Goal: Task Accomplishment & Management: Manage account settings

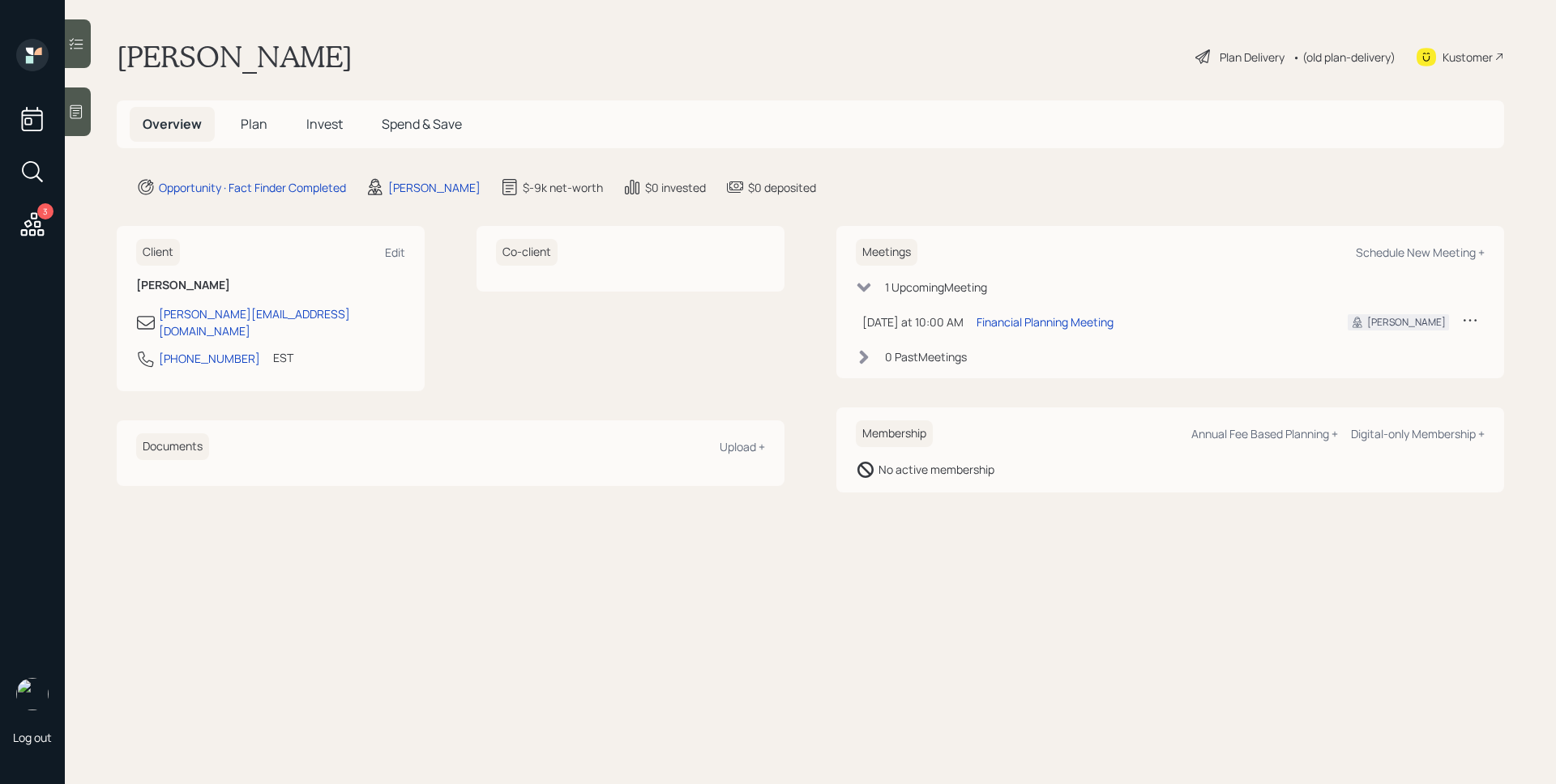
click at [91, 115] on main "[PERSON_NAME] Plan Delivery • (old plan-delivery) Kustomer Overview Plan Invest…" at bounding box center [810, 392] width 1492 height 784
click at [82, 110] on icon at bounding box center [76, 112] width 16 height 16
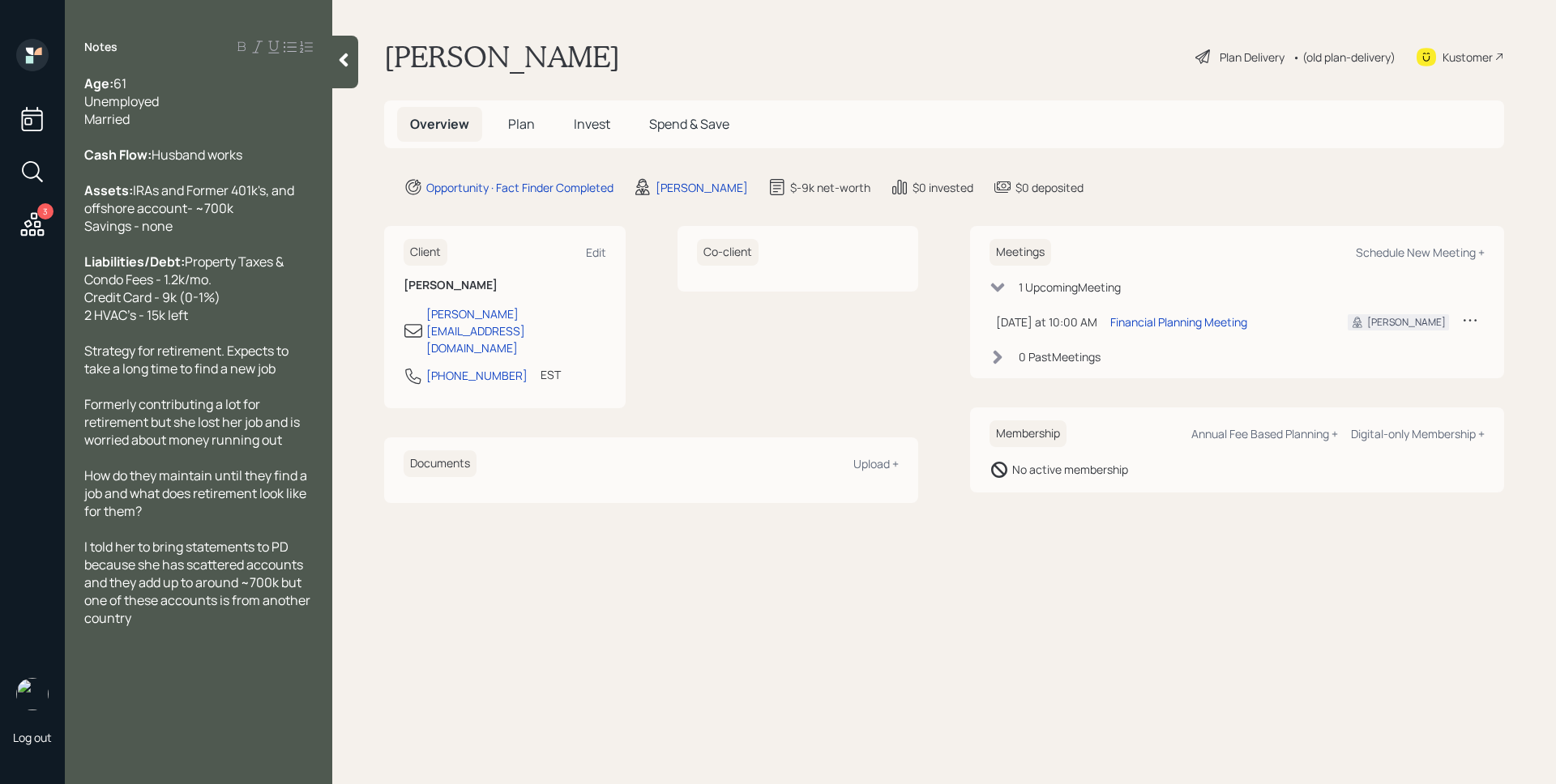
click at [948, 50] on div "[PERSON_NAME] Plan Delivery • (old plan-delivery) Kustomer" at bounding box center [944, 56] width 1120 height 36
click at [1165, 320] on div "Financial Planning Meeting" at bounding box center [1178, 321] width 137 height 17
click at [1191, 137] on div "Overview Plan Invest Spend & Save" at bounding box center [944, 124] width 1120 height 47
click at [1212, 169] on main "[PERSON_NAME] Plan Delivery • (old plan-delivery) Kustomer Overview Plan Invest…" at bounding box center [944, 392] width 1224 height 784
click at [526, 119] on span "Plan" at bounding box center [522, 124] width 27 height 18
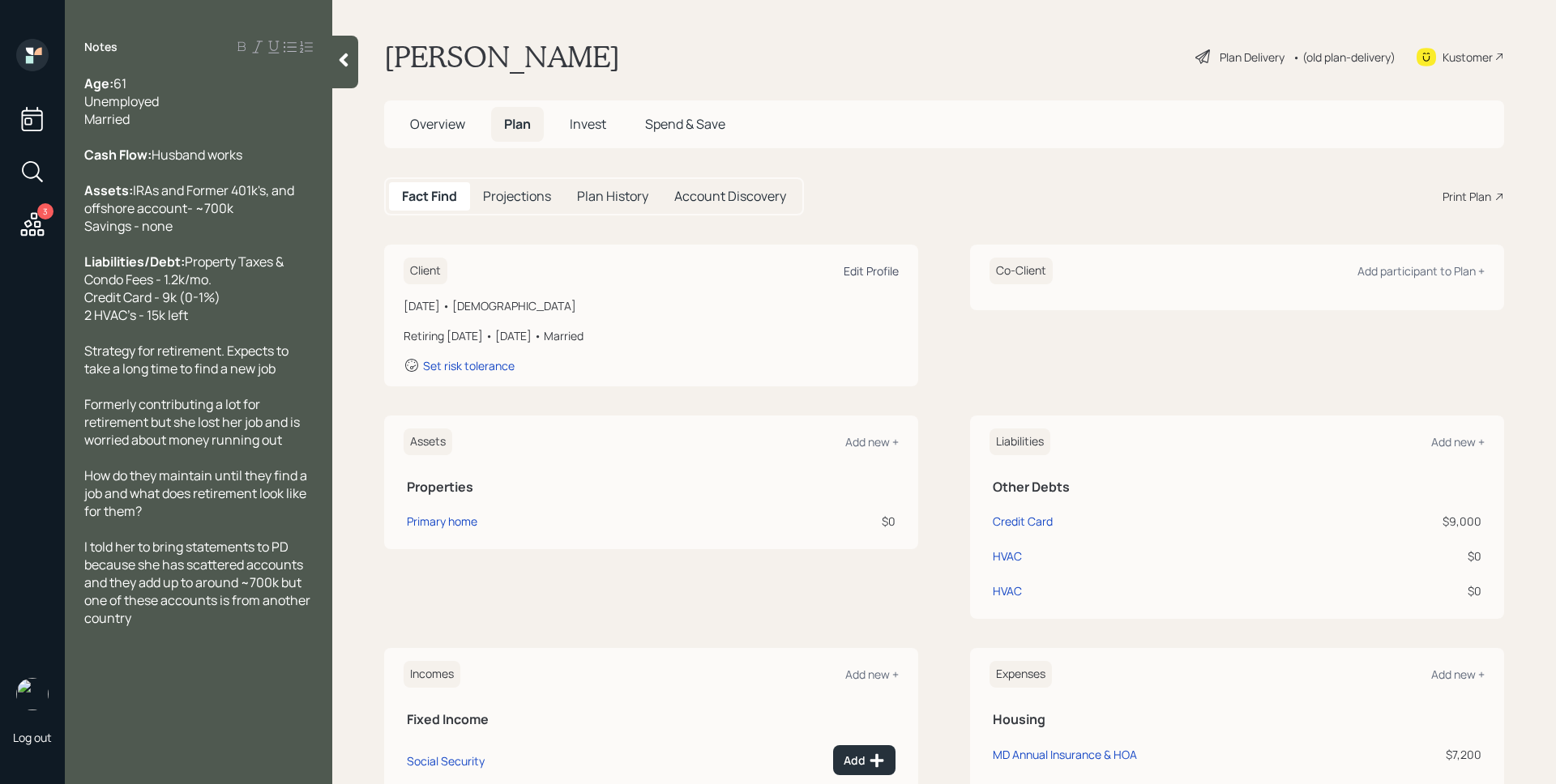
click at [875, 266] on div "Edit Profile" at bounding box center [871, 270] width 56 height 15
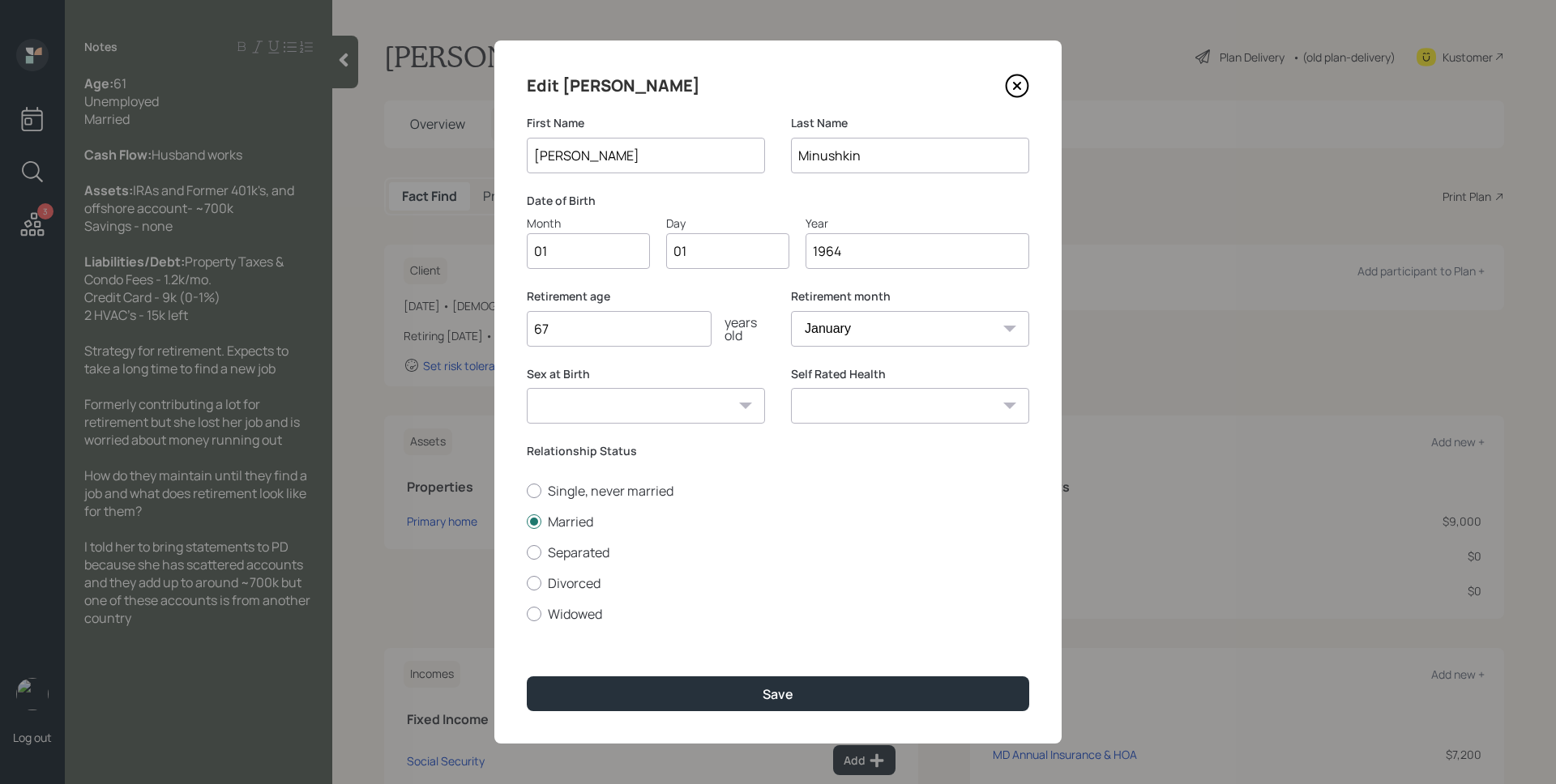
click at [576, 252] on input "01" at bounding box center [588, 251] width 124 height 36
click at [917, 227] on div "Year" at bounding box center [918, 223] width 224 height 17
click at [917, 234] on input "1964" at bounding box center [918, 251] width 224 height 36
click at [929, 256] on input "1964" at bounding box center [918, 251] width 224 height 36
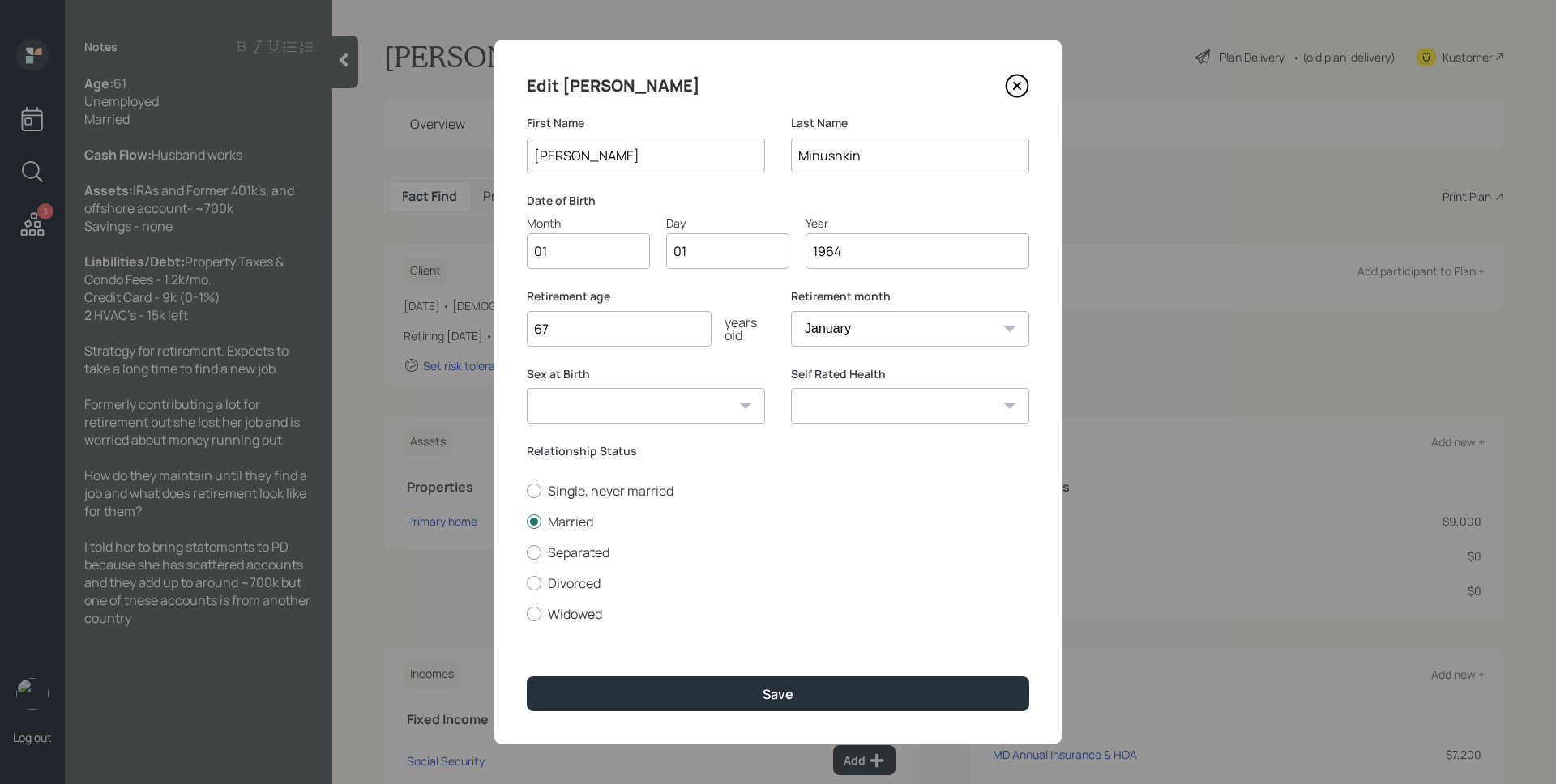
click at [929, 256] on input "1964" at bounding box center [918, 251] width 224 height 36
type input "1963"
click at [744, 216] on div "Day" at bounding box center [728, 223] width 124 height 17
click at [744, 234] on input "01" at bounding box center [728, 251] width 124 height 36
click at [594, 244] on input "01" at bounding box center [588, 251] width 124 height 36
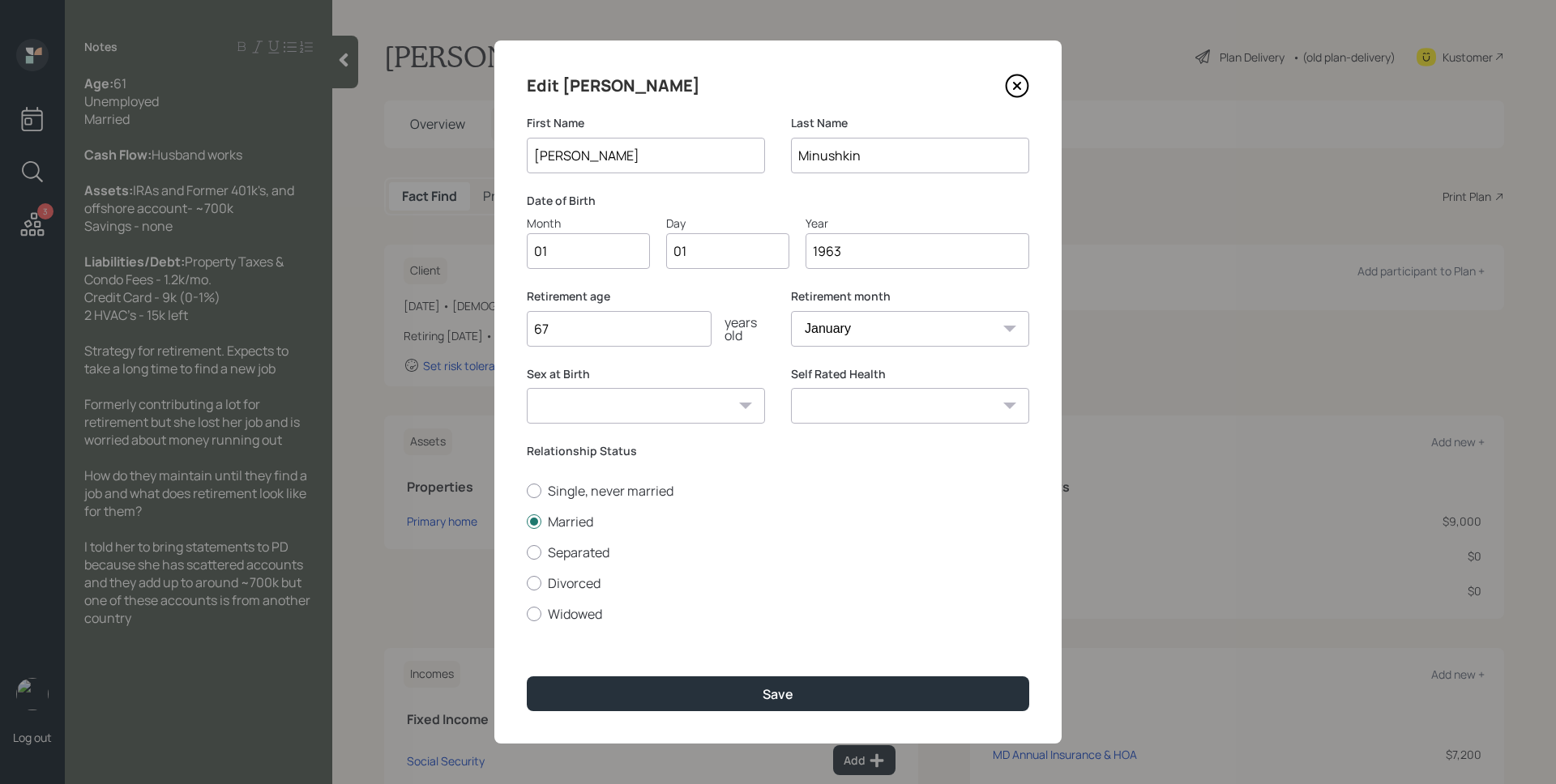
click at [594, 244] on input "01" at bounding box center [588, 251] width 124 height 36
type input "12"
click at [669, 307] on div "Retirement age [DEMOGRAPHIC_DATA] years old" at bounding box center [645, 317] width 238 height 58
click at [652, 300] on label "Retirement age" at bounding box center [645, 296] width 238 height 16
drag, startPoint x: 893, startPoint y: 349, endPoint x: 892, endPoint y: 338, distance: 11.0
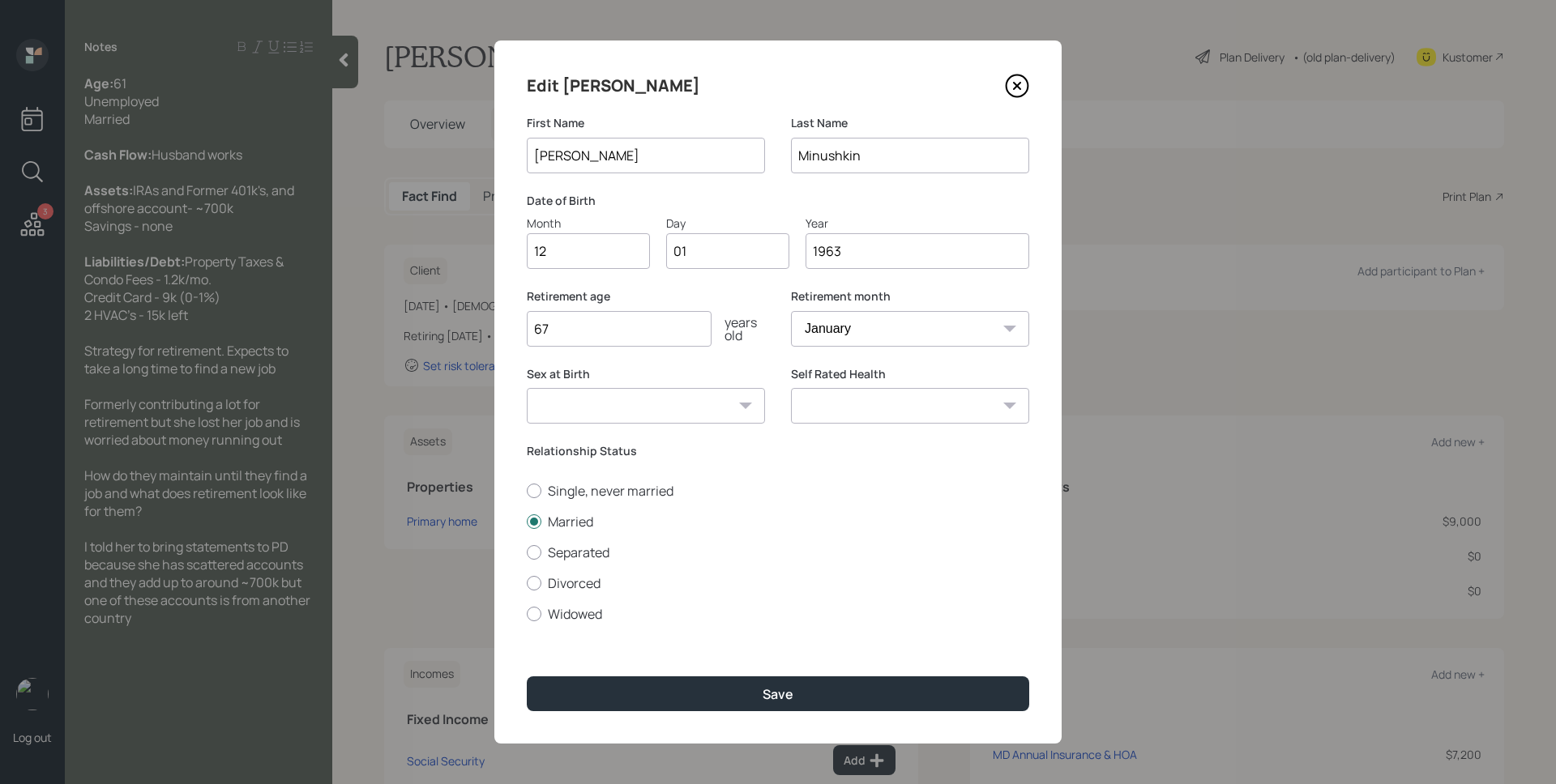
click at [892, 347] on div "Retirement month January February March April May June July August September Oc…" at bounding box center [911, 327] width 238 height 78
click at [892, 338] on select "January February March April May June July August September October November De…" at bounding box center [911, 329] width 238 height 36
select select "12"
click at [791, 311] on select "January February March April May June July August September October November De…" at bounding box center [911, 329] width 238 height 36
click at [609, 329] on input "67" at bounding box center [619, 329] width 184 height 36
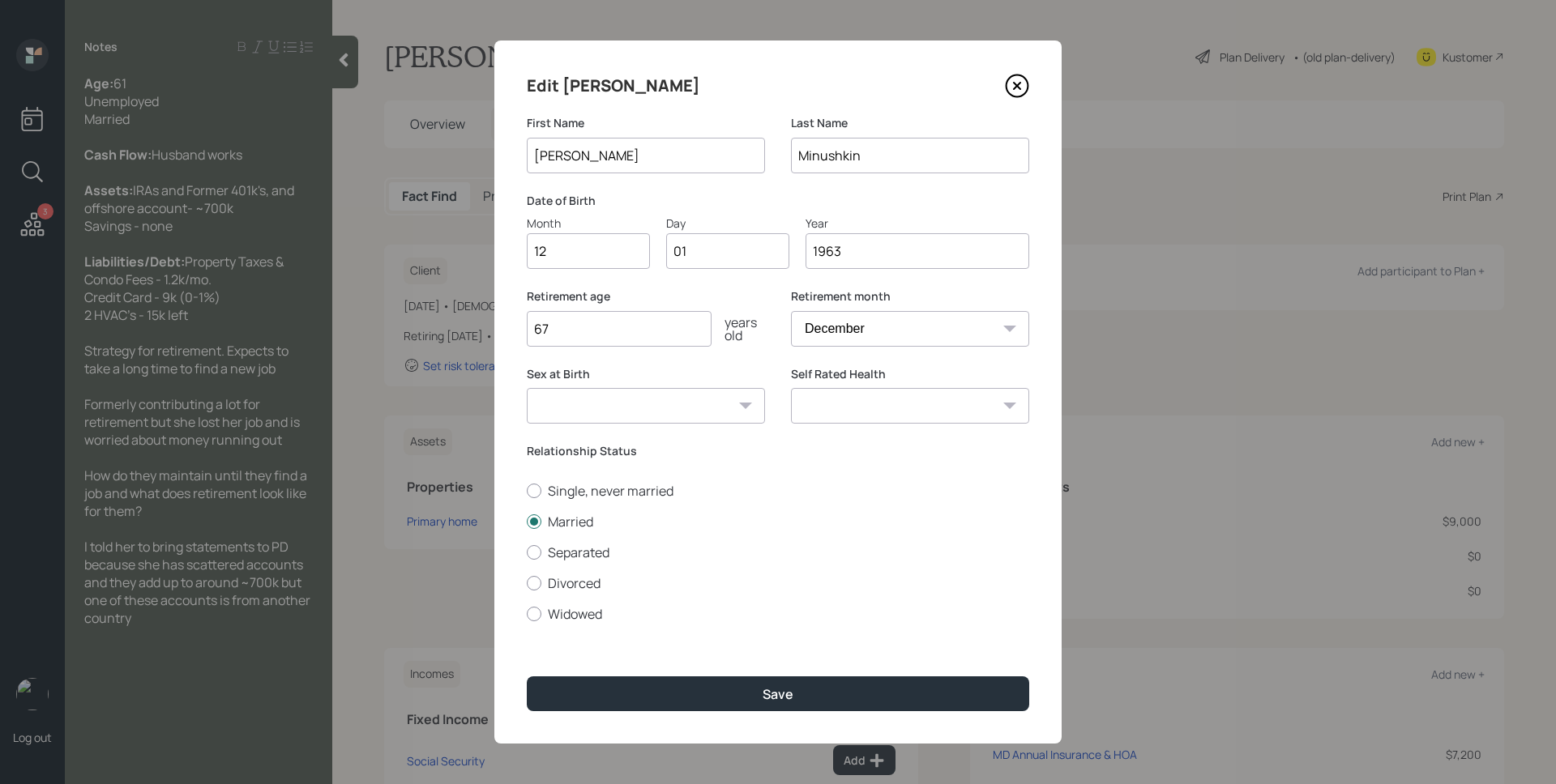
click at [609, 329] on input "67" at bounding box center [619, 329] width 184 height 36
type input "6"
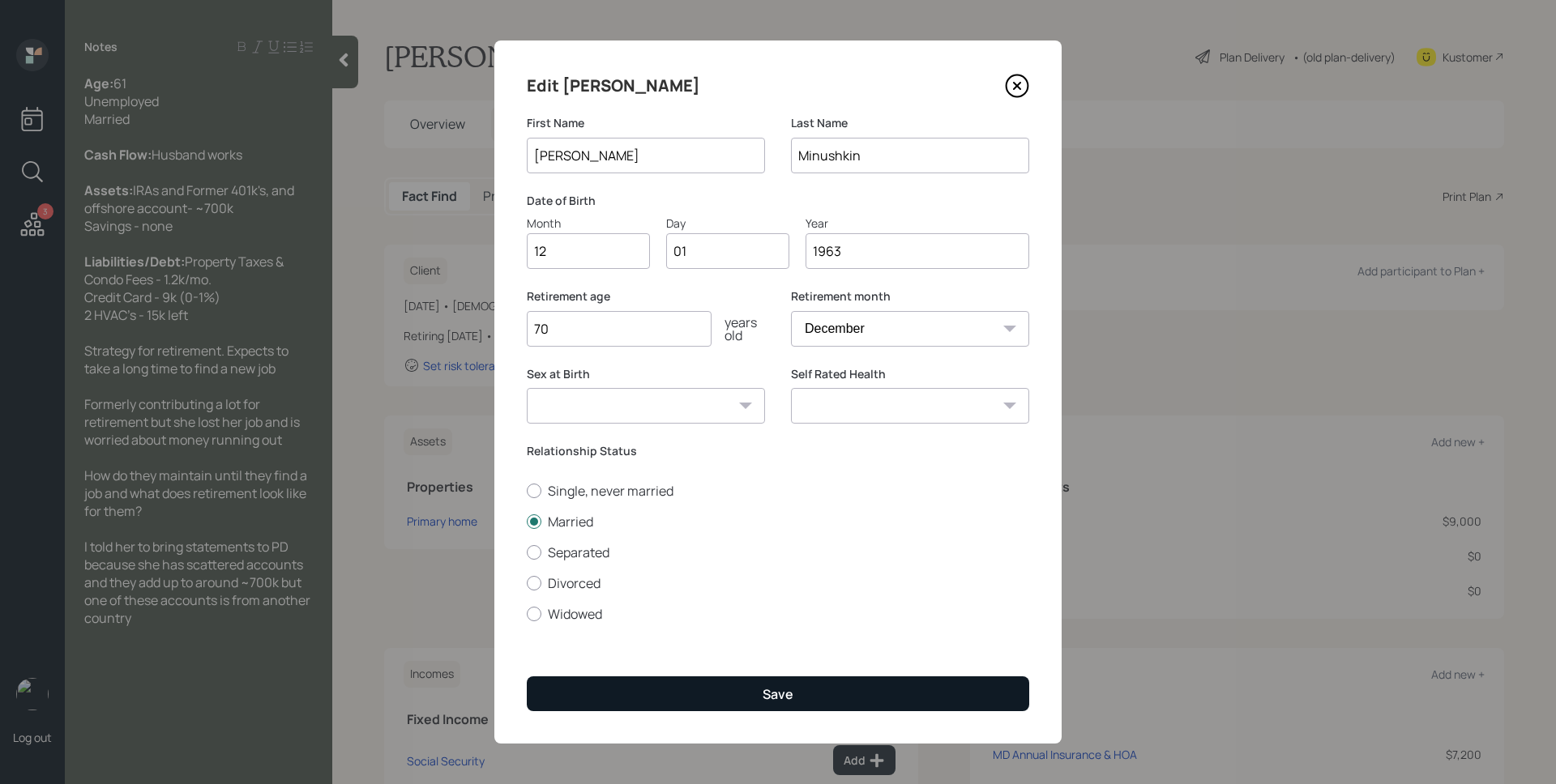
type input "70"
click at [905, 692] on button "Save" at bounding box center [777, 694] width 502 height 35
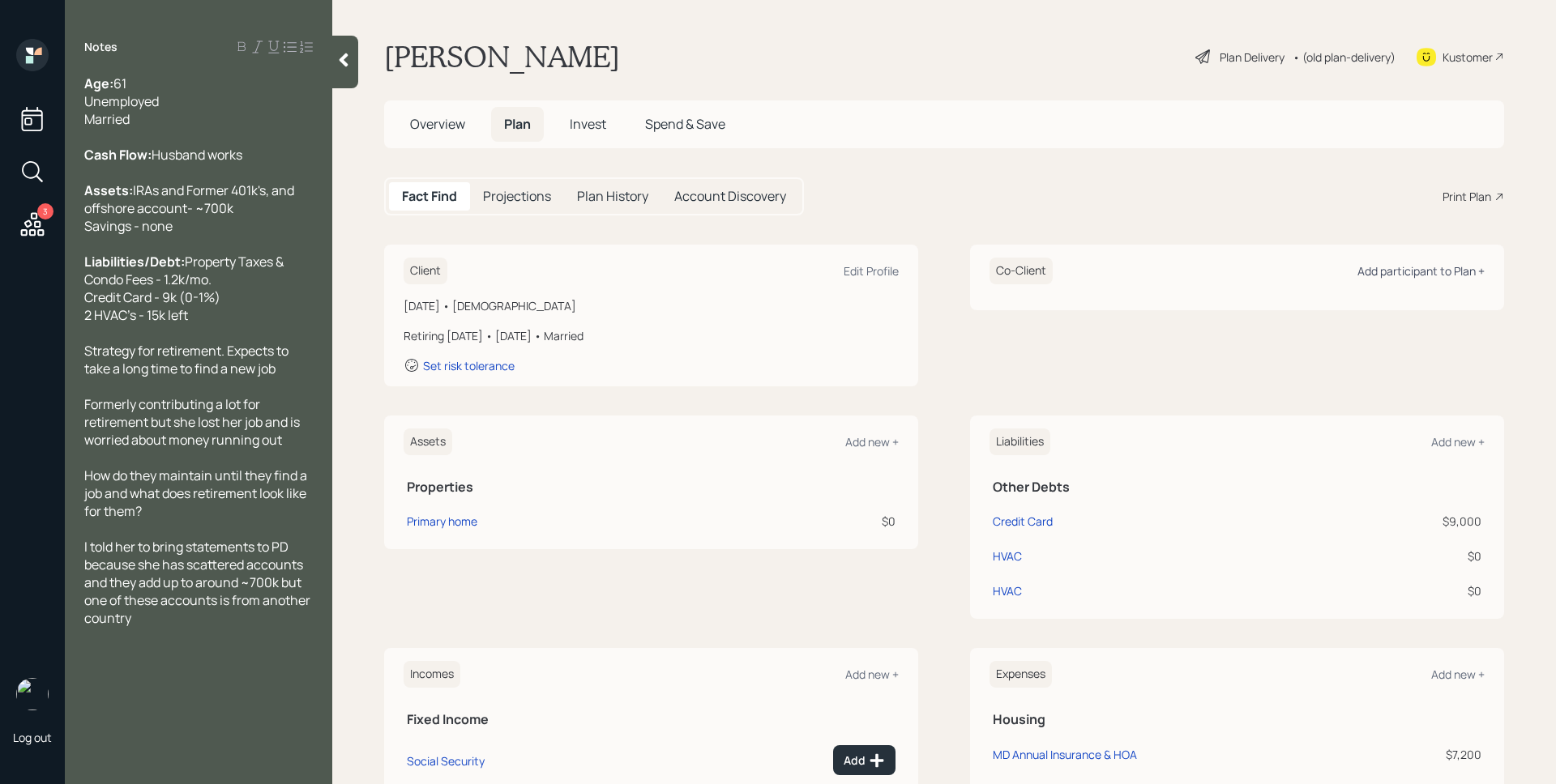
click at [1435, 271] on div "Add participant to Plan +" at bounding box center [1421, 270] width 127 height 15
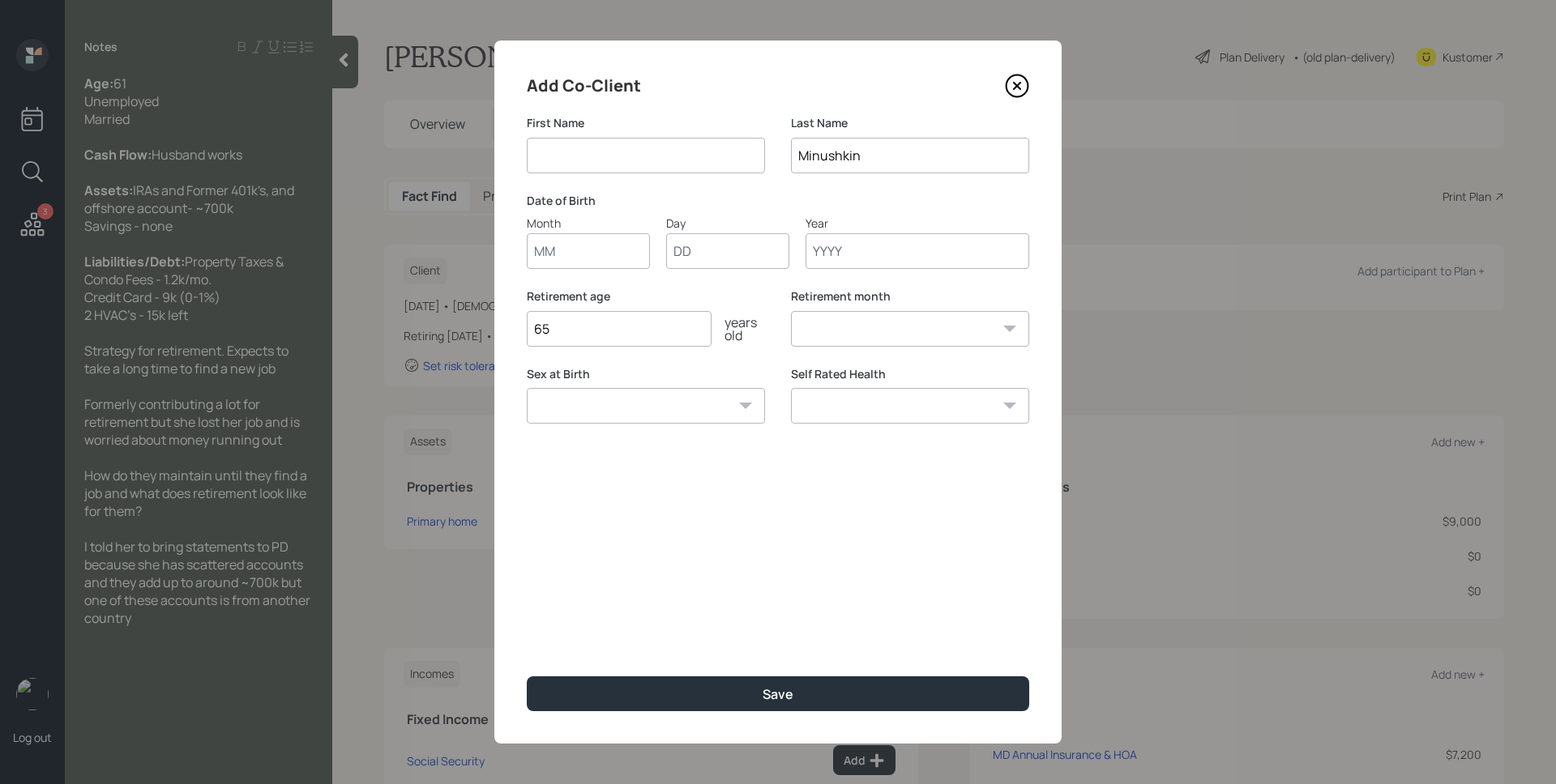
click at [624, 156] on input at bounding box center [645, 156] width 238 height 36
type input "[PERSON_NAME]"
click at [613, 245] on input "Month" at bounding box center [588, 251] width 124 height 36
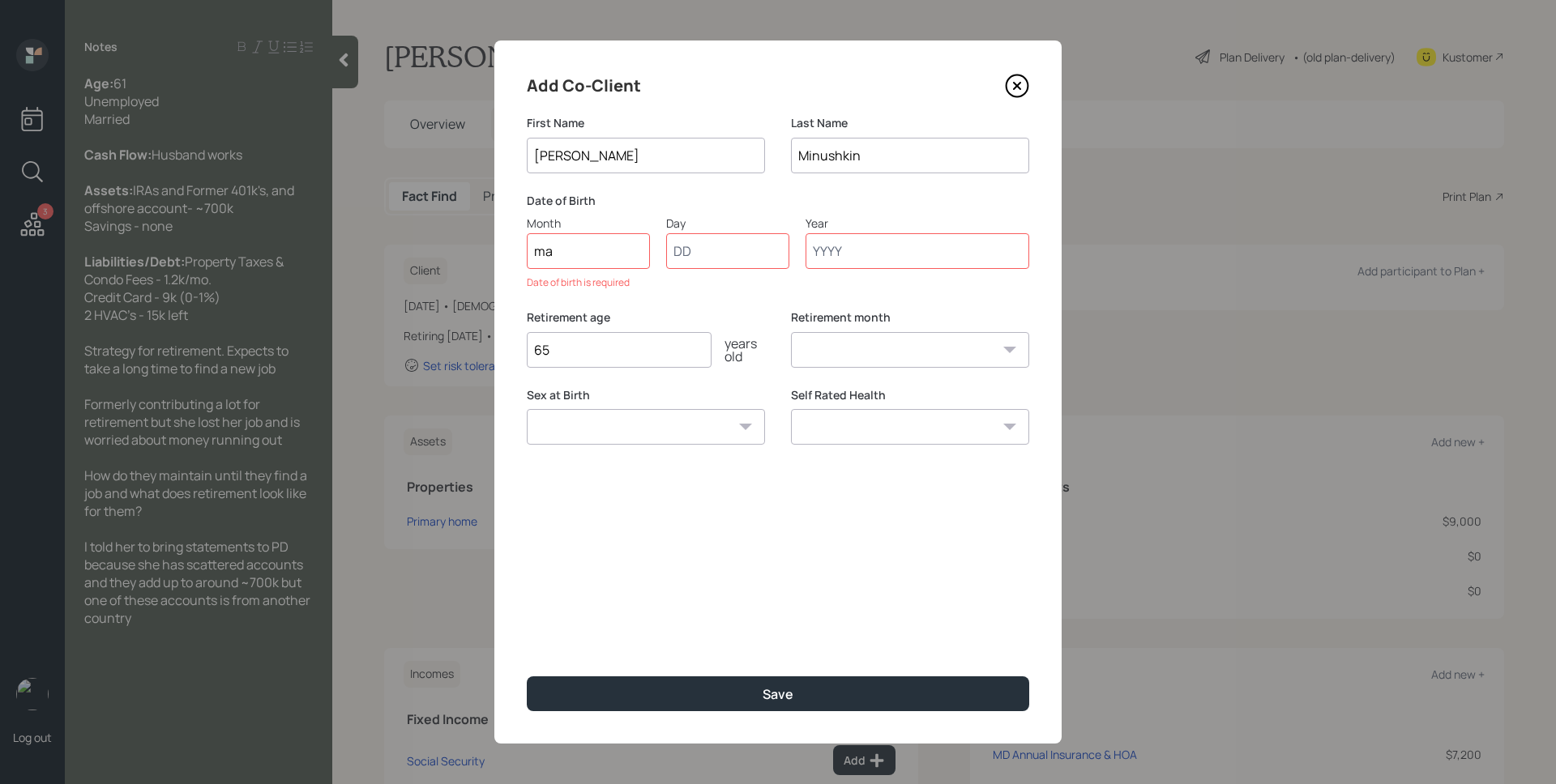
click at [593, 260] on input "ma" at bounding box center [588, 251] width 124 height 36
type input "05"
click at [739, 259] on input "Day" at bounding box center [728, 251] width 124 height 36
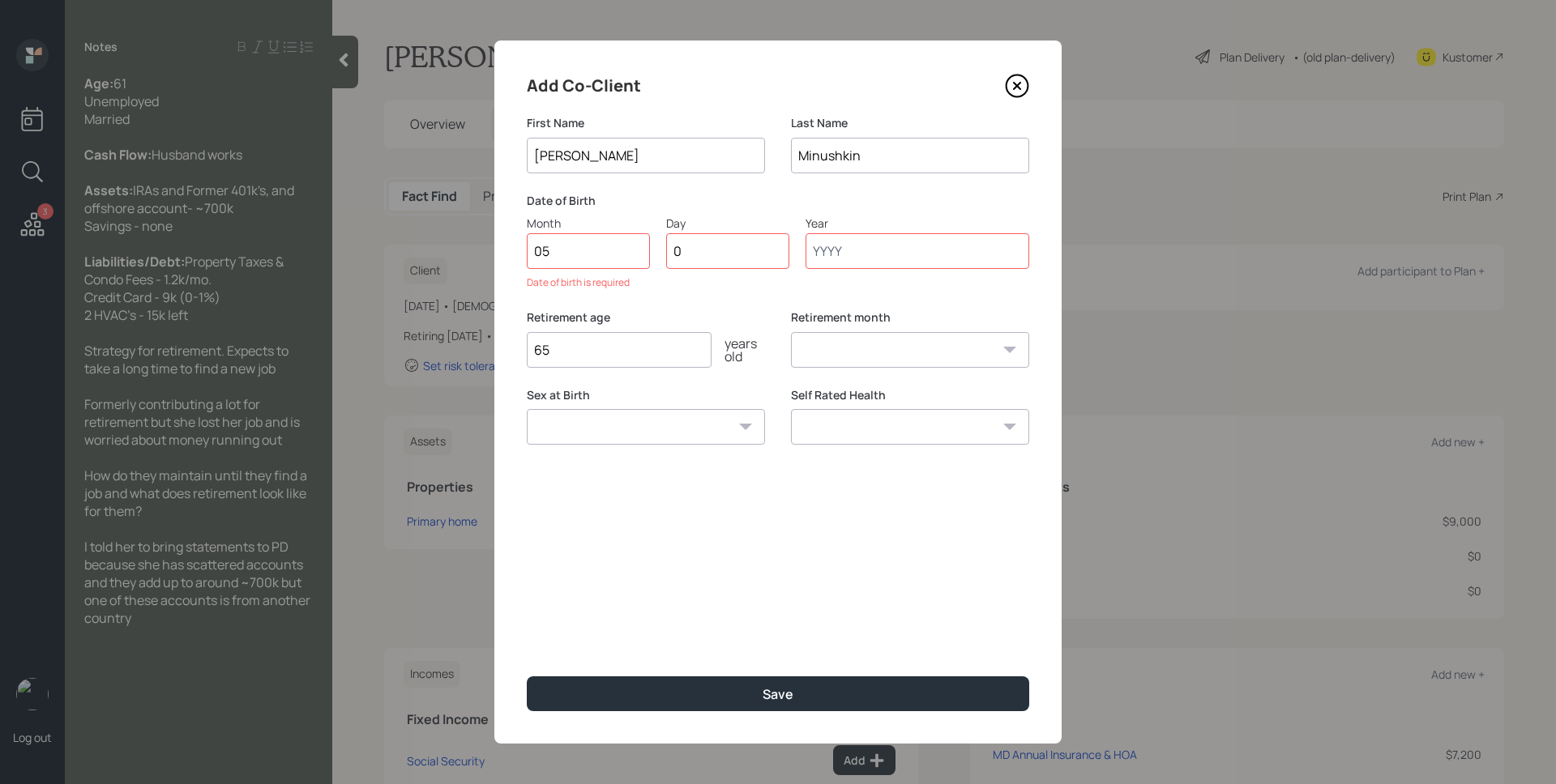
type input "01"
click at [864, 259] on input "Year" at bounding box center [918, 251] width 224 height 36
type input "1967"
select select "5"
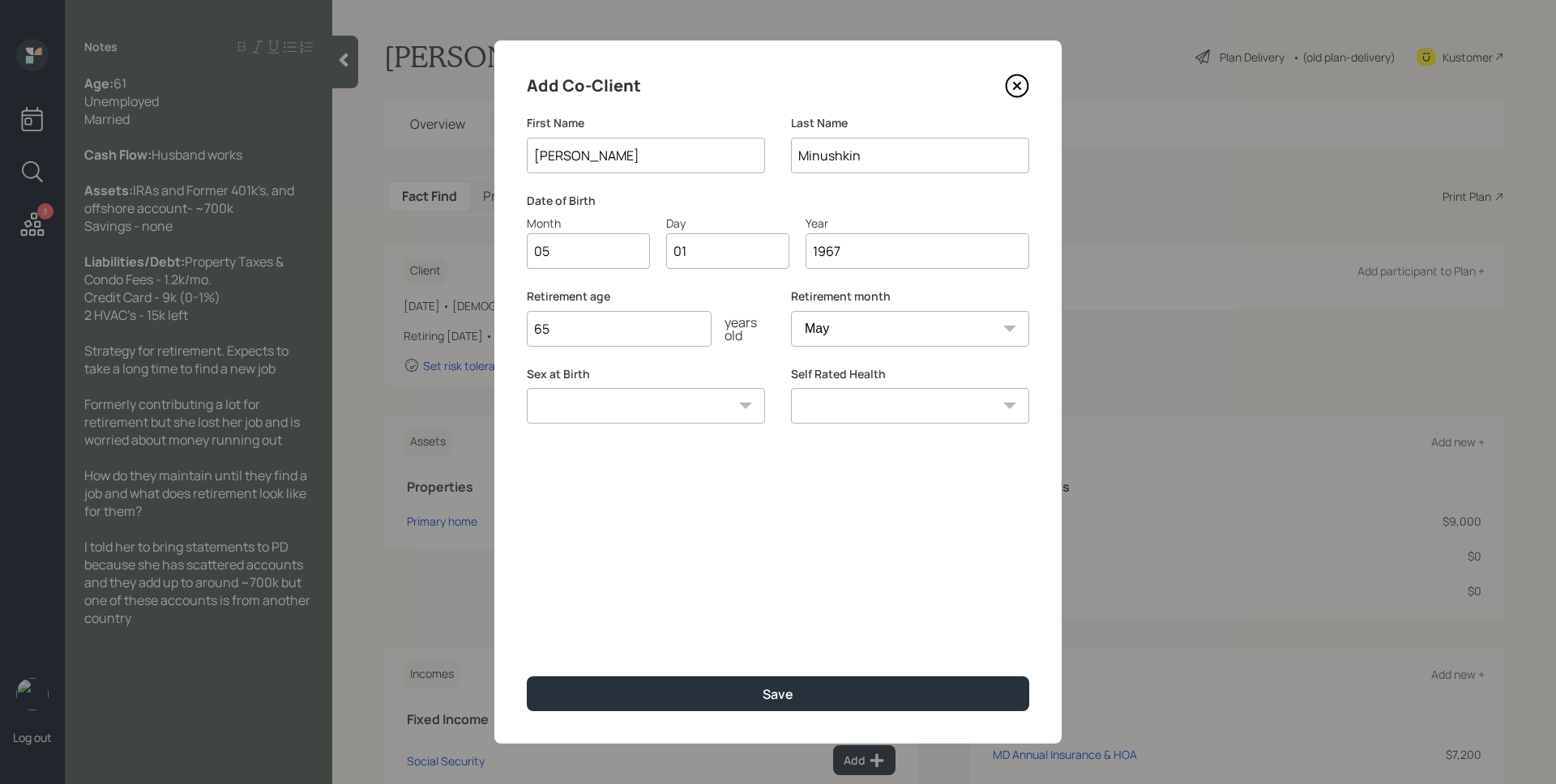
type input "1967"
click at [723, 286] on div "Add Co-Client First Name [PERSON_NAME] Last Name Minushkin Date of Birth Month …" at bounding box center [778, 392] width 568 height 703
click at [658, 320] on input "65" at bounding box center [619, 329] width 184 height 36
type input "66"
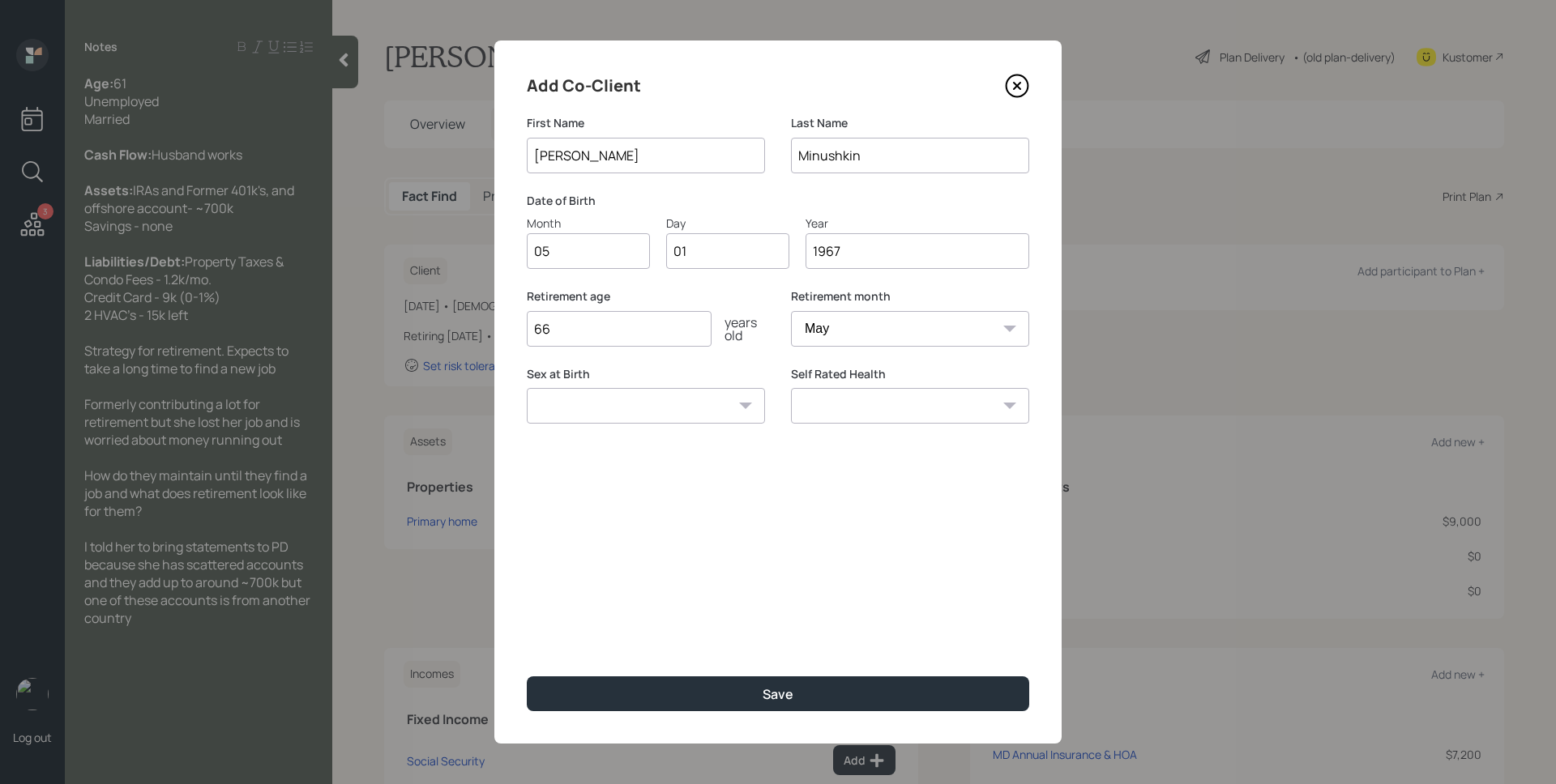
click at [799, 673] on div "Add Co-Client First Name [PERSON_NAME] Last Name [PERSON_NAME] Date of Birth Mo…" at bounding box center [778, 392] width 568 height 703
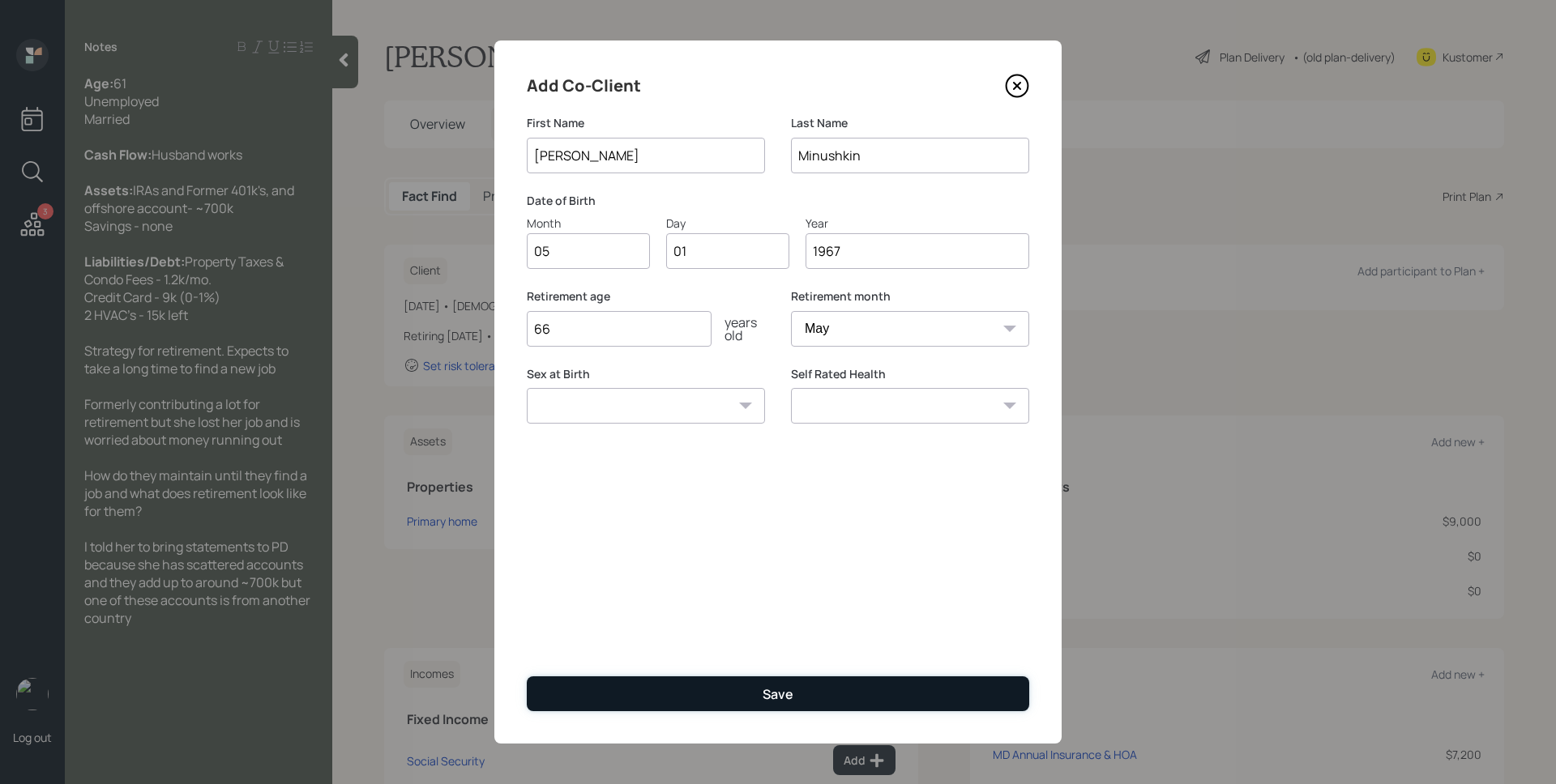
click at [805, 687] on button "Save" at bounding box center [777, 694] width 502 height 35
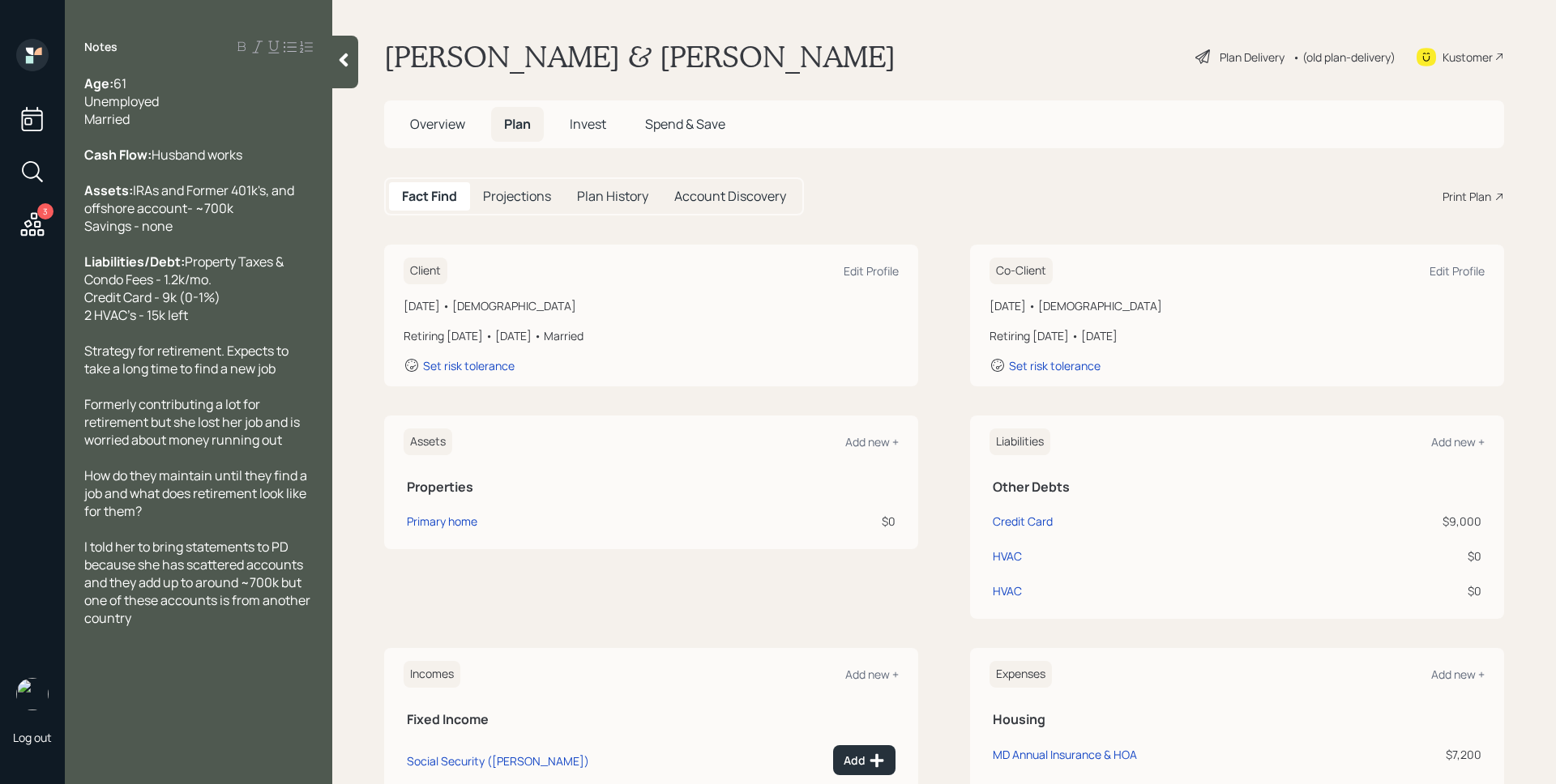
click at [1220, 55] on div "Plan Delivery" at bounding box center [1252, 56] width 64 height 17
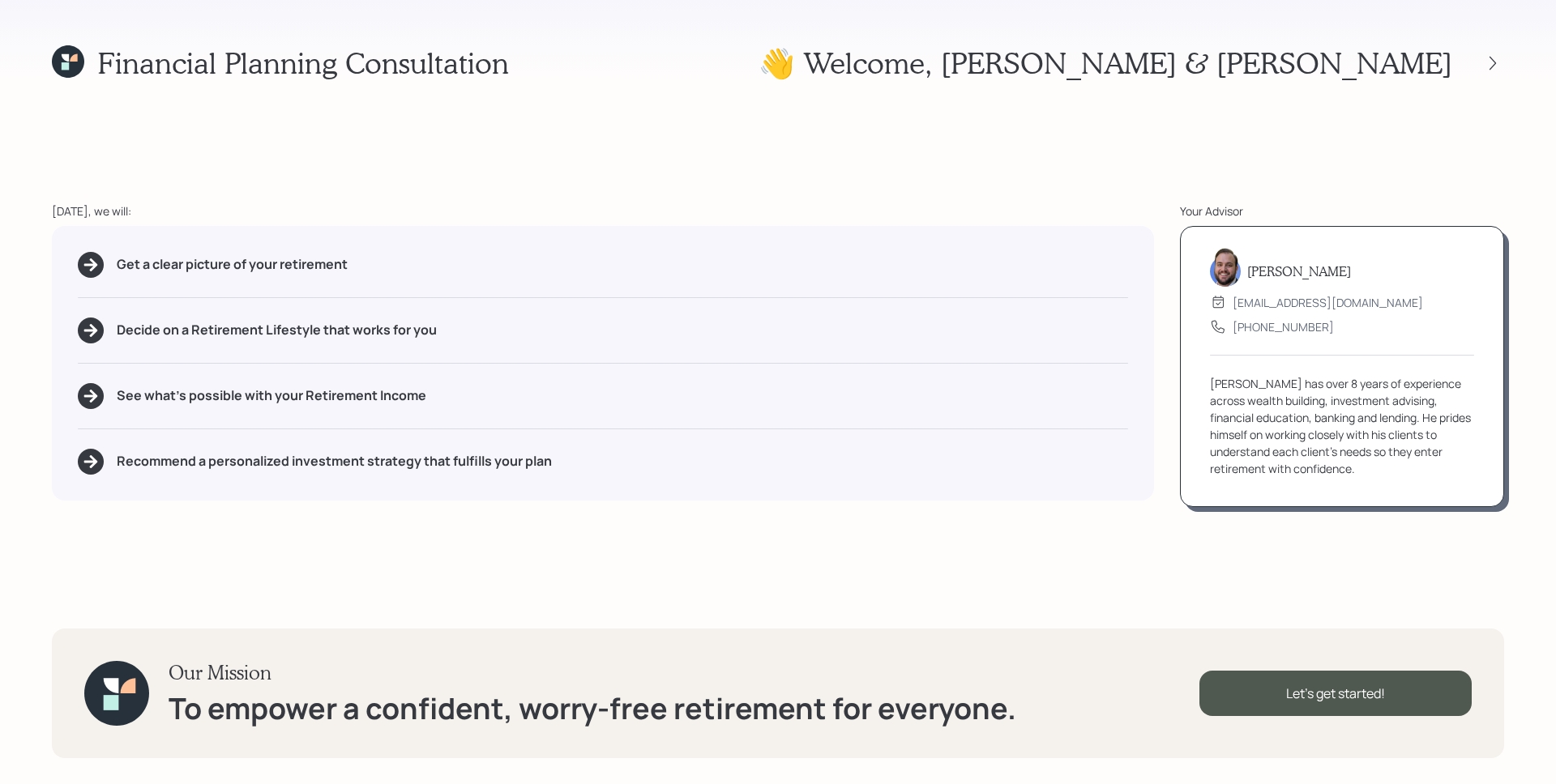
click at [1243, 175] on div "Financial Planning Consultation 👋 Welcome , [PERSON_NAME] & [PERSON_NAME] [DATE…" at bounding box center [778, 392] width 1556 height 784
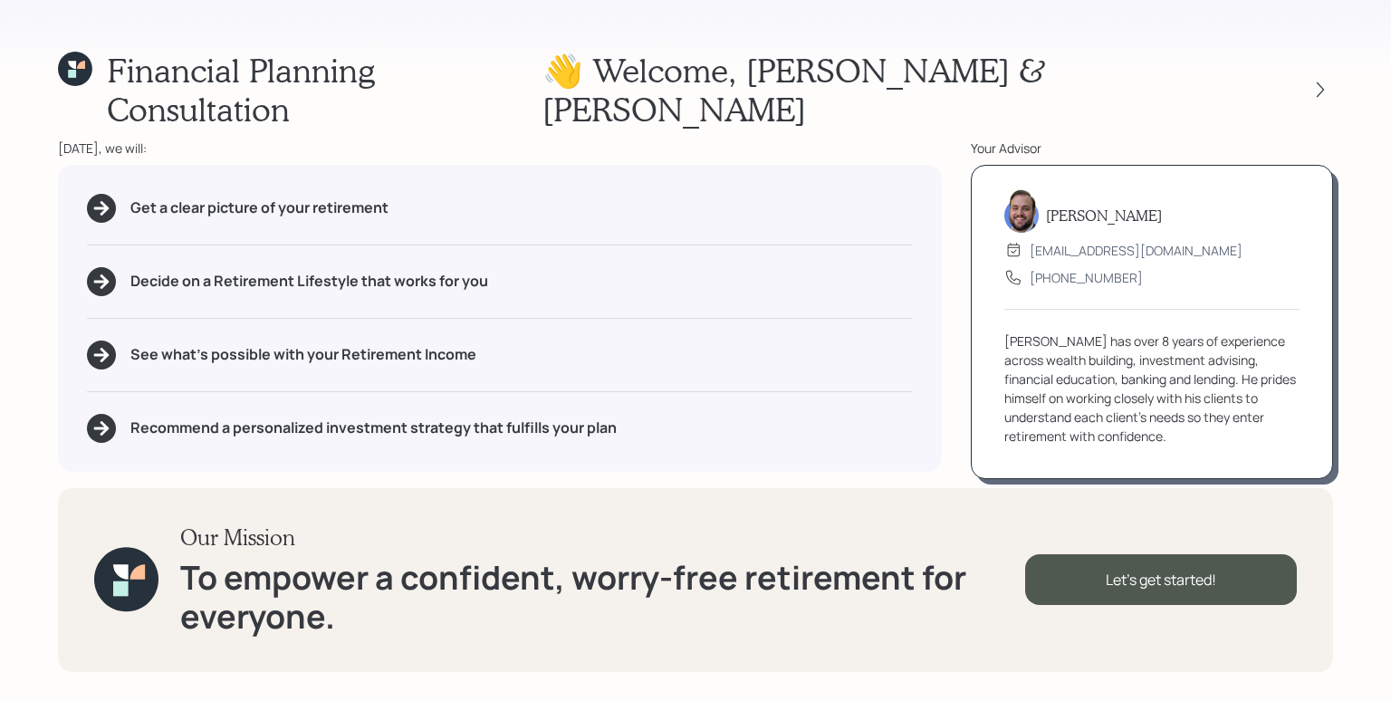
click at [450, 194] on div "Get a clear picture of your retirement" at bounding box center [500, 208] width 826 height 29
click at [1076, 481] on div "Financial Planning Consultation 👋 Welcome , [PERSON_NAME] & [PERSON_NAME] [DATE…" at bounding box center [695, 350] width 1391 height 701
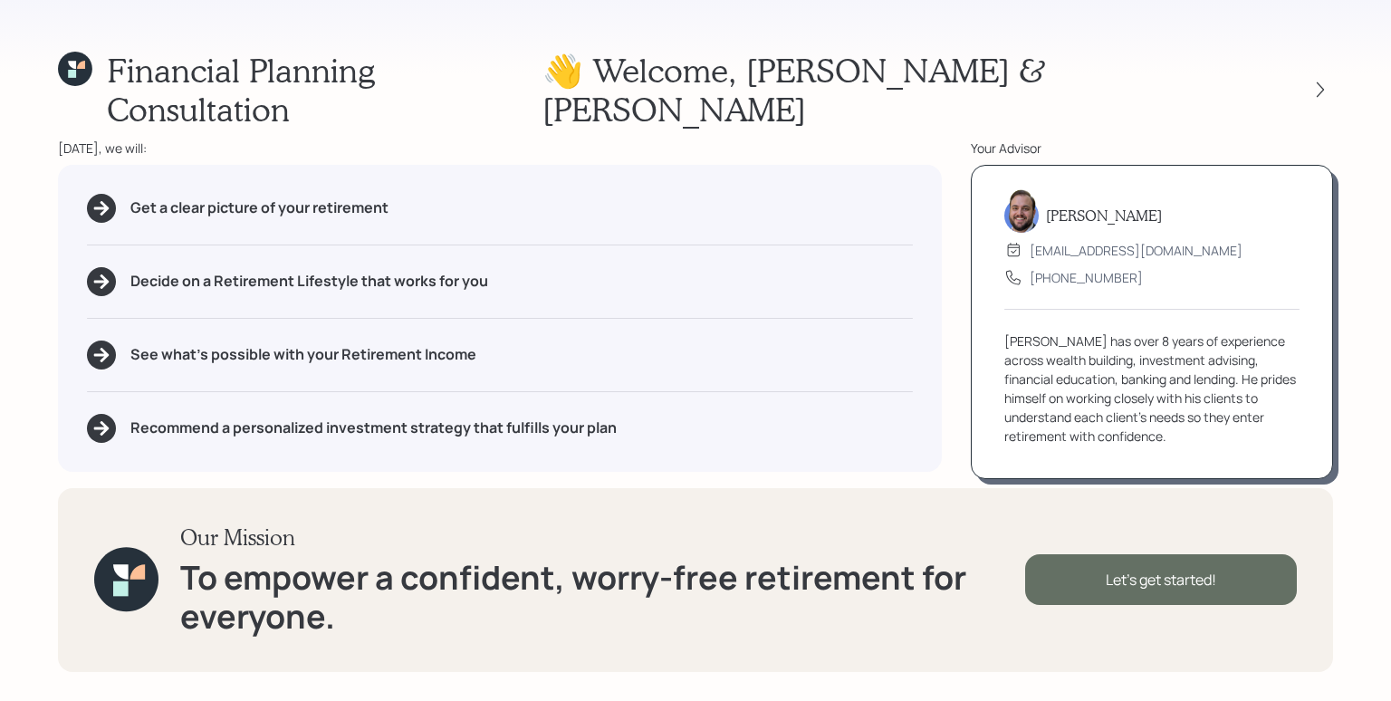
click at [1226, 578] on div "Let's get started!" at bounding box center [1161, 579] width 272 height 51
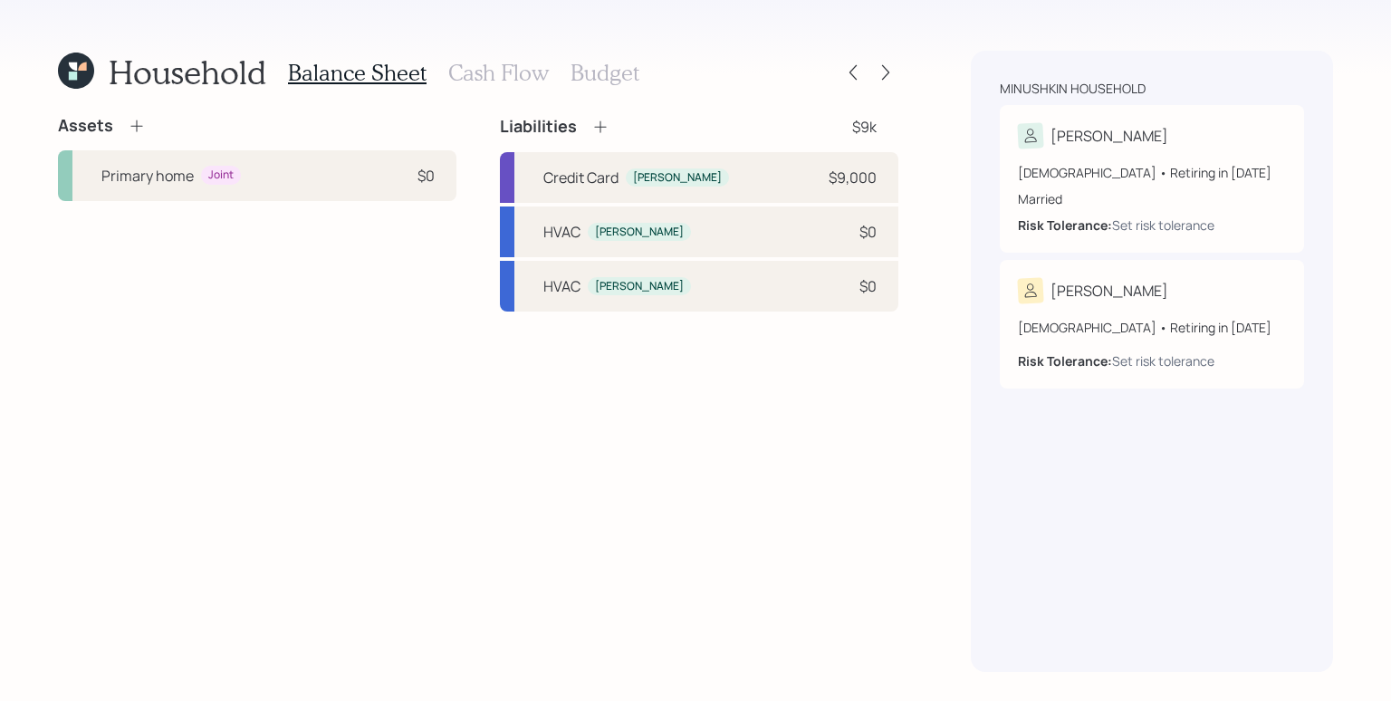
click at [263, 367] on div "Assets Primary home Joint $0 Liabilities $9k Credit Card [PERSON_NAME] $9,000 H…" at bounding box center [478, 394] width 840 height 556
click at [137, 125] on icon at bounding box center [137, 126] width 18 height 18
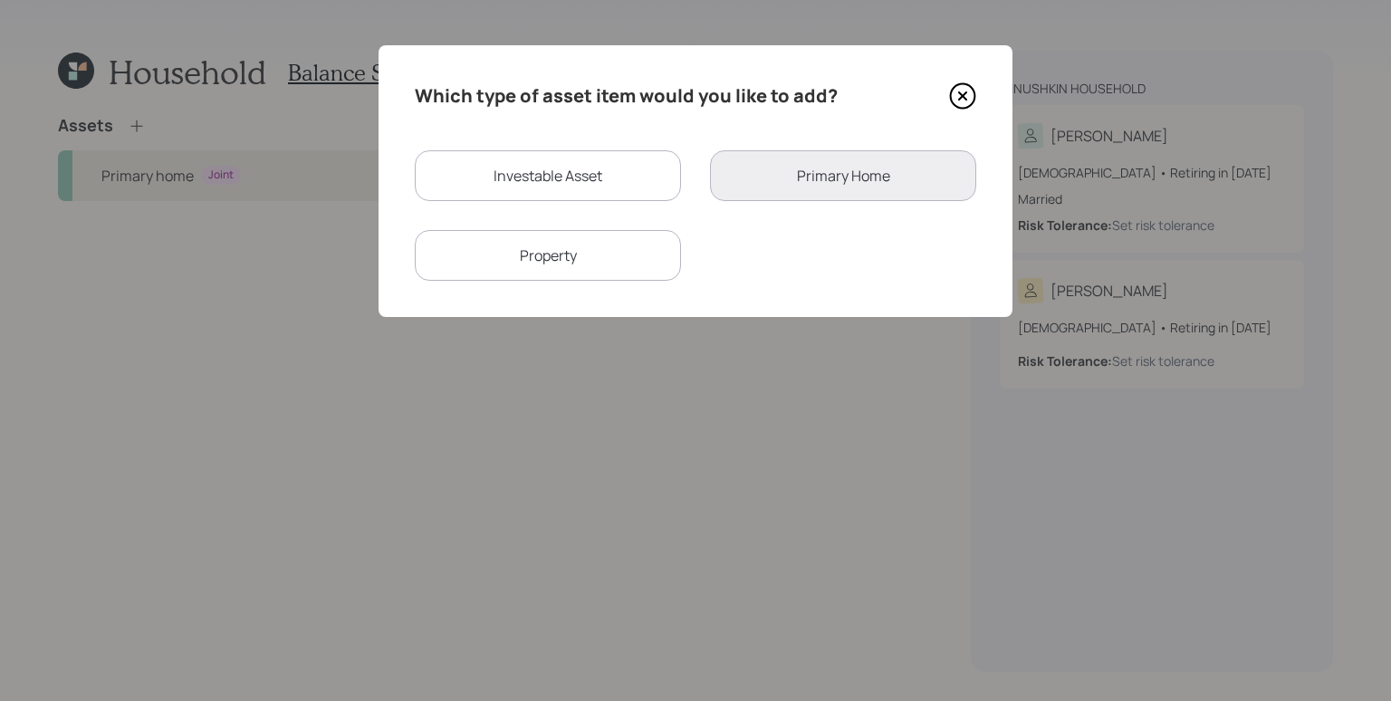
click at [579, 169] on div "Investable Asset" at bounding box center [548, 175] width 266 height 51
select select "taxable"
select select "balanced"
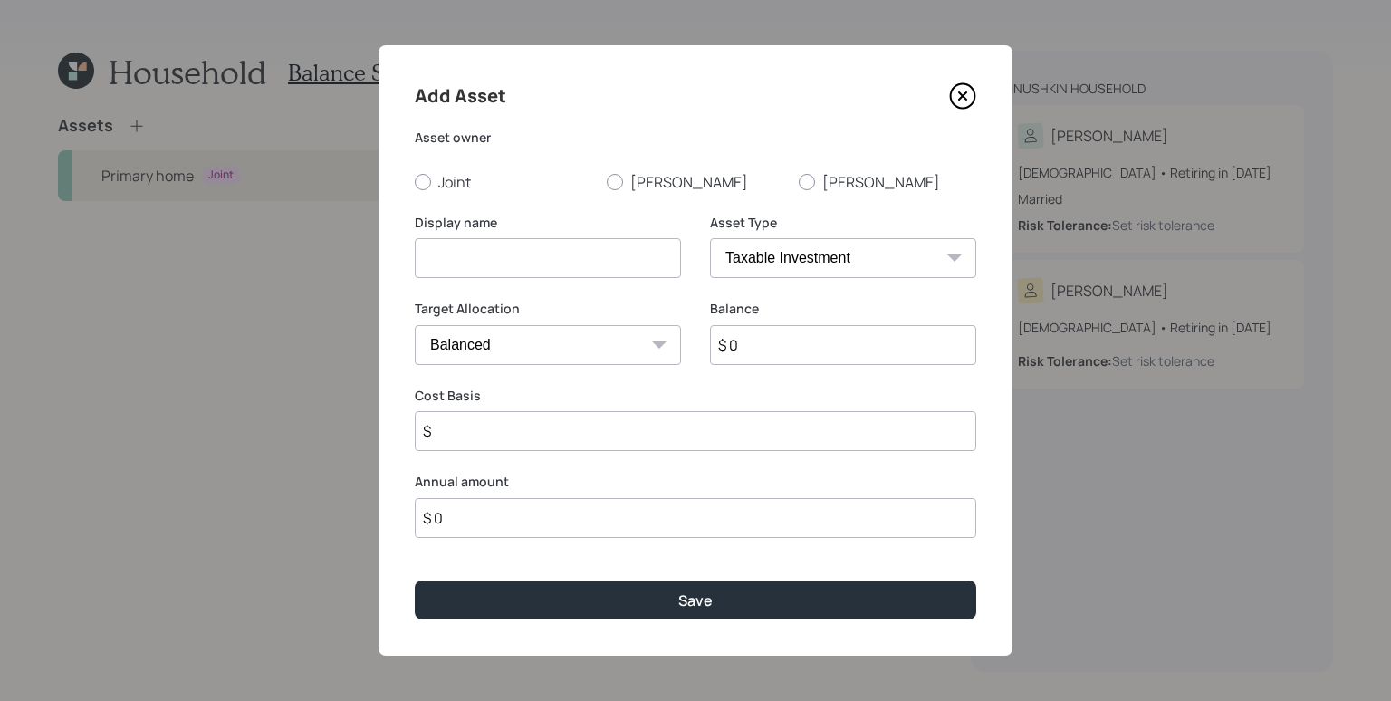
click at [541, 242] on input at bounding box center [548, 258] width 266 height 40
click at [652, 183] on label "[PERSON_NAME]" at bounding box center [695, 182] width 177 height 20
click at [607, 182] on input "[PERSON_NAME]" at bounding box center [606, 181] width 1 height 1
radio input "true"
click at [582, 264] on input at bounding box center [548, 258] width 266 height 40
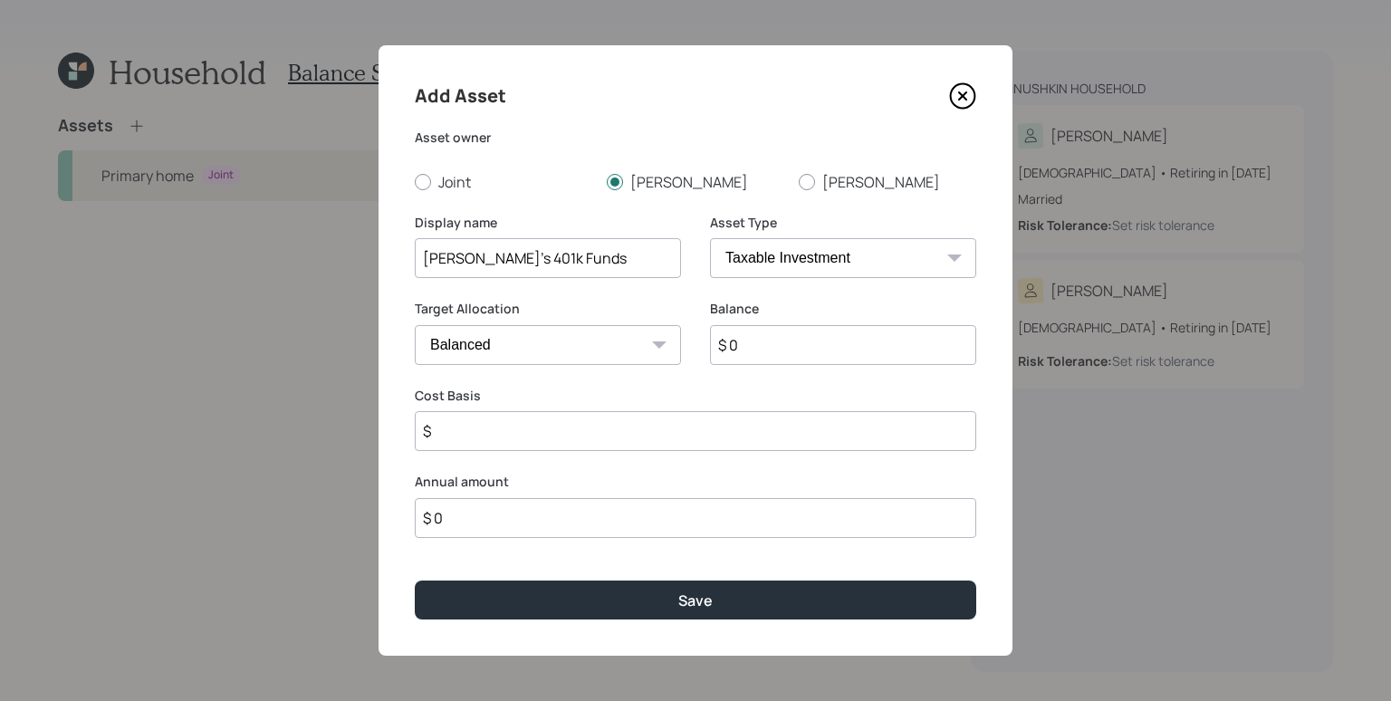
drag, startPoint x: 591, startPoint y: 260, endPoint x: 477, endPoint y: 256, distance: 114.1
click at [477, 256] on input "[PERSON_NAME]'s 401k Funds" at bounding box center [548, 258] width 266 height 40
type input "[PERSON_NAME]'s IRA"
click at [845, 263] on select "SEP [PERSON_NAME] IRA 401(k) [PERSON_NAME] 401(k) 403(b) [PERSON_NAME] 403(b) 4…" at bounding box center [843, 258] width 266 height 40
select select "roth_ira"
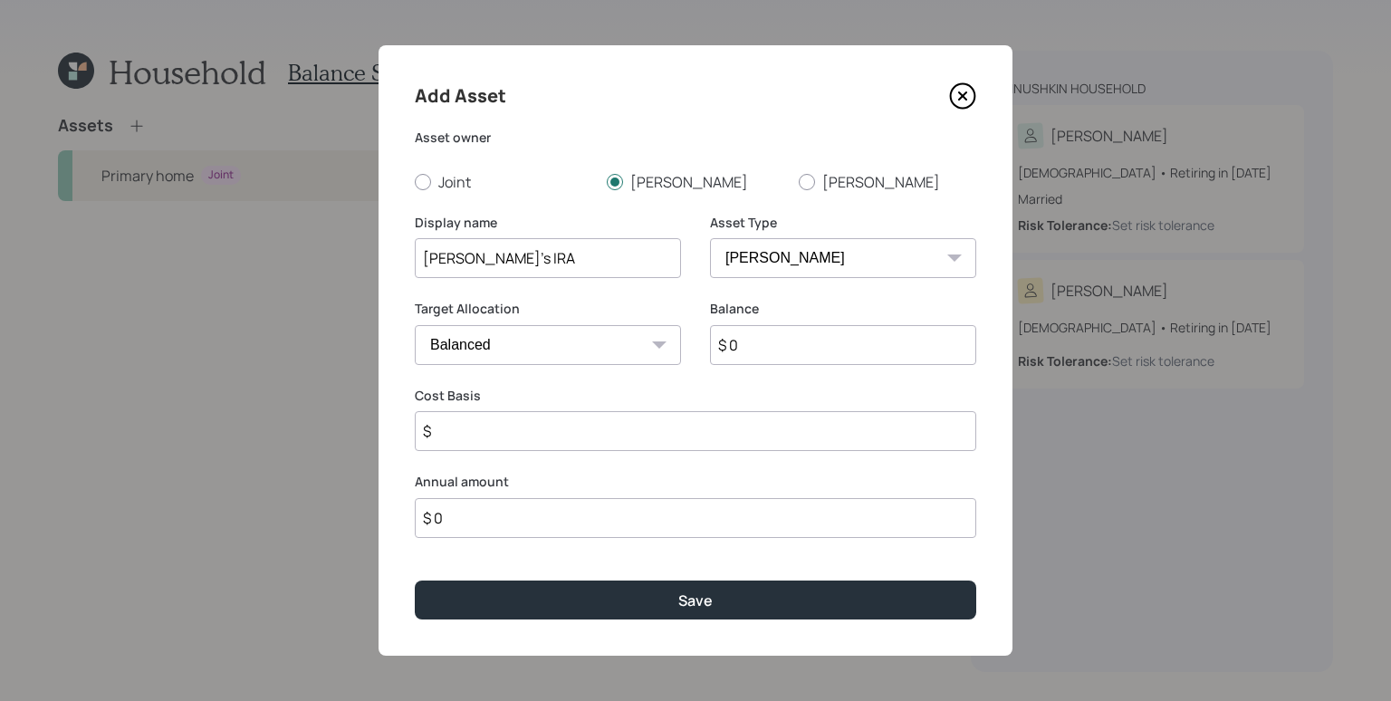
click at [710, 238] on select "SEP [PERSON_NAME] IRA 401(k) [PERSON_NAME] 401(k) 403(b) [PERSON_NAME] 403(b) 4…" at bounding box center [843, 258] width 266 height 40
type input "$"
click at [827, 260] on select "SEP [PERSON_NAME] IRA 401(k) [PERSON_NAME] 401(k) 403(b) [PERSON_NAME] 403(b) 4…" at bounding box center [843, 258] width 266 height 40
select select "ira"
click at [710, 238] on select "SEP [PERSON_NAME] IRA 401(k) [PERSON_NAME] 401(k) 403(b) [PERSON_NAME] 403(b) 4…" at bounding box center [843, 258] width 266 height 40
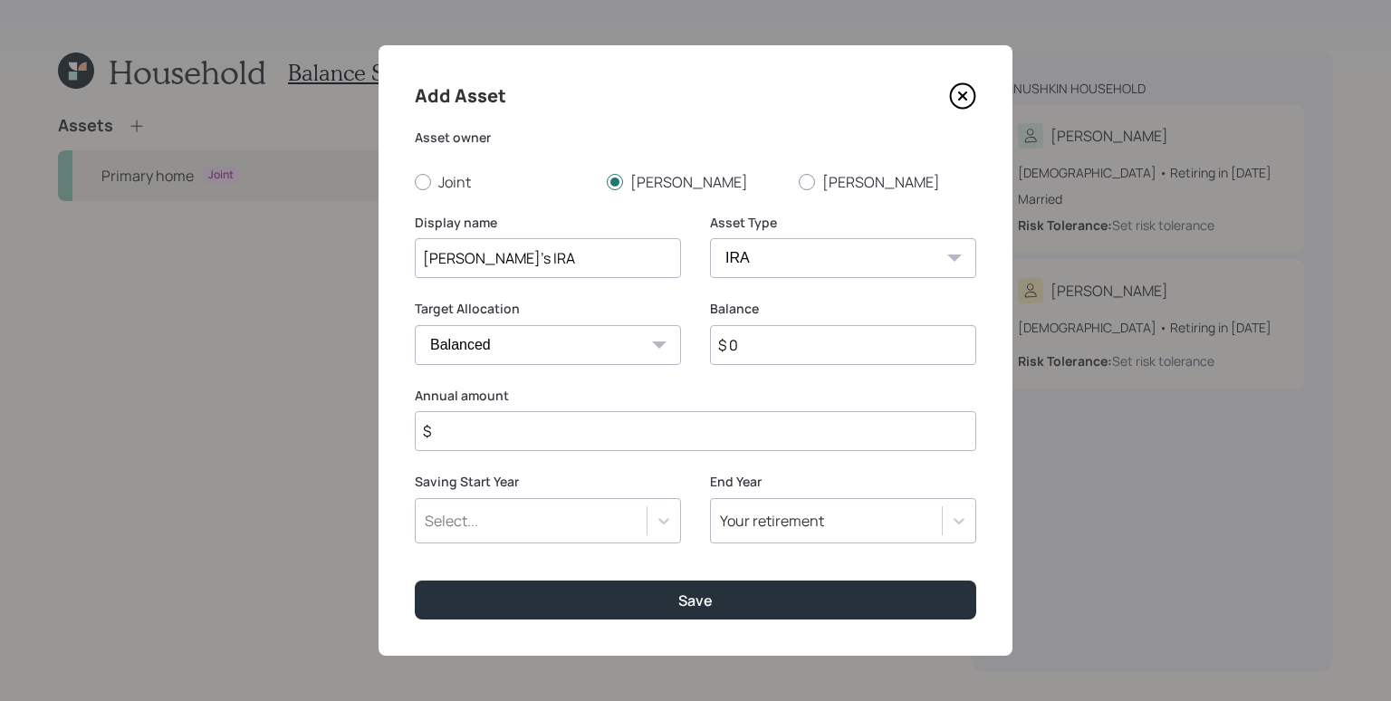
click at [876, 357] on input "$ 0" at bounding box center [843, 345] width 266 height 40
click at [876, 356] on input "$ 0" at bounding box center [843, 345] width 266 height 40
click at [778, 337] on input "$ 0" at bounding box center [843, 345] width 266 height 40
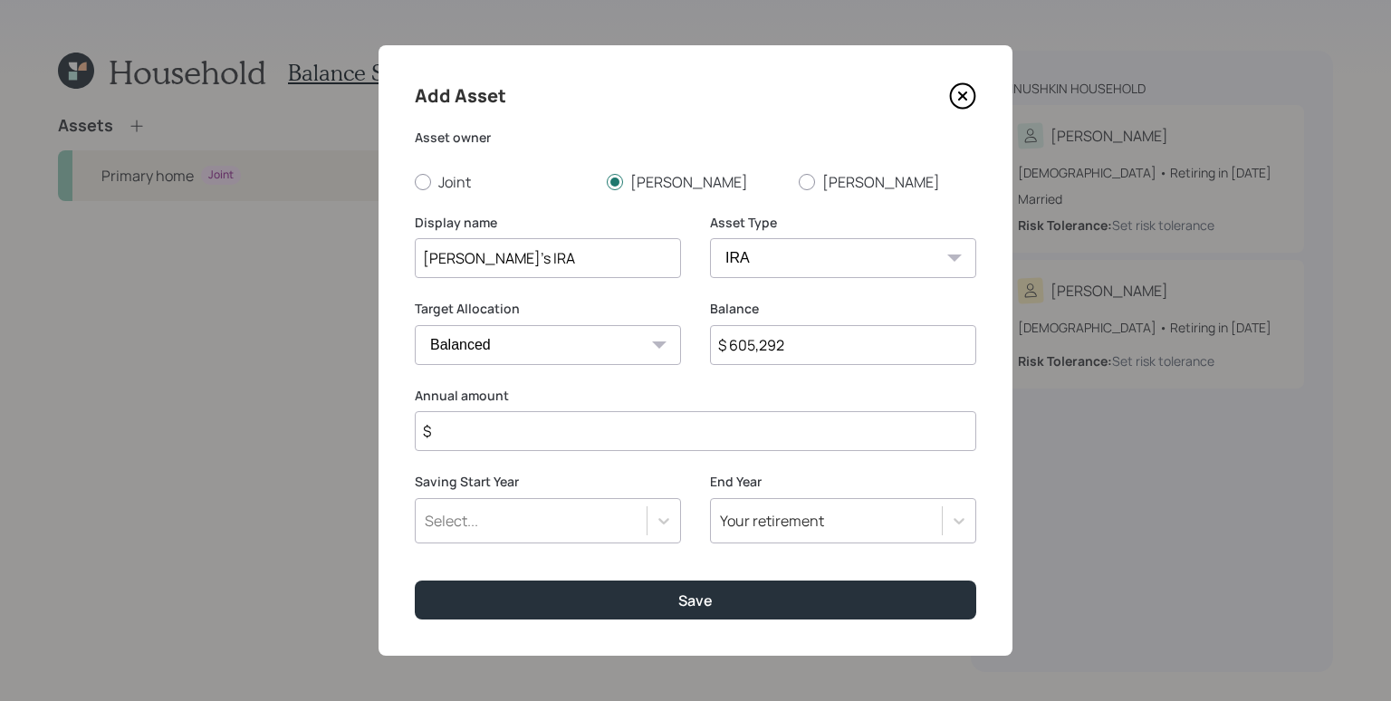
type input "$ 605,292"
click at [714, 432] on input "$" at bounding box center [695, 431] width 561 height 40
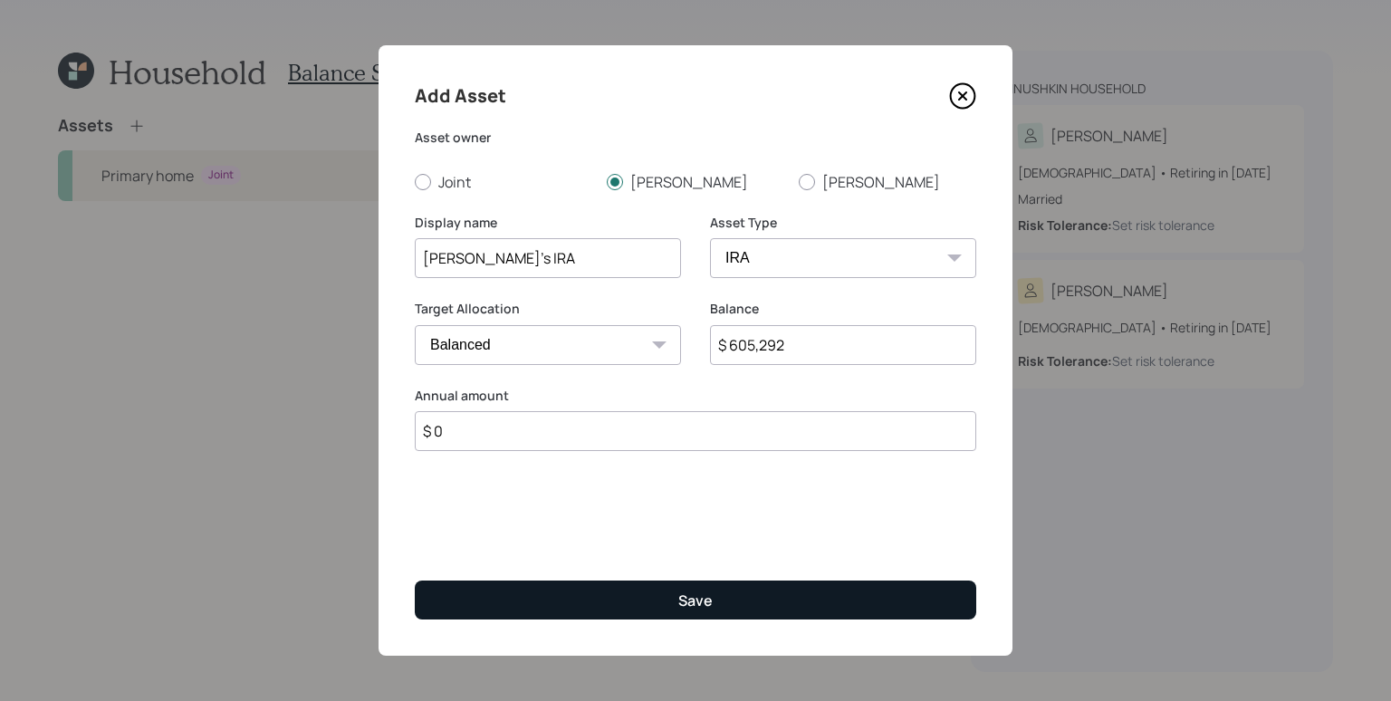
type input "$ 0"
click at [781, 608] on button "Save" at bounding box center [695, 599] width 561 height 39
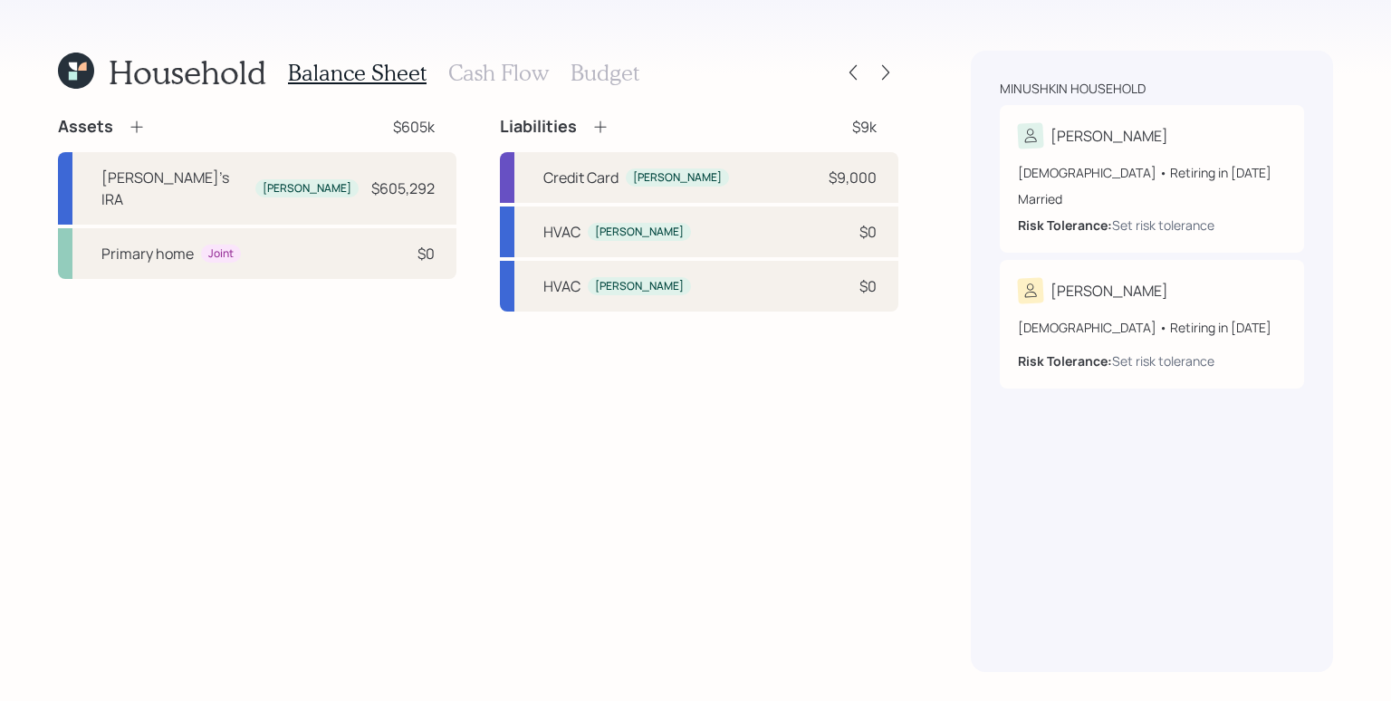
click at [141, 128] on icon at bounding box center [137, 127] width 18 height 18
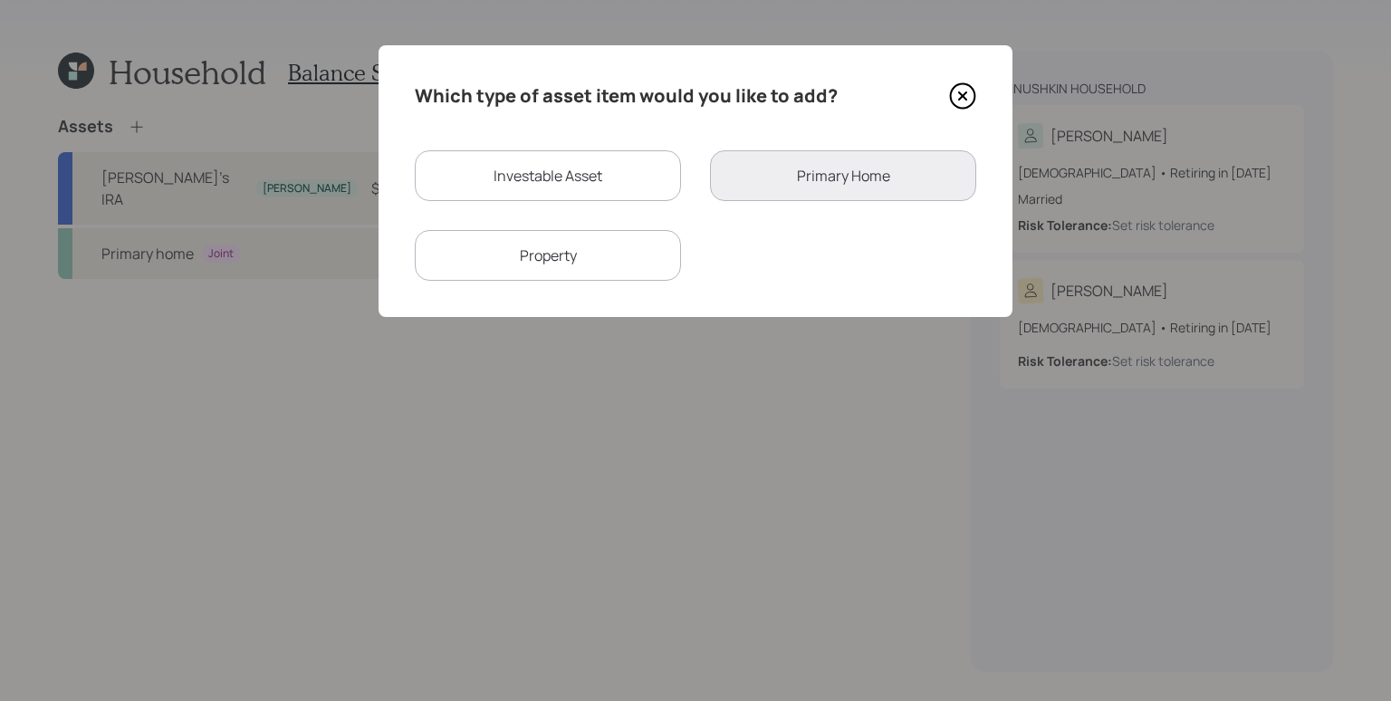
click at [588, 177] on div "Investable Asset" at bounding box center [548, 175] width 266 height 51
select select "taxable"
select select "balanced"
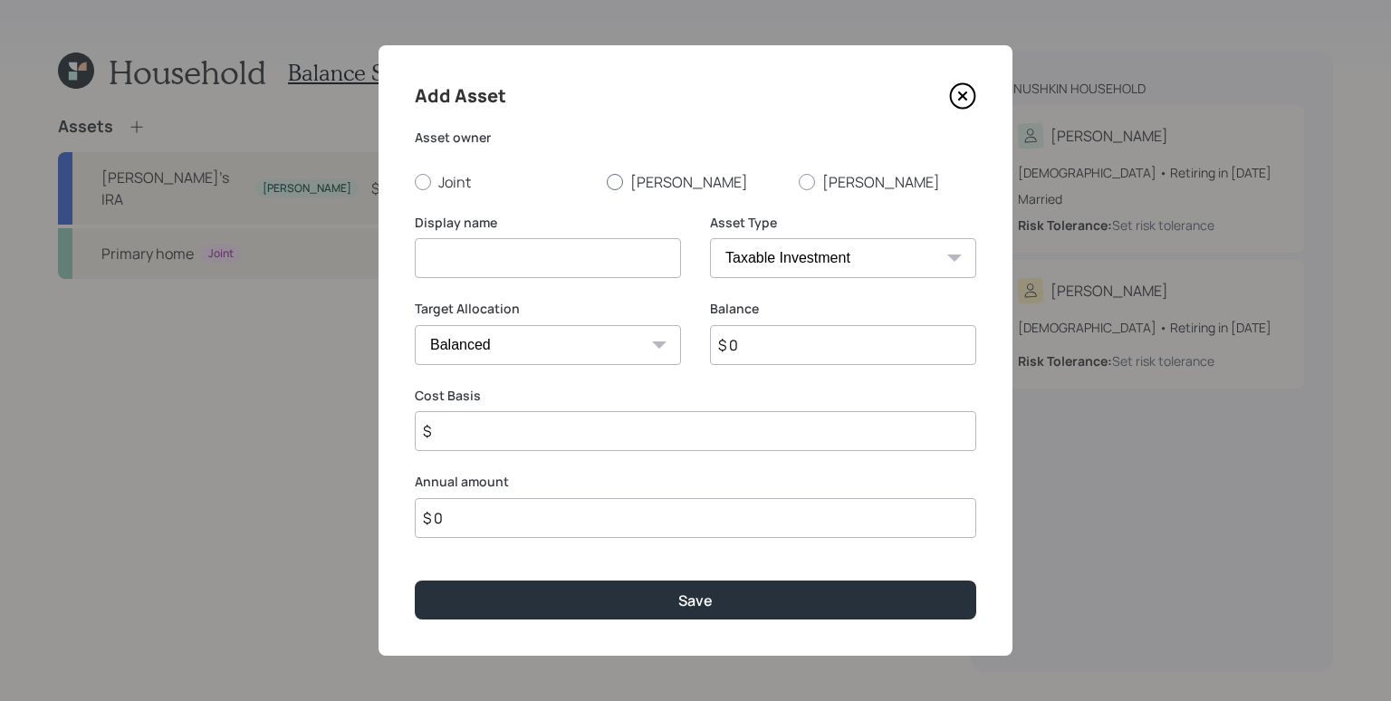
click at [652, 173] on label "[PERSON_NAME]" at bounding box center [695, 182] width 177 height 20
click at [607, 181] on input "[PERSON_NAME]" at bounding box center [606, 181] width 1 height 1
radio input "true"
click at [488, 267] on input at bounding box center [548, 258] width 266 height 40
type input "[PERSON_NAME]'s Principal 401k"
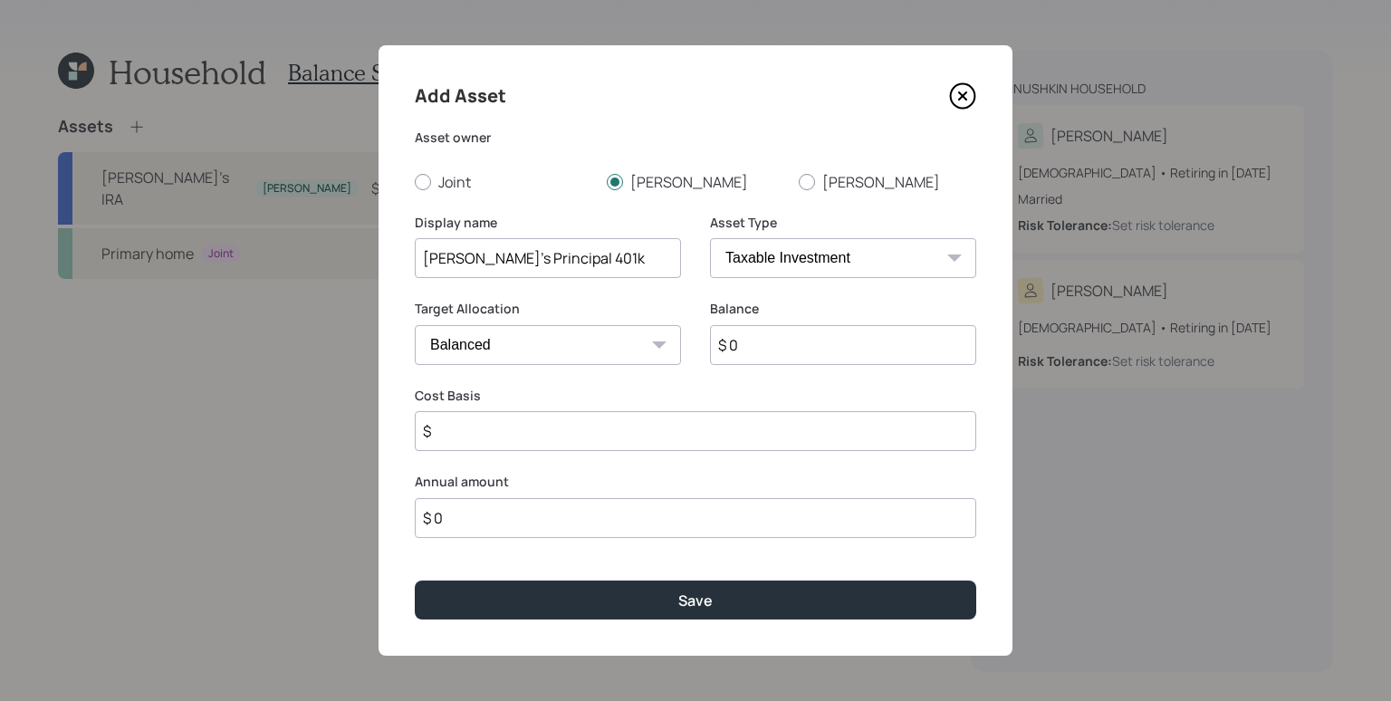
click at [780, 262] on select "SEP [PERSON_NAME] IRA 401(k) [PERSON_NAME] 401(k) 403(b) [PERSON_NAME] 403(b) 4…" at bounding box center [843, 258] width 266 height 40
select select "company_sponsored"
click at [710, 238] on select "SEP [PERSON_NAME] IRA 401(k) [PERSON_NAME] 401(k) 403(b) [PERSON_NAME] 403(b) 4…" at bounding box center [843, 258] width 266 height 40
click at [763, 347] on input "$ 0" at bounding box center [843, 345] width 266 height 40
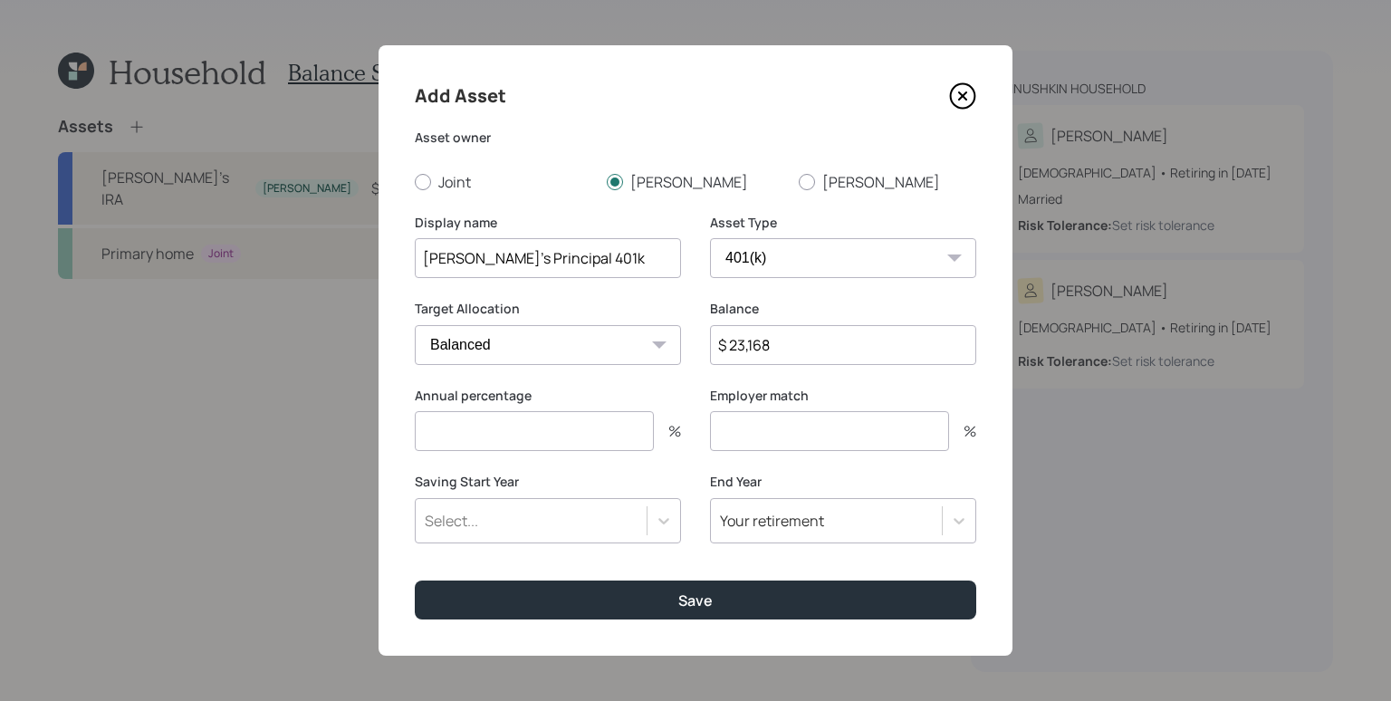
type input "$ 23,168"
type input "0"
click at [415, 580] on button "Save" at bounding box center [695, 599] width 561 height 39
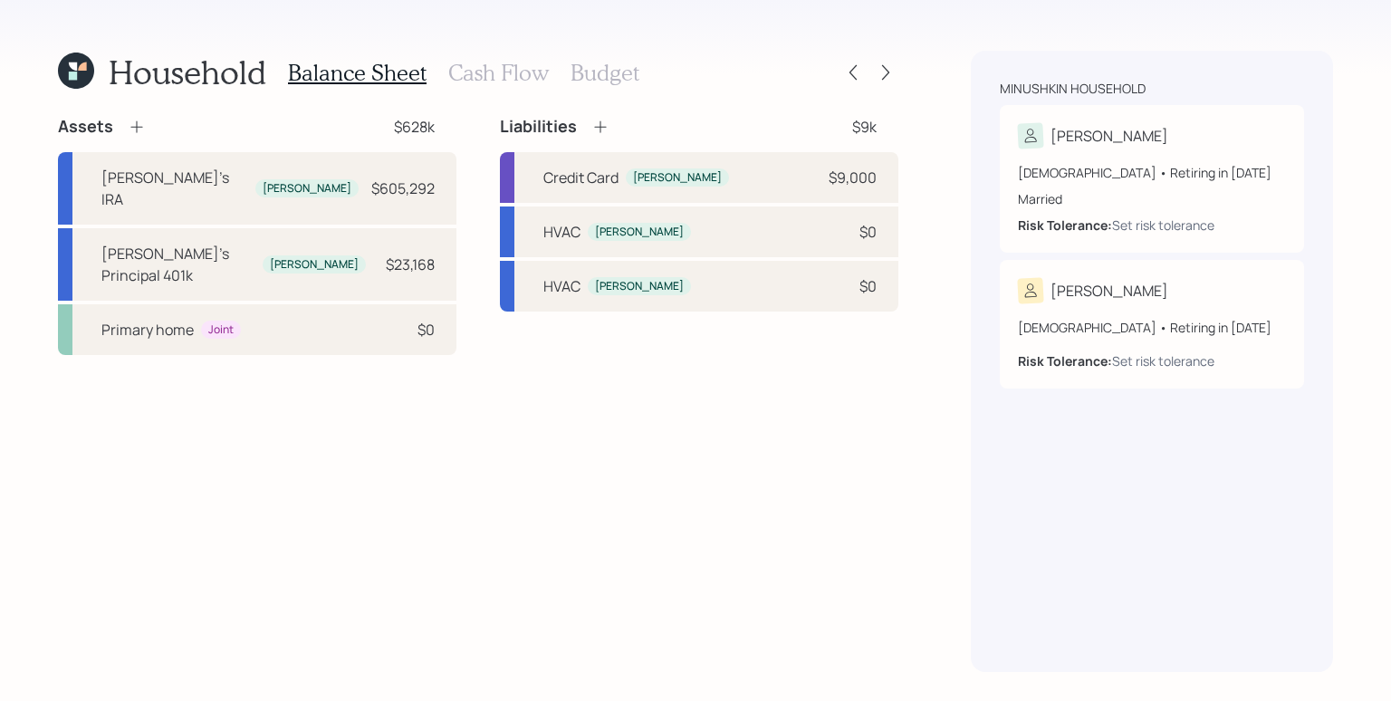
click at [128, 129] on icon at bounding box center [137, 127] width 18 height 18
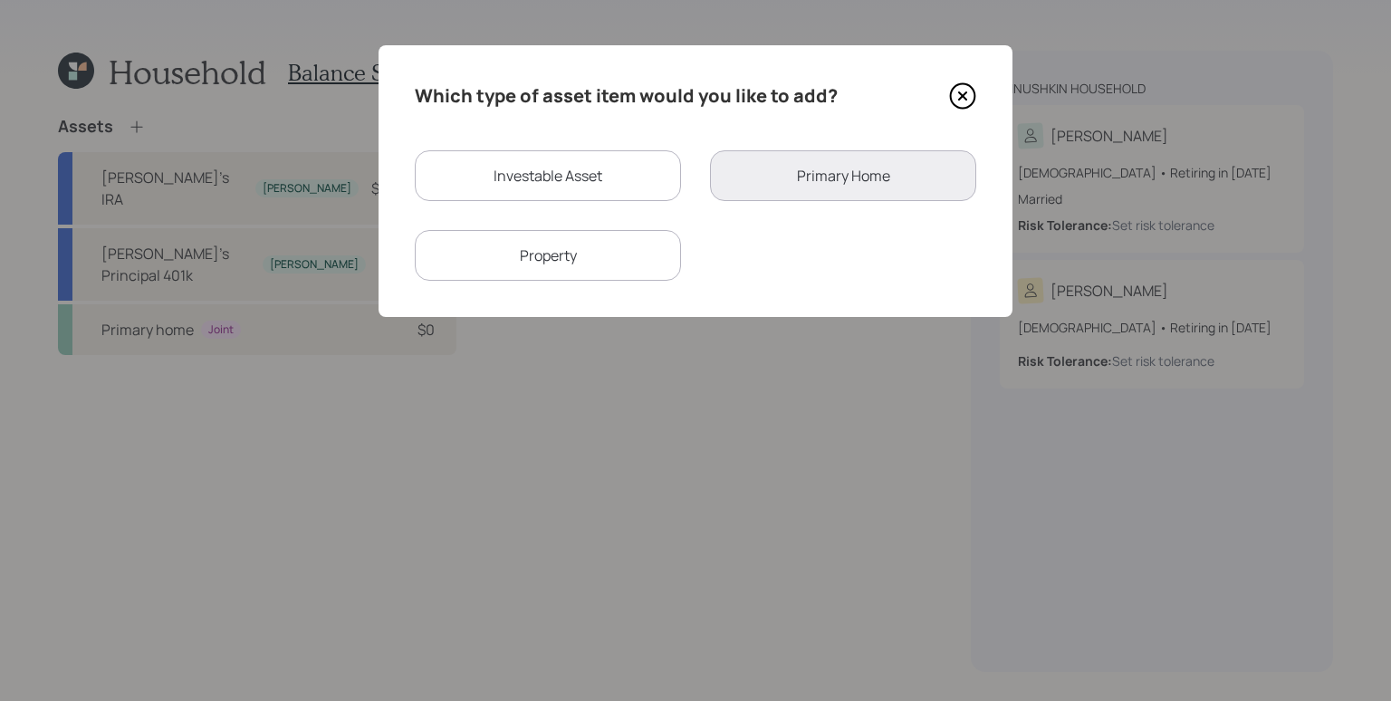
click at [494, 172] on div "Investable Asset" at bounding box center [548, 175] width 266 height 51
select select "taxable"
select select "balanced"
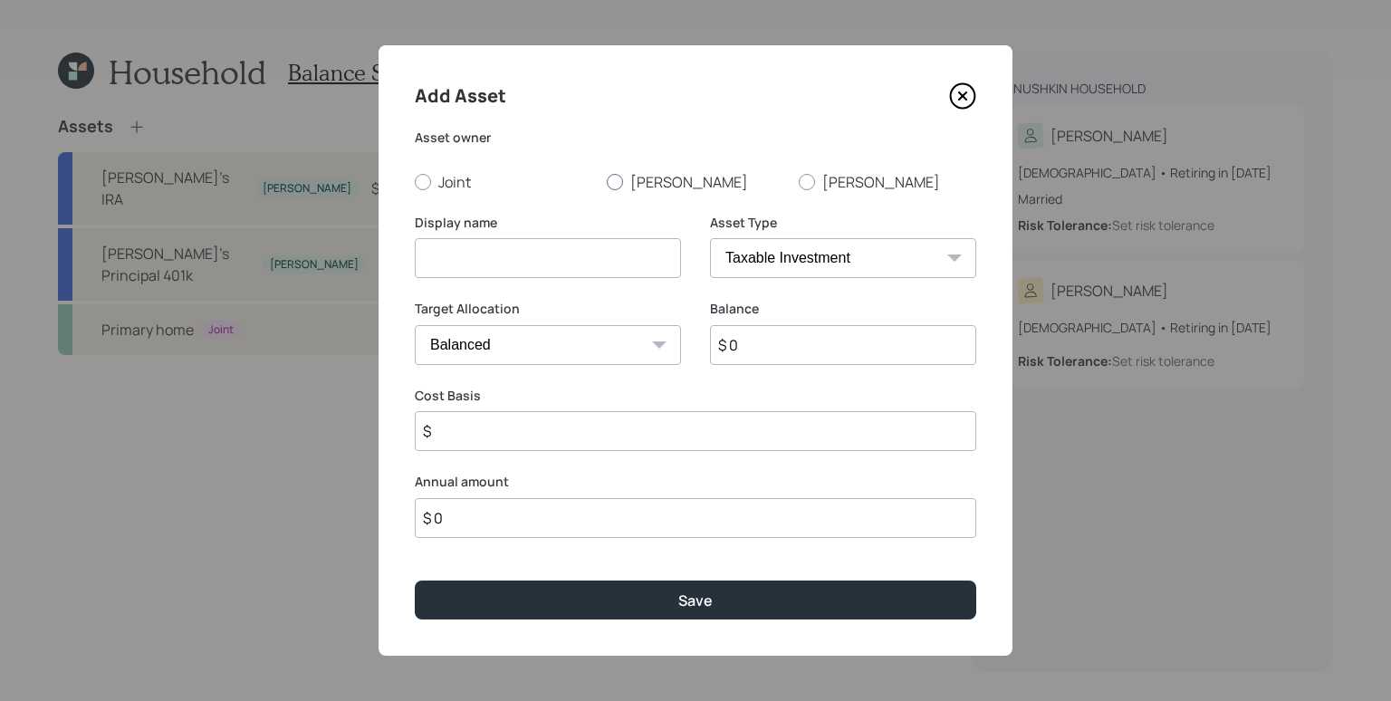
click at [651, 178] on label "[PERSON_NAME]" at bounding box center [695, 182] width 177 height 20
click at [607, 181] on input "[PERSON_NAME]" at bounding box center [606, 181] width 1 height 1
radio input "true"
click at [569, 230] on label "Display name" at bounding box center [548, 223] width 266 height 18
click at [567, 256] on input at bounding box center [548, 258] width 266 height 40
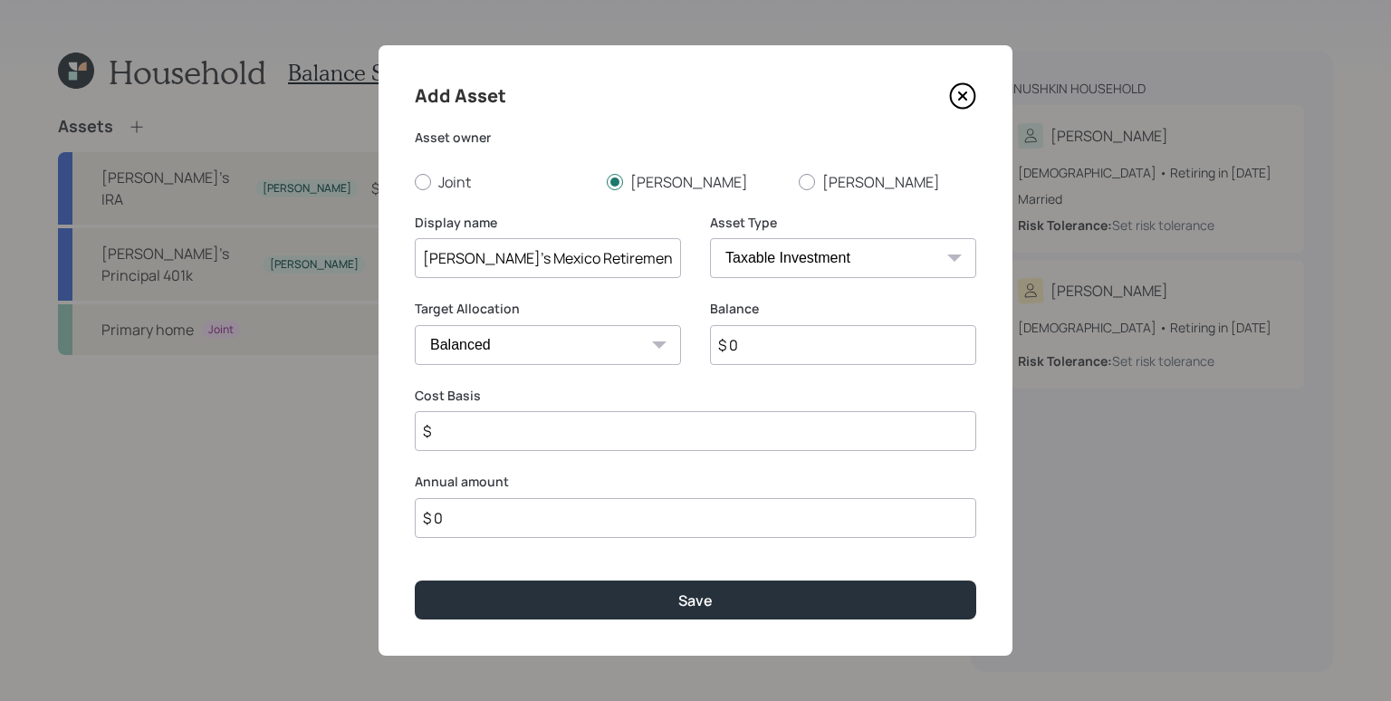
type input "[PERSON_NAME]'s Mexico Retirement Funds"
click at [814, 250] on select "SEP [PERSON_NAME] IRA 401(k) [PERSON_NAME] 401(k) 403(b) [PERSON_NAME] 403(b) 4…" at bounding box center [843, 258] width 266 height 40
select select "ira"
click at [710, 238] on select "SEP [PERSON_NAME] IRA 401(k) [PERSON_NAME] 401(k) 403(b) [PERSON_NAME] 403(b) 4…" at bounding box center [843, 258] width 266 height 40
type input "$"
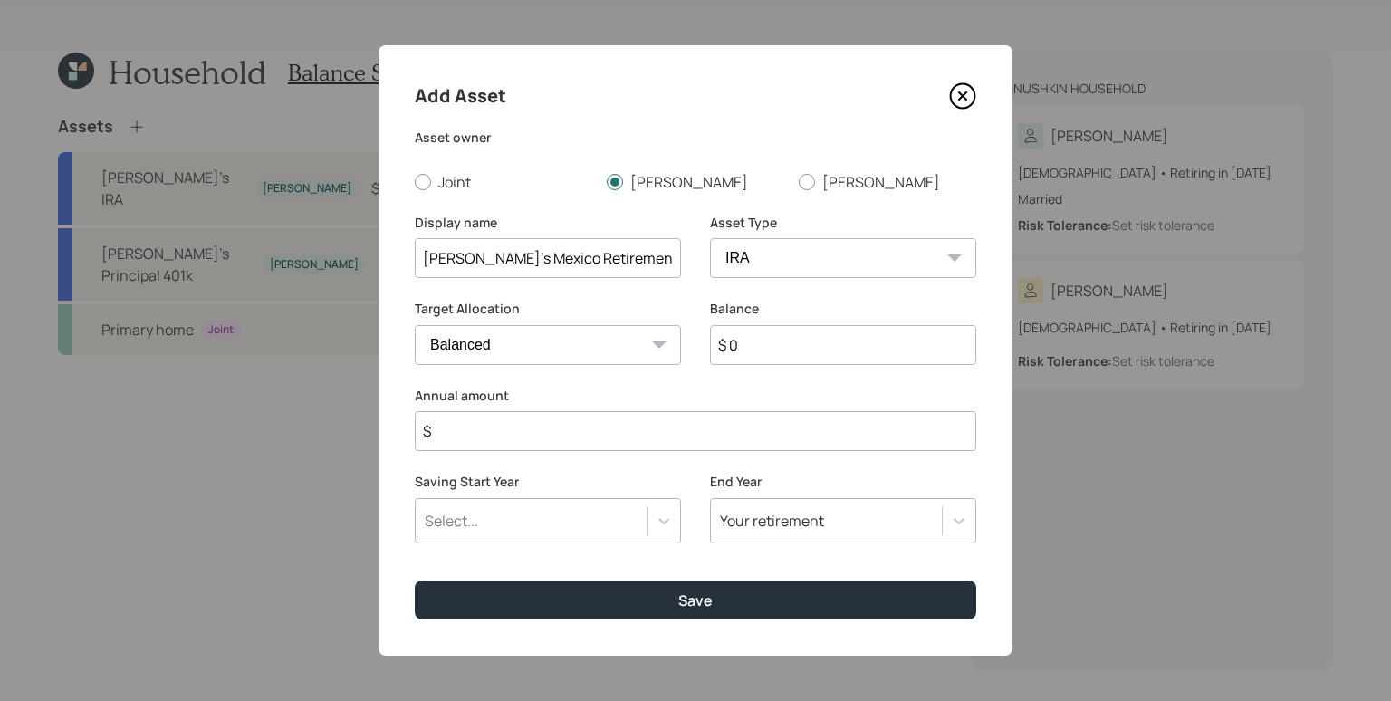
click at [805, 341] on input "$ 0" at bounding box center [843, 345] width 266 height 40
type input "$ 45,000"
click at [622, 431] on input "$" at bounding box center [695, 431] width 561 height 40
type input "$ 0"
click at [415, 580] on button "Save" at bounding box center [695, 599] width 561 height 39
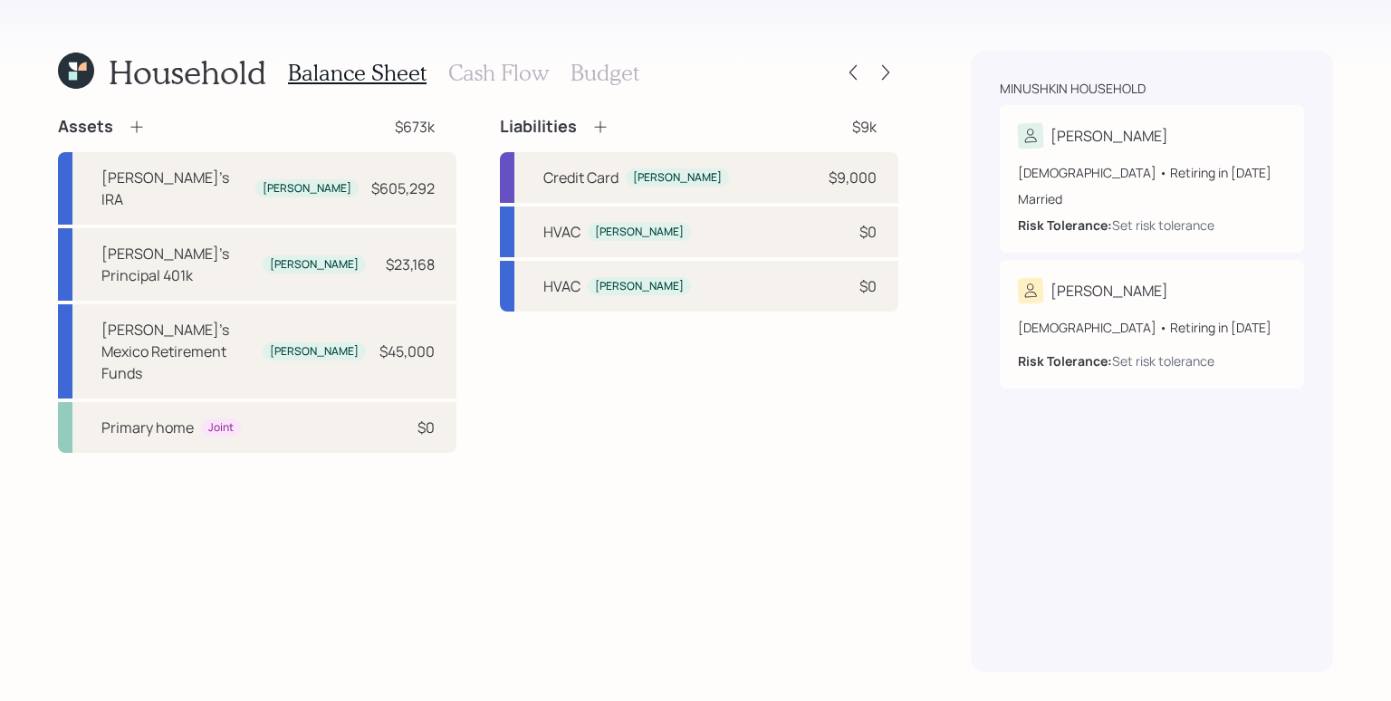
click at [138, 120] on icon at bounding box center [137, 127] width 18 height 18
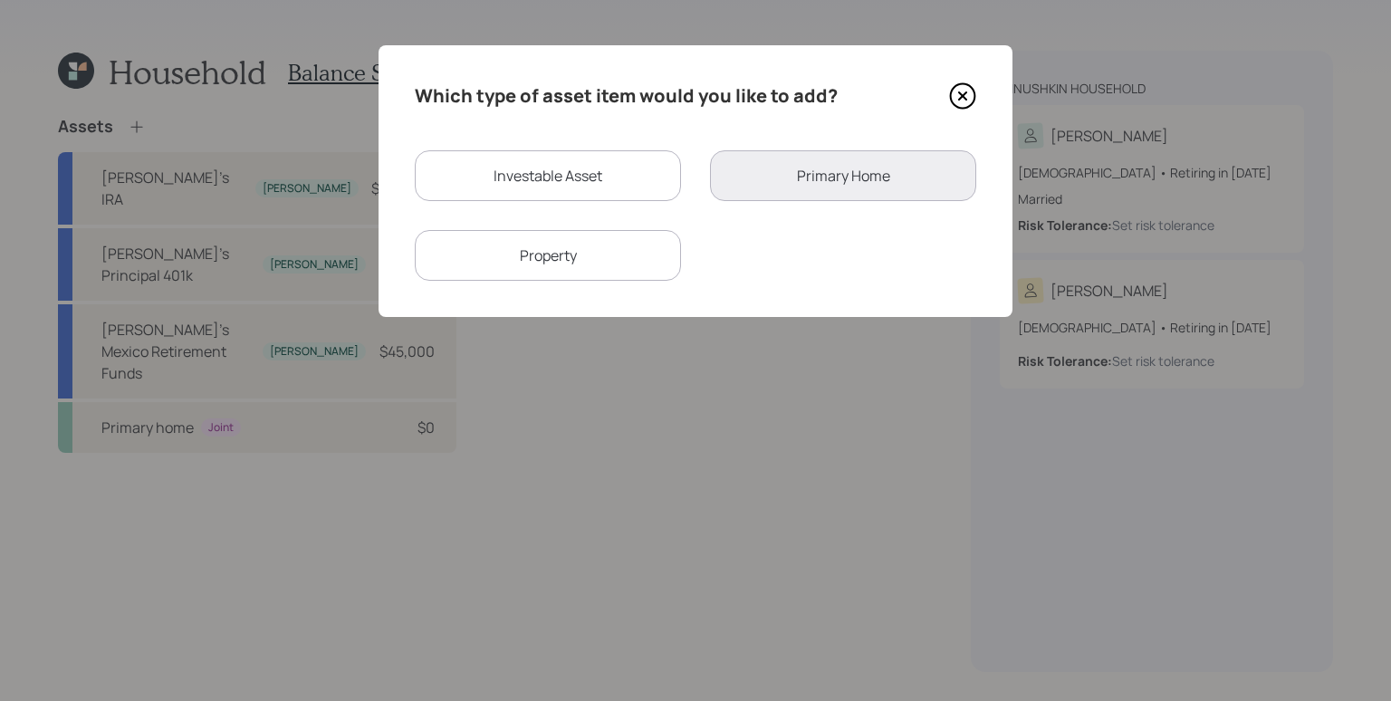
click at [544, 180] on div "Investable Asset" at bounding box center [548, 175] width 266 height 51
select select "taxable"
select select "balanced"
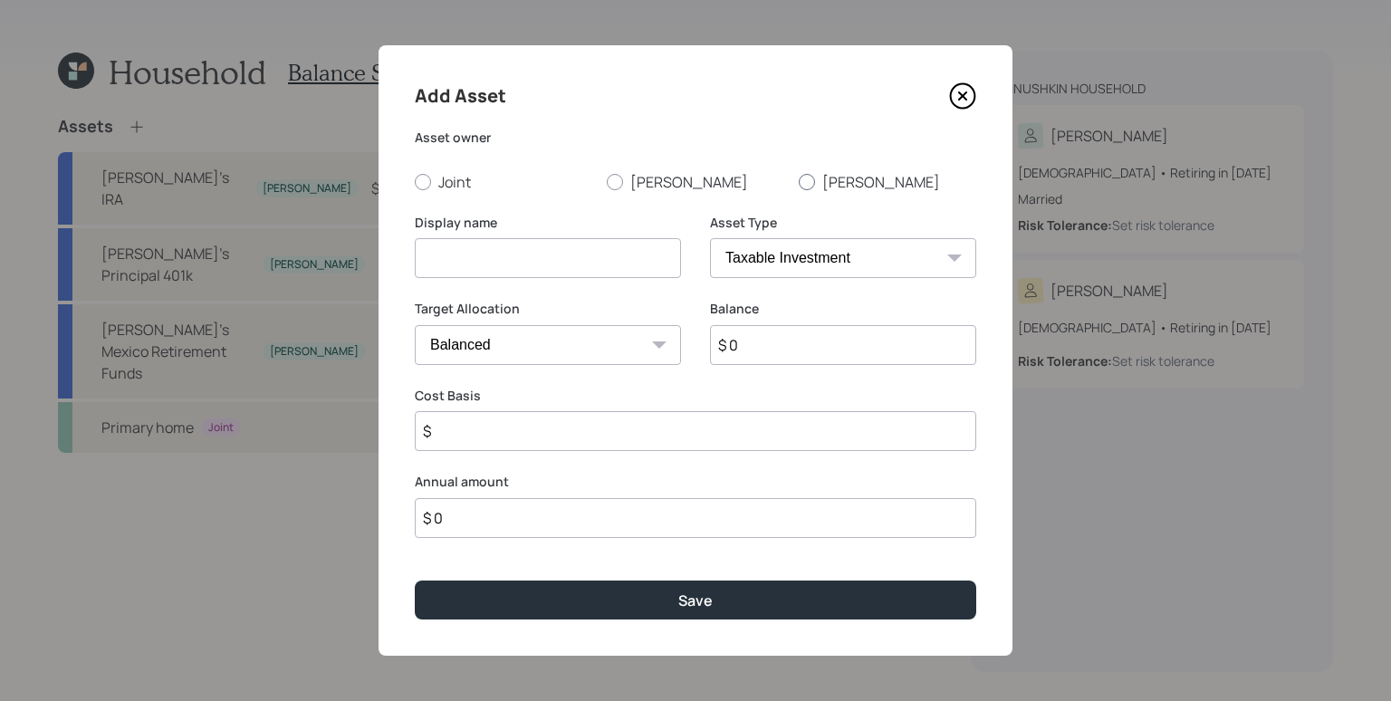
click at [847, 179] on label "[PERSON_NAME]" at bounding box center [887, 182] width 177 height 20
click at [799, 181] on input "[PERSON_NAME]" at bounding box center [798, 181] width 1 height 1
radio input "true"
click at [527, 262] on input at bounding box center [548, 258] width 266 height 40
type input "[PERSON_NAME]'s"
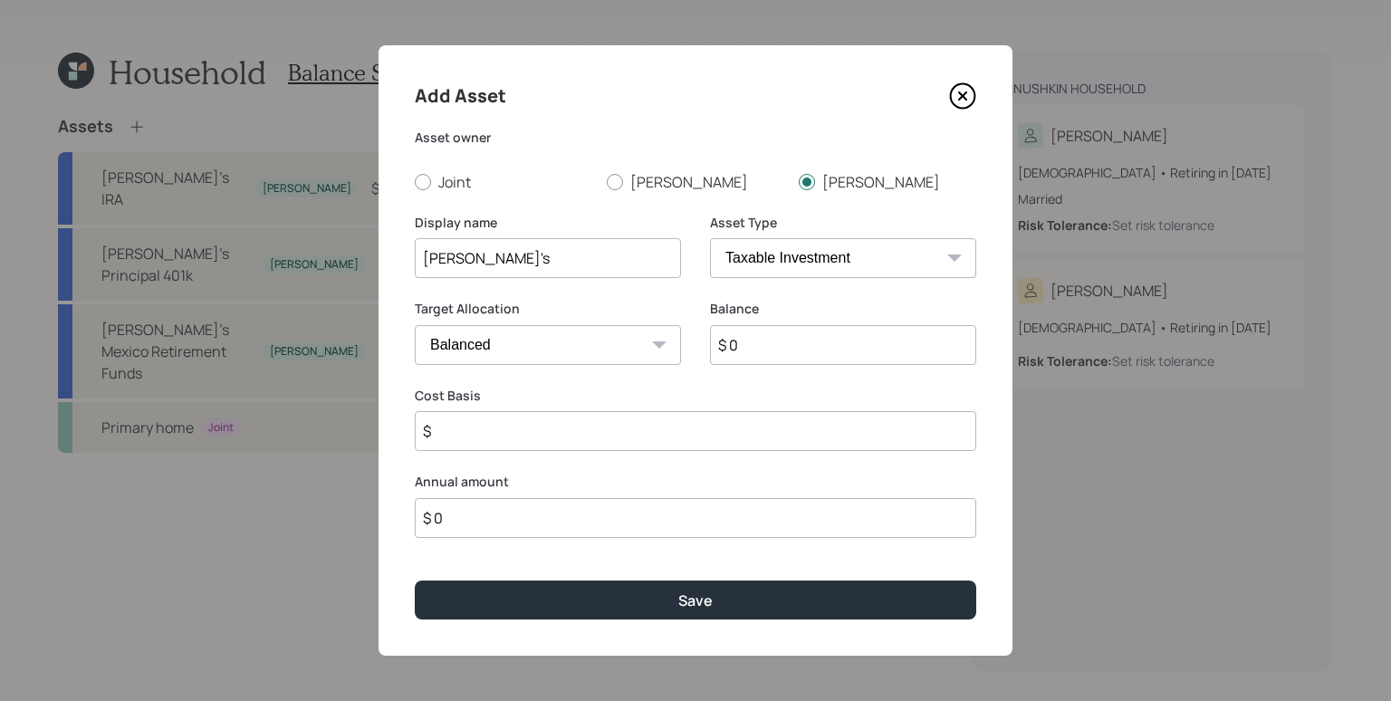
click at [799, 243] on select "SEP [PERSON_NAME] IRA 401(k) [PERSON_NAME] 401(k) 403(b) [PERSON_NAME] 403(b) 4…" at bounding box center [843, 258] width 266 height 40
select select "ira"
click at [710, 238] on select "SEP [PERSON_NAME] IRA 401(k) [PERSON_NAME] 401(k) 403(b) [PERSON_NAME] 403(b) 4…" at bounding box center [843, 258] width 266 height 40
type input "$"
click at [516, 260] on input "[PERSON_NAME]'s" at bounding box center [548, 258] width 266 height 40
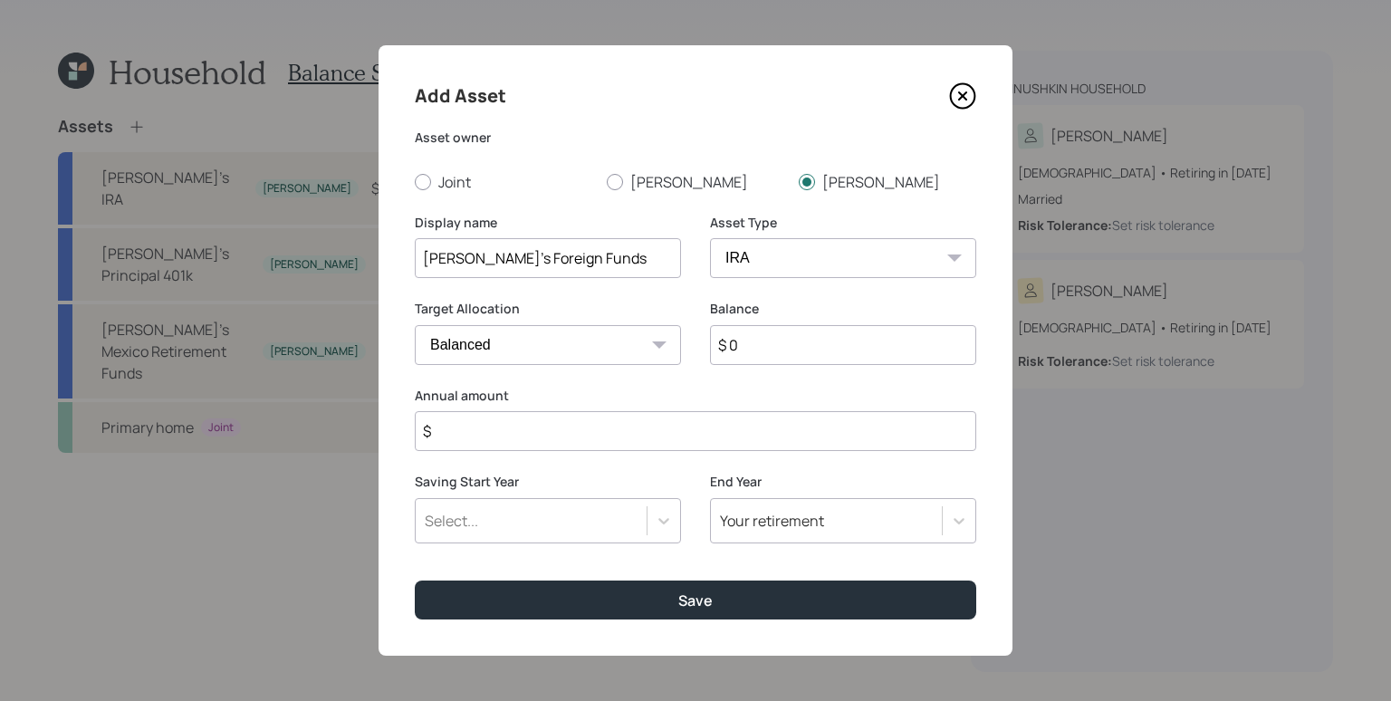
type input "[PERSON_NAME]'s Foreign Funds"
click at [792, 349] on input "$ 0" at bounding box center [843, 345] width 266 height 40
type input "$ 25,000"
type input "$ 0"
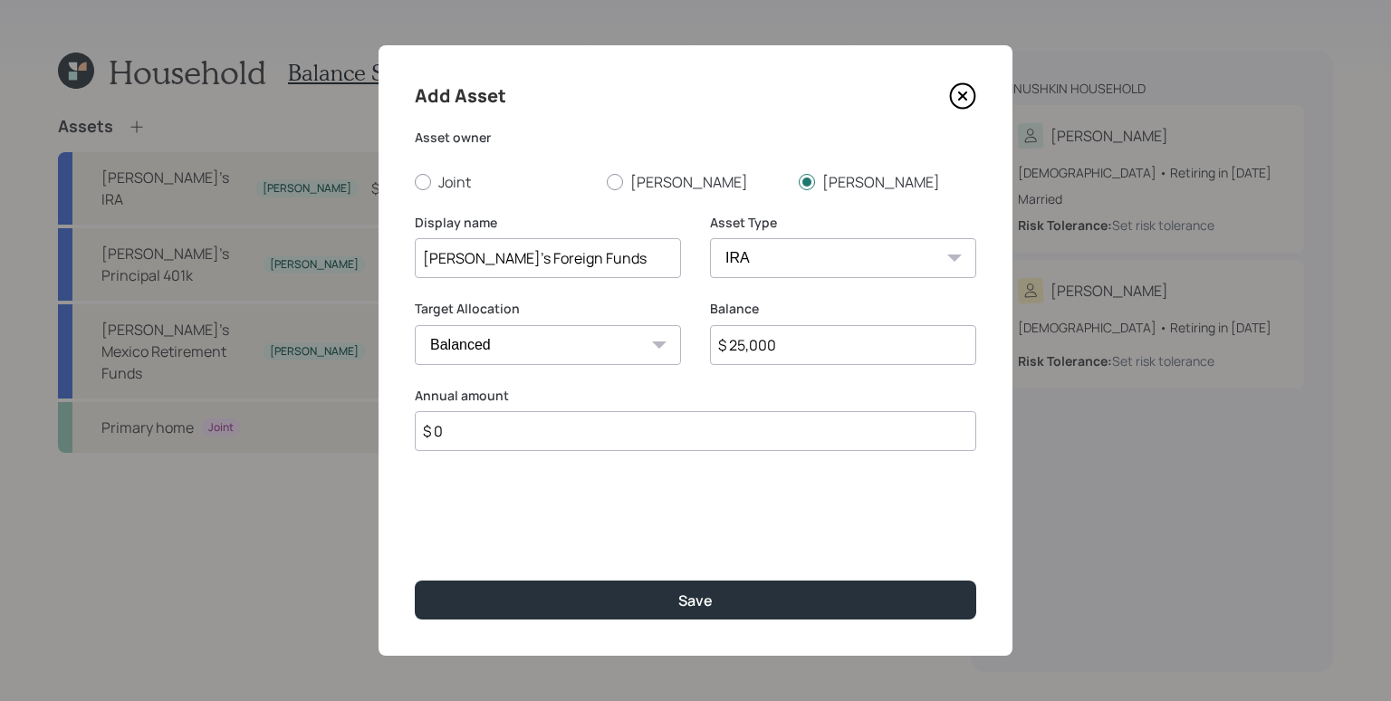
click at [415, 580] on button "Save" at bounding box center [695, 599] width 561 height 39
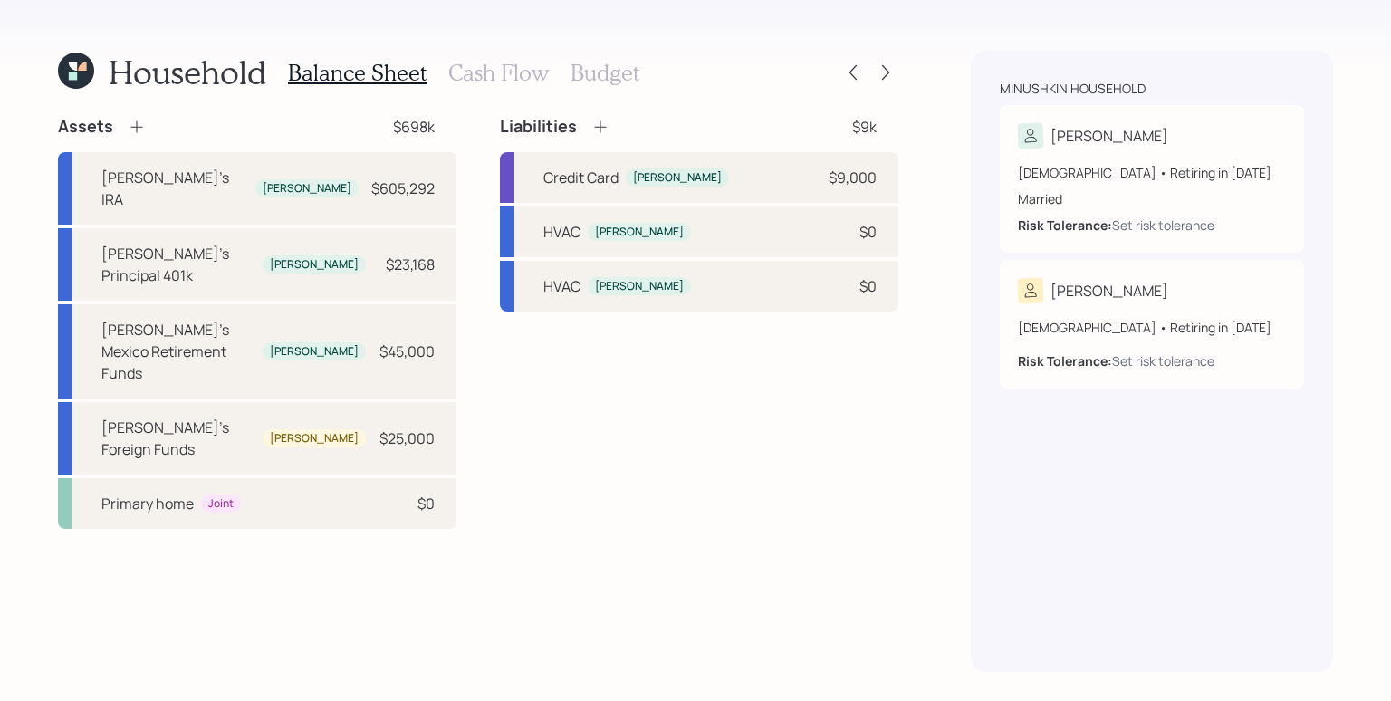
click at [135, 118] on icon at bounding box center [137, 127] width 18 height 18
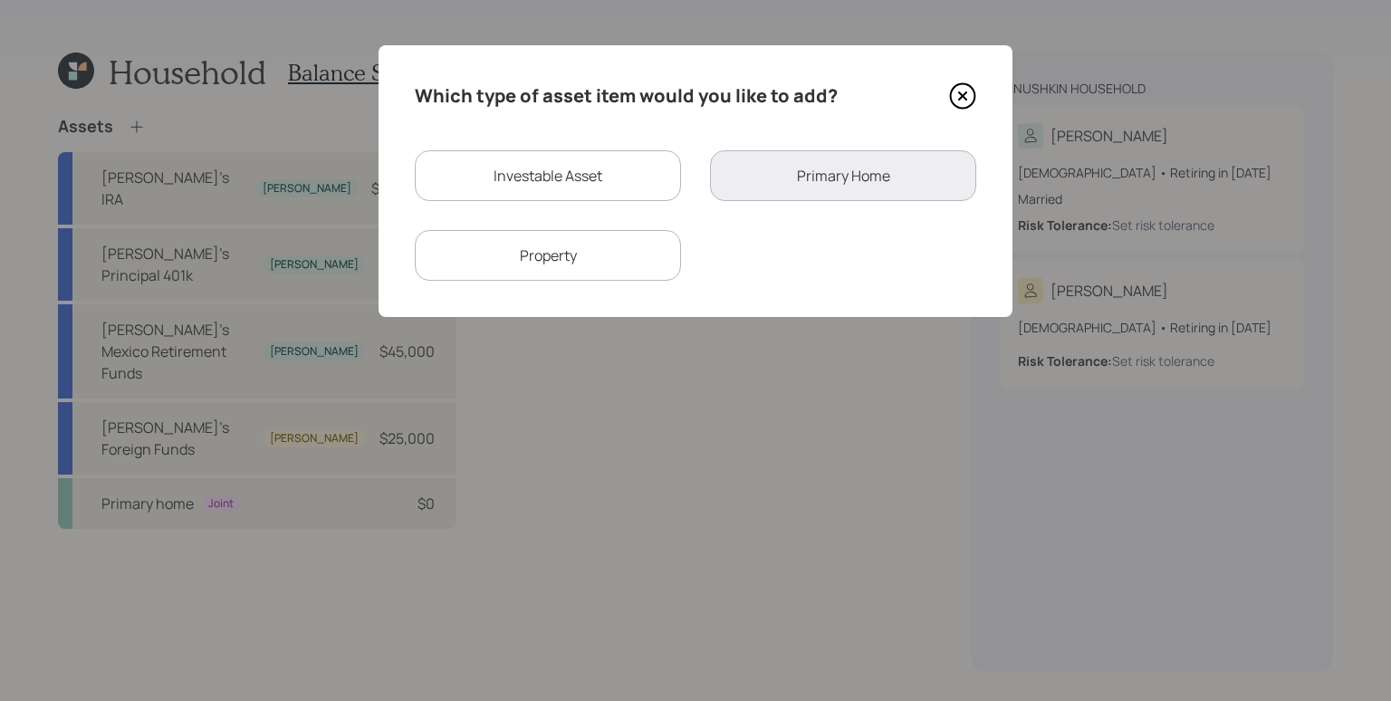
click at [550, 170] on div "Investable Asset" at bounding box center [548, 175] width 266 height 51
select select "taxable"
select select "balanced"
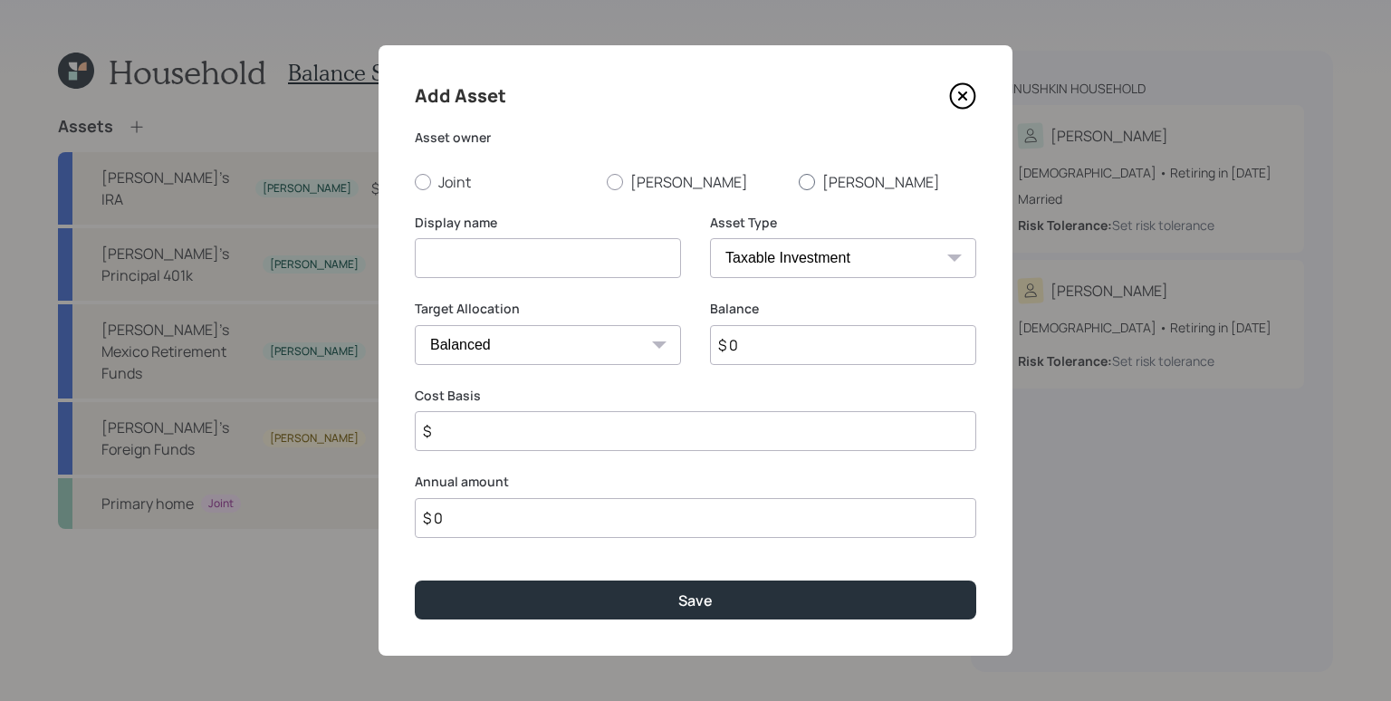
click at [823, 180] on label "[PERSON_NAME]" at bounding box center [887, 182] width 177 height 20
click at [799, 181] on input "[PERSON_NAME]" at bounding box center [798, 181] width 1 height 1
radio input "true"
click at [529, 250] on input at bounding box center [548, 258] width 266 height 40
type input "[PERSON_NAME]"
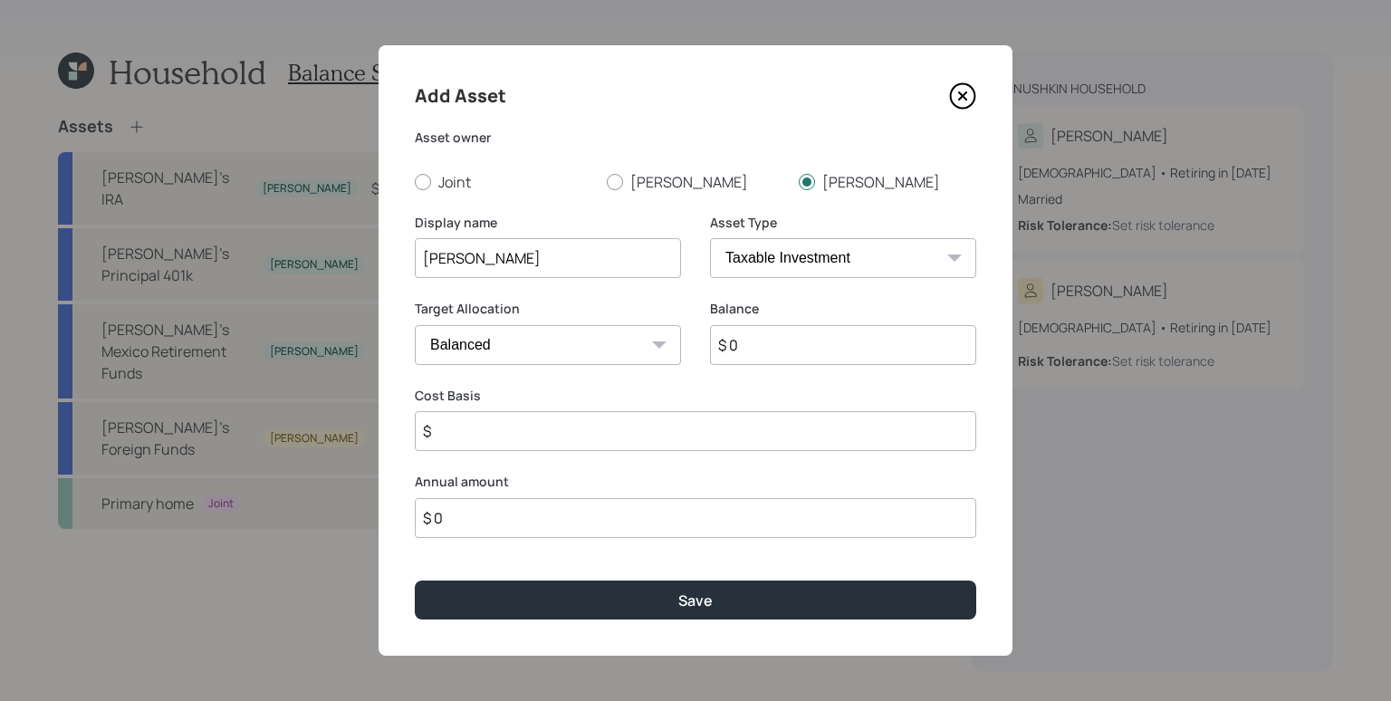
click at [853, 254] on select "SEP [PERSON_NAME] IRA 401(k) [PERSON_NAME] 401(k) 403(b) [PERSON_NAME] 403(b) 4…" at bounding box center [843, 258] width 266 height 40
select select "ira"
click at [710, 238] on select "SEP [PERSON_NAME] IRA 401(k) [PERSON_NAME] 401(k) 403(b) [PERSON_NAME] 403(b) 4…" at bounding box center [843, 258] width 266 height 40
type input "$"
click at [811, 351] on input "$ 0" at bounding box center [843, 345] width 266 height 40
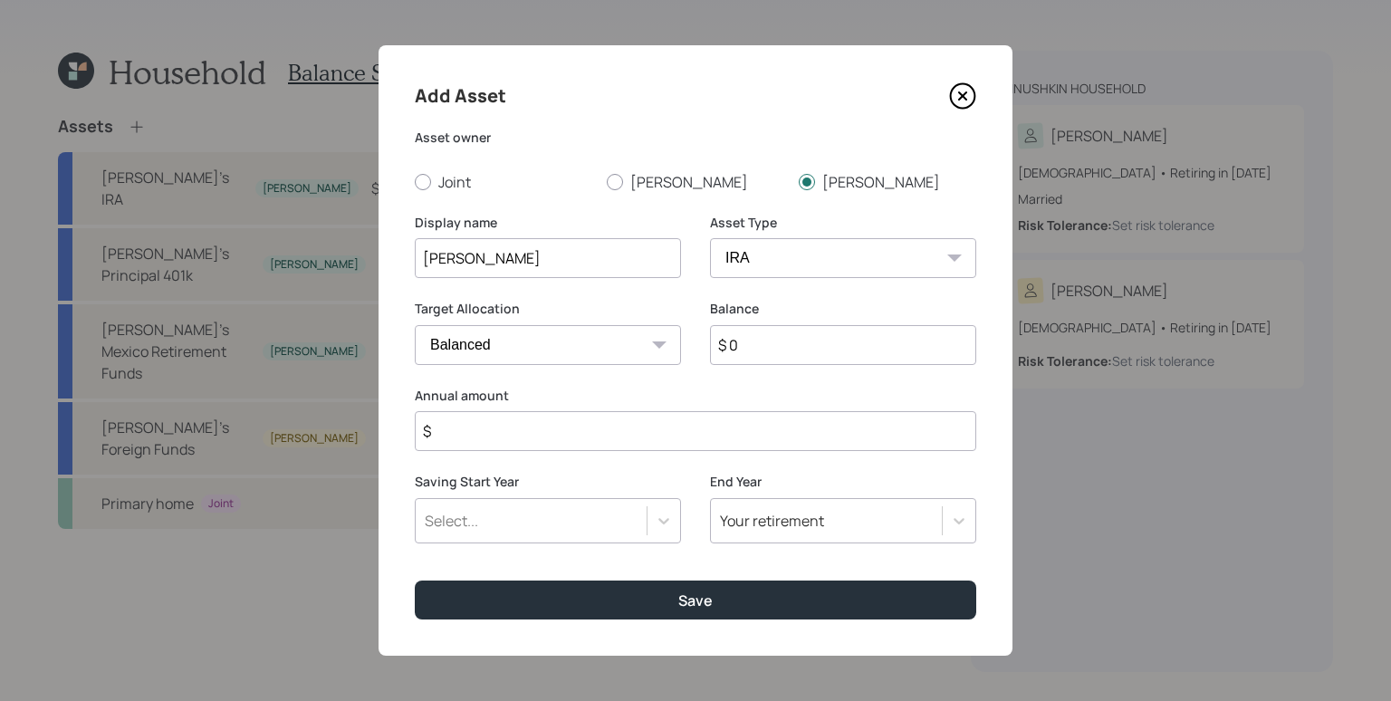
click at [811, 351] on input "$ 0" at bounding box center [843, 345] width 266 height 40
type input "$ 50,000"
type input "$ 0"
click at [415, 580] on button "Save" at bounding box center [695, 599] width 561 height 39
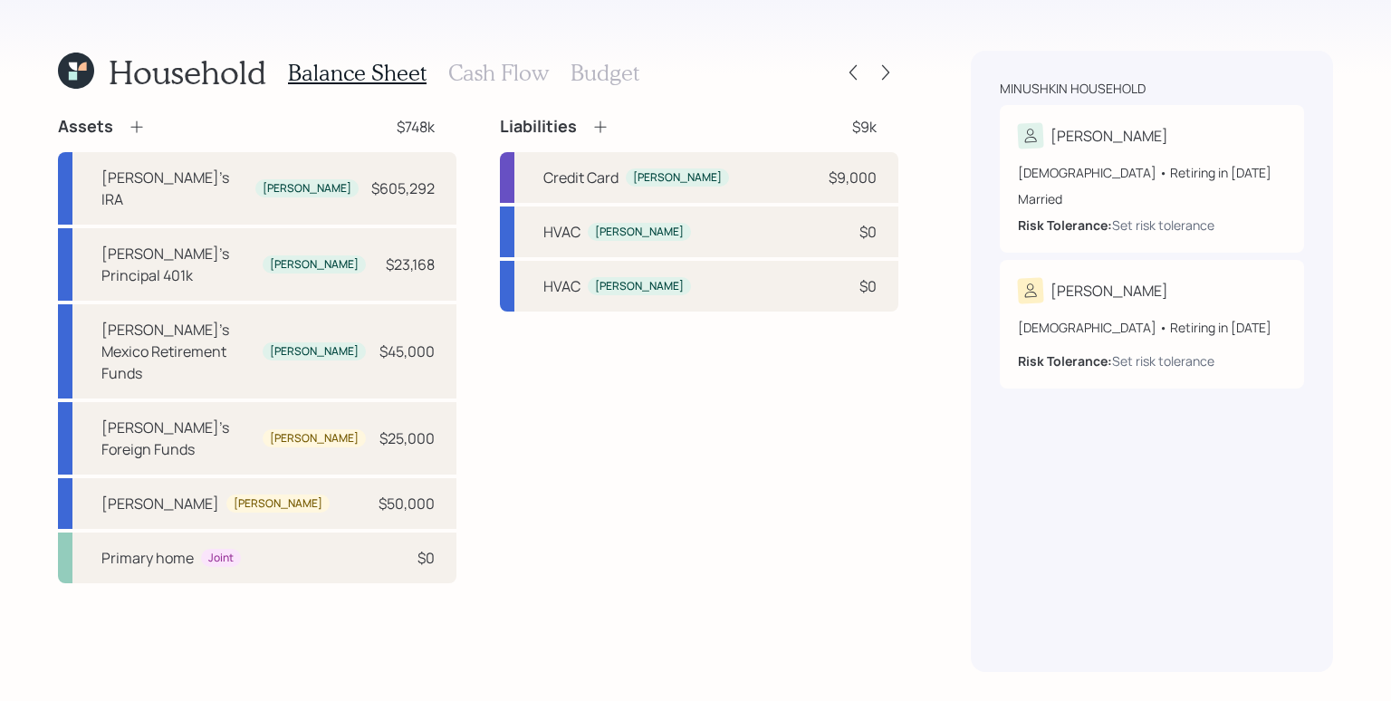
click at [132, 129] on icon at bounding box center [137, 127] width 18 height 18
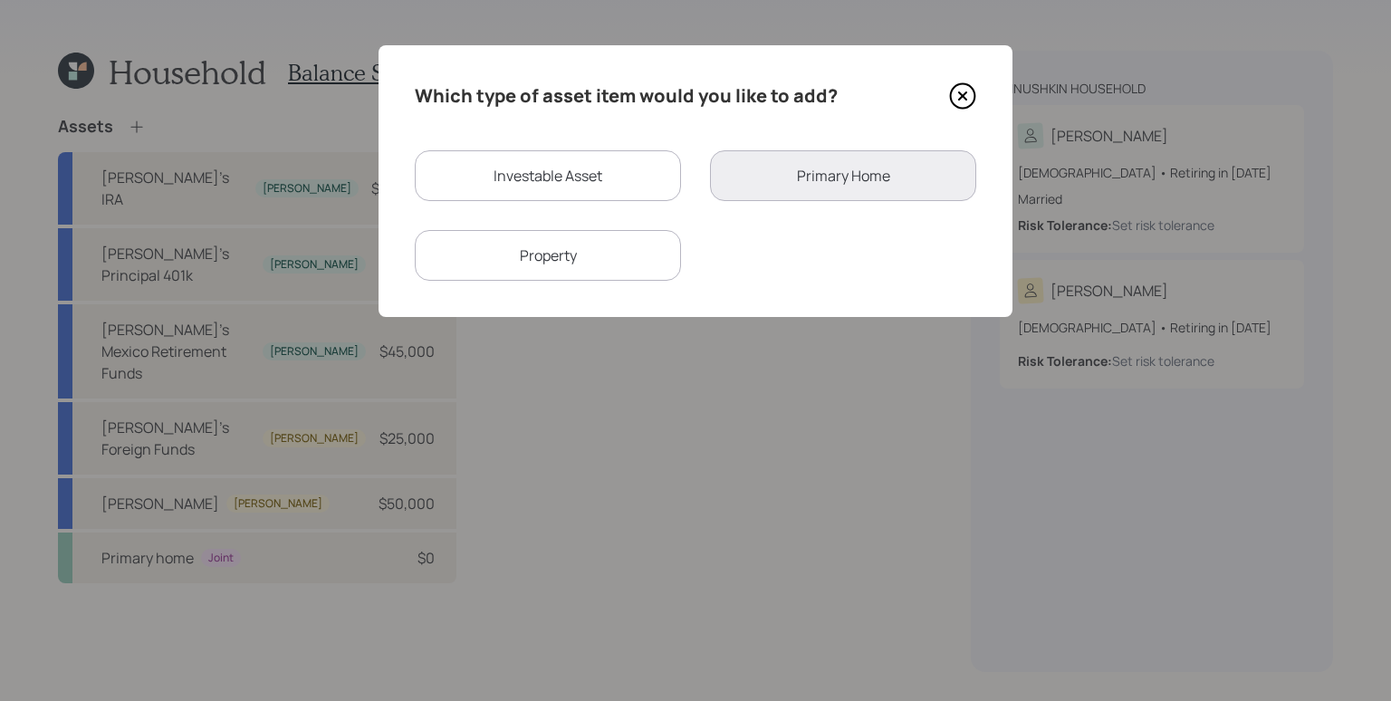
click at [518, 178] on div "Investable Asset" at bounding box center [548, 175] width 266 height 51
select select "taxable"
select select "balanced"
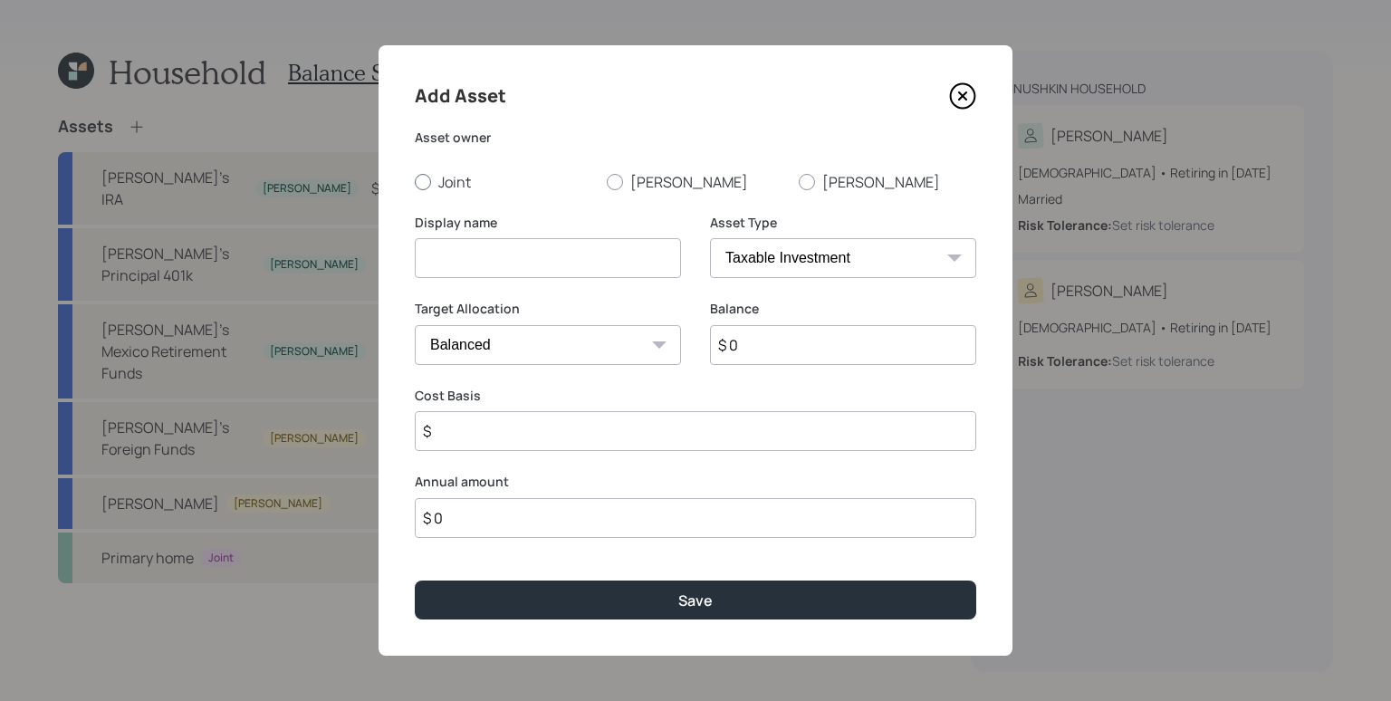
click at [468, 179] on label "Joint" at bounding box center [503, 182] width 177 height 20
click at [415, 181] on input "Joint" at bounding box center [414, 181] width 1 height 1
radio input "true"
click at [875, 275] on select "SEP [PERSON_NAME] IRA 401(k) [PERSON_NAME] 401(k) 403(b) [PERSON_NAME] 403(b) 4…" at bounding box center [843, 258] width 266 height 40
select select "emergency_fund"
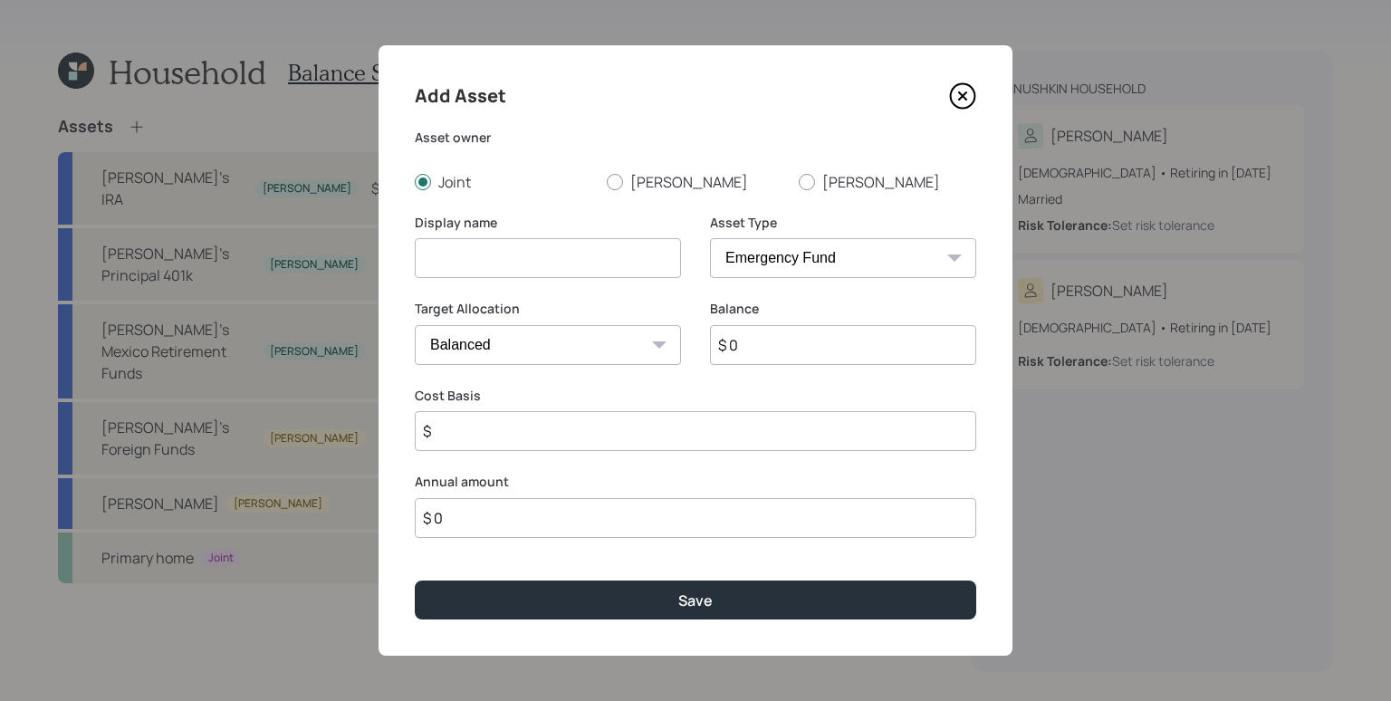
click at [710, 238] on select "SEP [PERSON_NAME] IRA 401(k) [PERSON_NAME] 401(k) 403(b) [PERSON_NAME] 403(b) 4…" at bounding box center [843, 258] width 266 height 40
click at [524, 257] on input at bounding box center [548, 258] width 266 height 40
type input "Emergency Fund"
click at [583, 351] on input "$ 0" at bounding box center [695, 345] width 561 height 40
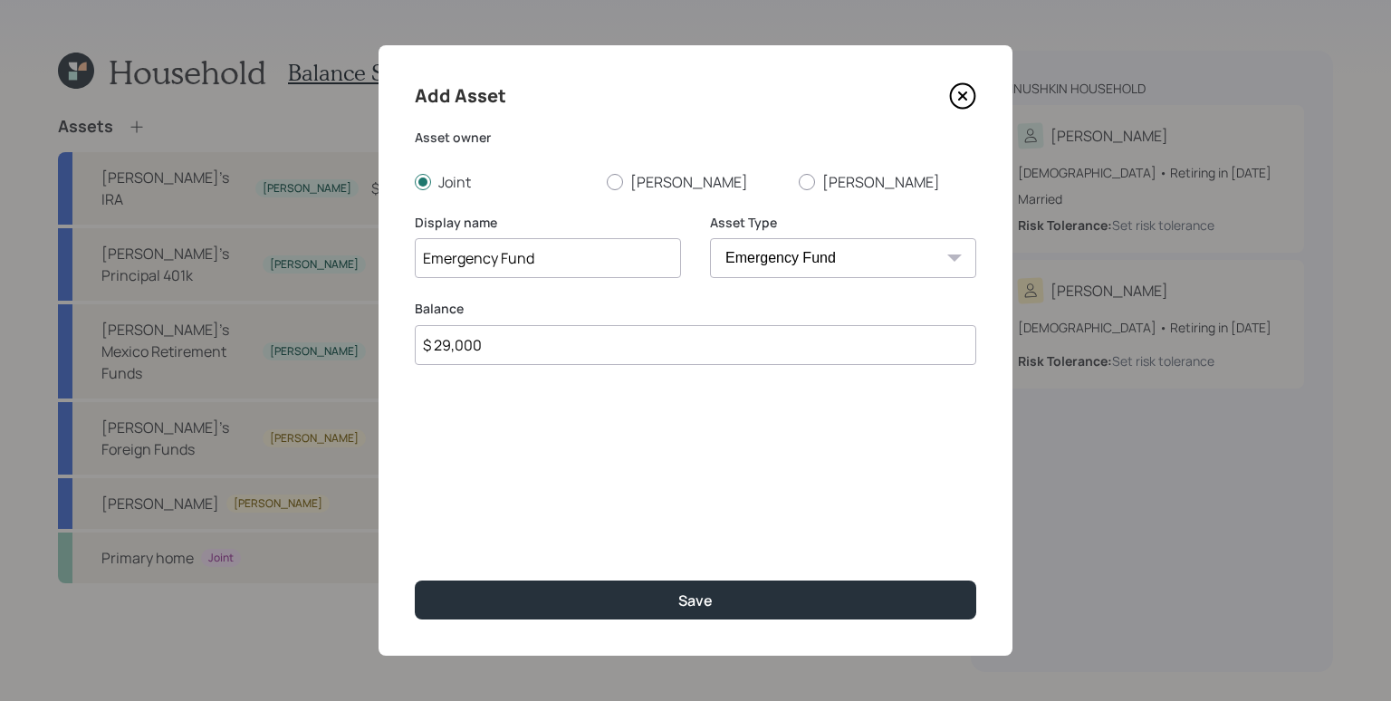
drag, startPoint x: 444, startPoint y: 347, endPoint x: 510, endPoint y: 349, distance: 66.1
click at [510, 349] on input "$ 29,000" at bounding box center [695, 345] width 561 height 40
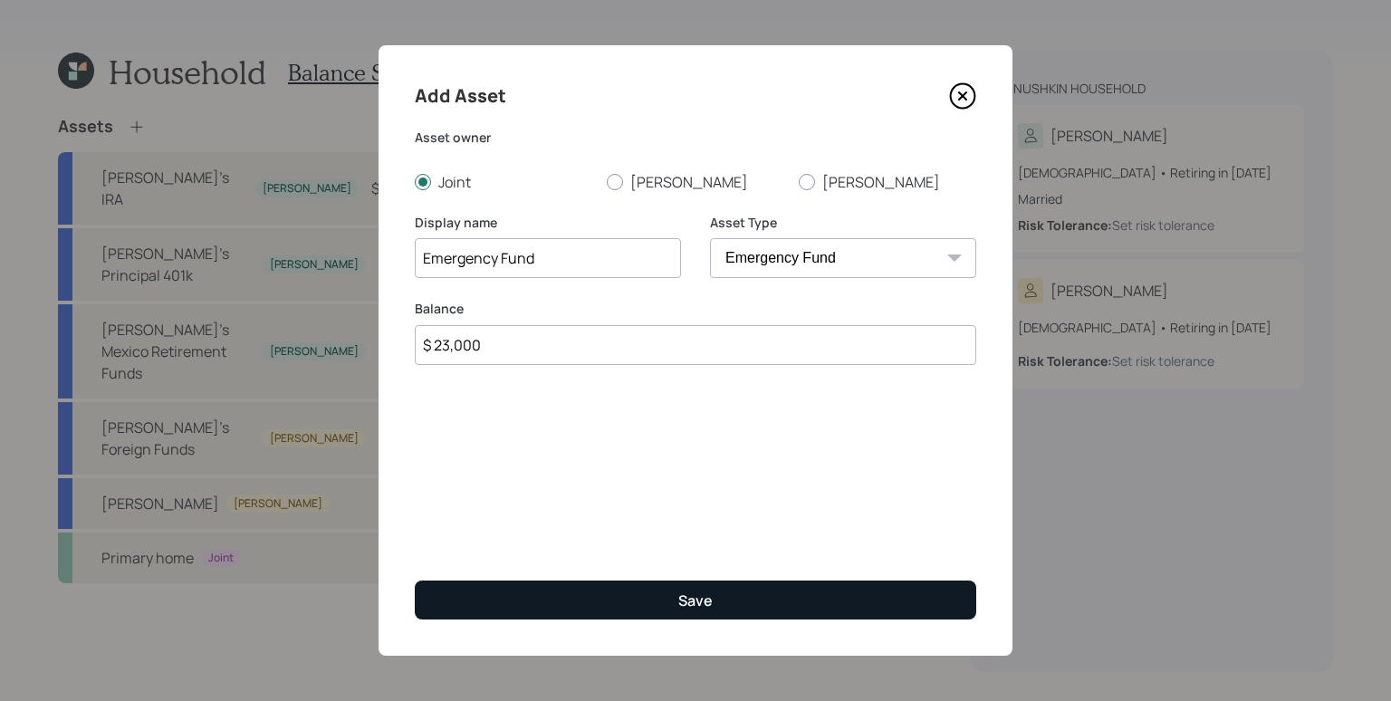
type input "$ 23,000"
click at [734, 597] on button "Save" at bounding box center [695, 599] width 561 height 39
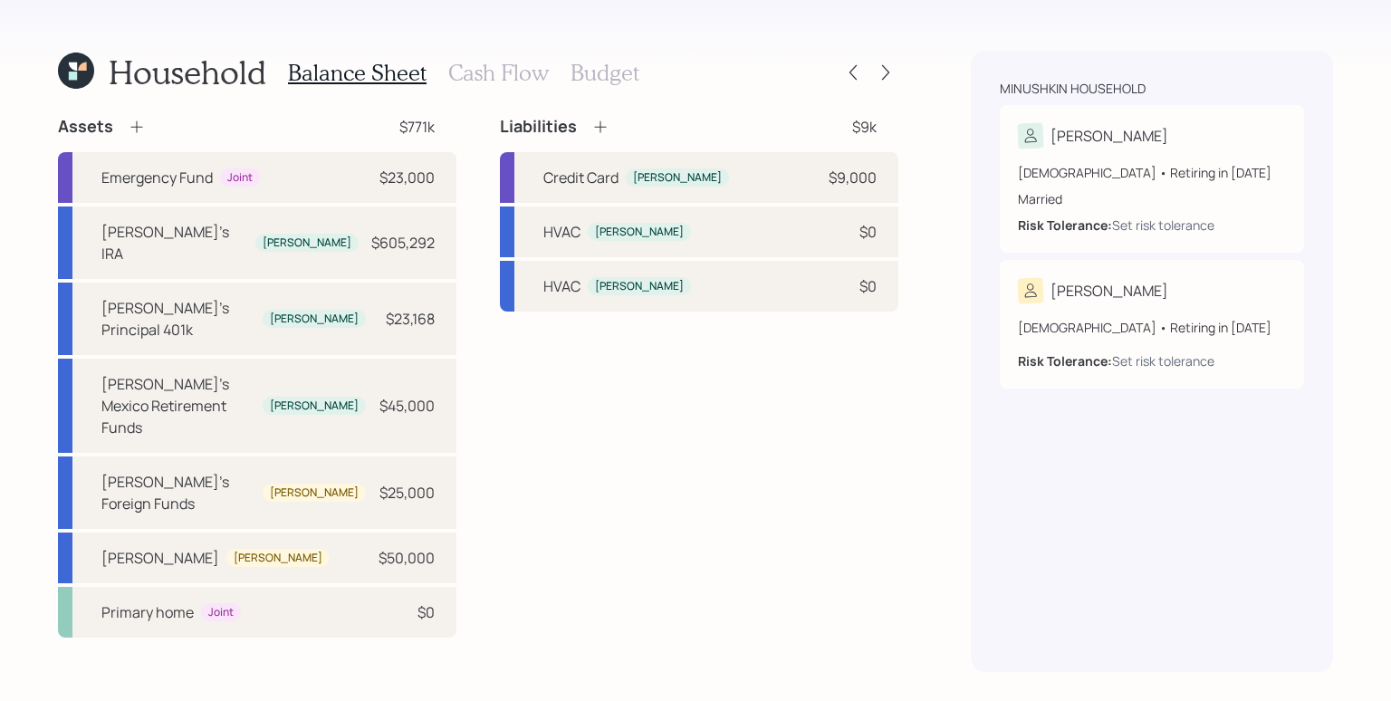
click at [792, 529] on div "Liabilities $9k Credit Card [PERSON_NAME] $9,000 HVAC [PERSON_NAME] $0 HVAC [PE…" at bounding box center [699, 376] width 398 height 521
click at [414, 601] on div "$0" at bounding box center [407, 612] width 54 height 22
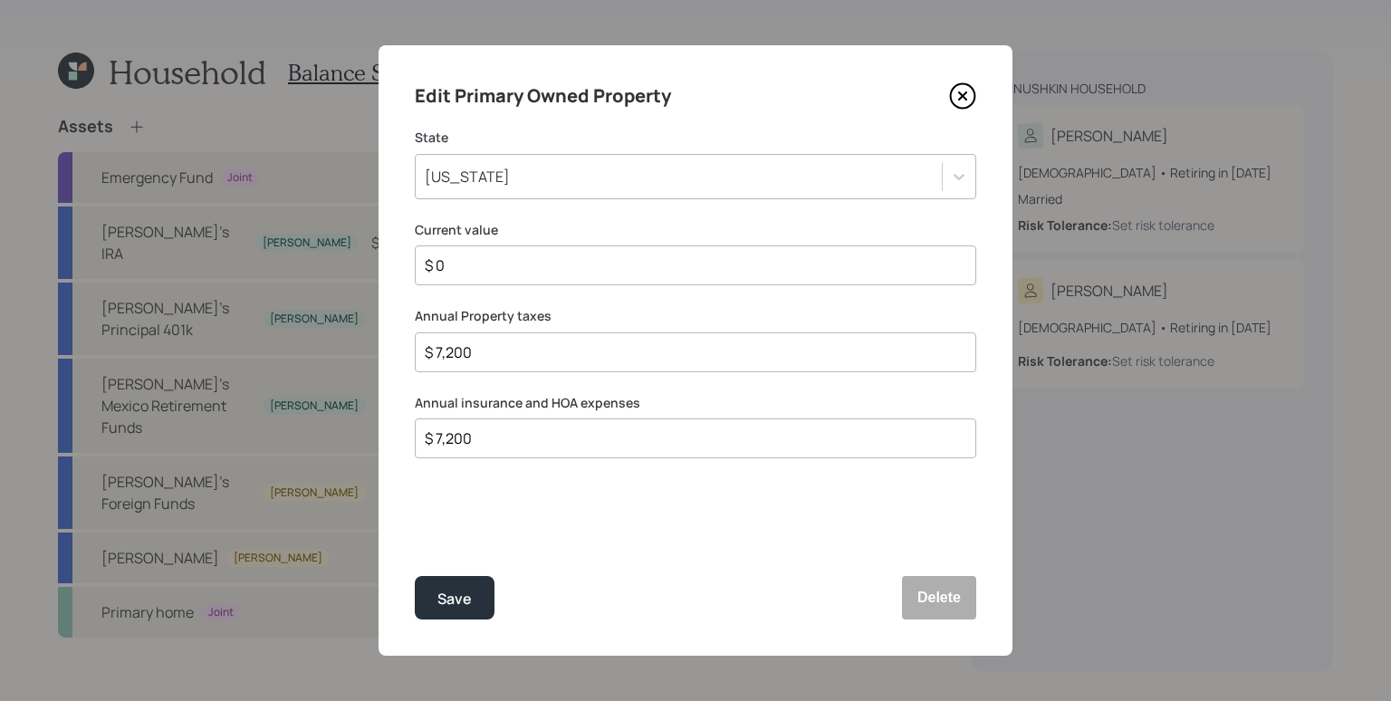
click at [582, 229] on label "Current value" at bounding box center [695, 230] width 561 height 18
click at [581, 258] on input "$ 0" at bounding box center [688, 265] width 531 height 22
type input "$ 550,000"
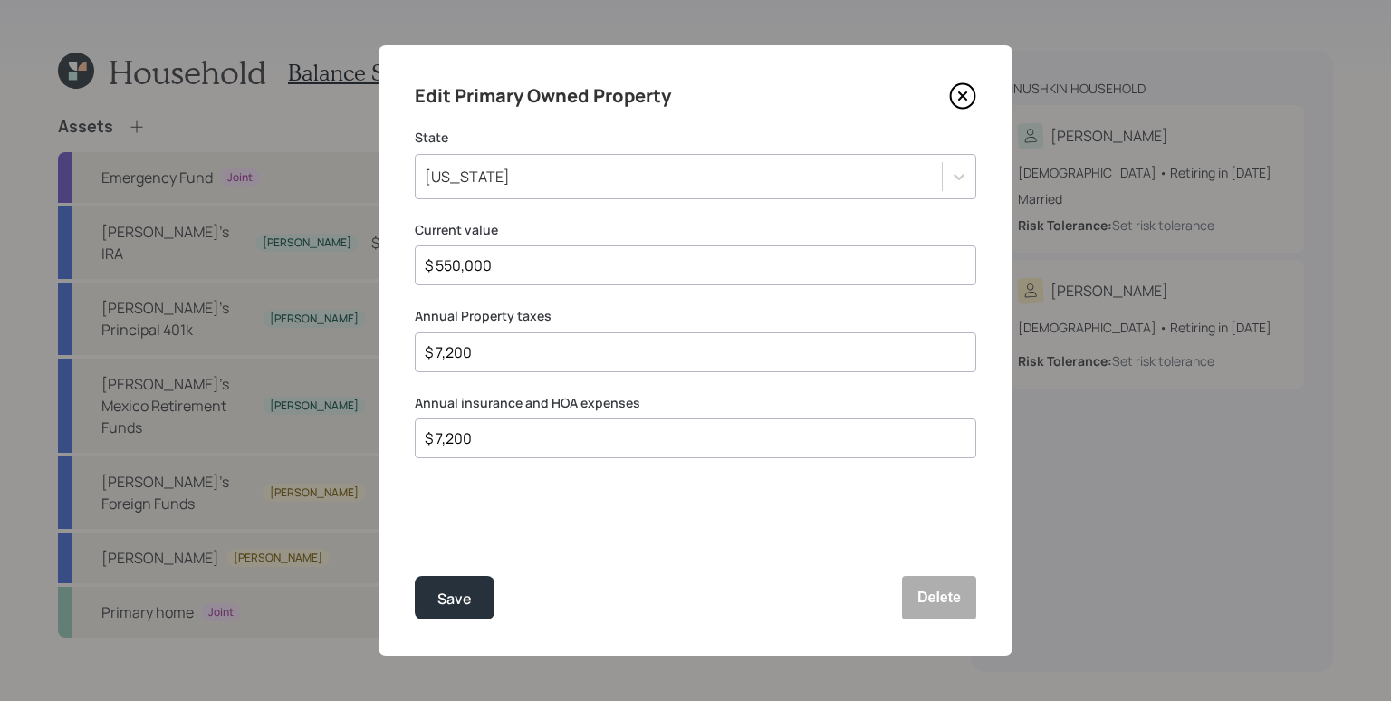
click at [531, 360] on input "$ 7,200" at bounding box center [688, 352] width 531 height 22
type input "$ 6,200"
click at [570, 438] on input "$ 7,200" at bounding box center [688, 438] width 531 height 22
click at [569, 438] on input "$ 7,200" at bounding box center [688, 438] width 531 height 22
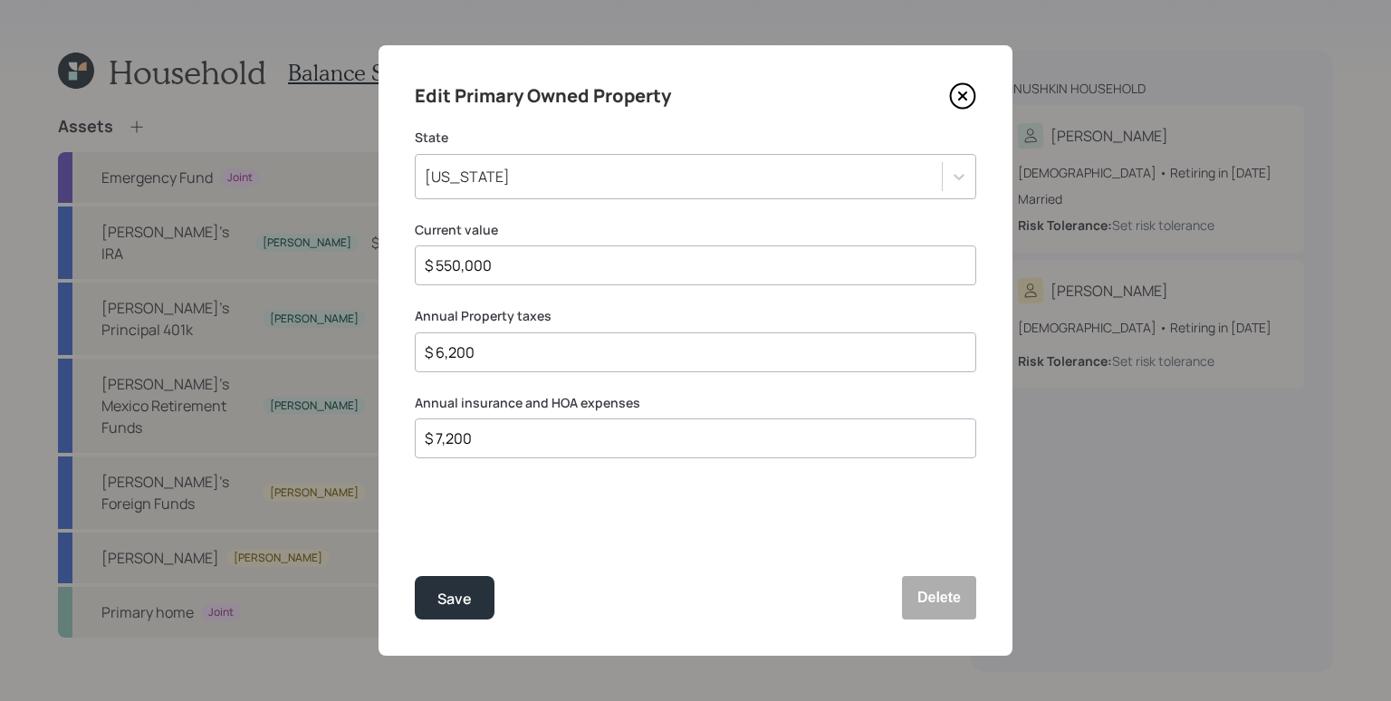
click at [574, 435] on input "$ 7,200" at bounding box center [688, 438] width 531 height 22
type input "$ 10,000"
click at [415, 576] on button "Save" at bounding box center [455, 597] width 80 height 43
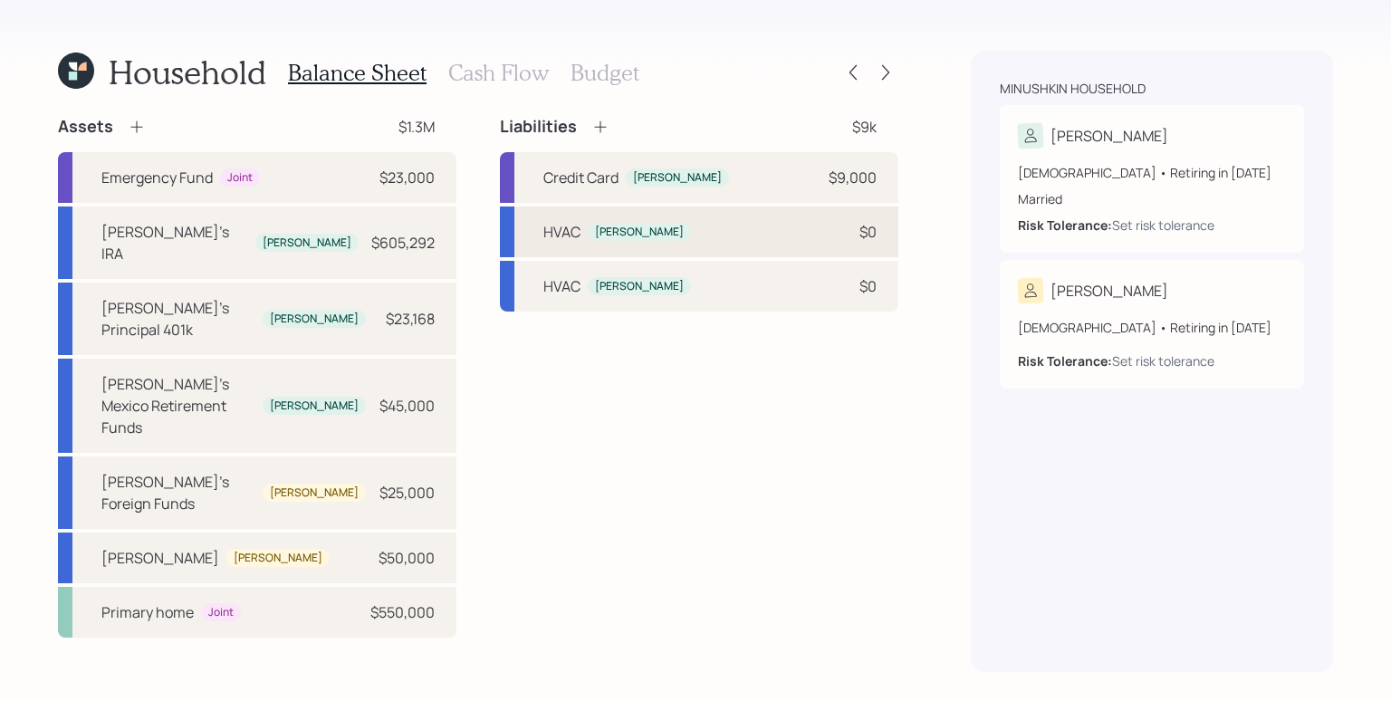
click at [753, 237] on div "HVAC [PERSON_NAME] $0" at bounding box center [699, 231] width 398 height 51
select select "other"
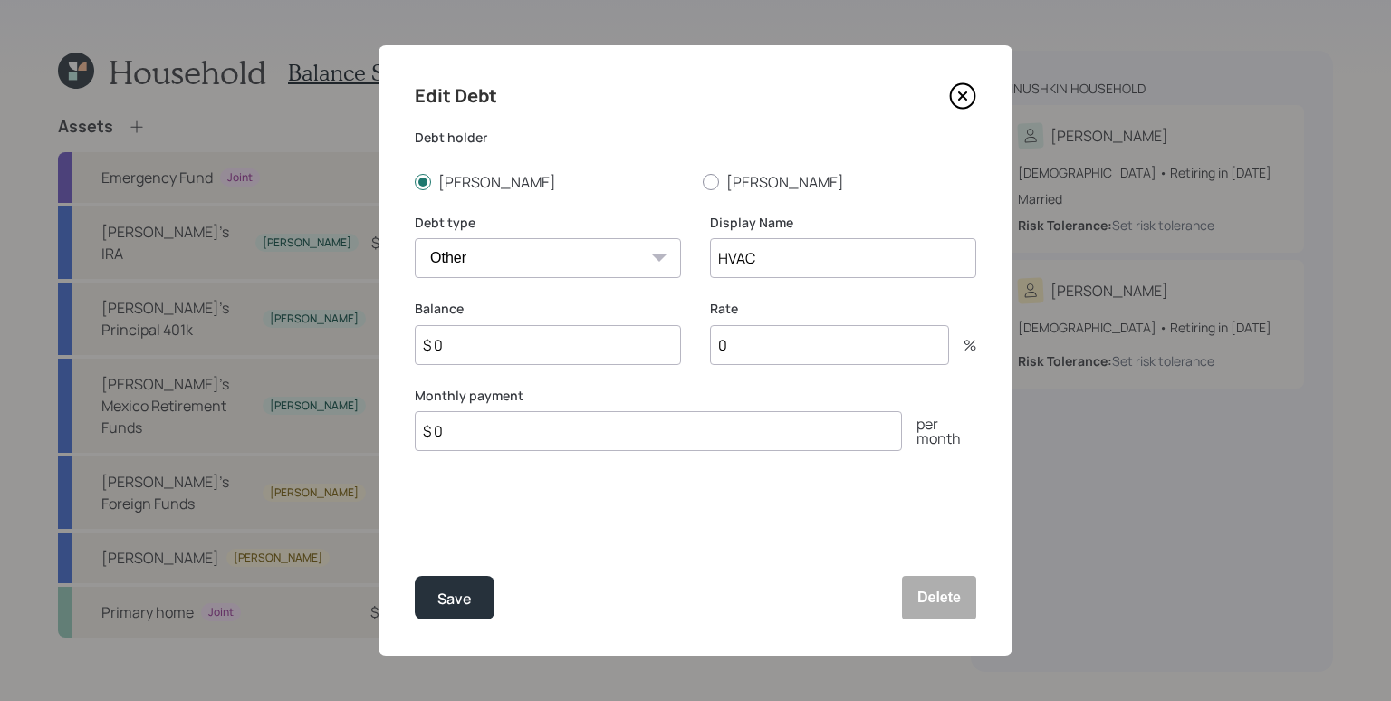
click at [454, 344] on input "$ 0" at bounding box center [548, 345] width 266 height 40
type input "$ 15,000"
click at [760, 343] on input "0" at bounding box center [829, 345] width 239 height 40
click at [785, 337] on input "0.9" at bounding box center [829, 345] width 239 height 40
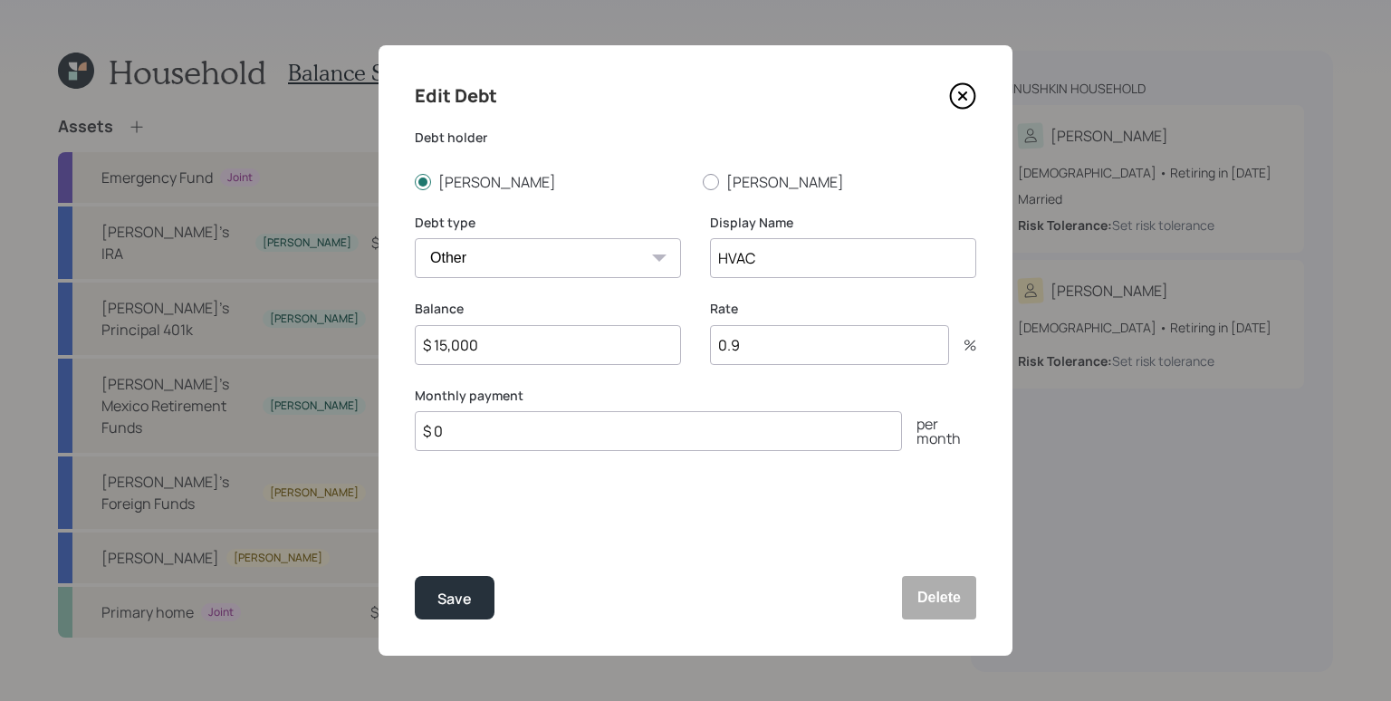
click at [785, 337] on input "0.9" at bounding box center [829, 345] width 239 height 40
click at [785, 341] on input "0.9" at bounding box center [829, 345] width 239 height 40
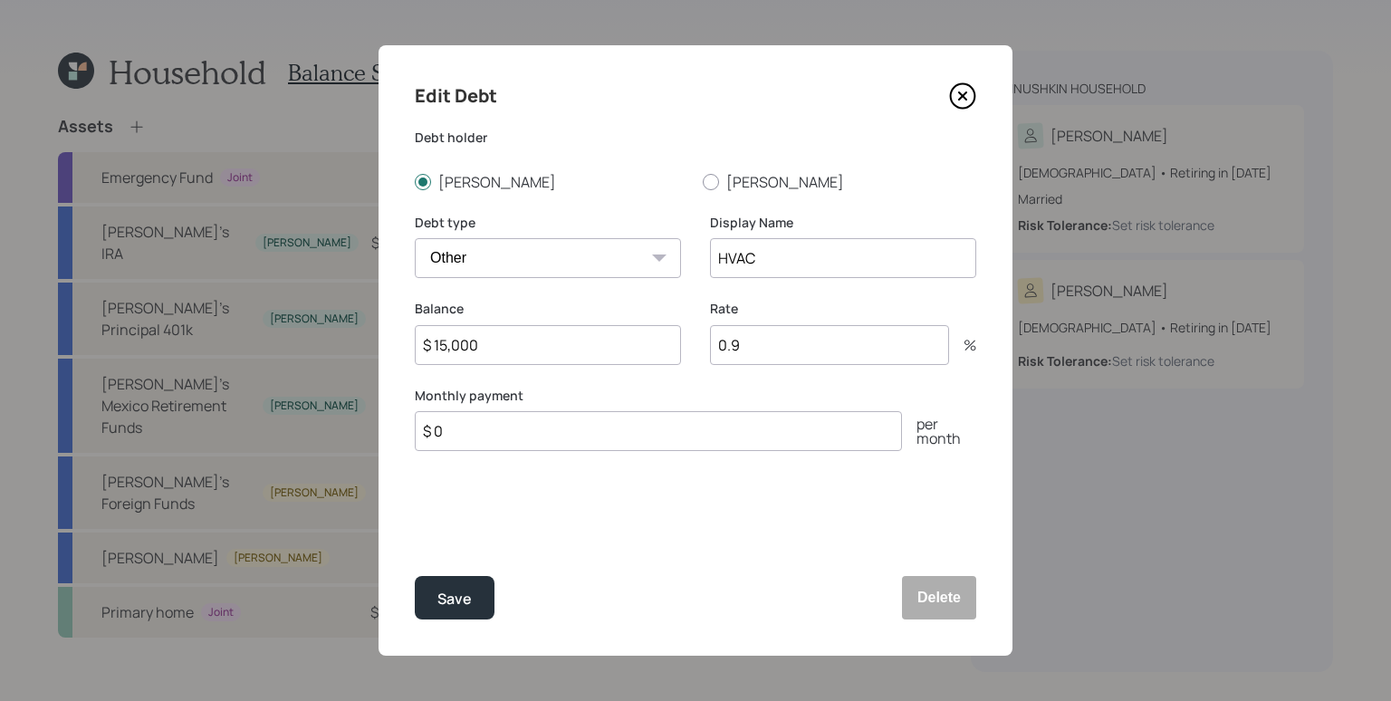
type input "0"
type input "2"
type input "1"
click at [743, 382] on div "Rate 1 %" at bounding box center [843, 343] width 266 height 87
click at [522, 435] on input "$ 0" at bounding box center [658, 431] width 487 height 40
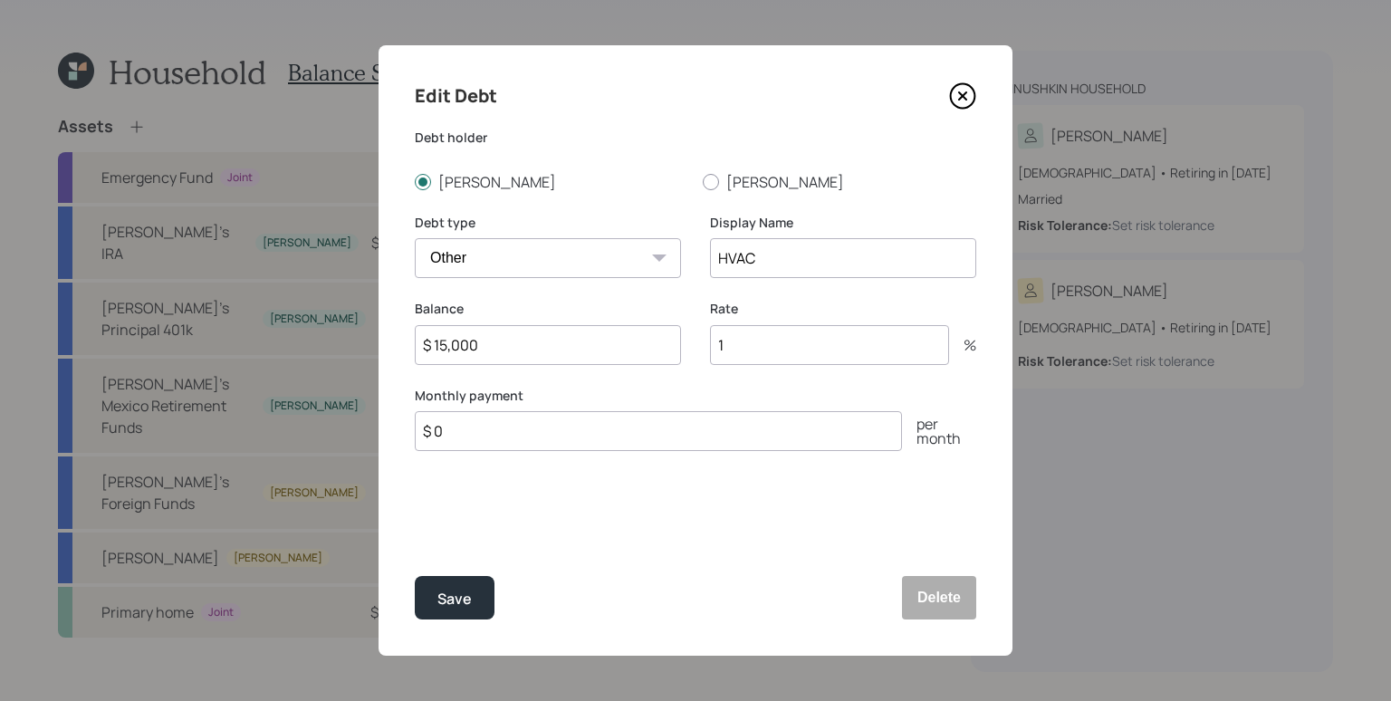
click at [522, 435] on input "$ 0" at bounding box center [658, 431] width 487 height 40
type input "$ 235"
click at [415, 576] on button "Save" at bounding box center [455, 597] width 80 height 43
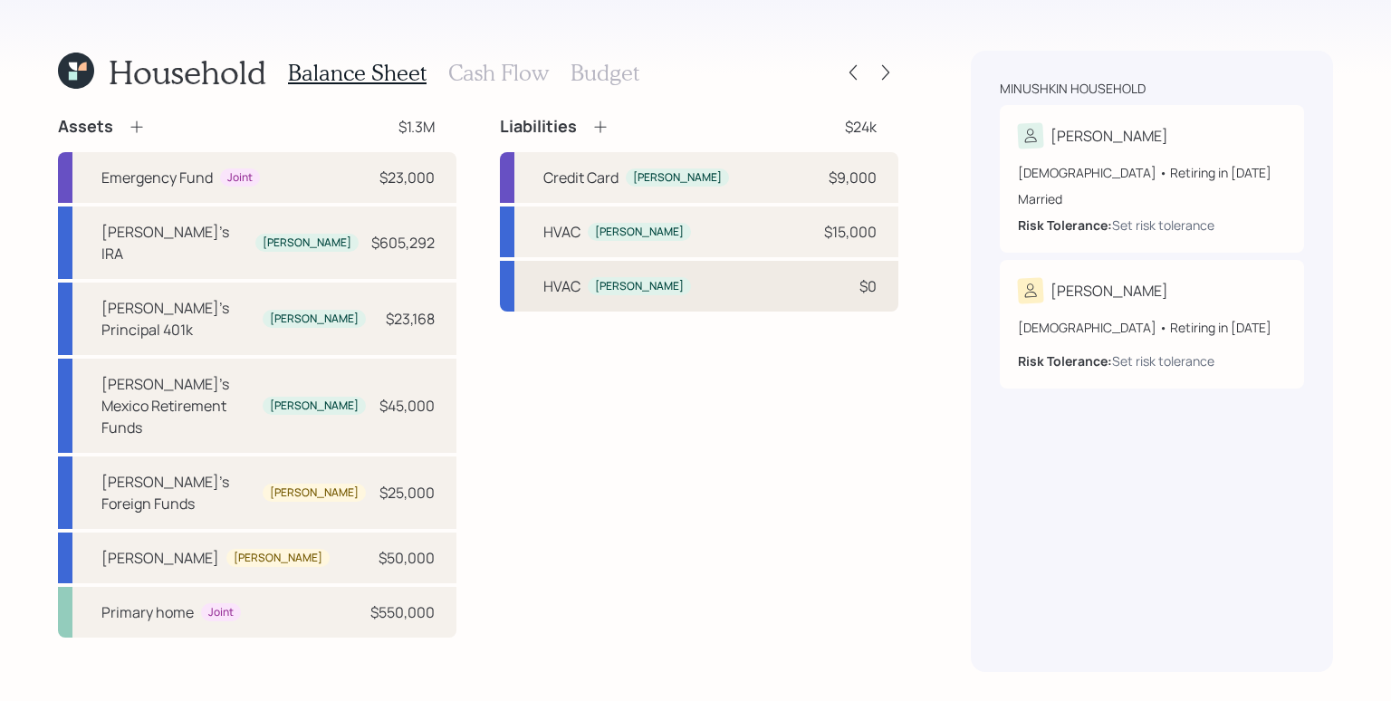
click at [735, 290] on div "HVAC [PERSON_NAME] $0" at bounding box center [699, 286] width 398 height 51
select select "other"
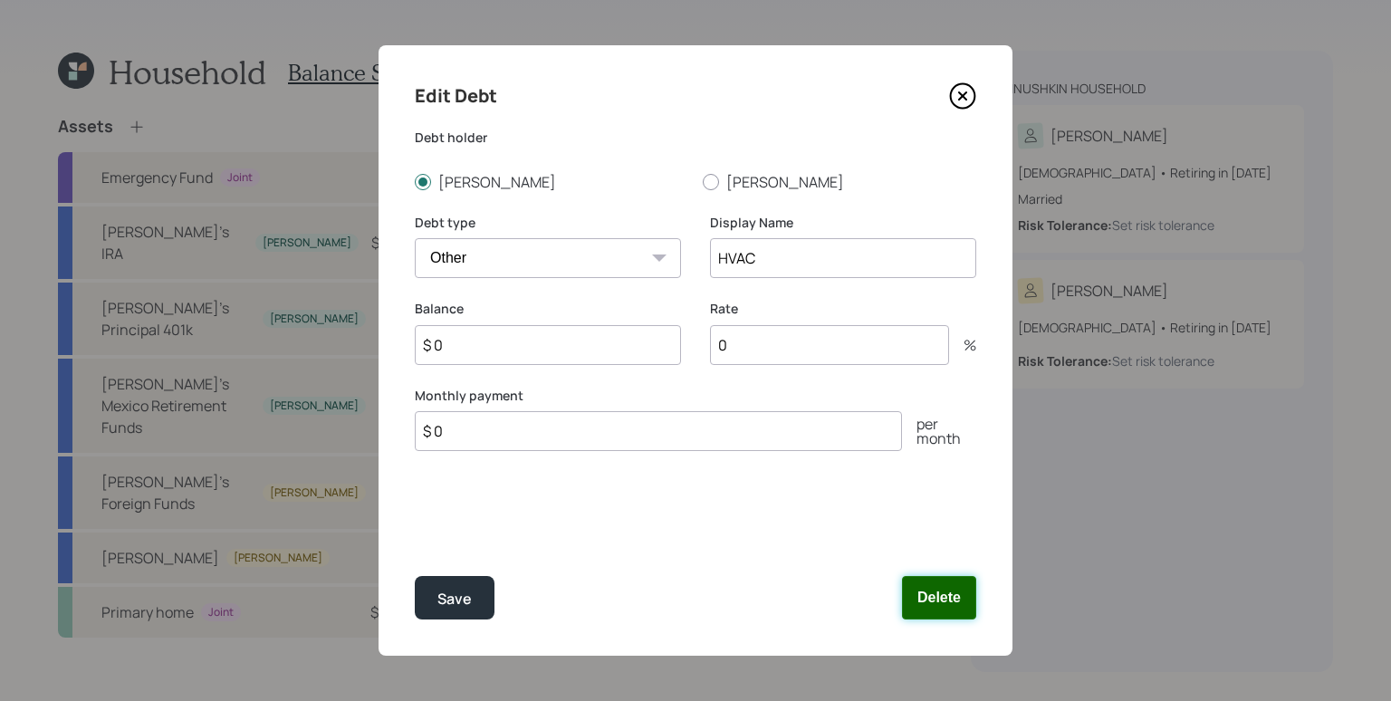
click at [941, 594] on button "Delete" at bounding box center [939, 597] width 74 height 43
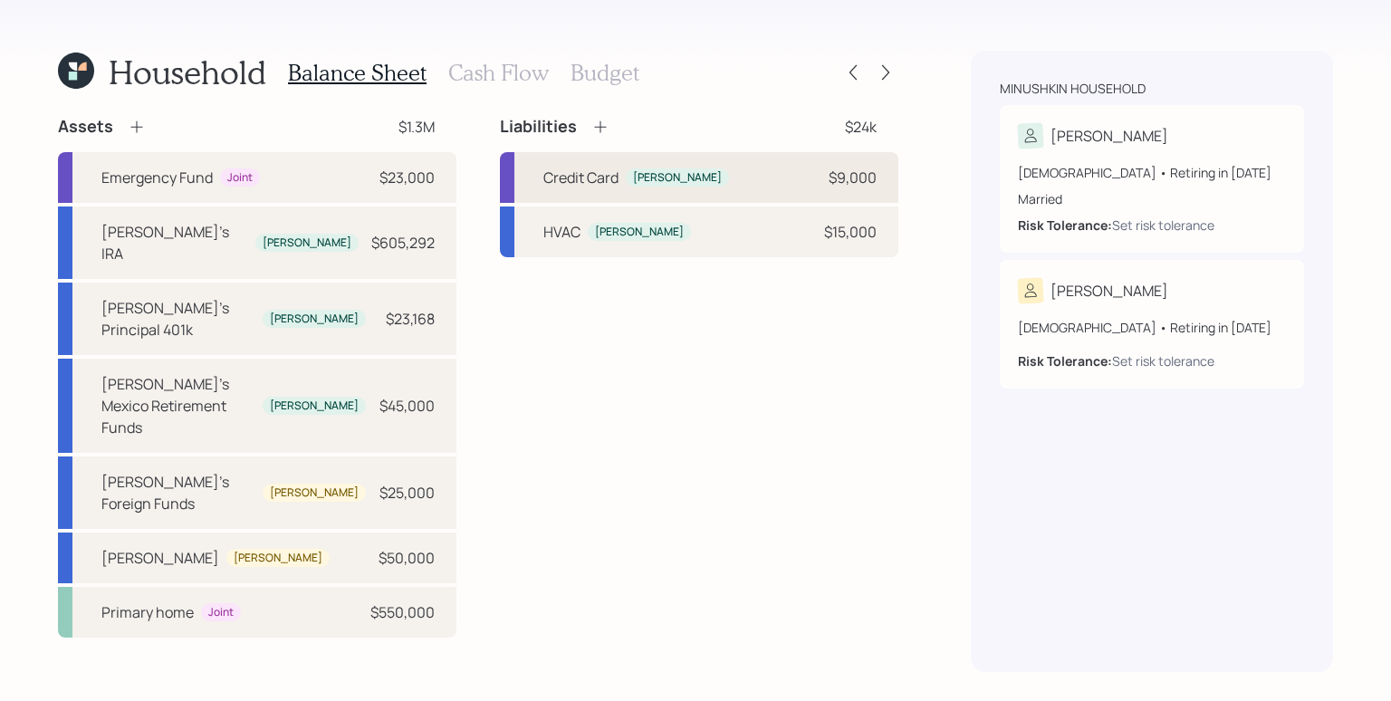
click at [741, 174] on div "Credit Card [PERSON_NAME] $9,000" at bounding box center [699, 177] width 398 height 51
select select "credit_card"
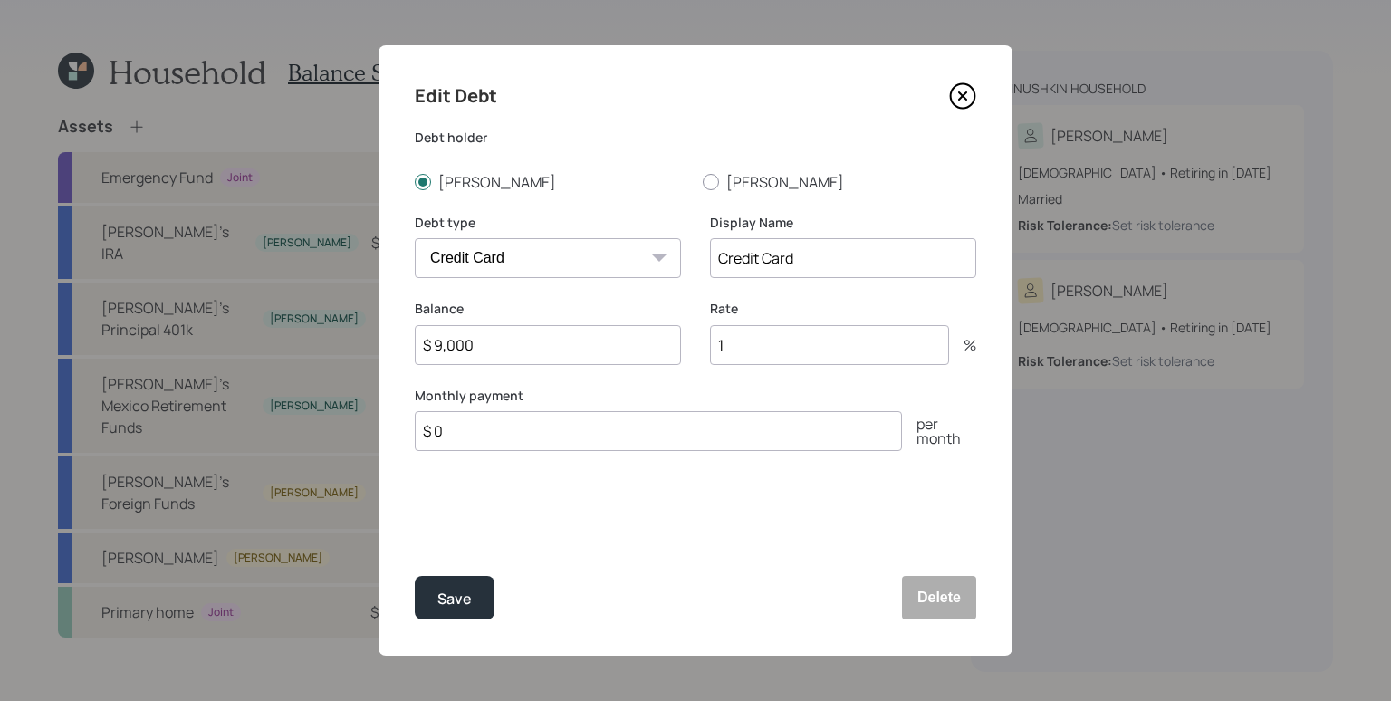
click at [770, 347] on input "1" at bounding box center [829, 345] width 239 height 40
click at [645, 385] on div "Balance $ 9,000" at bounding box center [548, 343] width 266 height 87
click at [488, 436] on input "$ 0" at bounding box center [658, 431] width 487 height 40
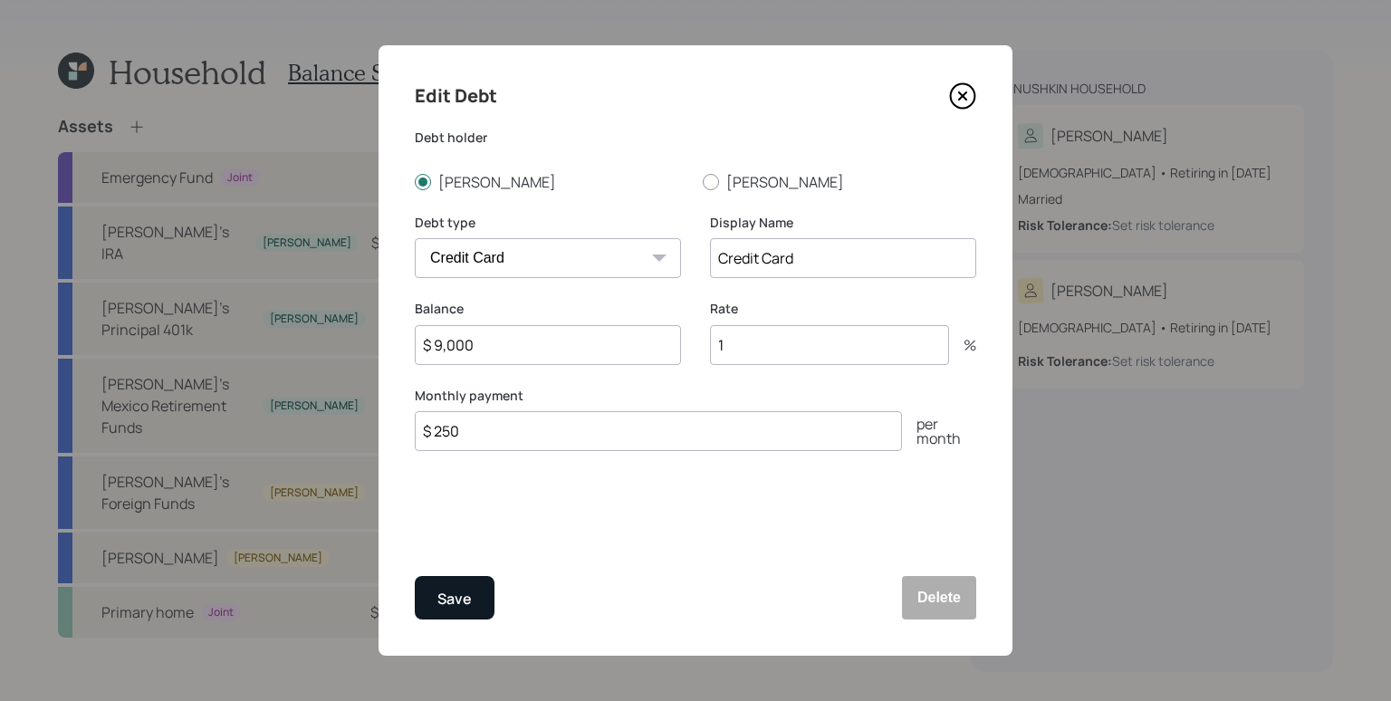
type input "$ 250"
click at [486, 615] on button "Save" at bounding box center [455, 597] width 80 height 43
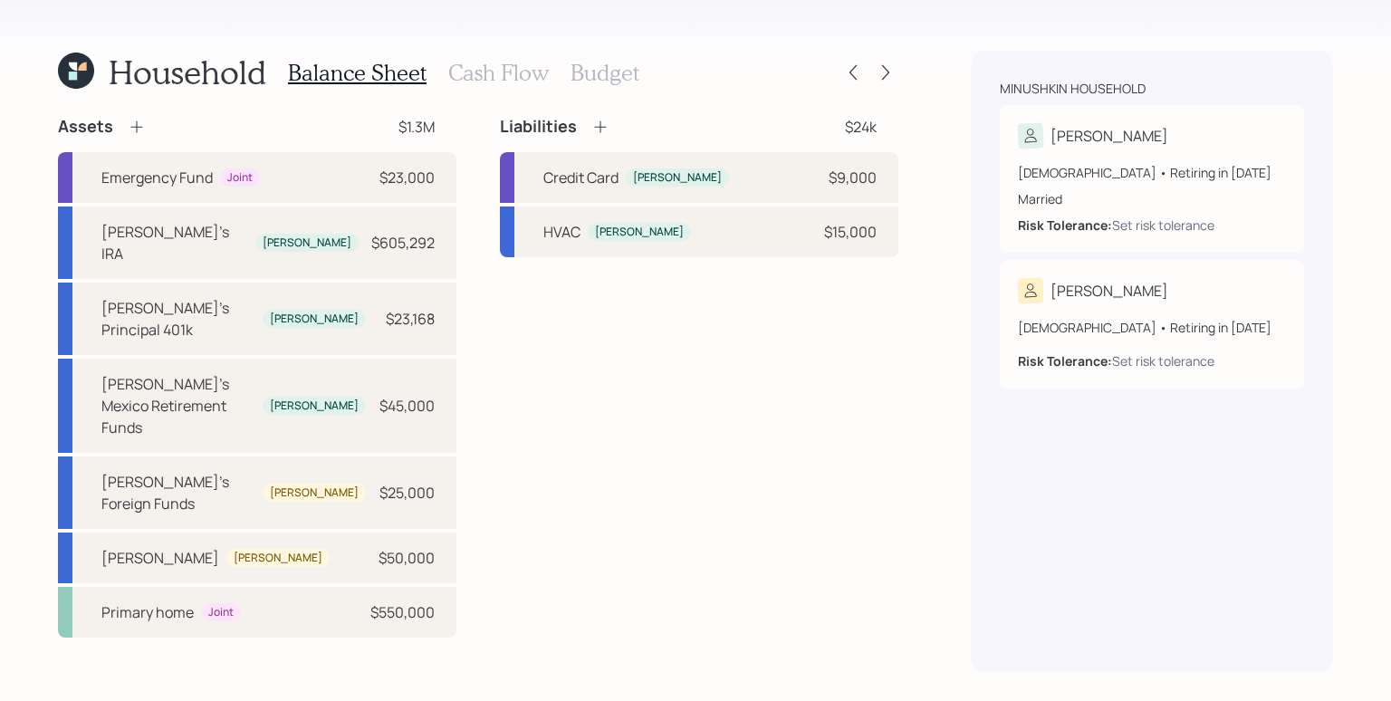
click at [770, 387] on div "Liabilities $24k Credit Card [PERSON_NAME] $9,000 HVAC [PERSON_NAME] $15,000" at bounding box center [699, 376] width 398 height 521
click at [517, 24] on div "Household Balance Sheet Cash Flow Budget Assets $1.3M Emergency Fund Joint $23,…" at bounding box center [695, 350] width 1391 height 701
click at [509, 76] on h3 "Cash Flow" at bounding box center [498, 73] width 100 height 26
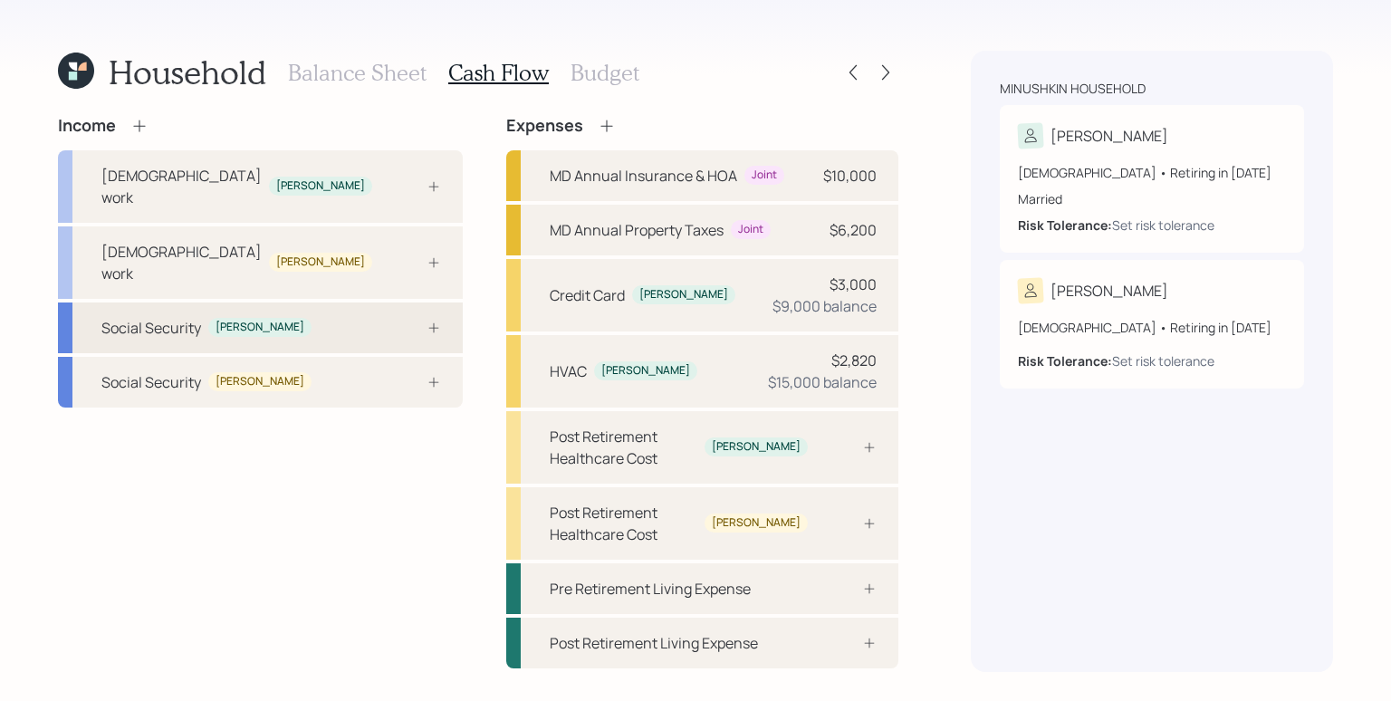
click at [419, 320] on div at bounding box center [414, 327] width 54 height 14
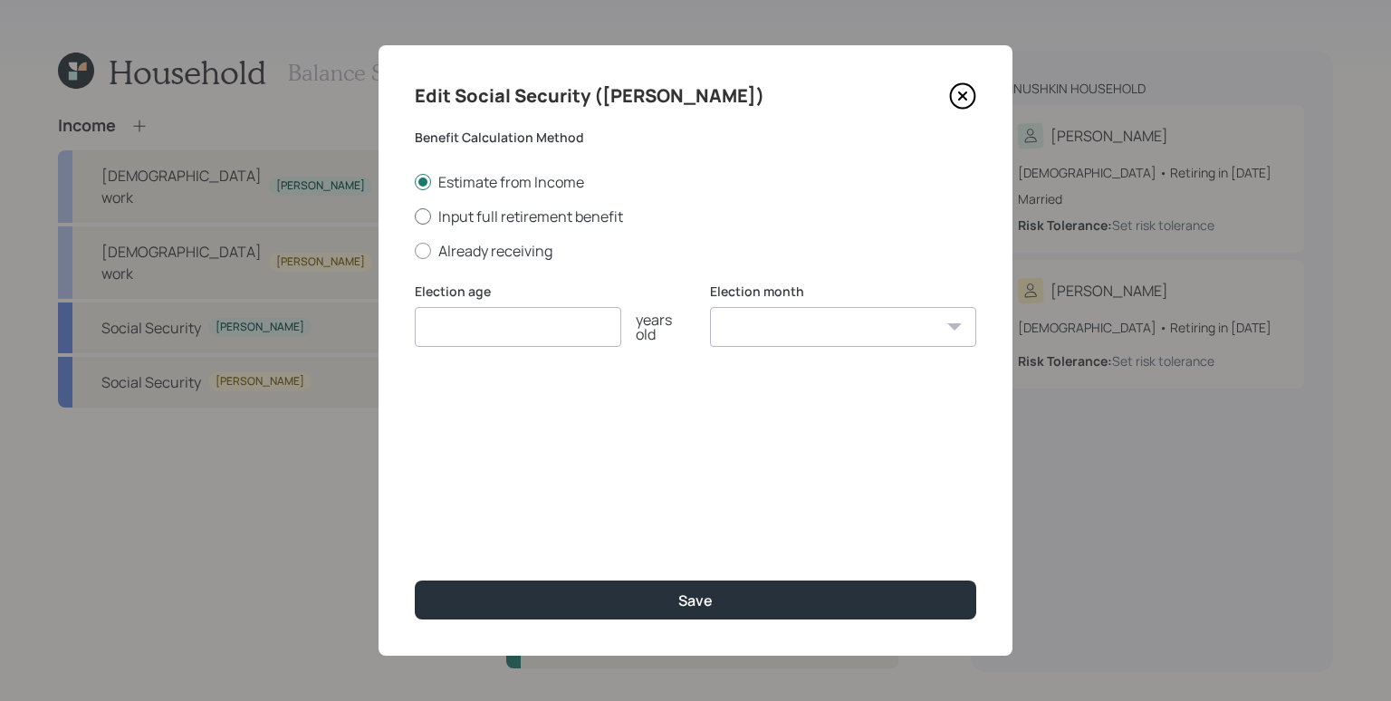
click at [435, 214] on label "Input full retirement benefit" at bounding box center [695, 216] width 561 height 20
click at [415, 215] on input "Input full retirement benefit" at bounding box center [414, 215] width 1 height 1
radio input "true"
click at [481, 323] on input "number" at bounding box center [518, 327] width 206 height 40
click at [490, 423] on input "$" at bounding box center [695, 414] width 561 height 40
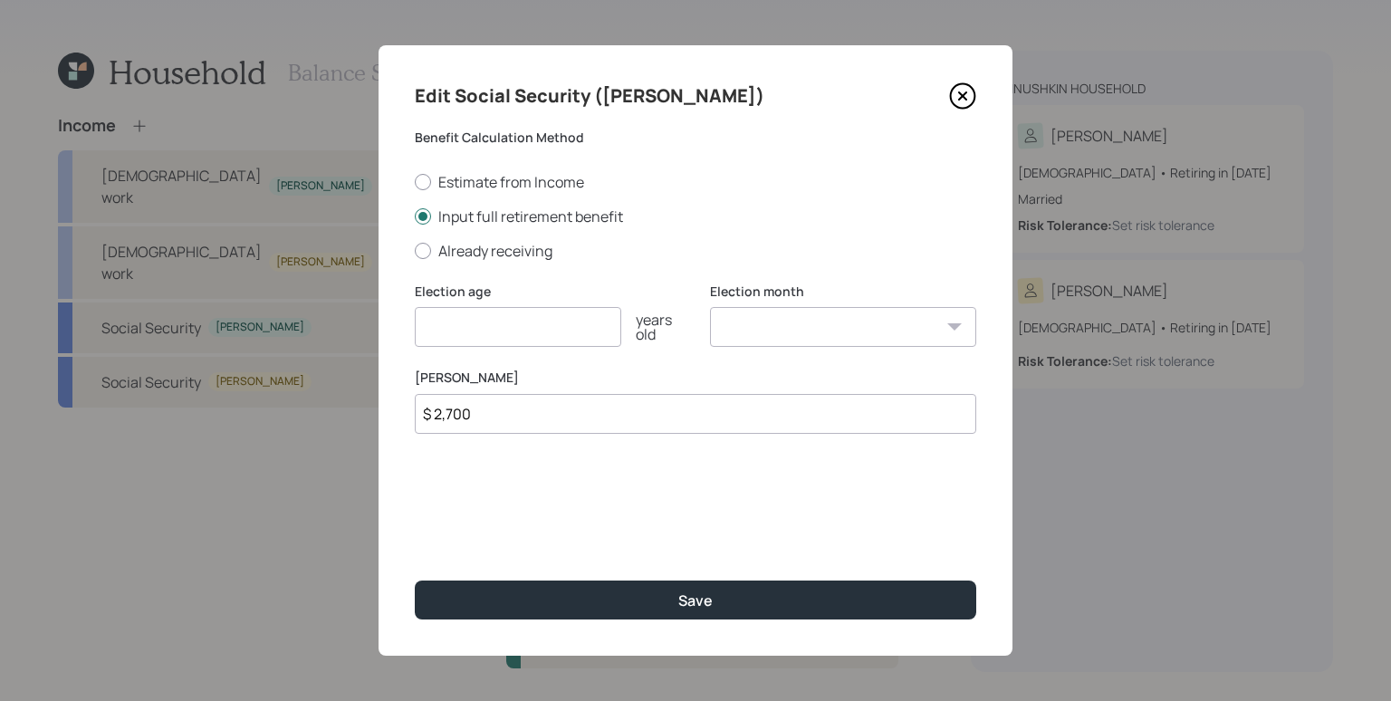
type input "$ 2,700"
click at [518, 332] on input "number" at bounding box center [518, 327] width 206 height 40
type input "70"
click at [783, 318] on select "January February March April May June July August September October November De…" at bounding box center [843, 327] width 266 height 40
select select "12"
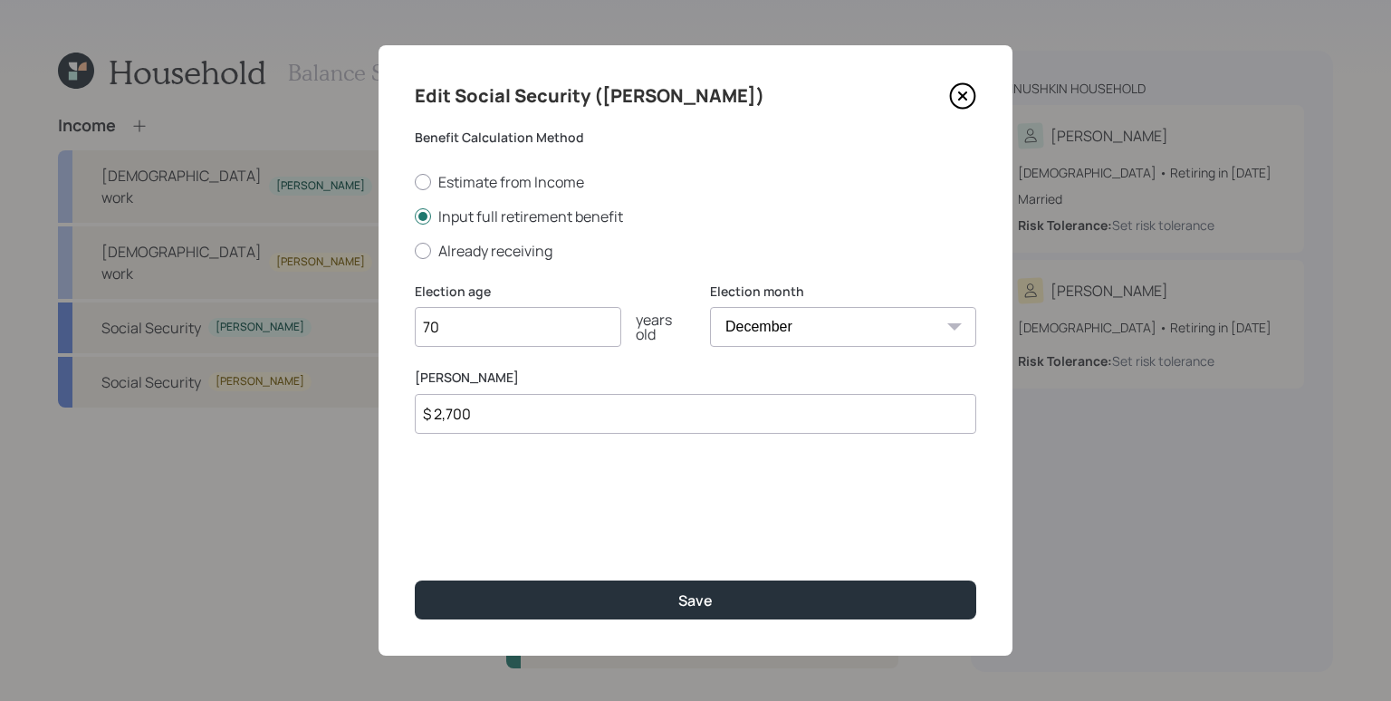
click at [710, 307] on select "January February March April May June July August September October November De…" at bounding box center [843, 327] width 266 height 40
click at [522, 483] on div "Edit Social Security ([PERSON_NAME]) Benefit Calculation Method Estimate from I…" at bounding box center [695, 350] width 634 height 610
drag, startPoint x: 480, startPoint y: 415, endPoint x: 434, endPoint y: 417, distance: 46.3
click at [434, 417] on input "$ 2,700" at bounding box center [695, 414] width 561 height 40
click at [466, 419] on input "$ 2,700" at bounding box center [695, 414] width 561 height 40
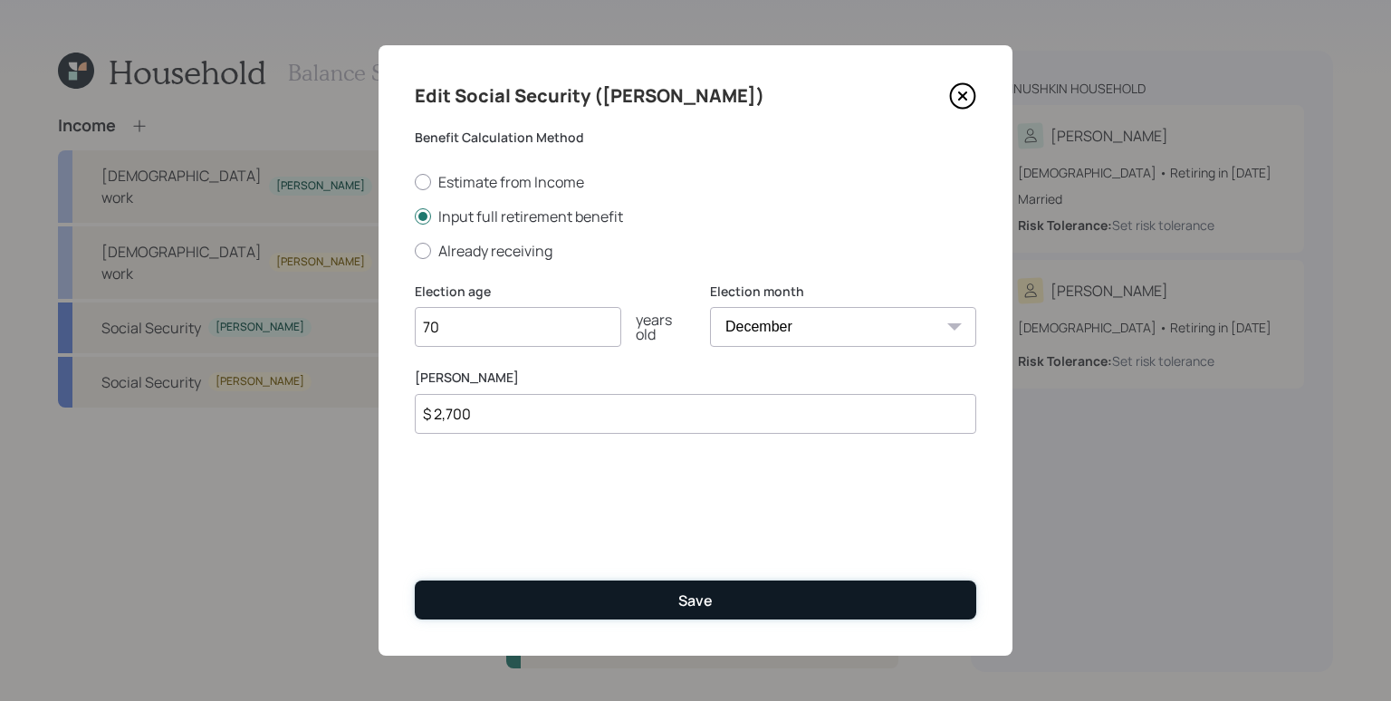
click at [667, 598] on button "Save" at bounding box center [695, 599] width 561 height 39
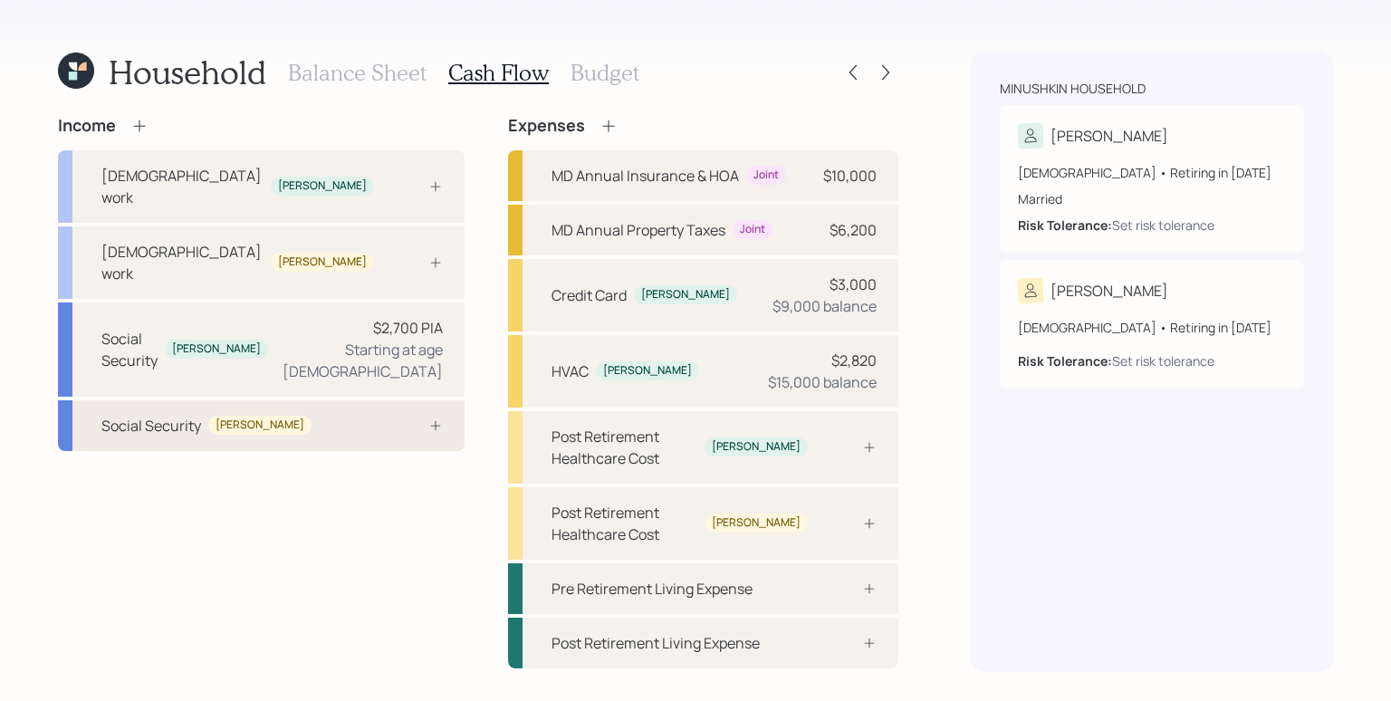
click at [356, 400] on div "Social Security [PERSON_NAME]" at bounding box center [261, 425] width 407 height 51
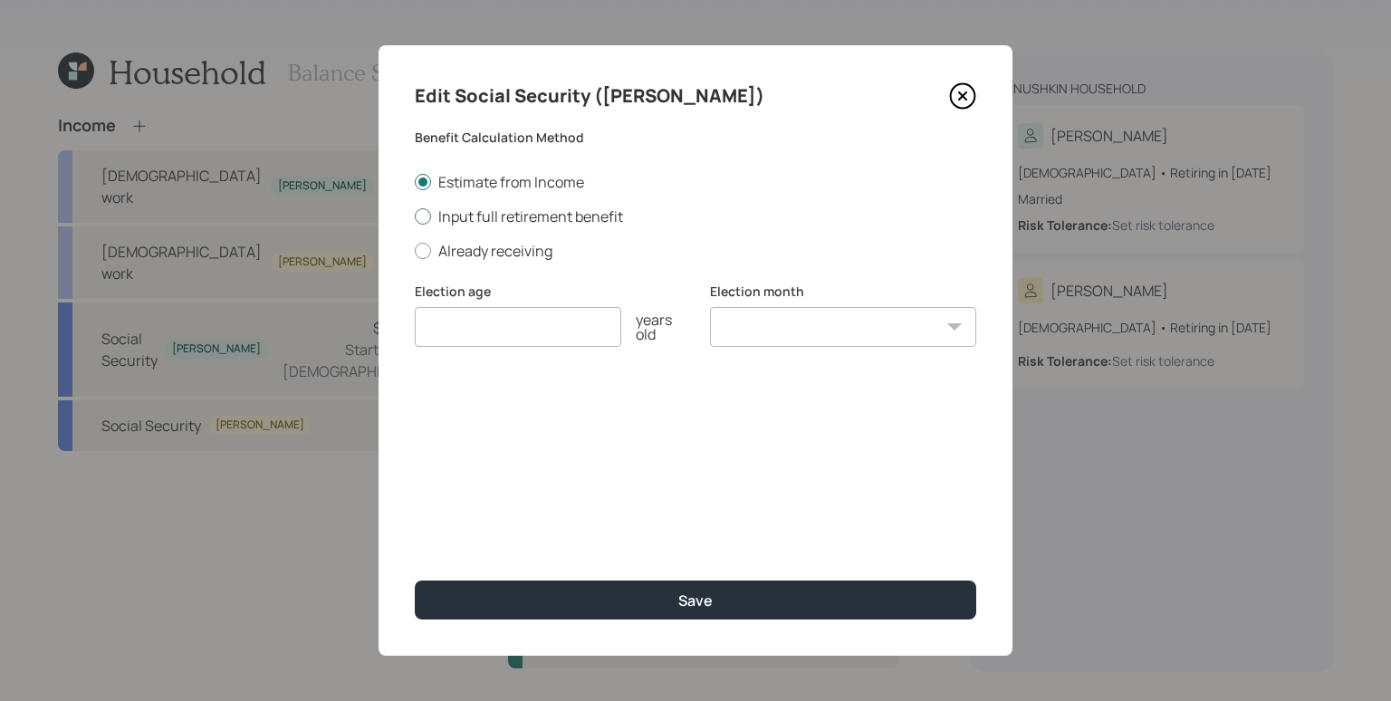
click at [479, 212] on label "Input full retirement benefit" at bounding box center [695, 216] width 561 height 20
click at [415, 215] on input "Input full retirement benefit" at bounding box center [414, 215] width 1 height 1
radio input "true"
click at [481, 408] on input "$" at bounding box center [695, 414] width 561 height 40
type input "$ 1,350"
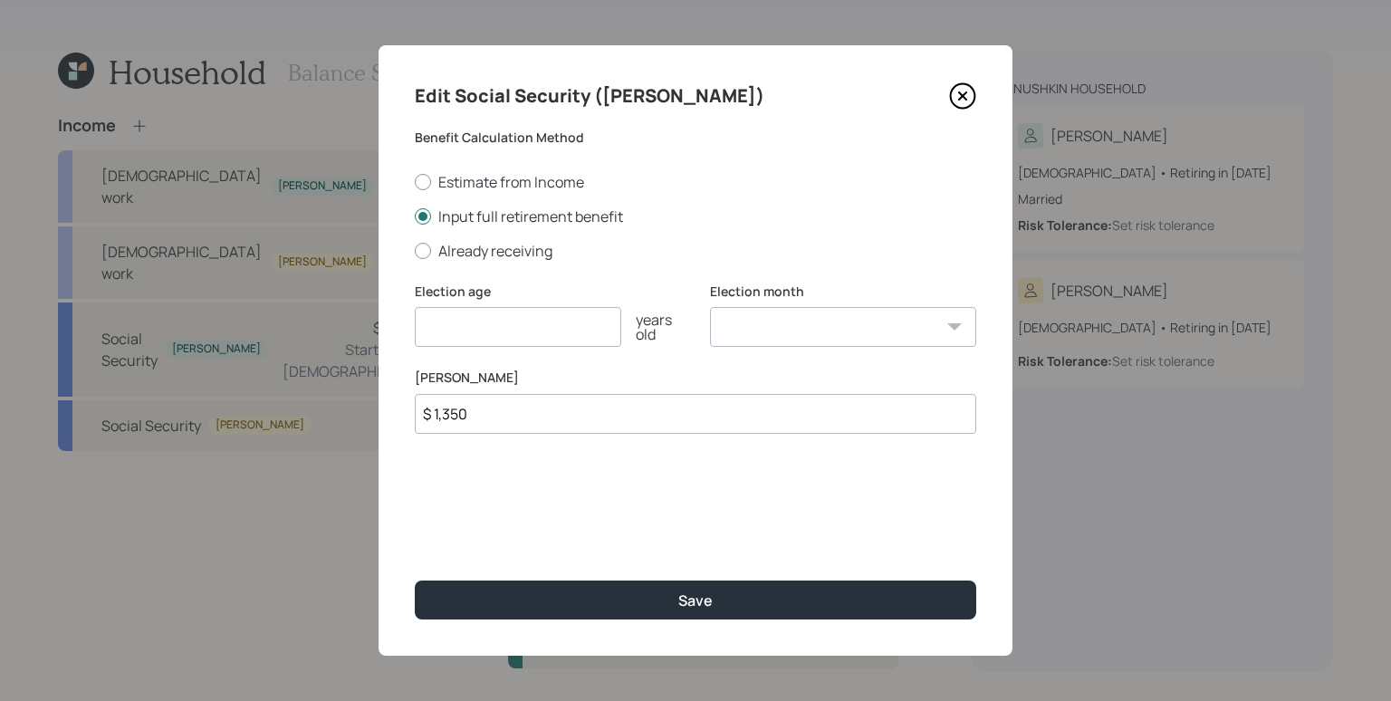
click at [547, 324] on input "number" at bounding box center [518, 327] width 206 height 40
type input "67"
click at [731, 311] on select "January February March April May June July August September October November De…" at bounding box center [843, 327] width 266 height 40
select select "12"
click at [710, 307] on select "January February March April May June July August September October November De…" at bounding box center [843, 327] width 266 height 40
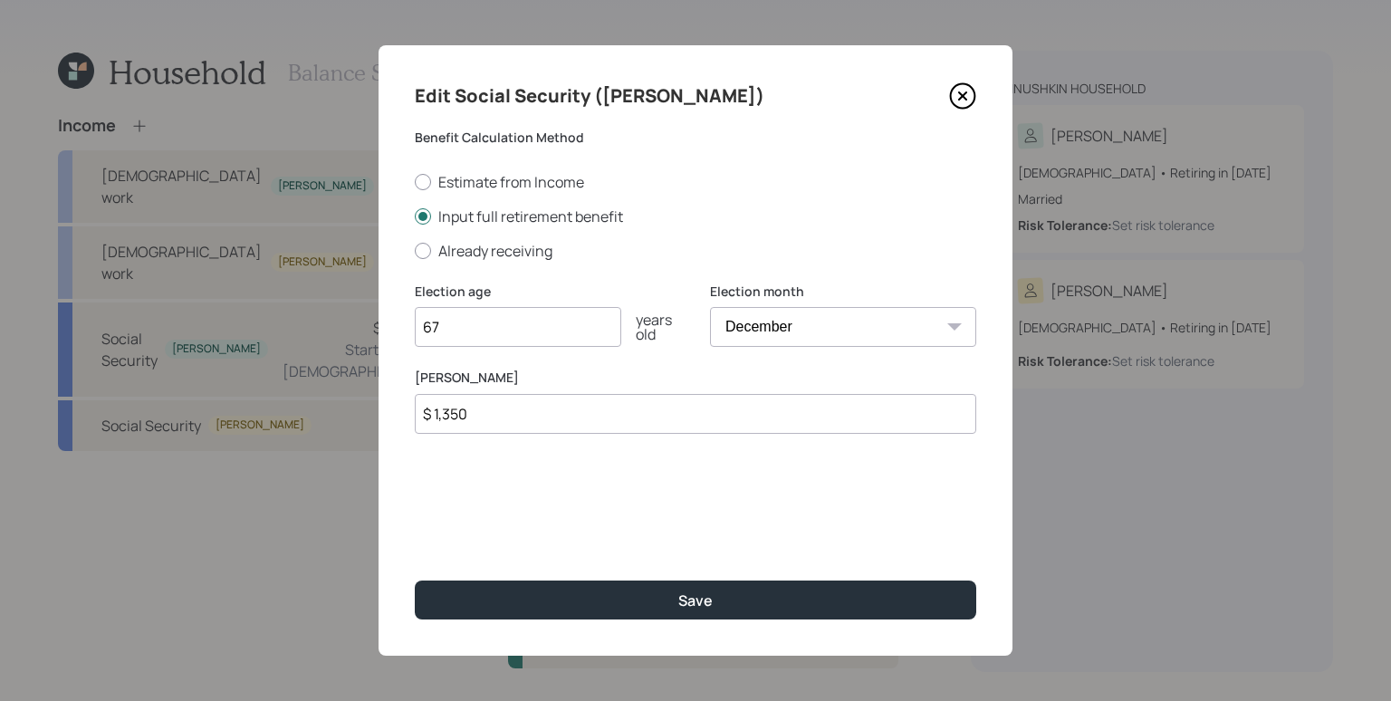
click at [690, 502] on div "Edit Social Security ([PERSON_NAME]) Benefit Calculation Method Estimate from I…" at bounding box center [695, 350] width 634 height 610
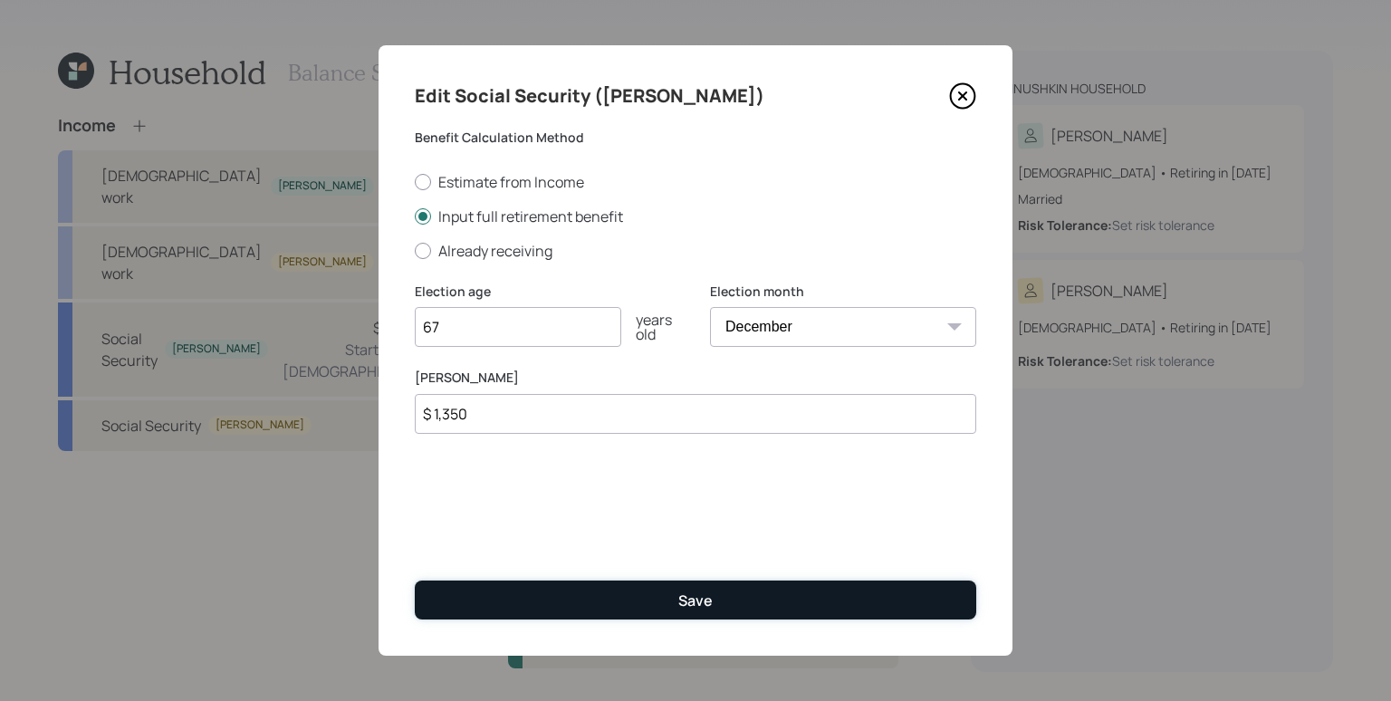
click at [699, 599] on div "Save" at bounding box center [695, 600] width 34 height 20
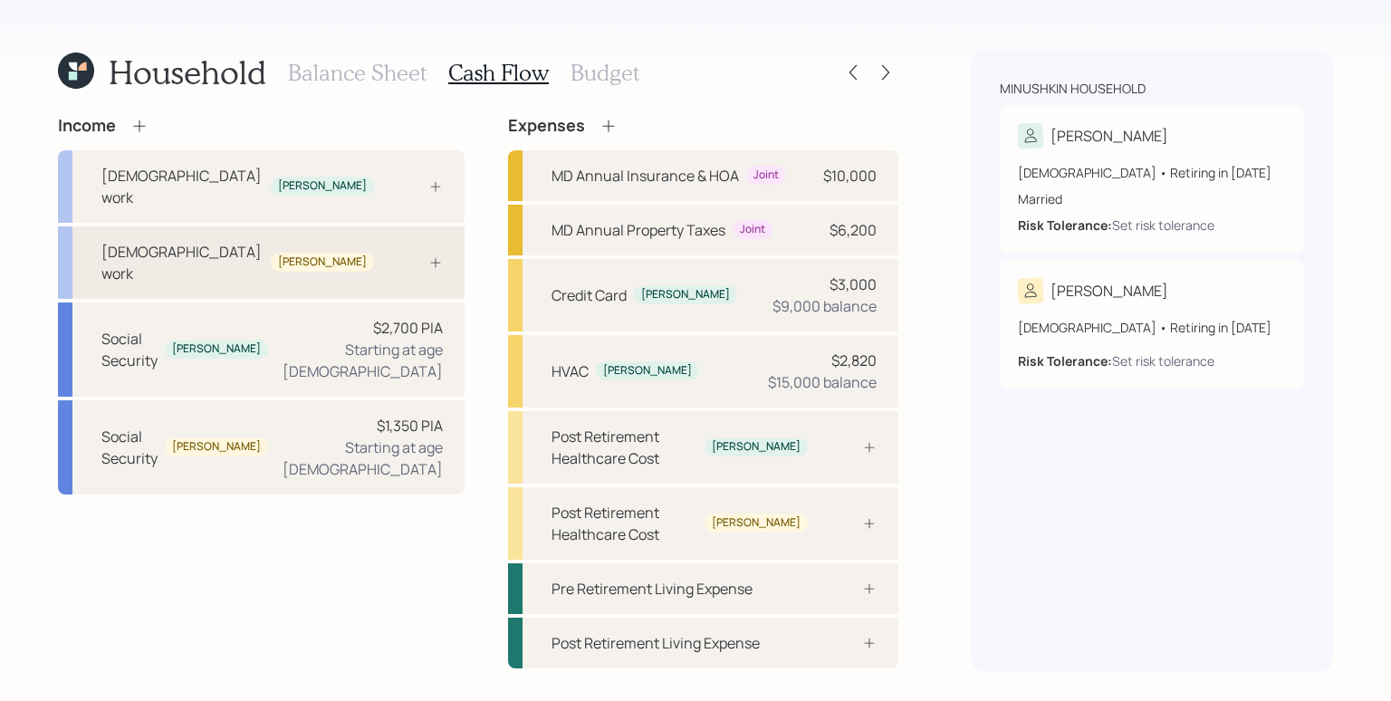
click at [350, 226] on div "[DEMOGRAPHIC_DATA] work [PERSON_NAME]" at bounding box center [261, 262] width 407 height 72
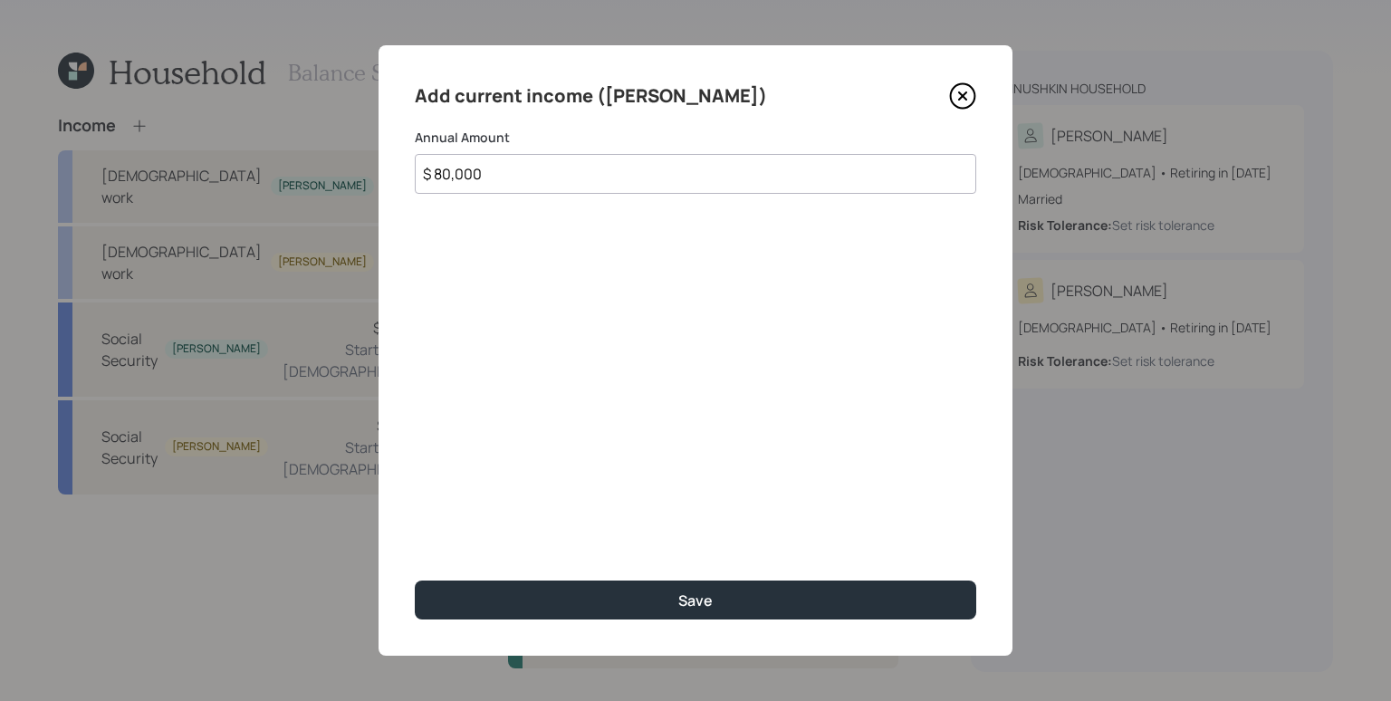
type input "$ 80,000"
click at [415, 580] on button "Save" at bounding box center [695, 599] width 561 height 39
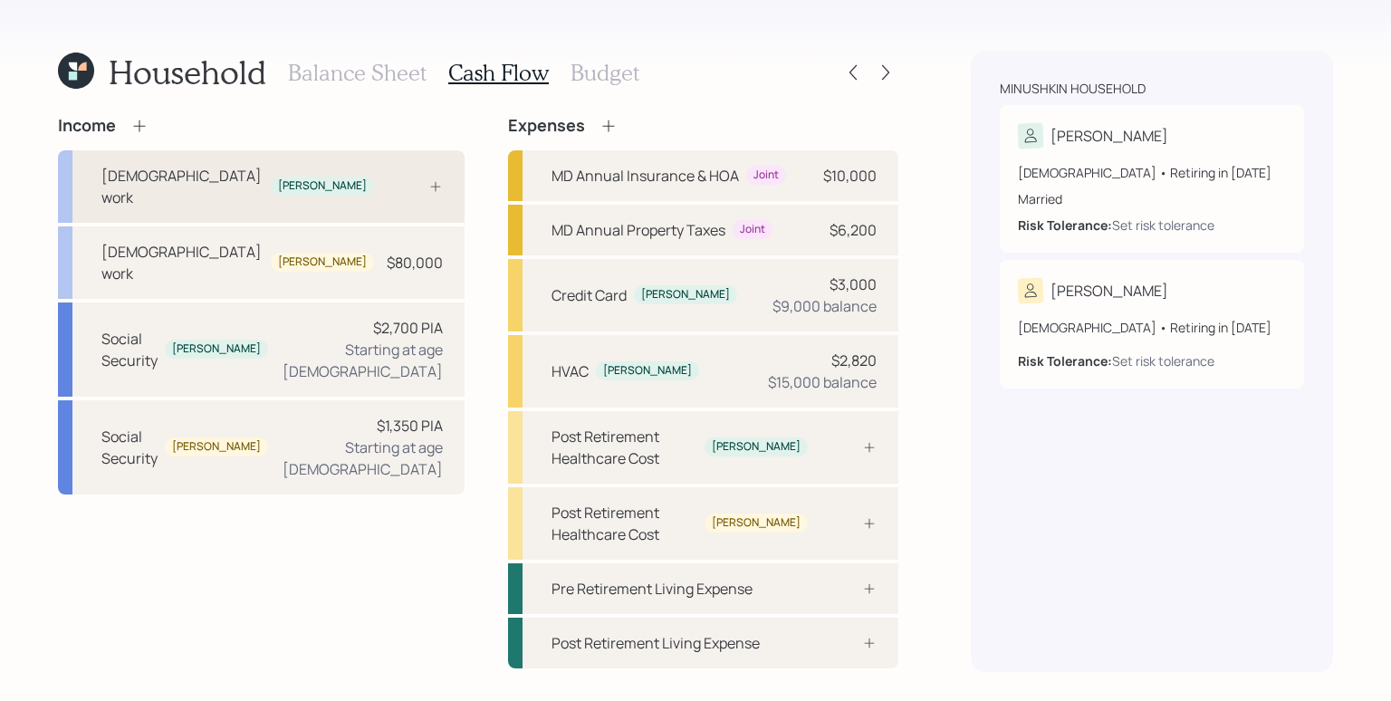
click at [334, 174] on div "[DEMOGRAPHIC_DATA] work [PERSON_NAME]" at bounding box center [261, 186] width 407 height 72
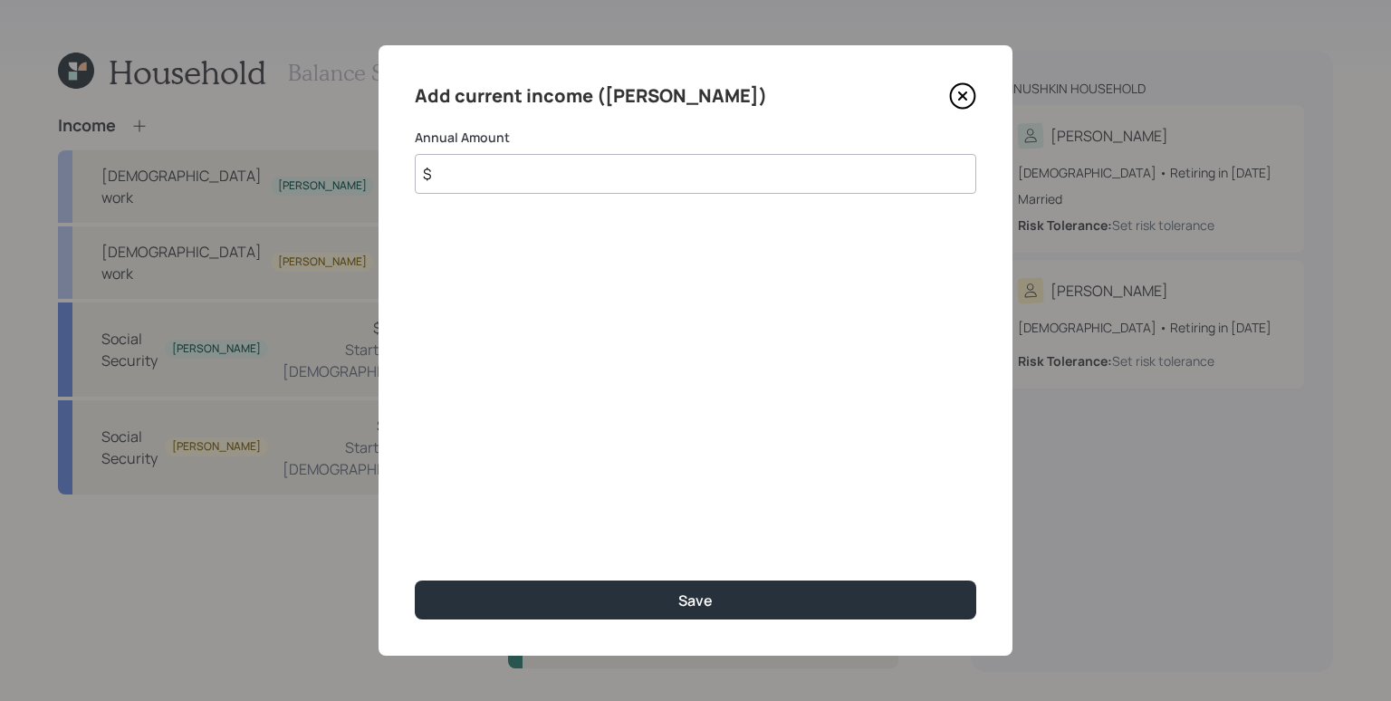
click at [969, 86] on icon at bounding box center [963, 96] width 24 height 24
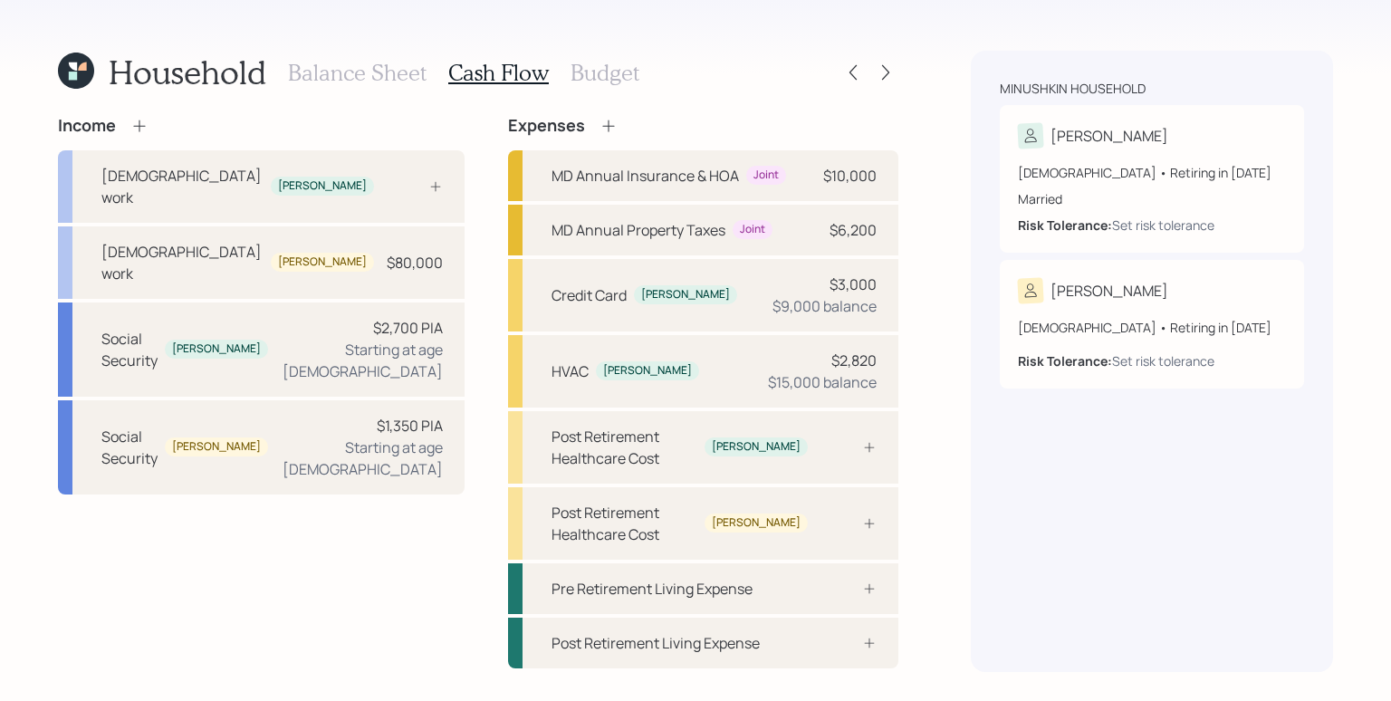
click at [143, 120] on icon at bounding box center [139, 126] width 18 height 18
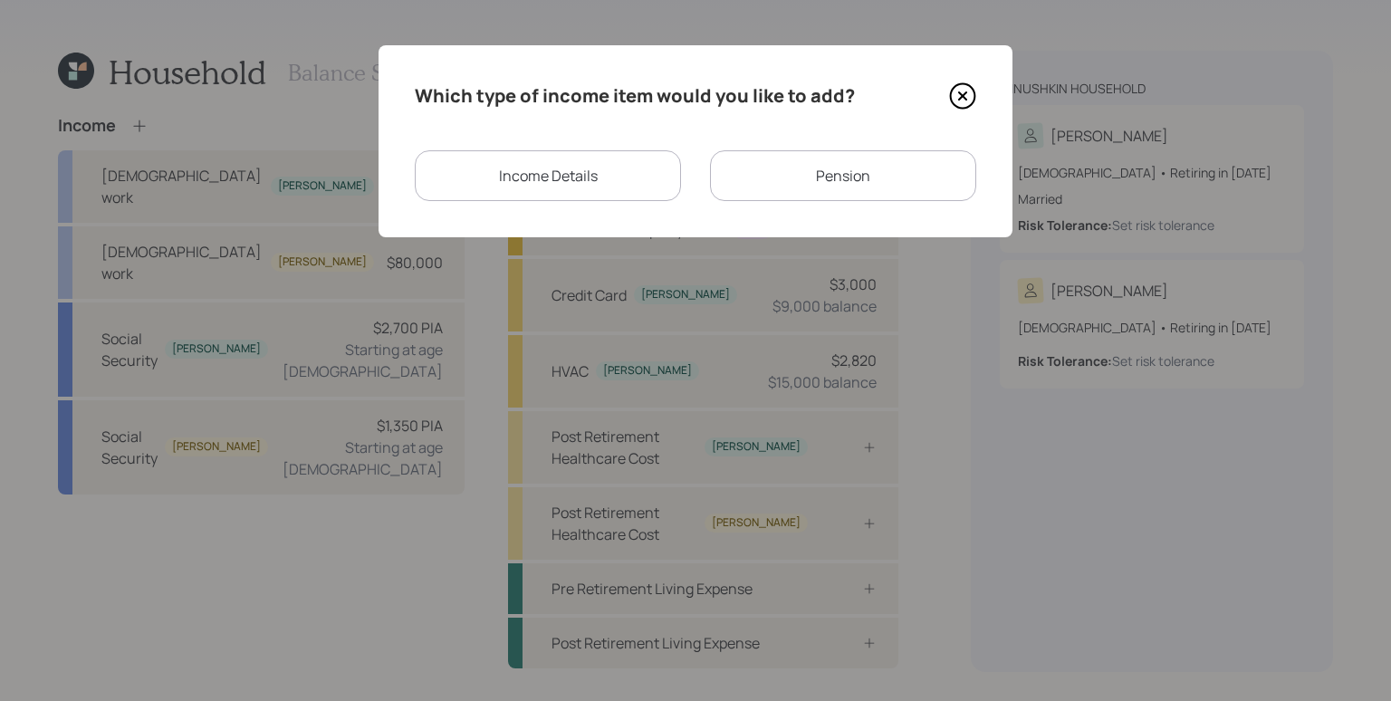
click at [963, 96] on icon at bounding box center [962, 95] width 7 height 7
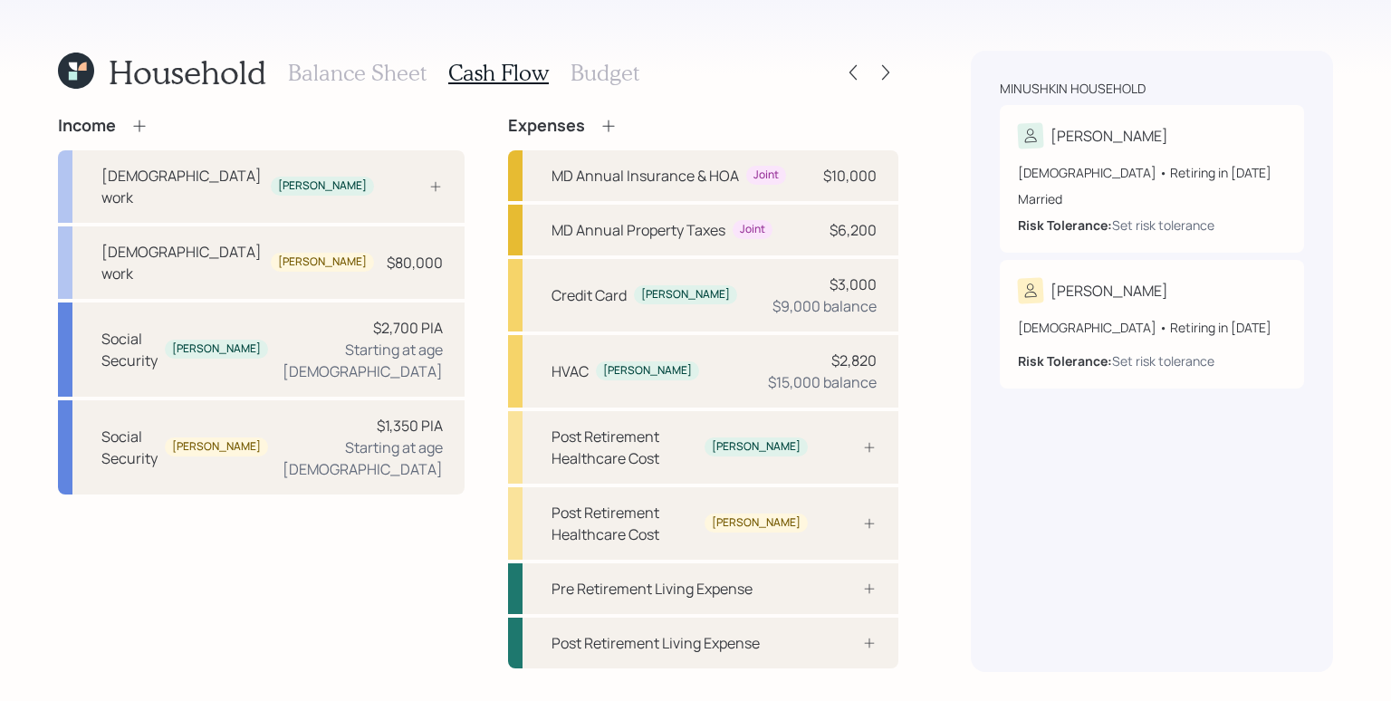
click at [135, 121] on icon at bounding box center [139, 126] width 18 height 18
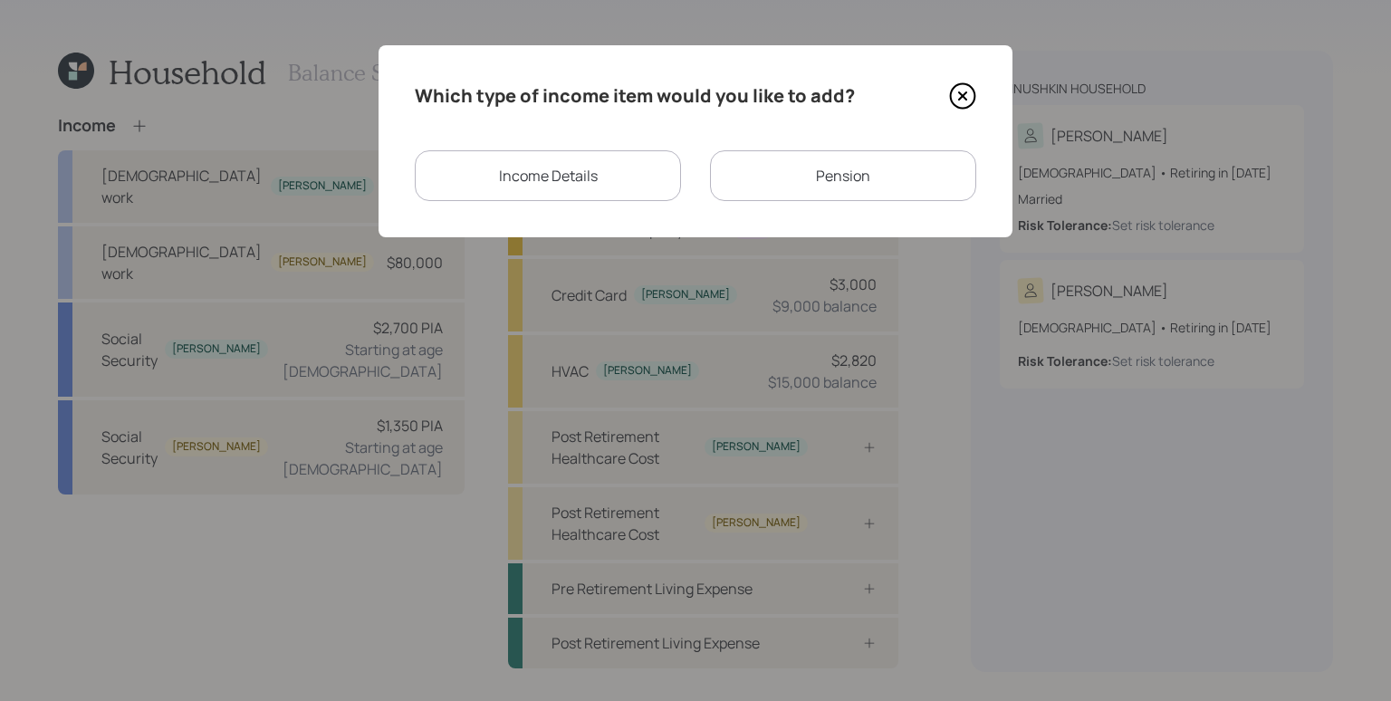
click at [568, 177] on div "Income Details" at bounding box center [548, 175] width 266 height 51
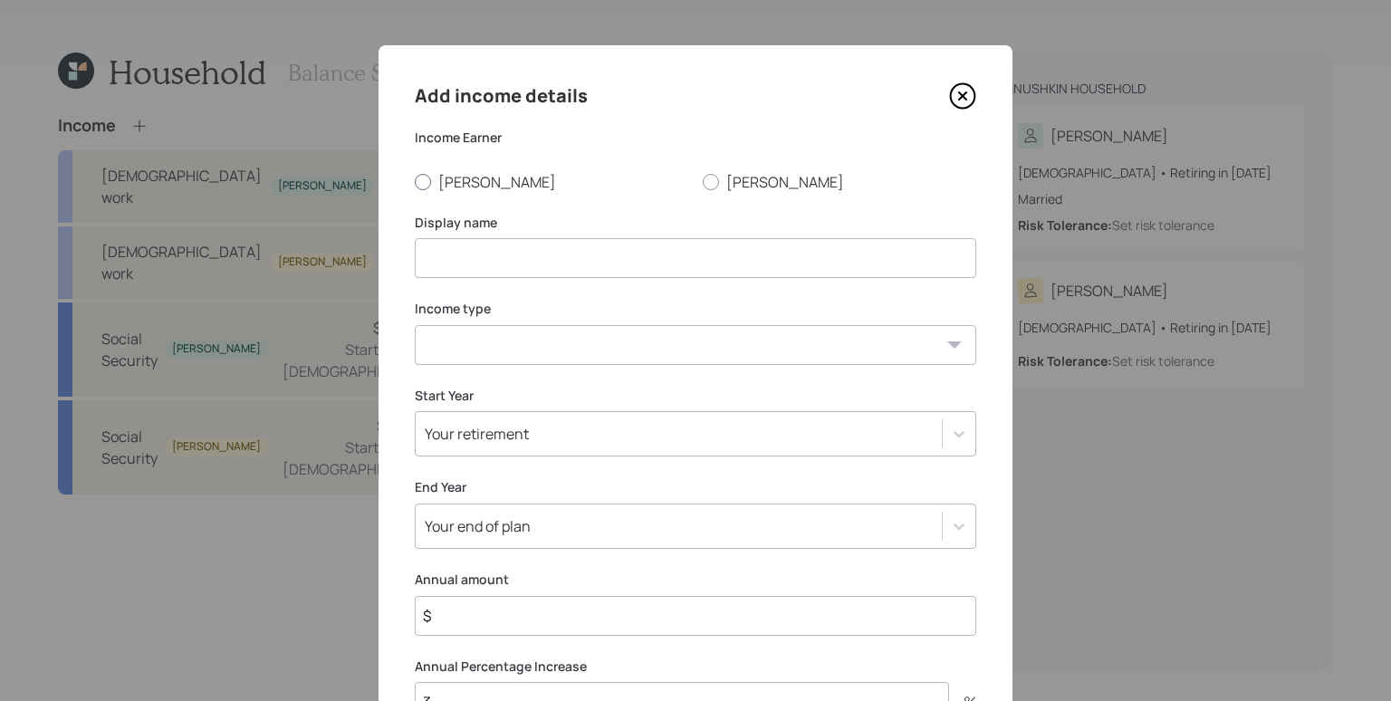
click at [453, 175] on label "[PERSON_NAME]" at bounding box center [551, 182] width 273 height 20
click at [415, 181] on input "[PERSON_NAME]" at bounding box center [414, 181] width 1 height 1
radio input "true"
click at [490, 250] on input at bounding box center [695, 258] width 561 height 40
type input "Work"
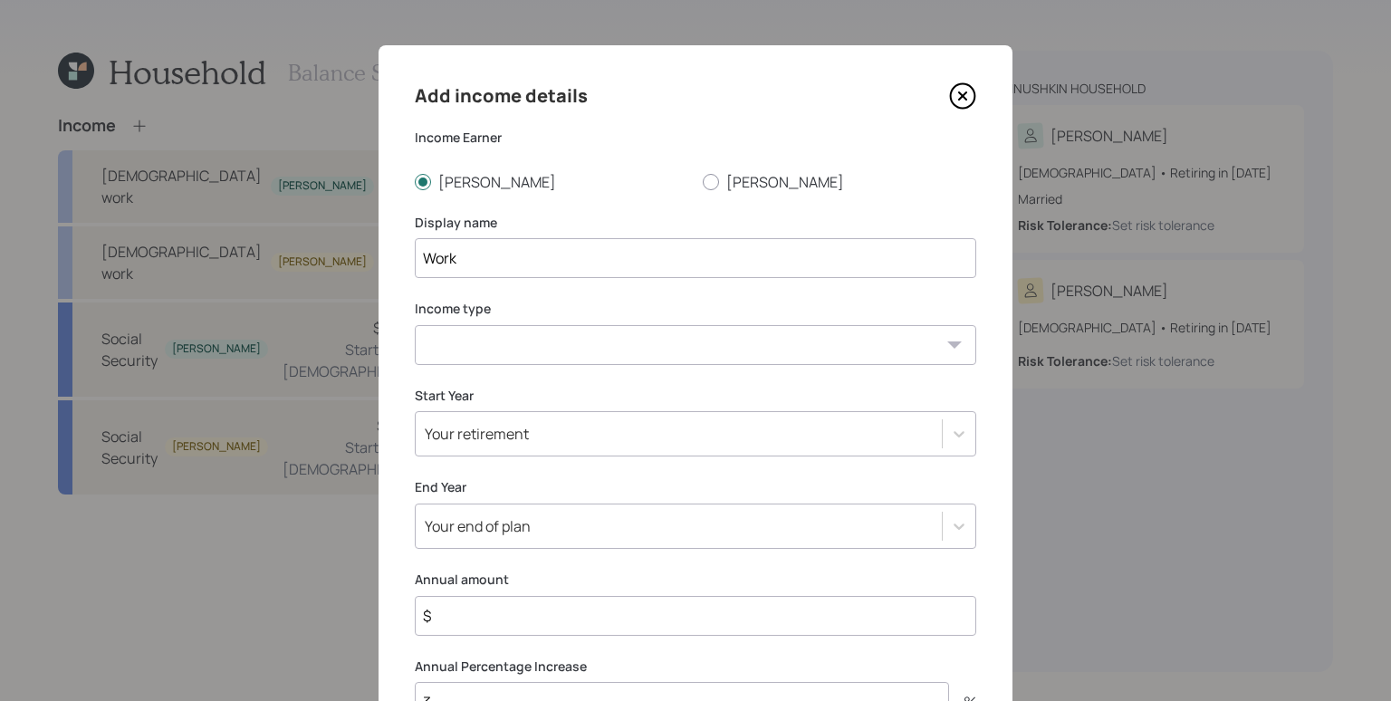
click at [467, 348] on select "[DEMOGRAPHIC_DATA] work [DEMOGRAPHIC_DATA] work Self employment Other" at bounding box center [695, 345] width 561 height 40
select select "salary"
click at [415, 325] on select "[DEMOGRAPHIC_DATA] work [DEMOGRAPHIC_DATA] work Self employment Other" at bounding box center [695, 345] width 561 height 40
click at [564, 384] on div "Add income details Income Earner [PERSON_NAME] Display name Work Income type [D…" at bounding box center [695, 432] width 634 height 774
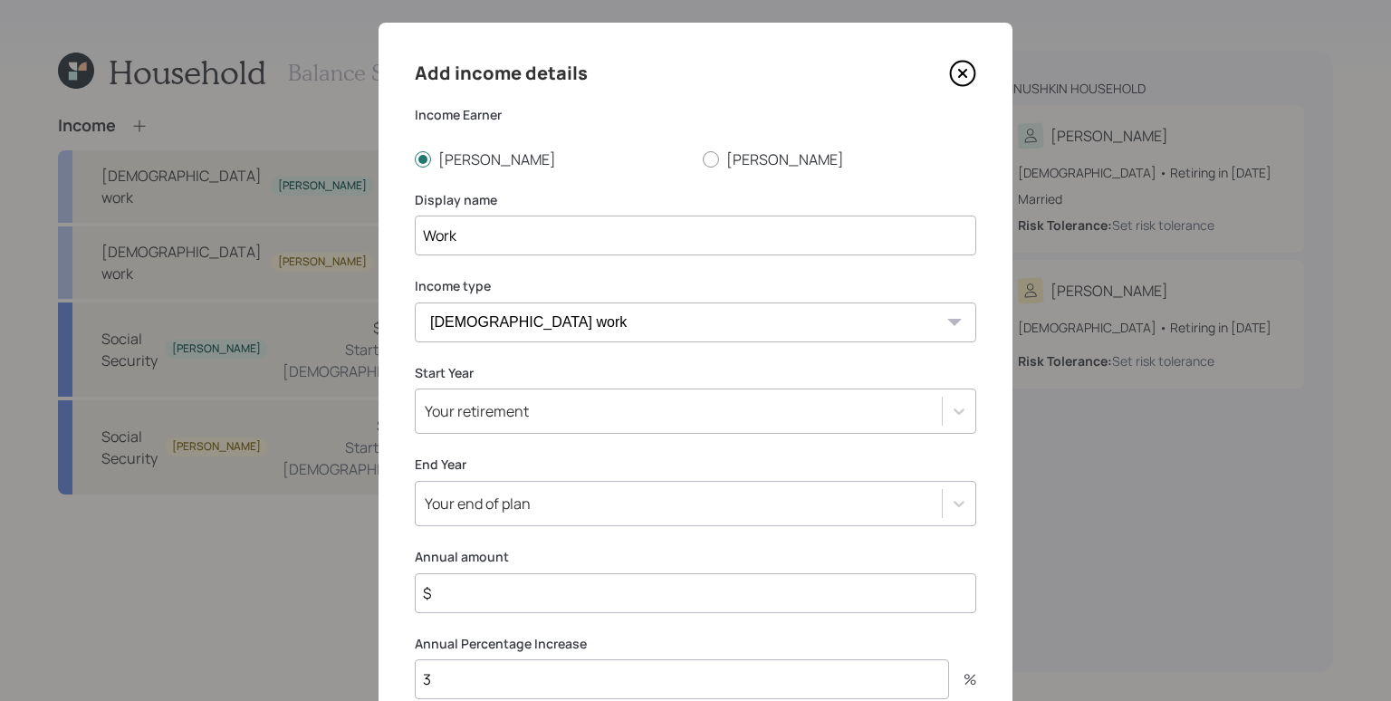
click at [566, 413] on div "Your retirement" at bounding box center [695, 410] width 561 height 45
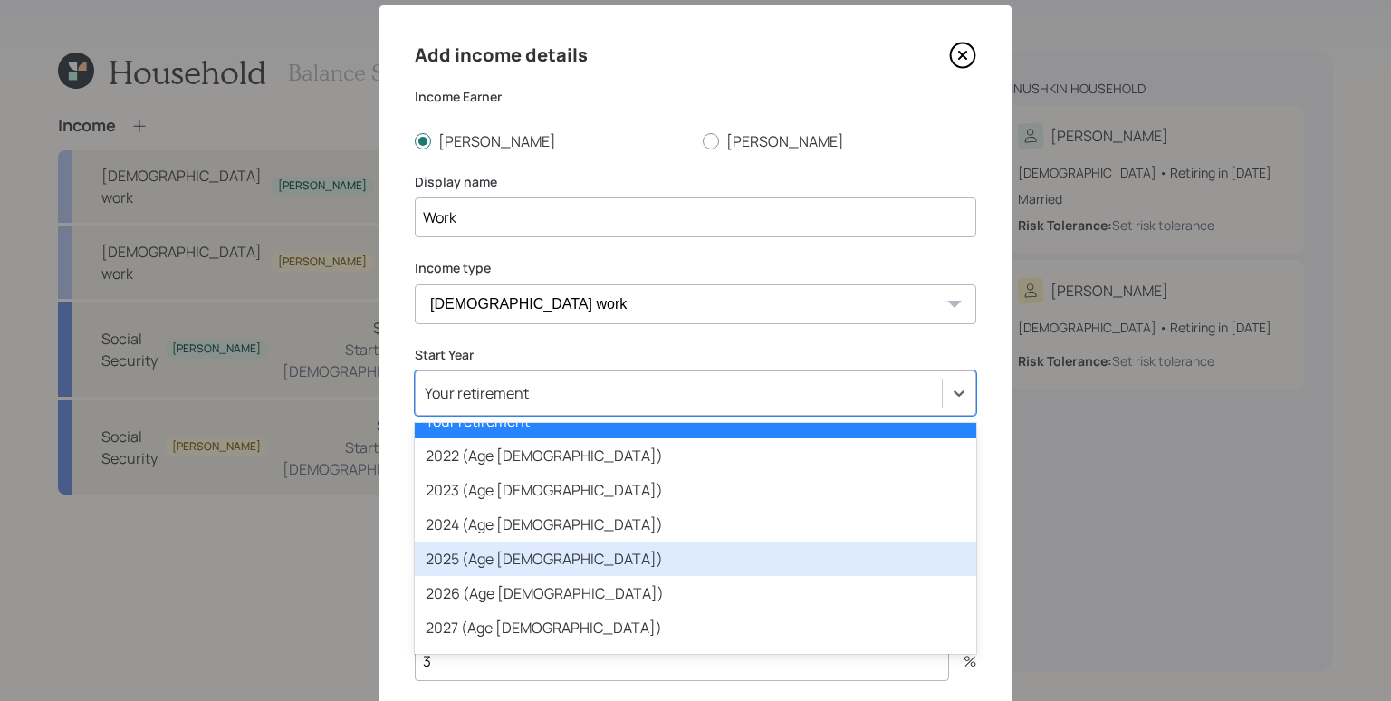
scroll to position [25, 0]
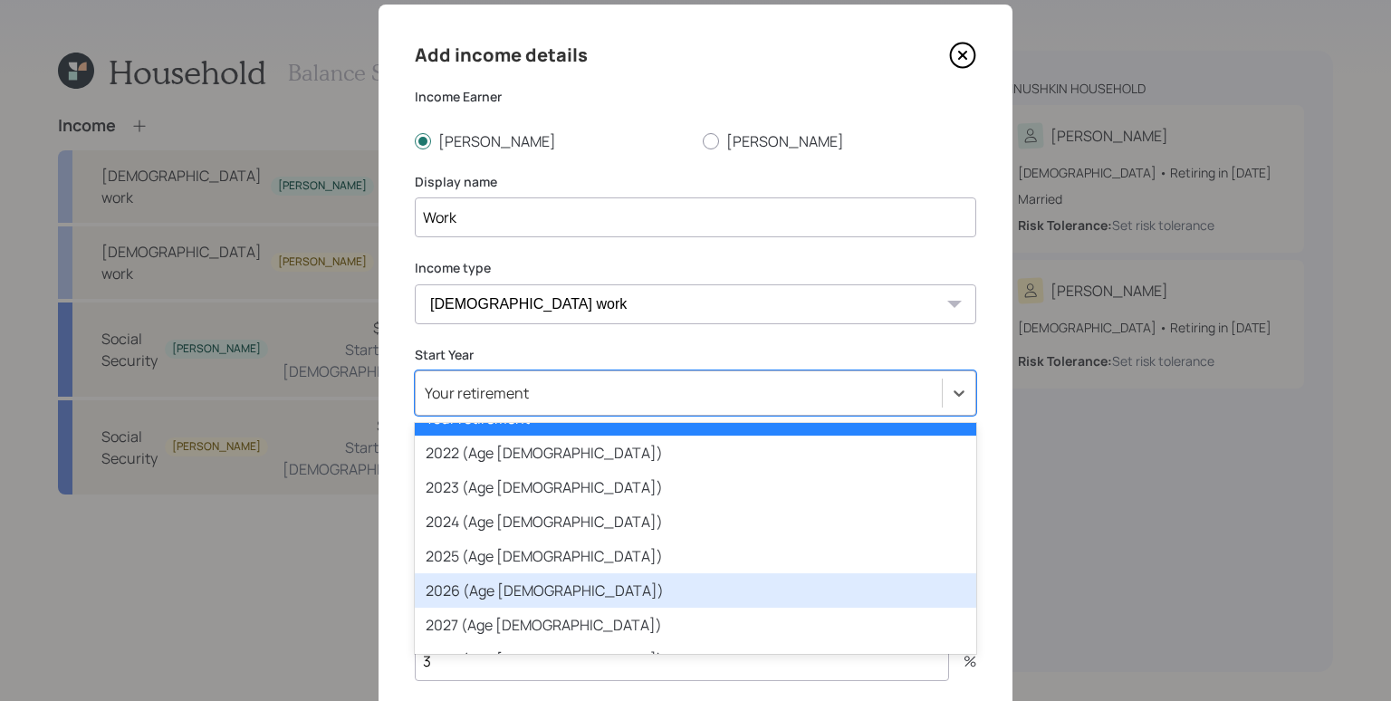
click at [508, 594] on div "2026 (Age [DEMOGRAPHIC_DATA])" at bounding box center [695, 590] width 561 height 34
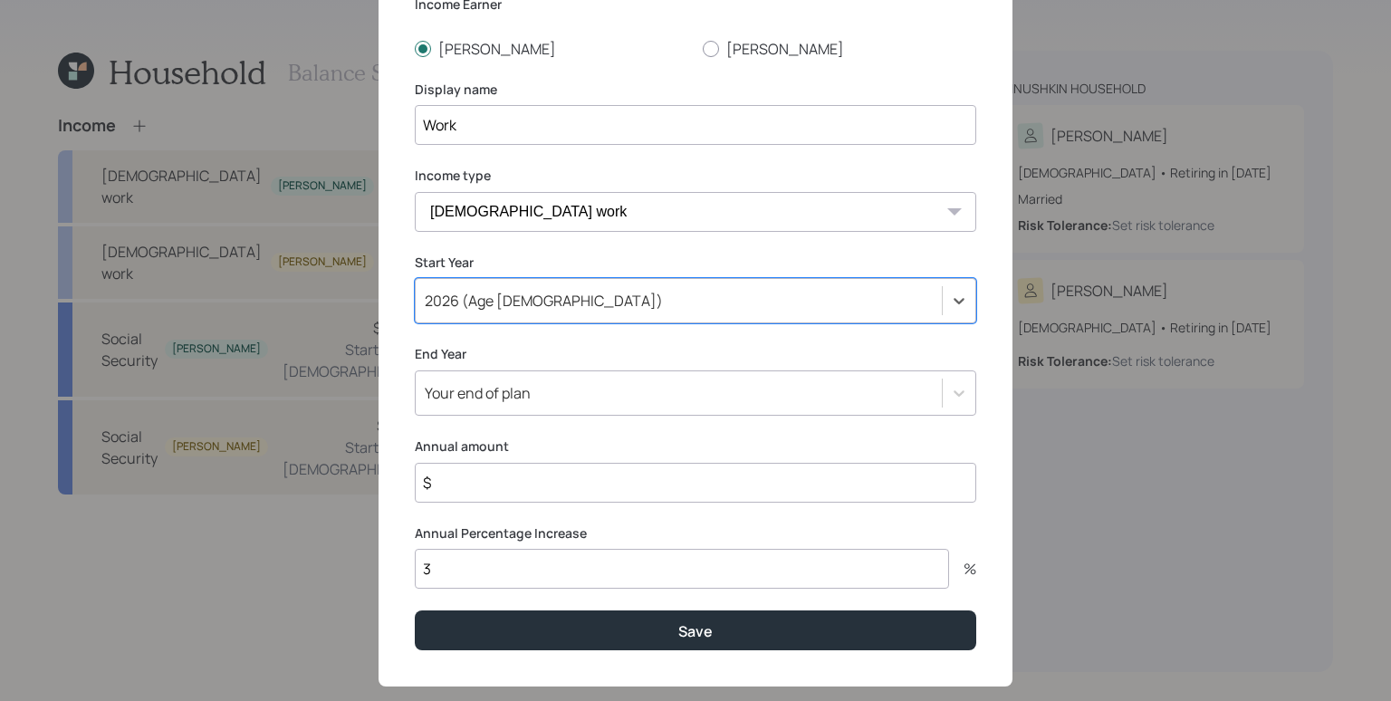
click at [516, 416] on div "Your end of plan" at bounding box center [695, 392] width 561 height 45
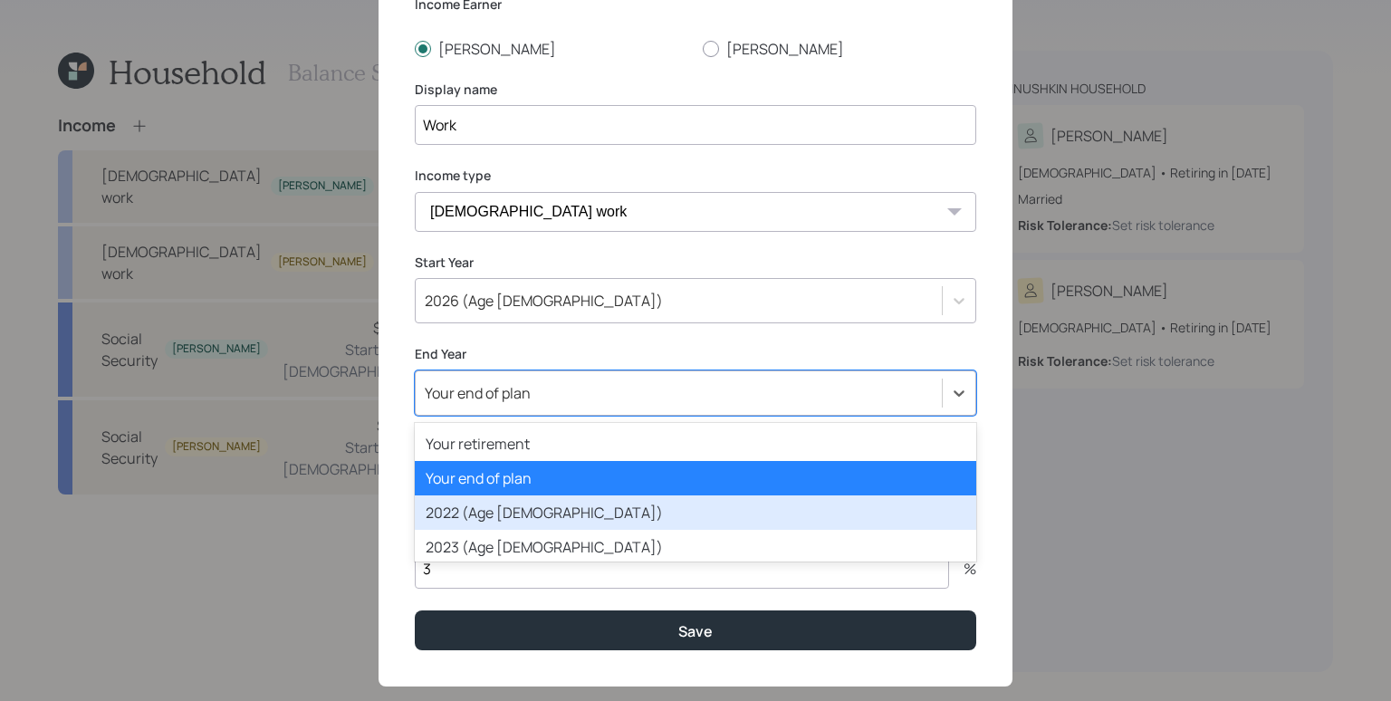
scroll to position [134, 0]
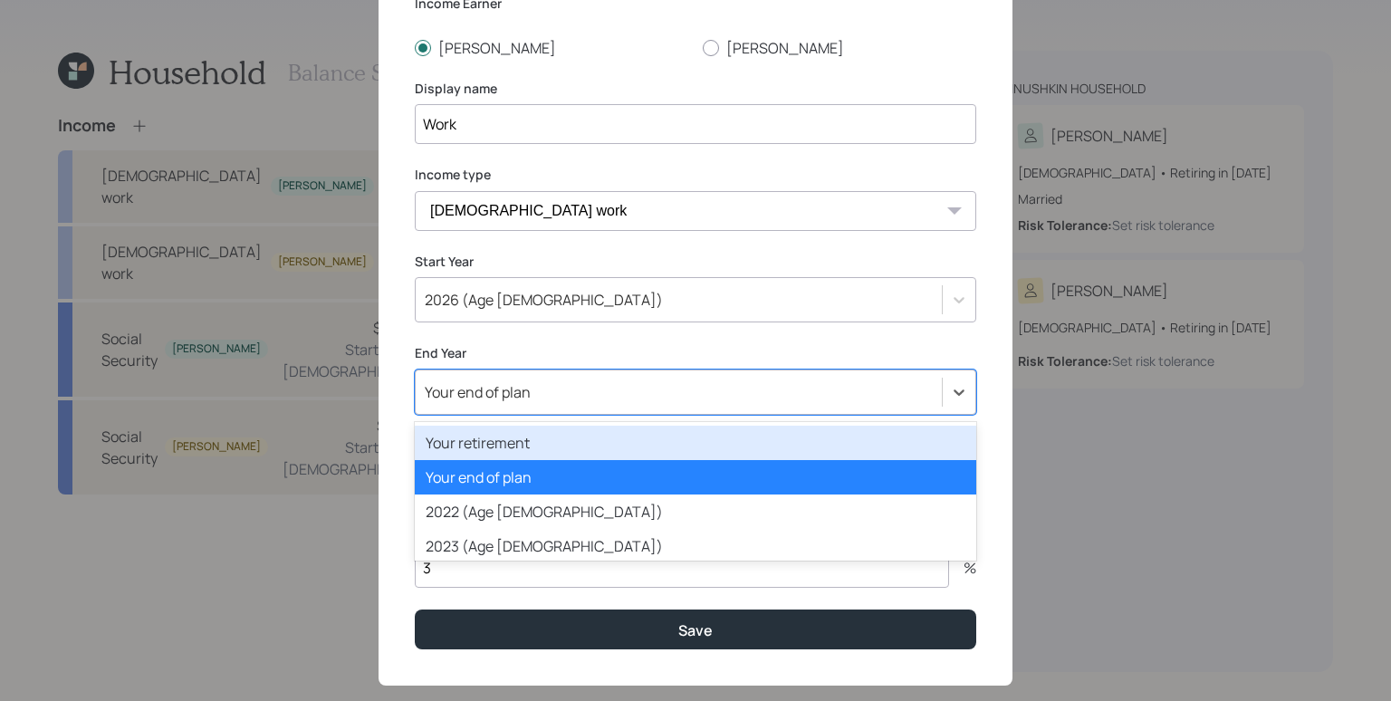
click at [522, 447] on div "Your retirement" at bounding box center [695, 443] width 561 height 34
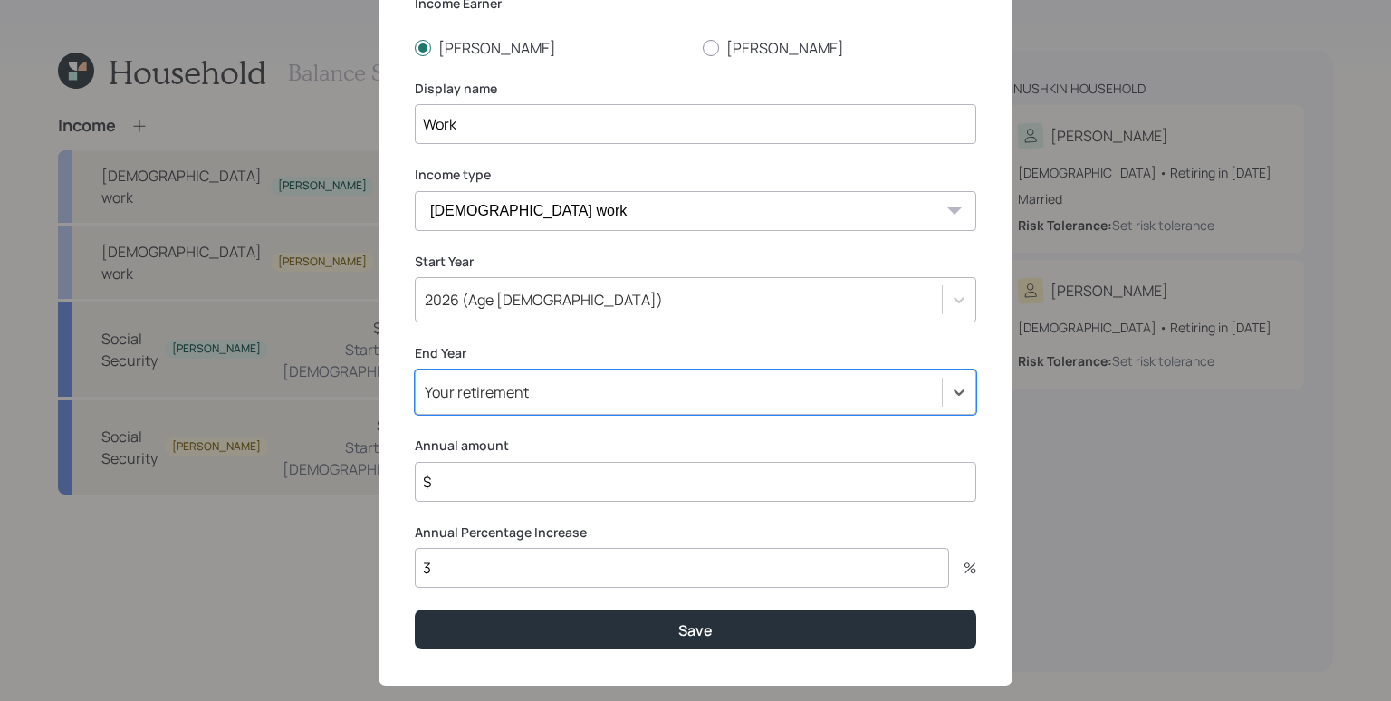
click at [489, 475] on input "$" at bounding box center [695, 482] width 561 height 40
type input "$ 100,000"
click at [415, 609] on button "Save" at bounding box center [695, 628] width 561 height 39
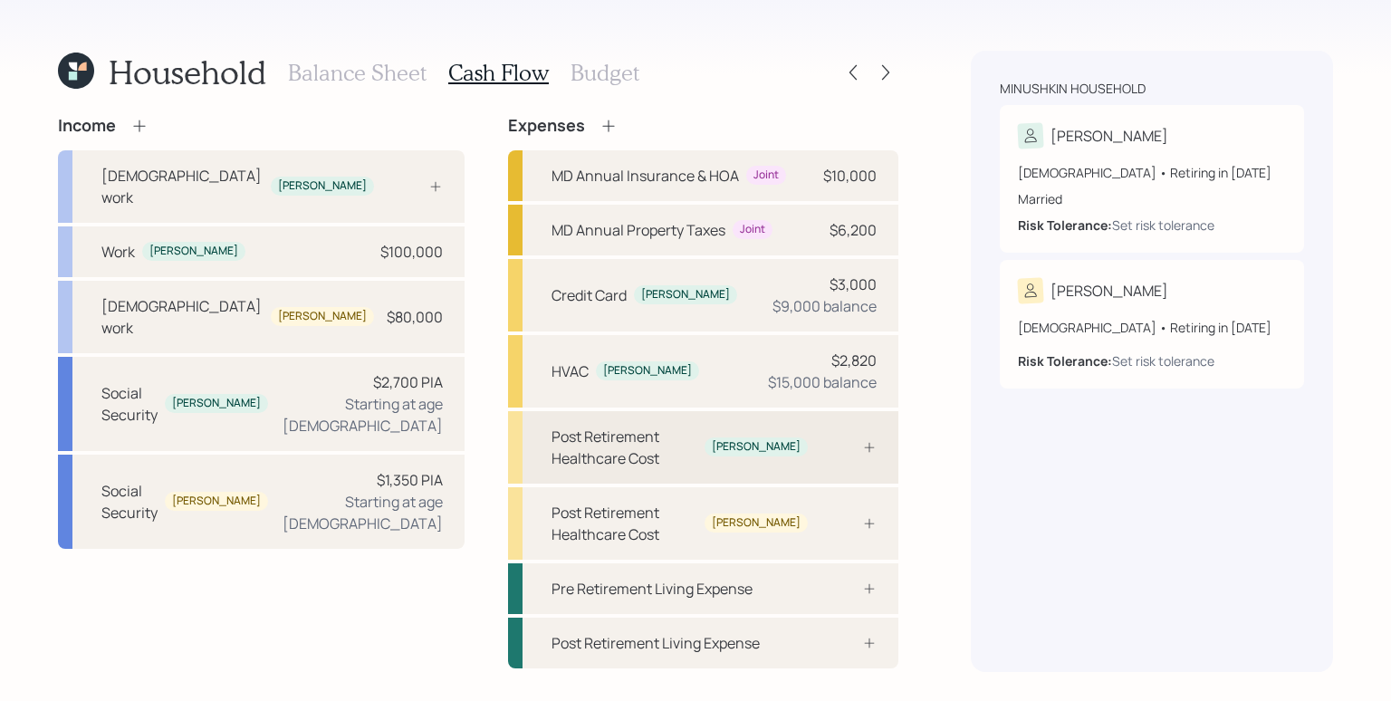
click at [874, 450] on icon at bounding box center [869, 447] width 14 height 14
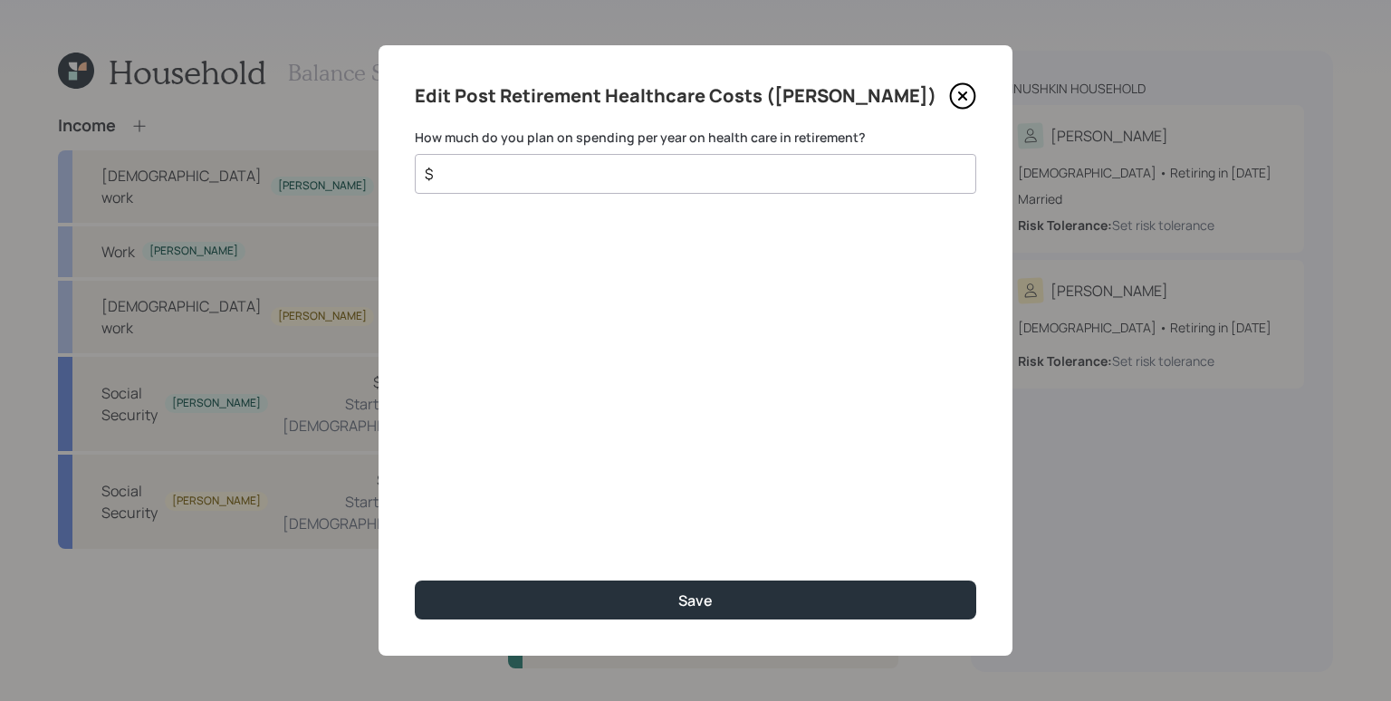
click at [698, 171] on input "$" at bounding box center [688, 174] width 531 height 22
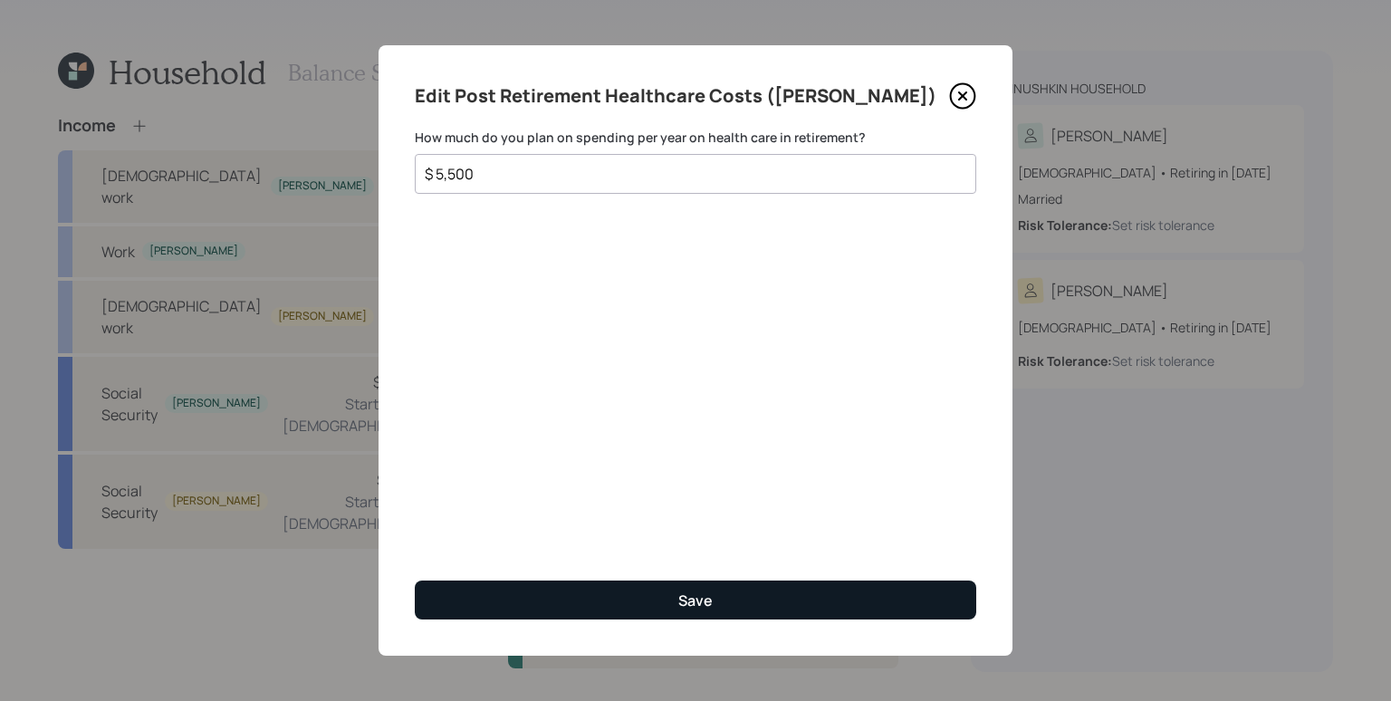
type input "$ 5,500"
click at [815, 593] on button "Save" at bounding box center [695, 599] width 561 height 39
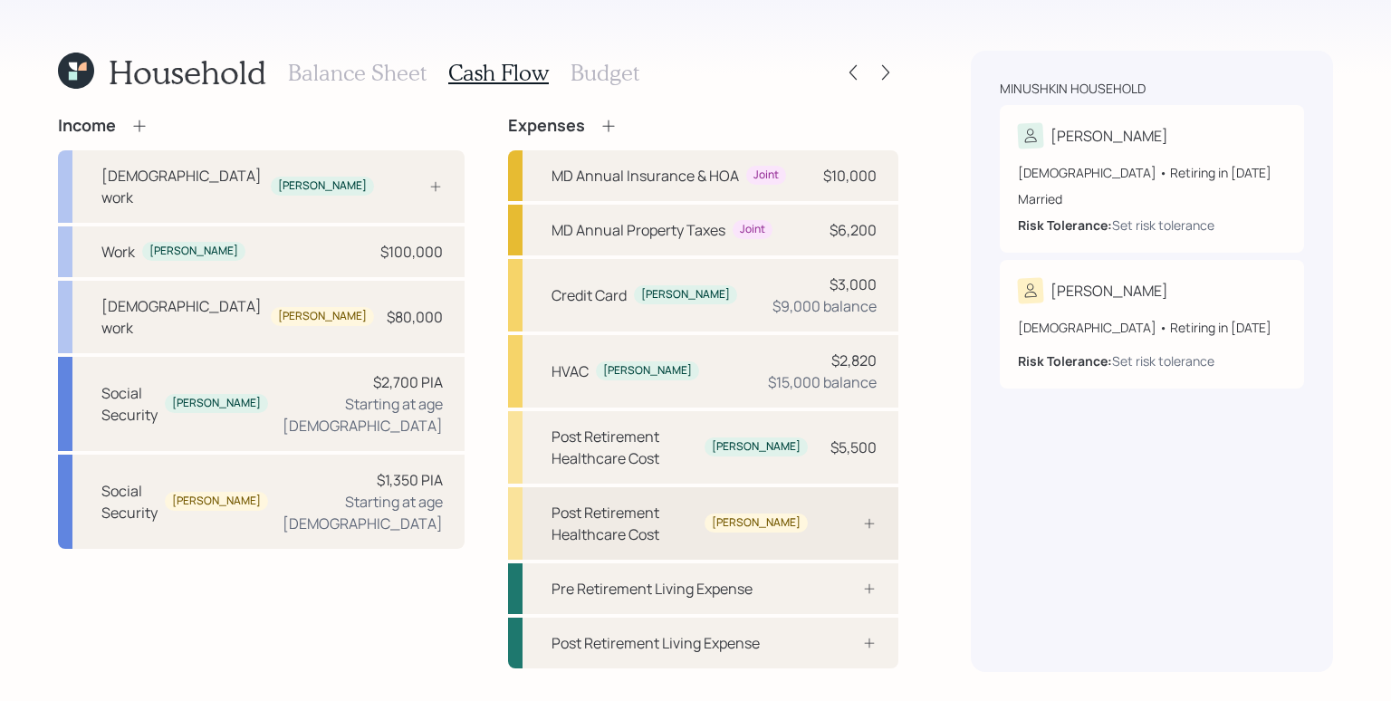
click at [808, 519] on div "Post Retirement Healthcare Cost [PERSON_NAME]" at bounding box center [703, 523] width 390 height 72
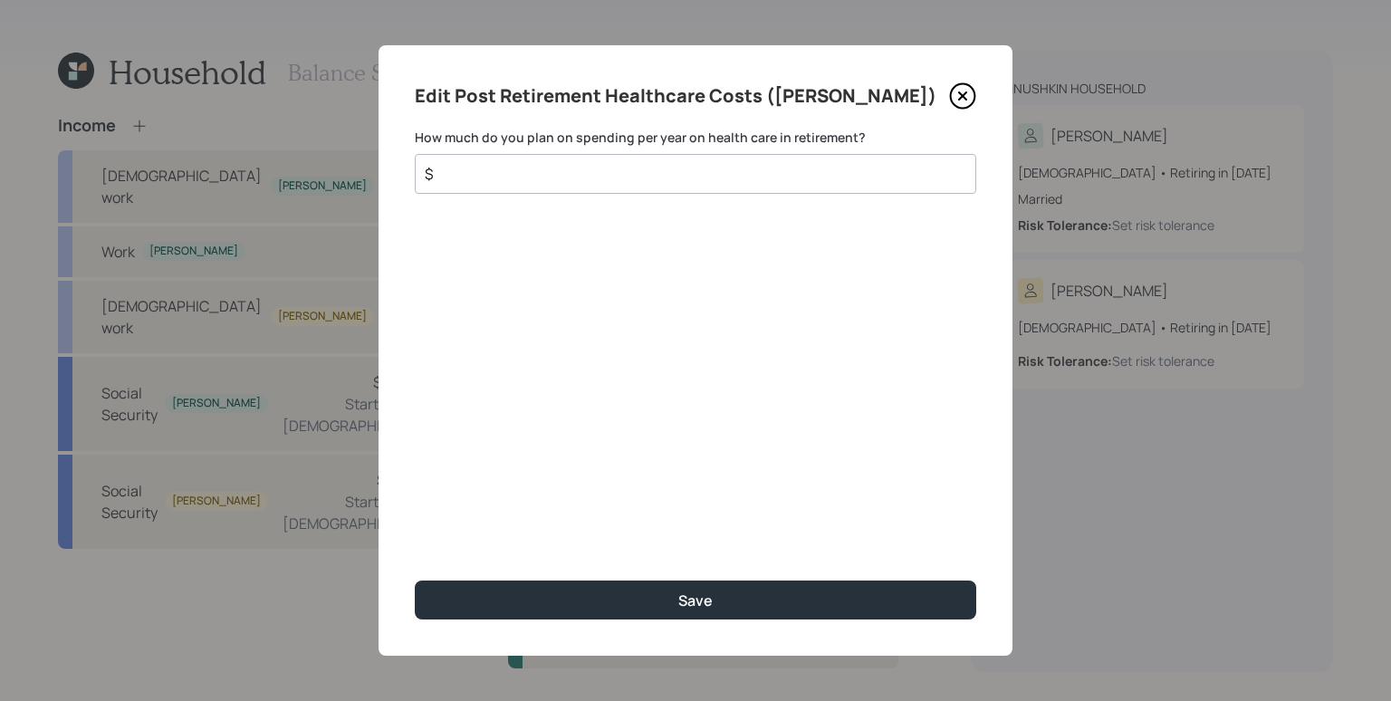
click at [689, 178] on input "$" at bounding box center [688, 174] width 531 height 22
type input "$ 5,500"
click at [415, 580] on button "Save" at bounding box center [695, 599] width 561 height 39
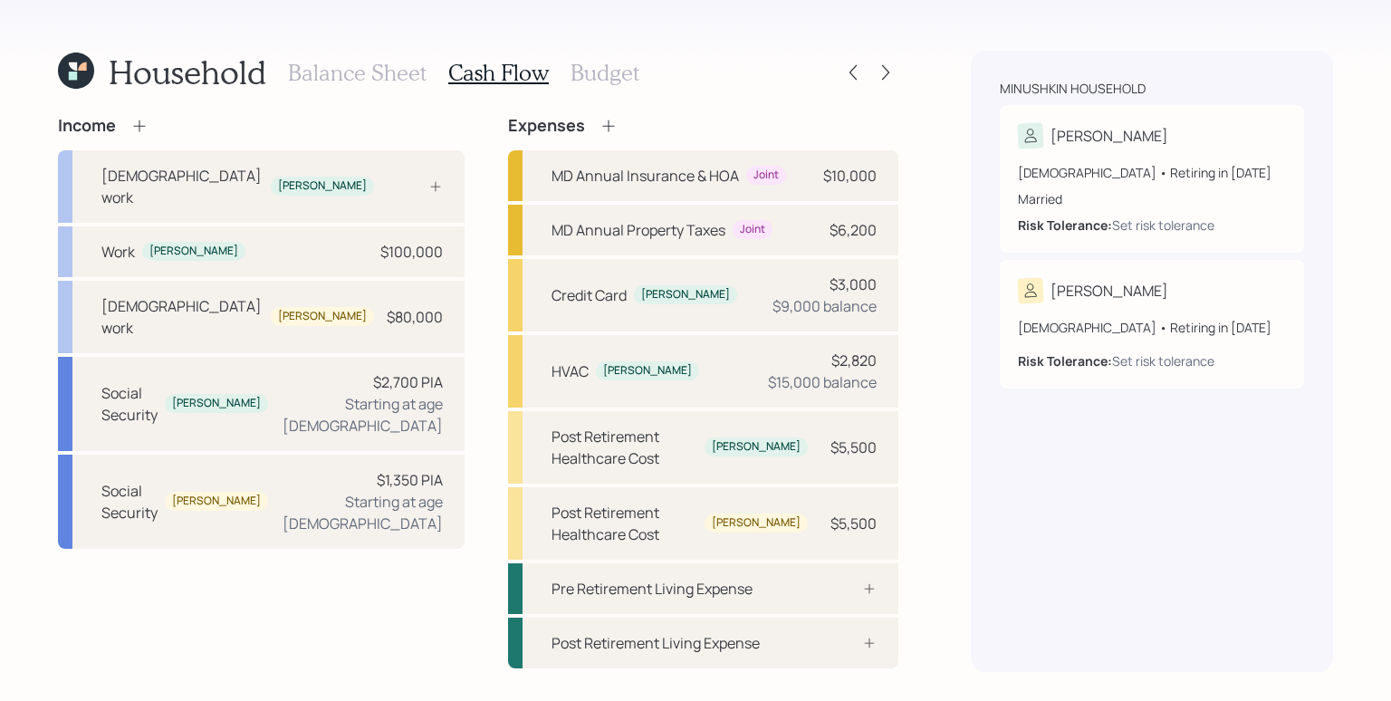
click at [608, 126] on div "Expenses" at bounding box center [703, 126] width 390 height 20
click at [601, 121] on icon at bounding box center [608, 126] width 18 height 18
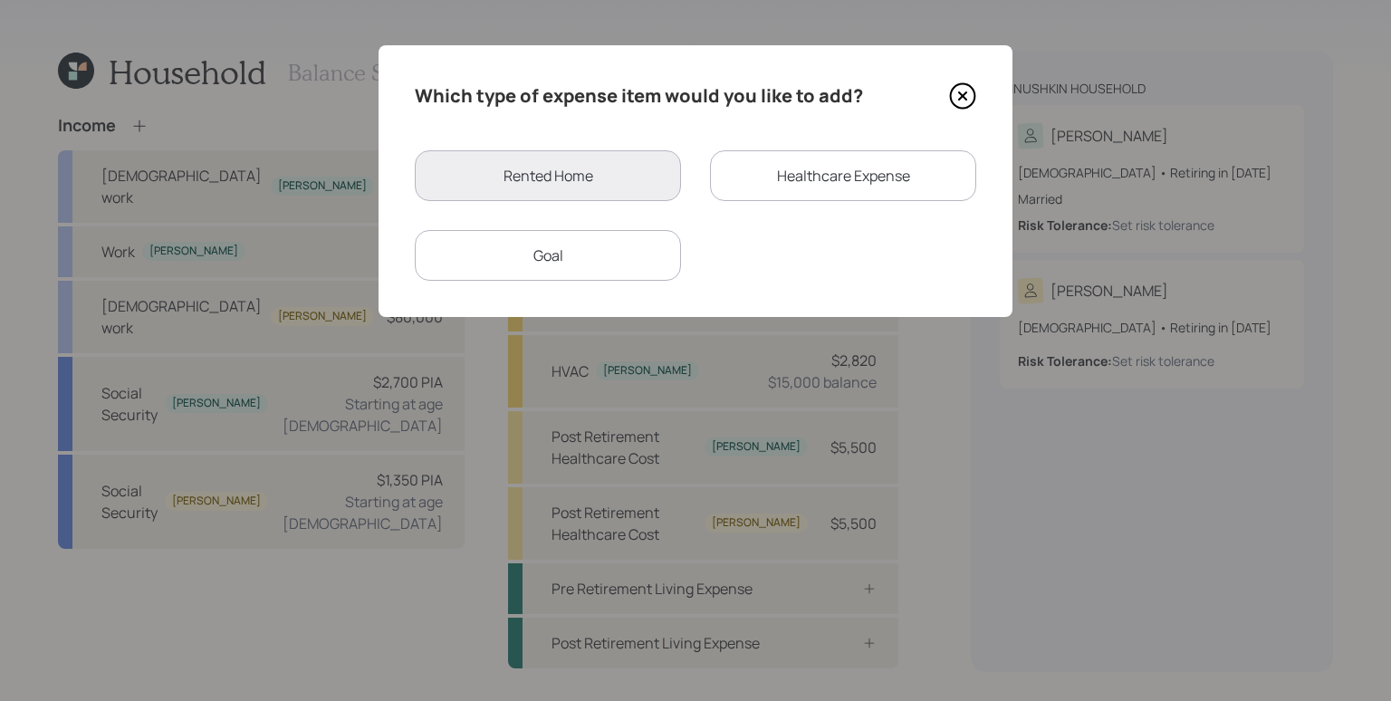
click at [861, 163] on div "Healthcare Expense" at bounding box center [843, 175] width 266 height 51
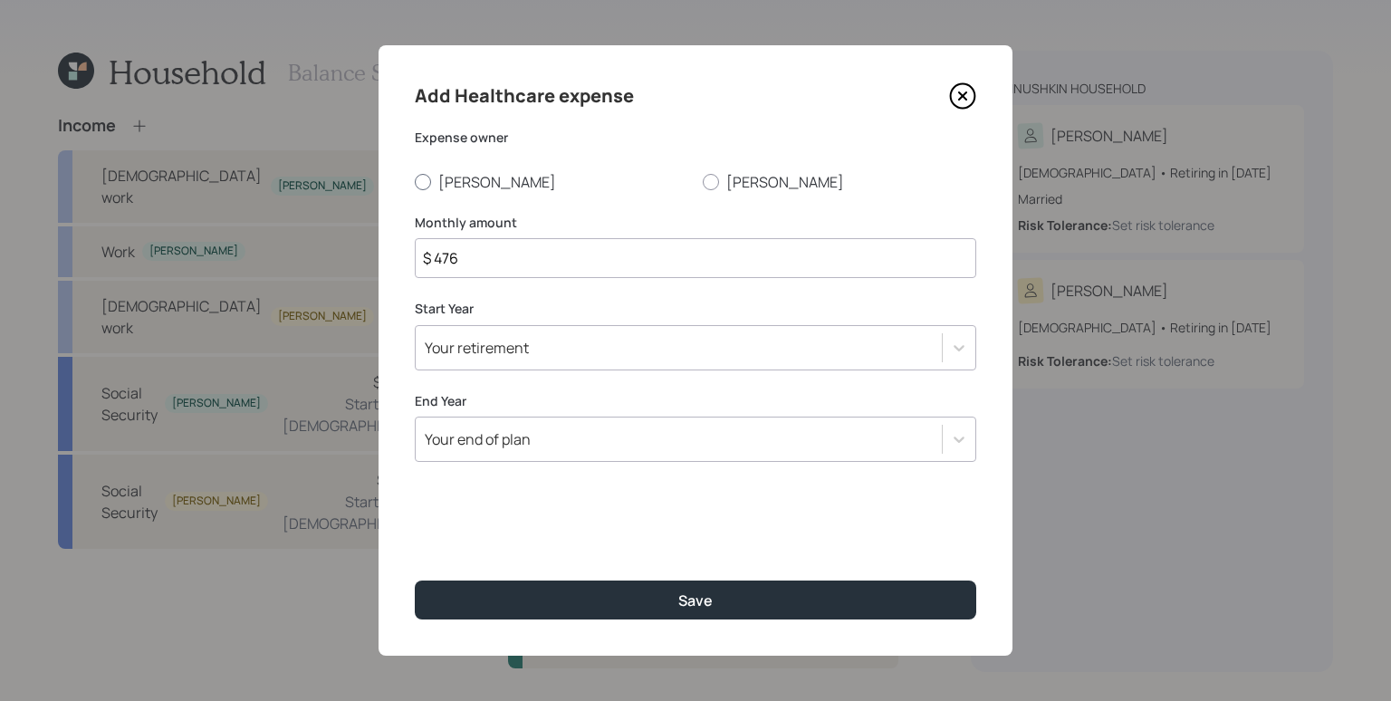
click at [445, 177] on label "[PERSON_NAME]" at bounding box center [551, 182] width 273 height 20
click at [415, 181] on input "[PERSON_NAME]" at bounding box center [414, 181] width 1 height 1
radio input "true"
click at [527, 263] on input "$ 476" at bounding box center [695, 258] width 561 height 40
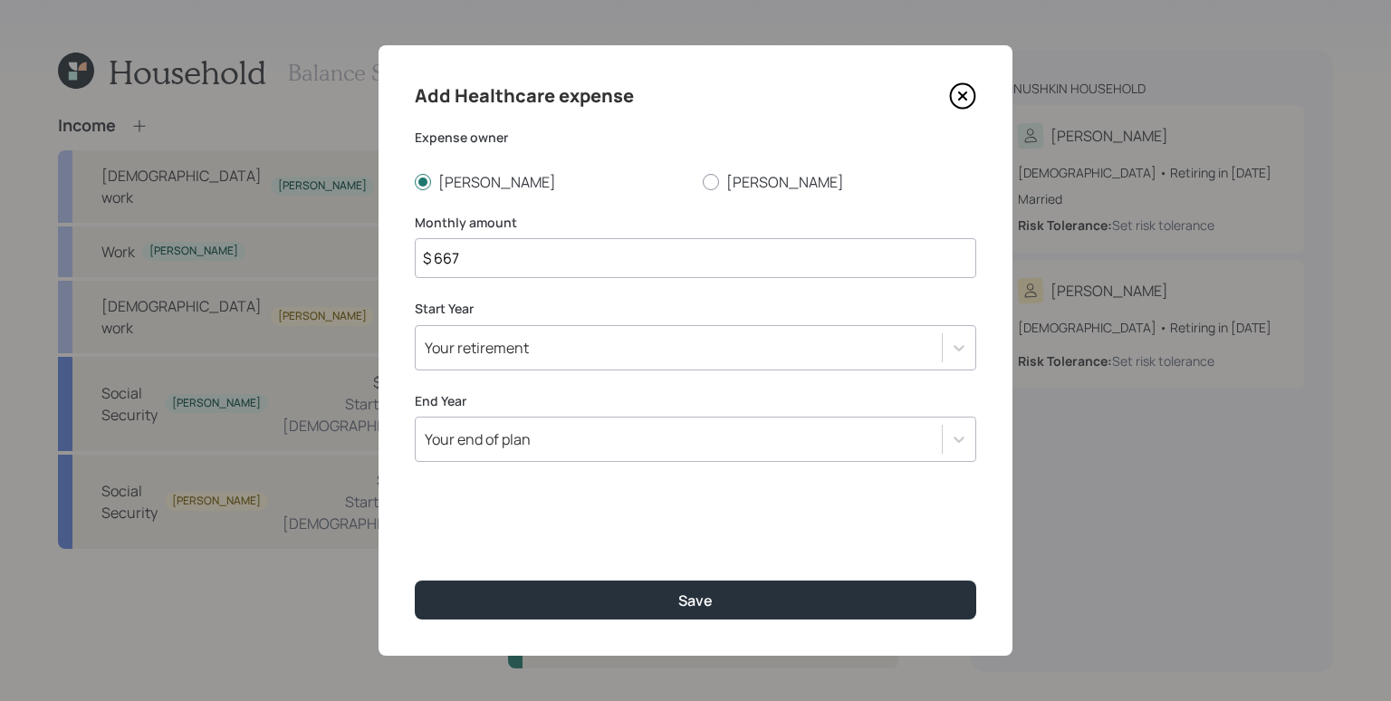
type input "$ 667"
click at [581, 353] on div "Your retirement" at bounding box center [679, 347] width 526 height 31
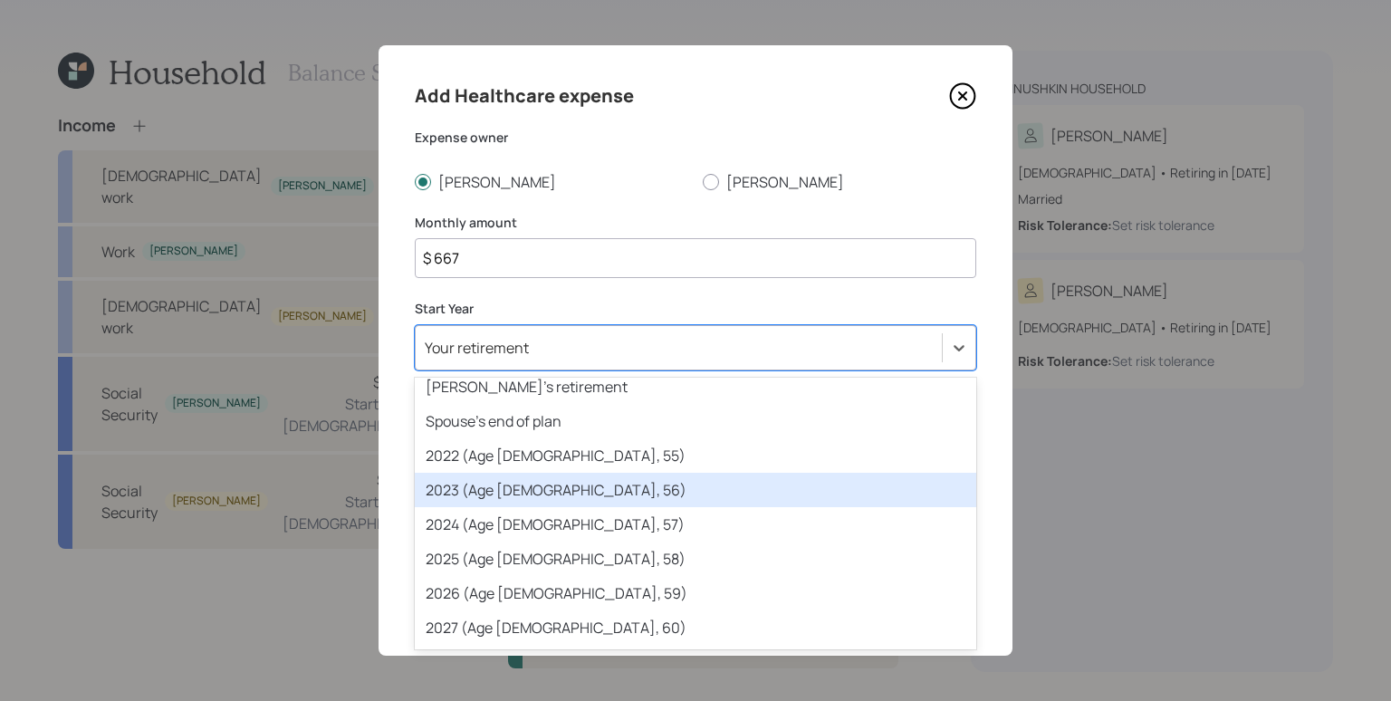
scroll to position [48, 0]
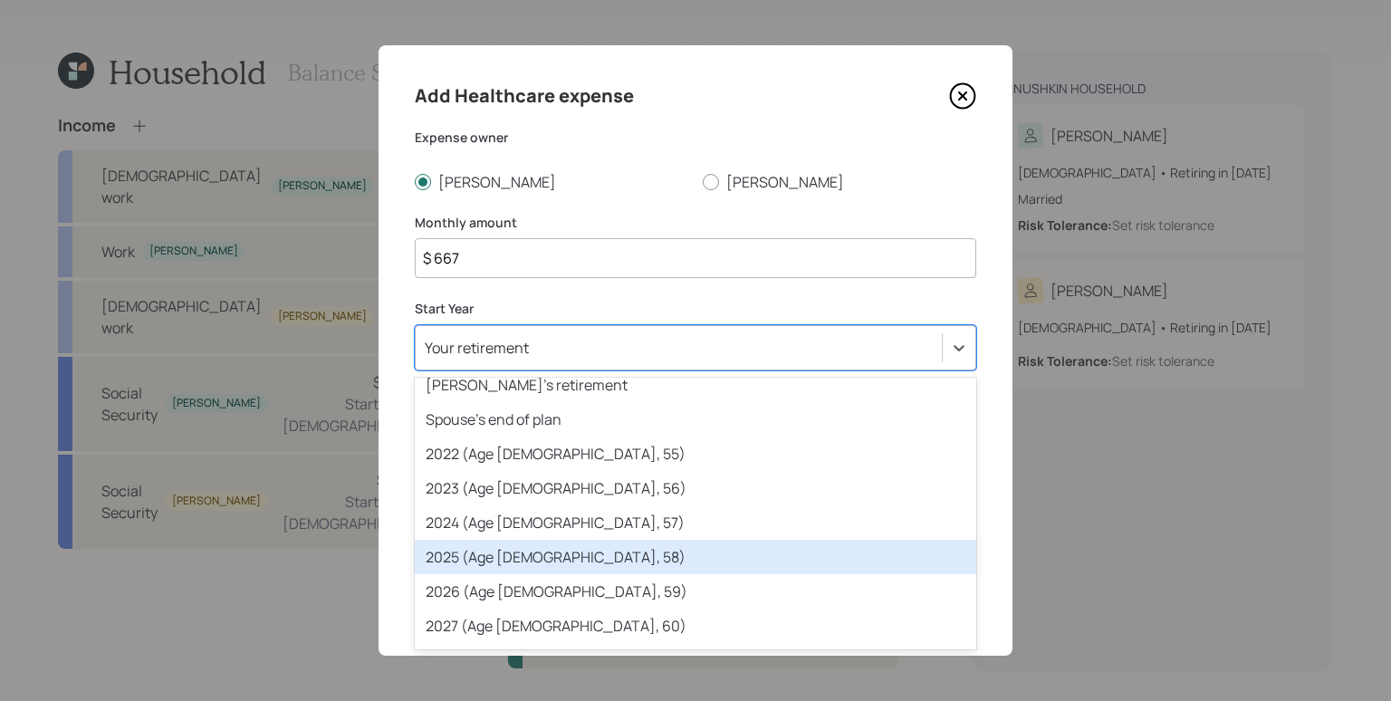
click at [558, 547] on div "2025 (Age [DEMOGRAPHIC_DATA], 58)" at bounding box center [695, 557] width 561 height 34
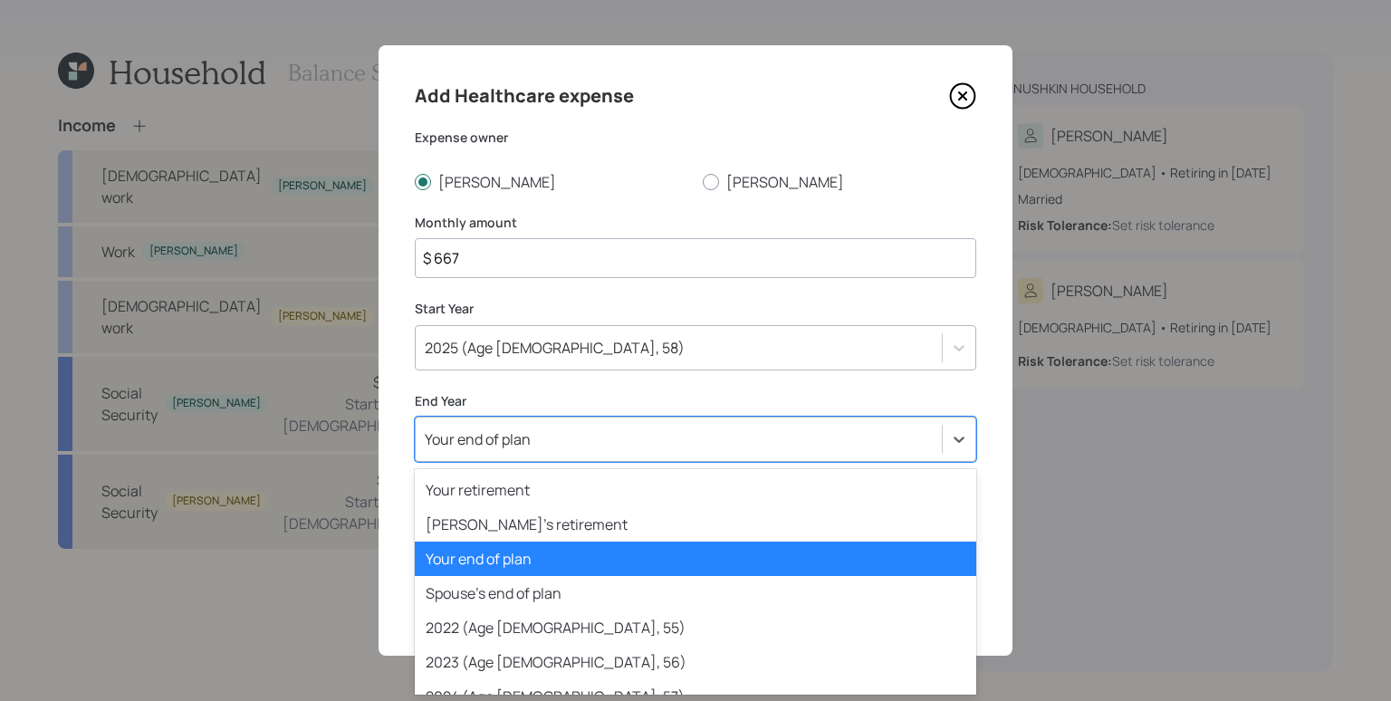
click at [544, 444] on div "Your end of plan" at bounding box center [679, 439] width 526 height 31
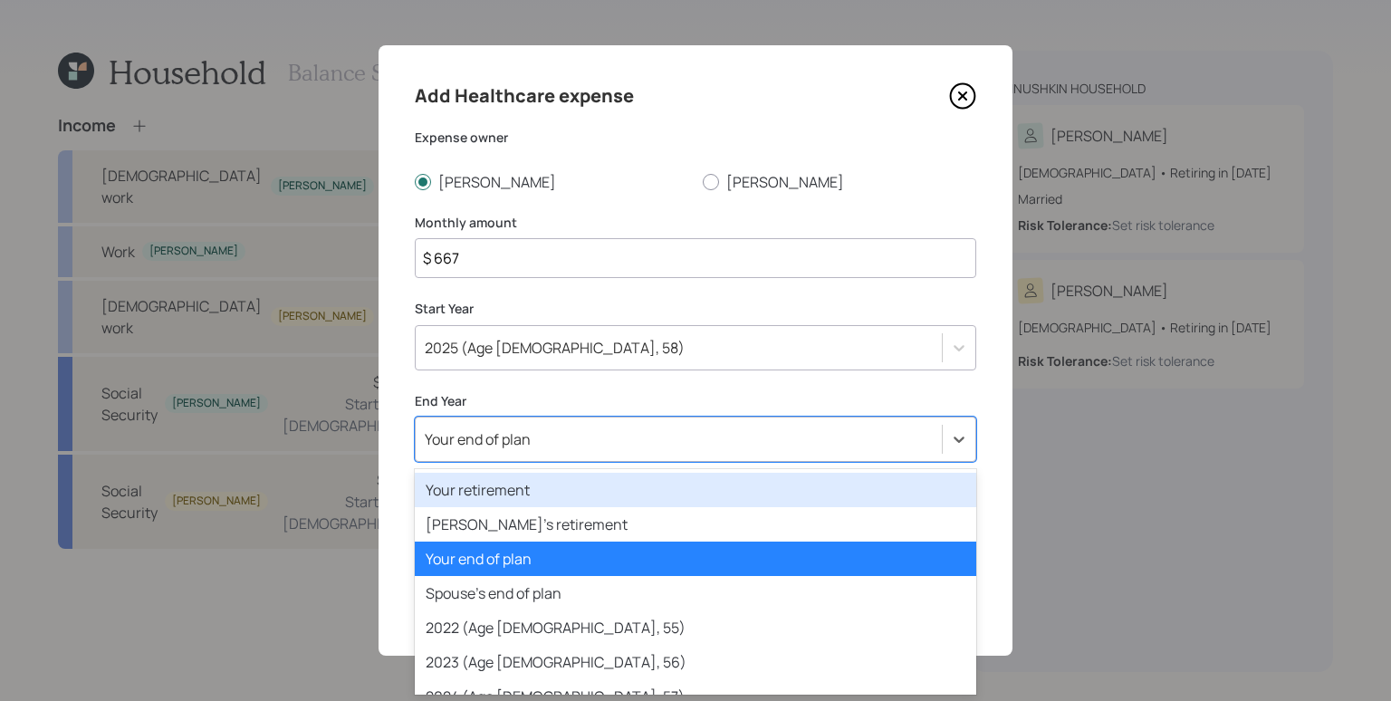
click at [550, 484] on div "Your retirement" at bounding box center [695, 490] width 561 height 34
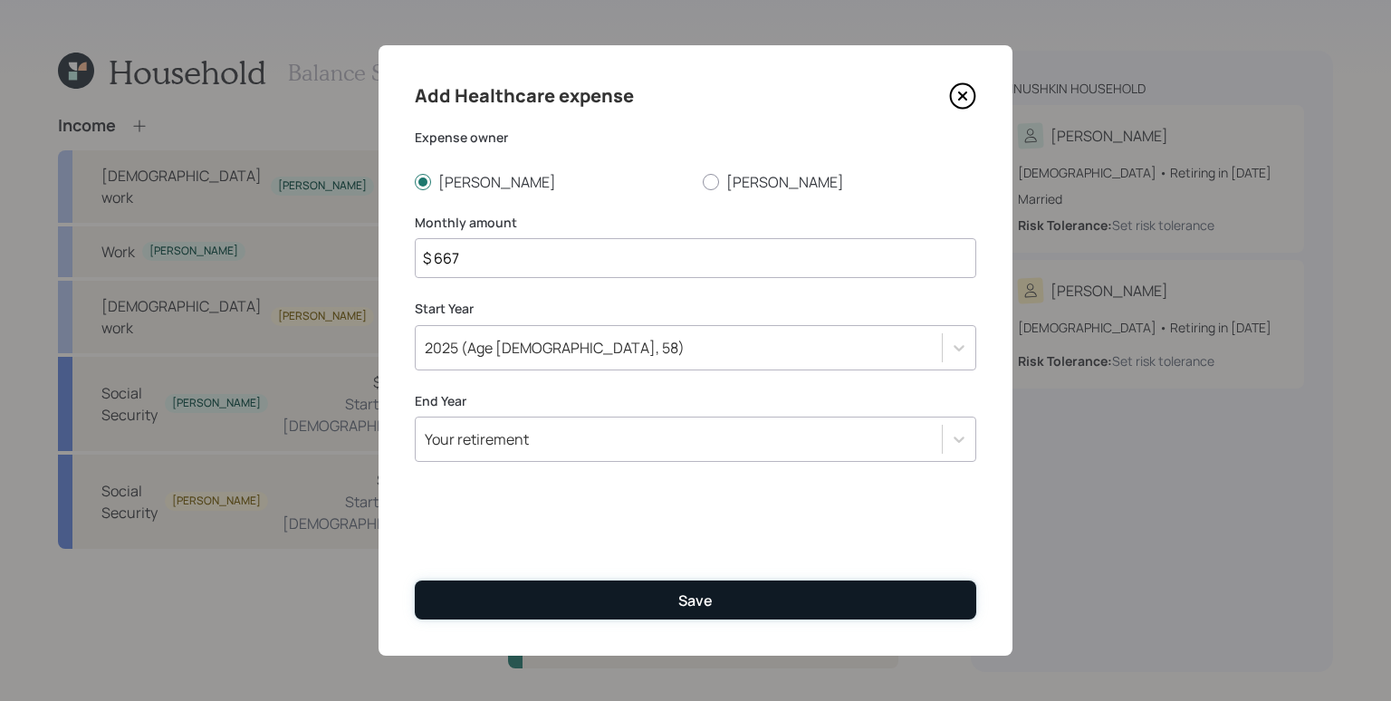
click at [698, 592] on div "Save" at bounding box center [695, 600] width 34 height 20
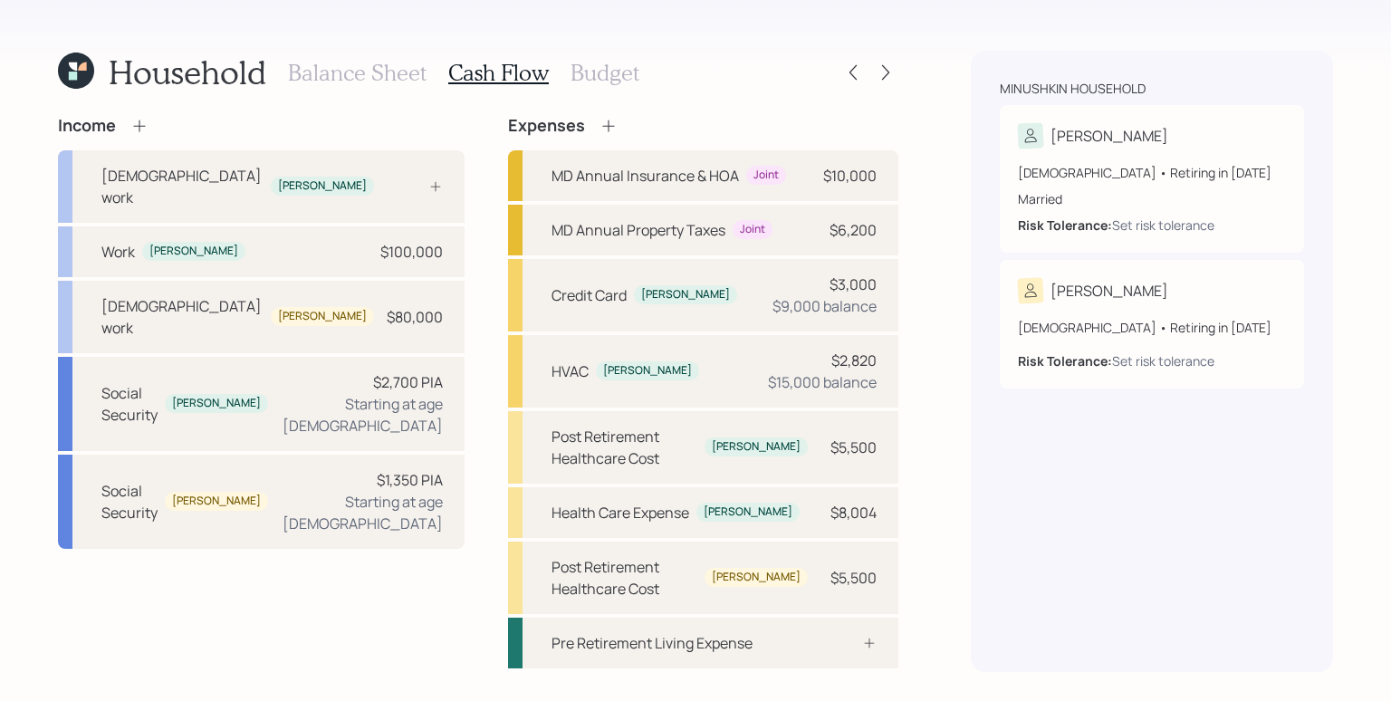
click at [1027, 551] on div "Minushkin household [PERSON_NAME] [DEMOGRAPHIC_DATA] • Retiring in [DATE] Marri…" at bounding box center [1152, 361] width 362 height 621
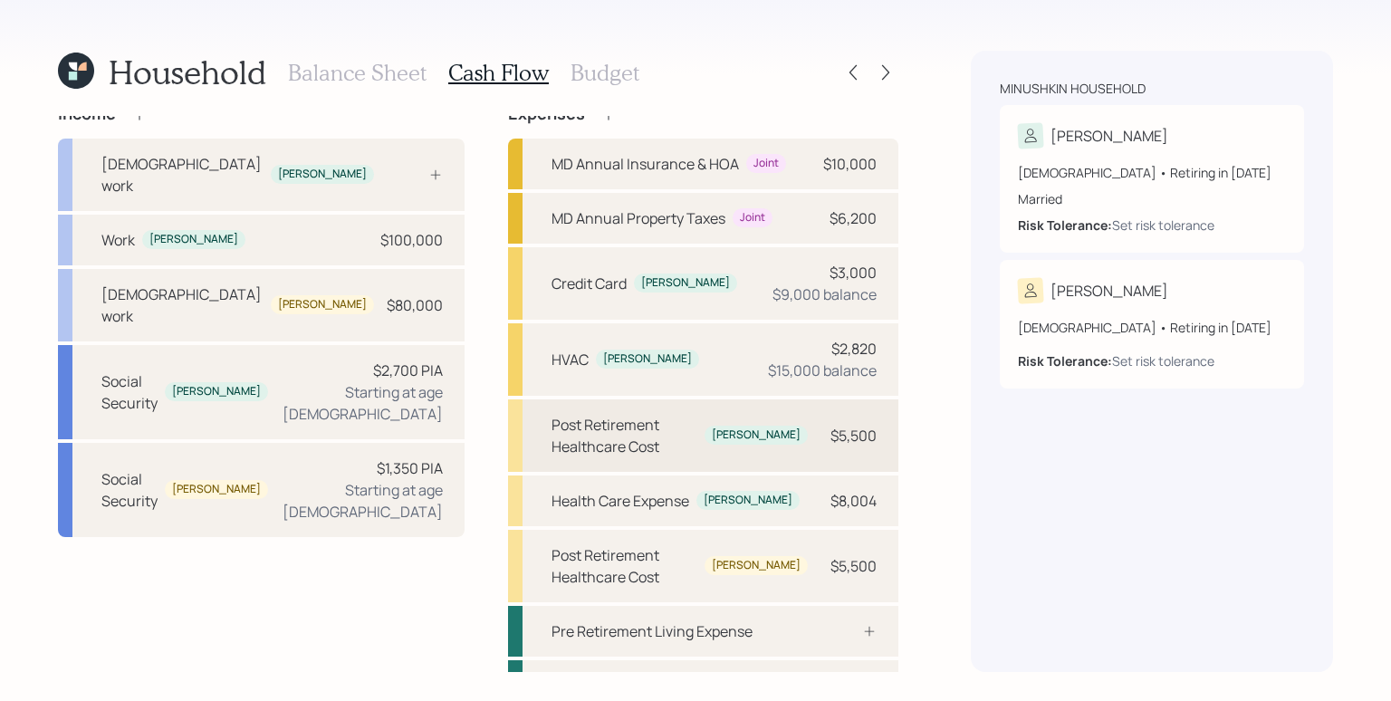
scroll to position [50, 0]
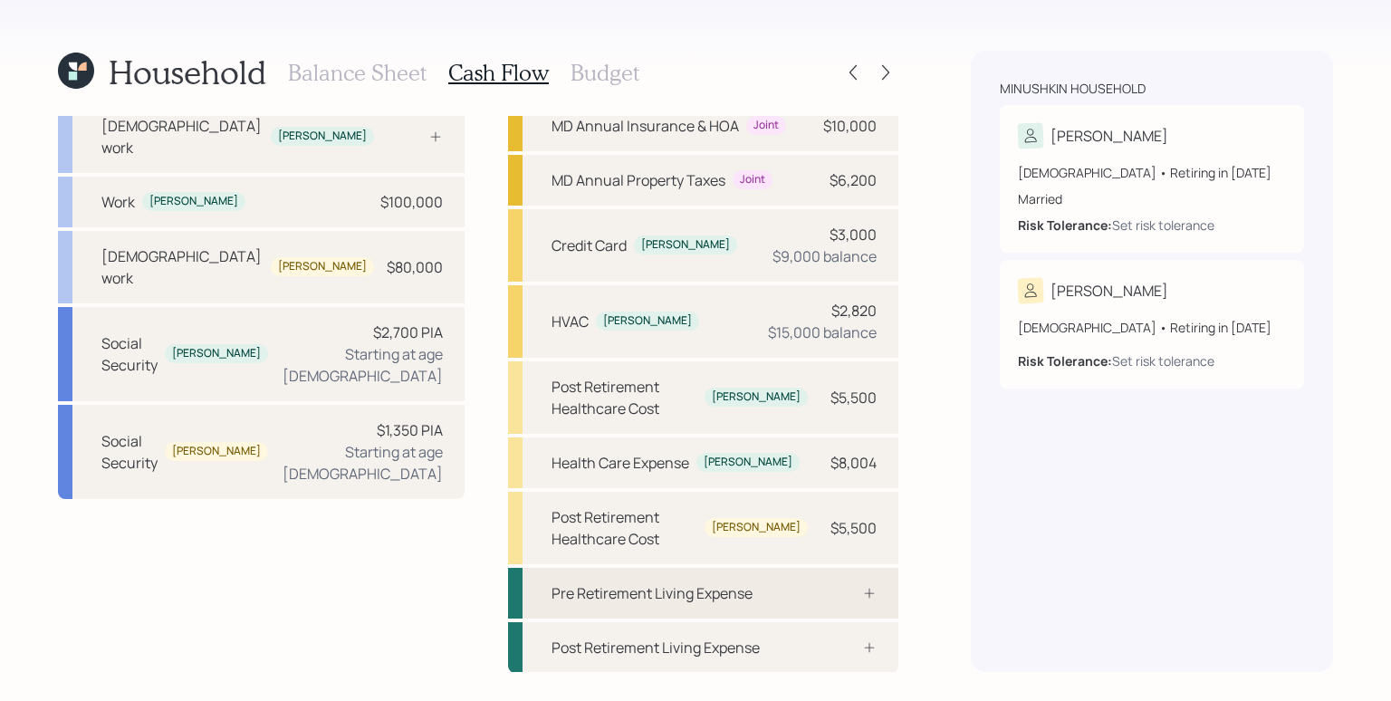
click at [753, 586] on div "Pre Retirement Living Expense" at bounding box center [703, 593] width 390 height 51
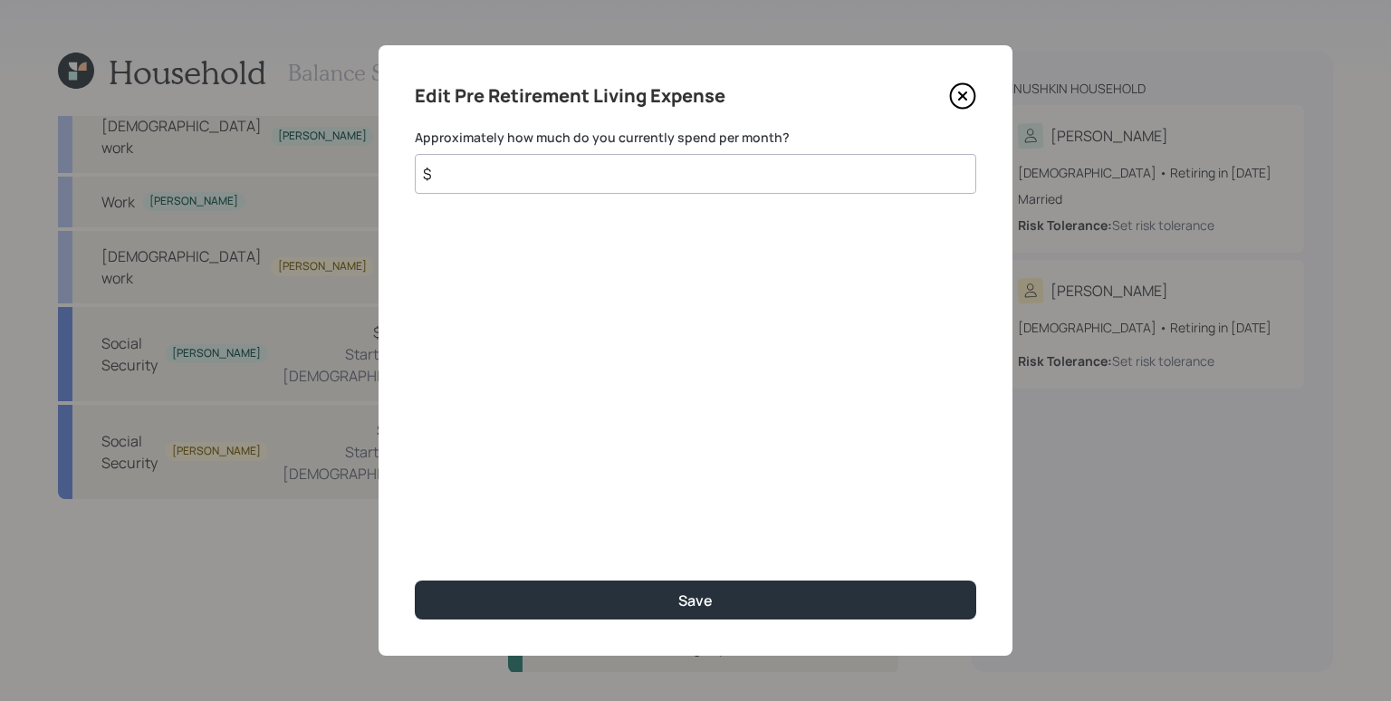
click at [643, 192] on input "$" at bounding box center [695, 174] width 561 height 40
type input "$ 4,000"
click at [415, 580] on button "Save" at bounding box center [695, 599] width 561 height 39
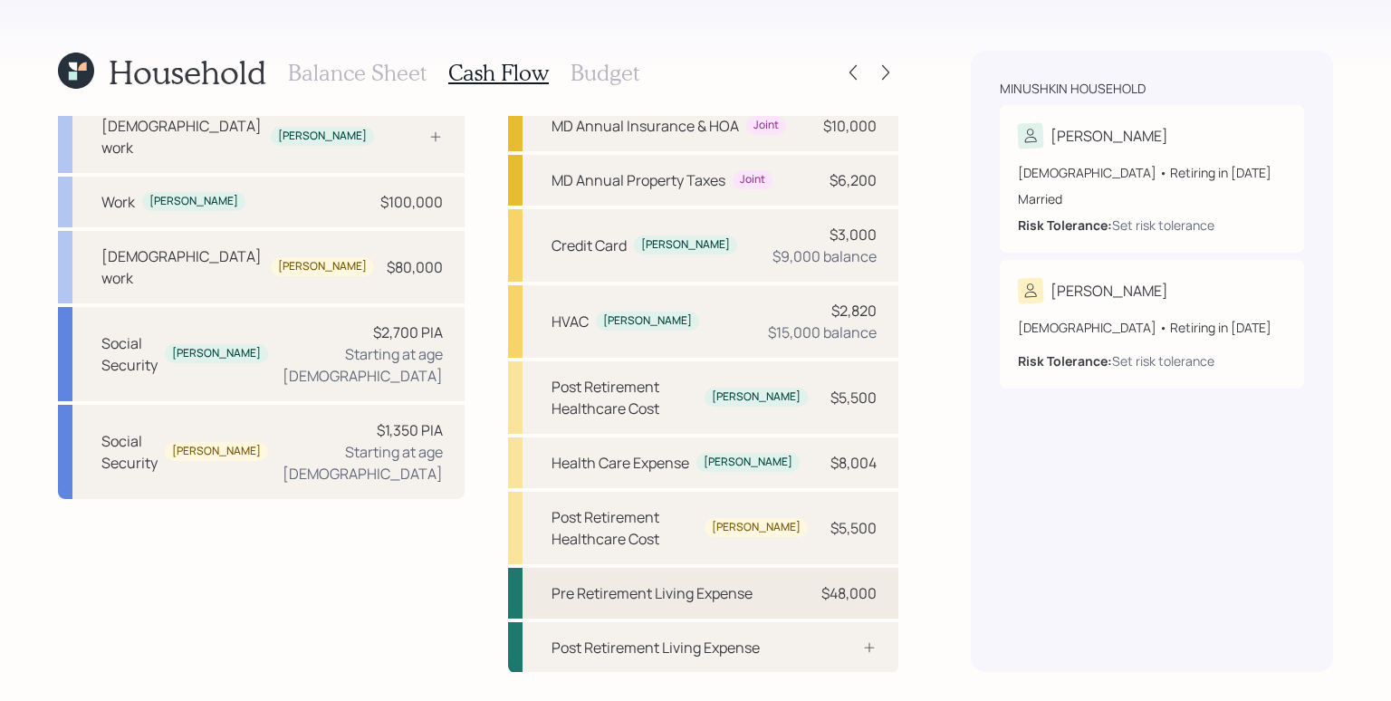
click at [837, 593] on div "$48,000" at bounding box center [848, 593] width 55 height 22
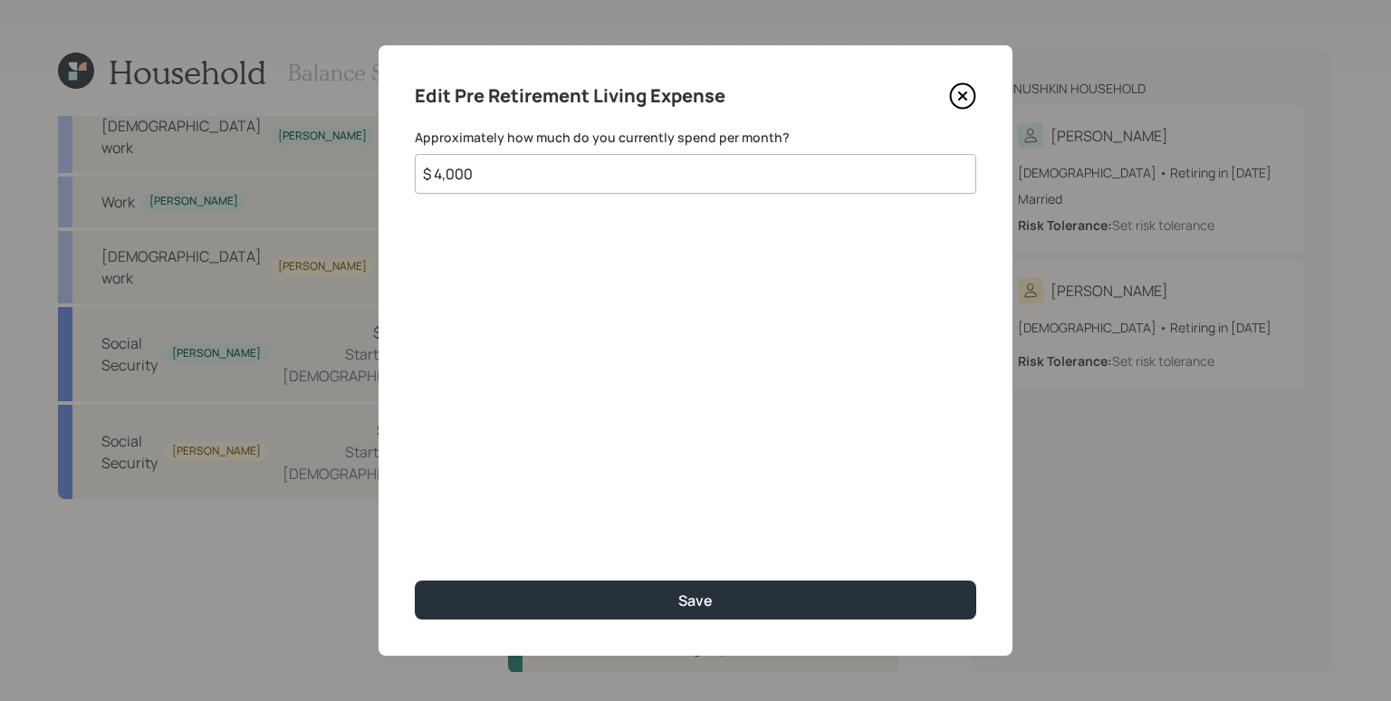
drag, startPoint x: 501, startPoint y: 179, endPoint x: 426, endPoint y: 174, distance: 75.3
click at [426, 174] on input "$ 4,000" at bounding box center [695, 174] width 561 height 40
type input "$ 6,000"
click at [415, 580] on button "Save" at bounding box center [695, 599] width 561 height 39
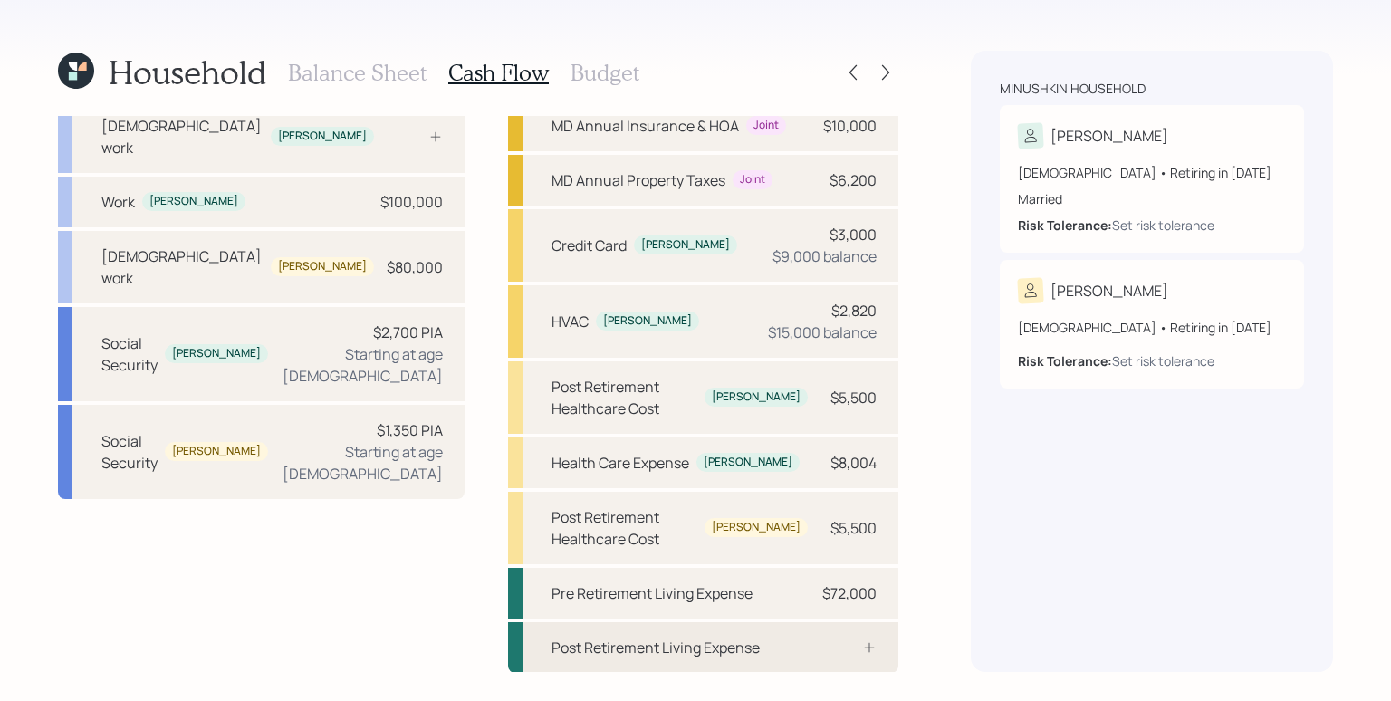
click at [690, 661] on div "Post Retirement Living Expense" at bounding box center [703, 647] width 390 height 51
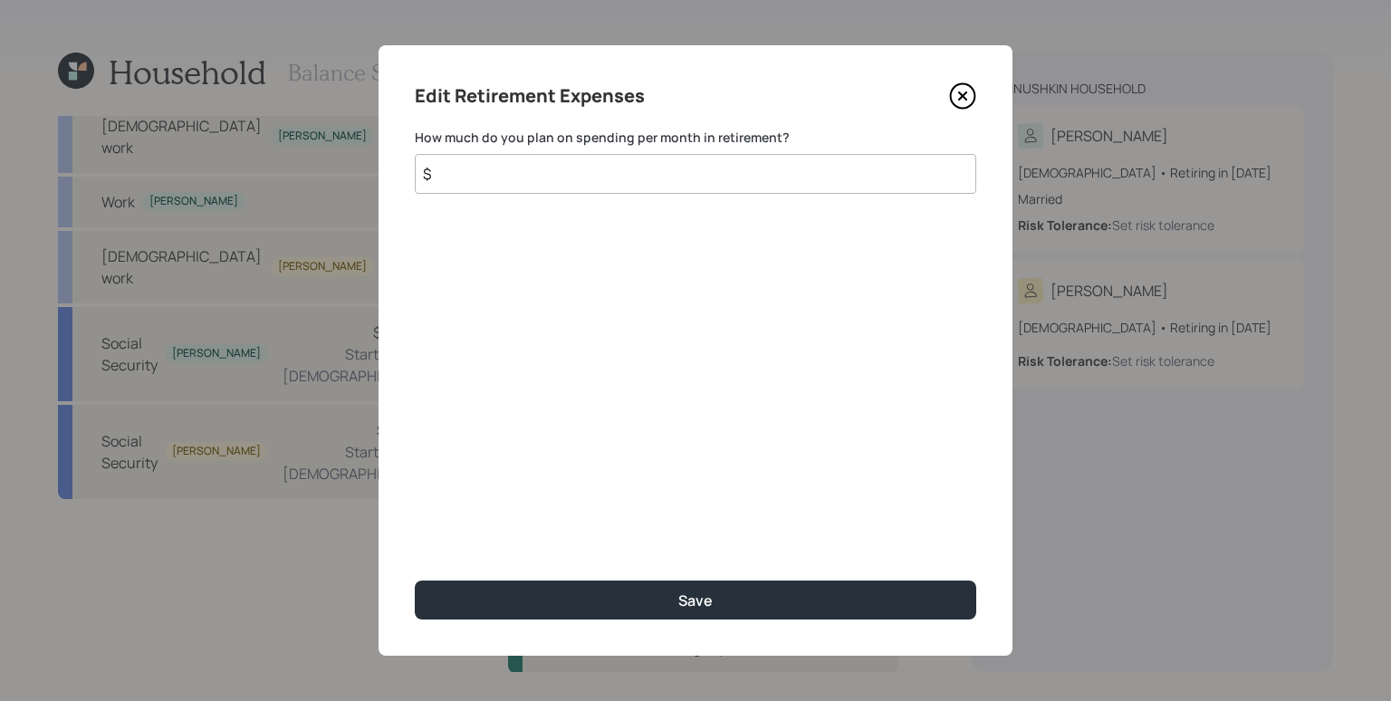
click at [549, 180] on input "$" at bounding box center [695, 174] width 561 height 40
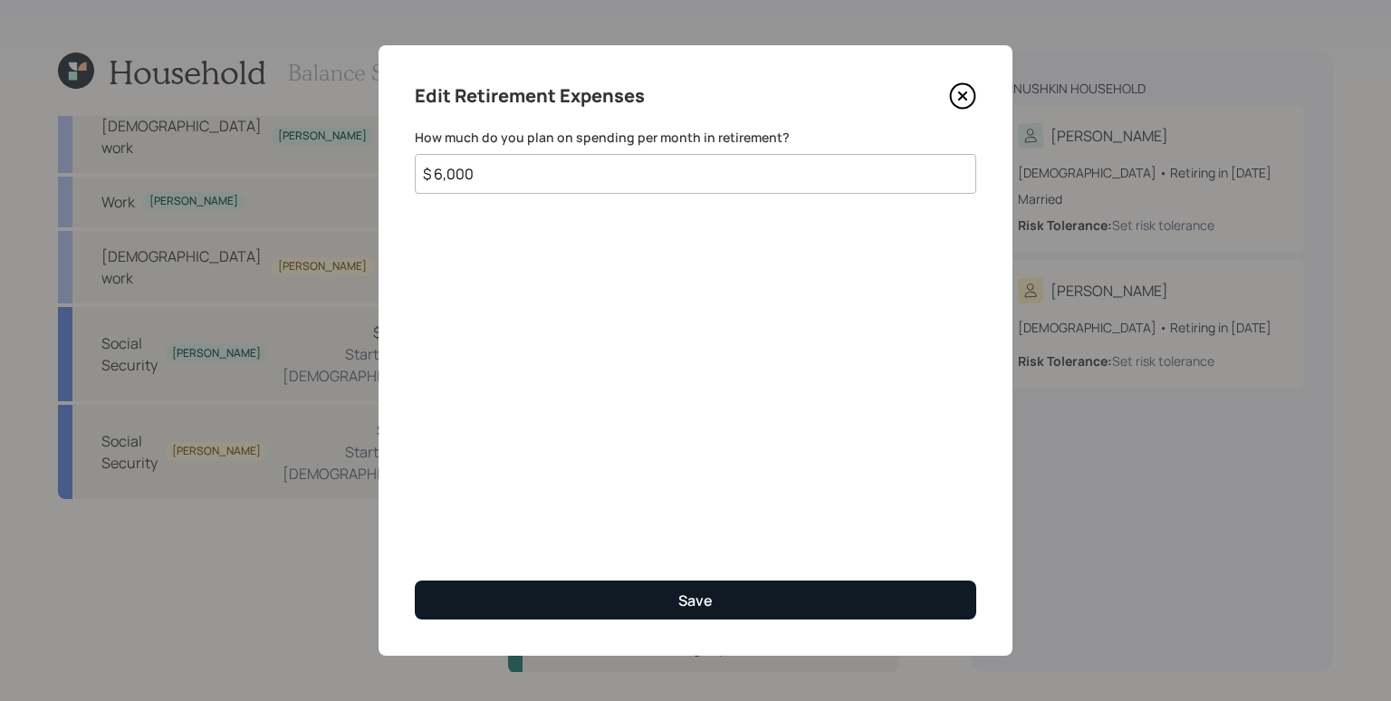
type input "$ 6,000"
click at [744, 608] on button "Save" at bounding box center [695, 599] width 561 height 39
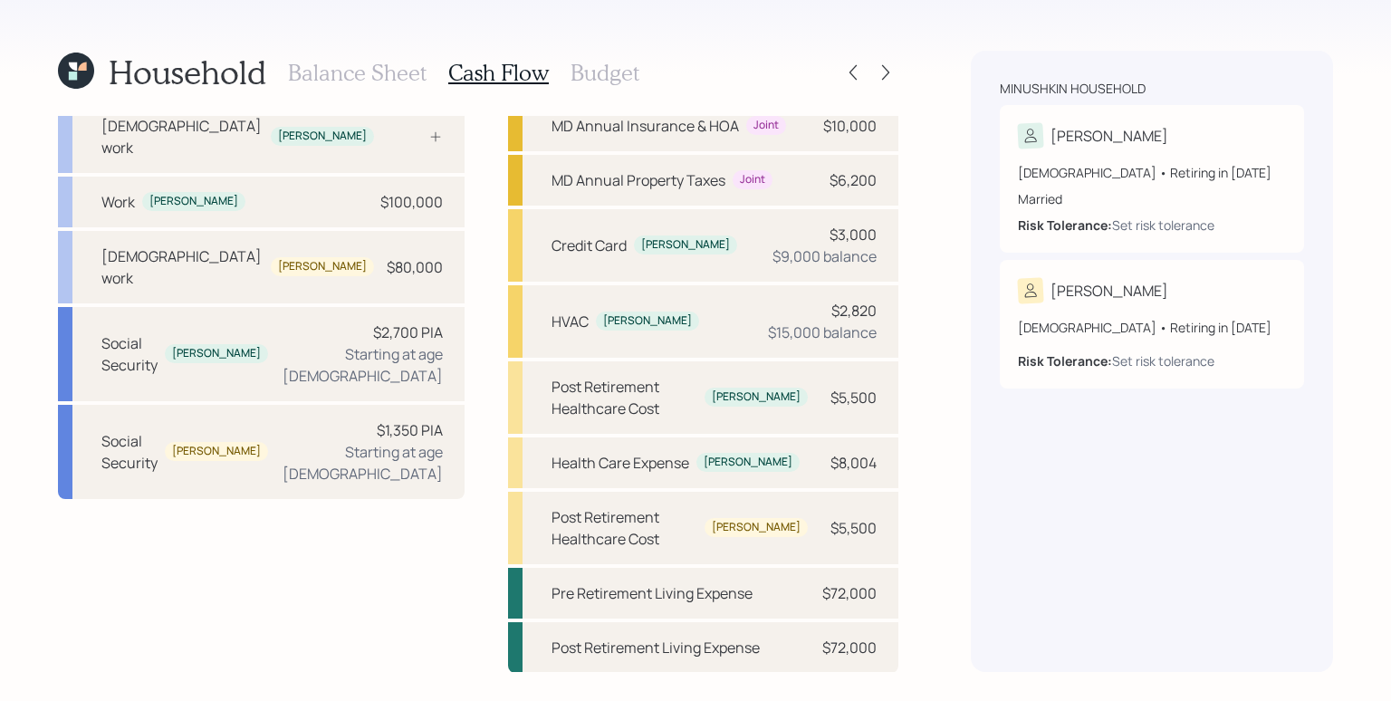
click at [352, 72] on h3 "Balance Sheet" at bounding box center [357, 73] width 139 height 26
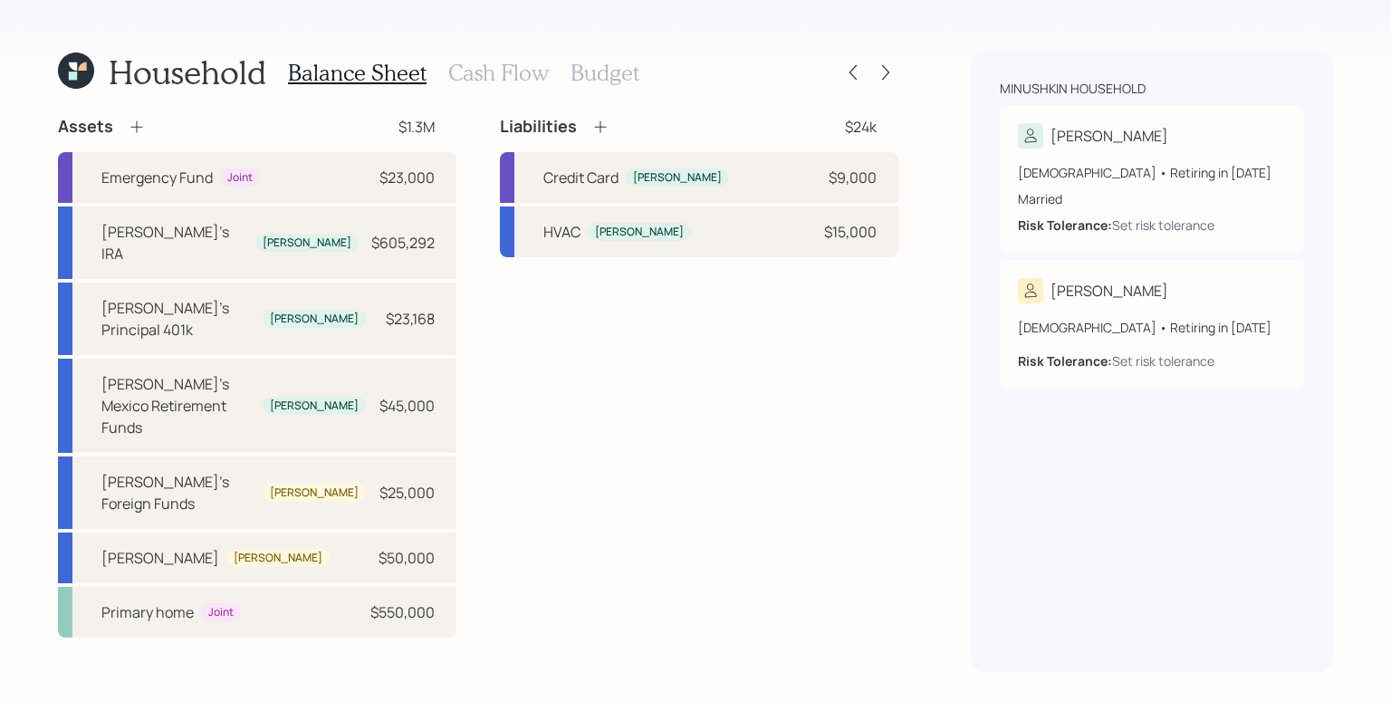
click at [497, 75] on h3 "Cash Flow" at bounding box center [498, 73] width 100 height 26
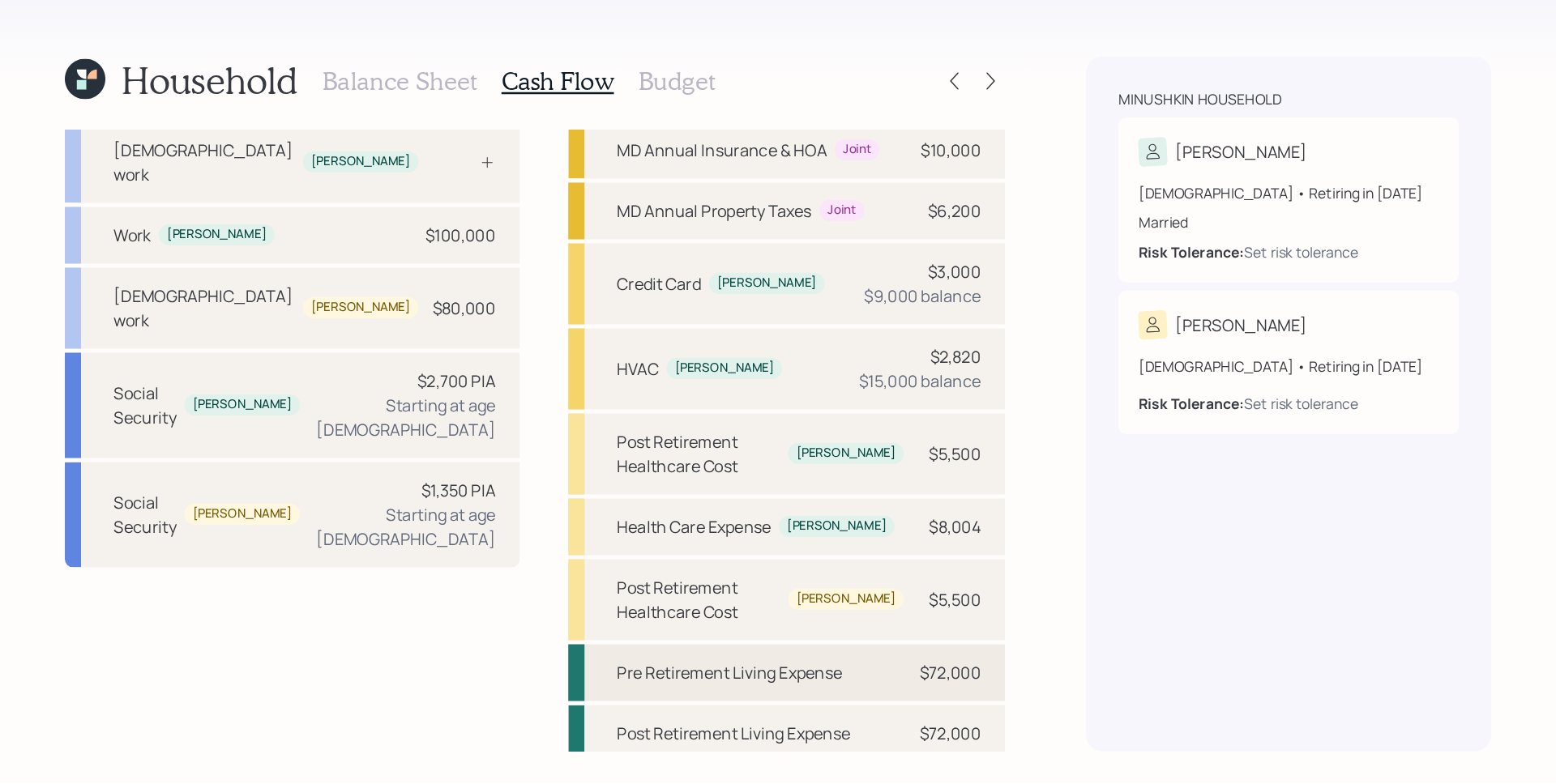
scroll to position [45, 0]
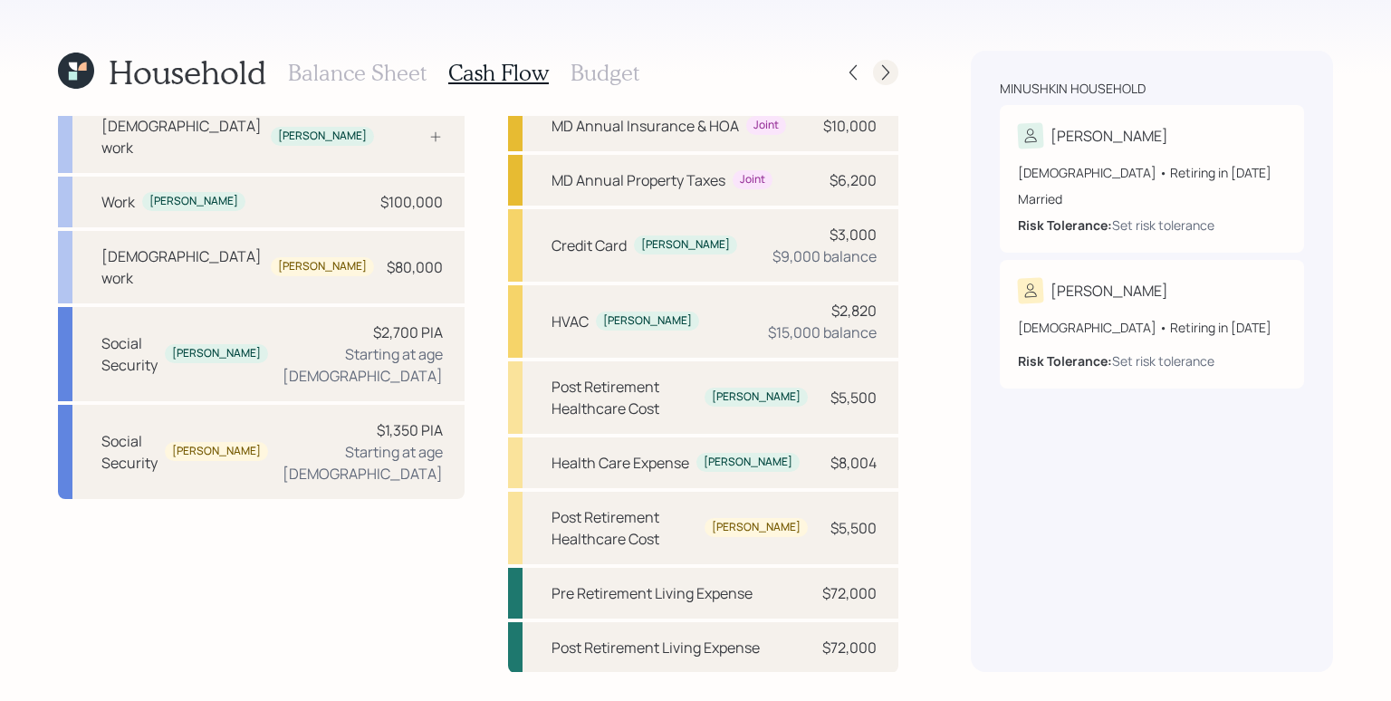
click at [885, 70] on icon at bounding box center [885, 72] width 7 height 15
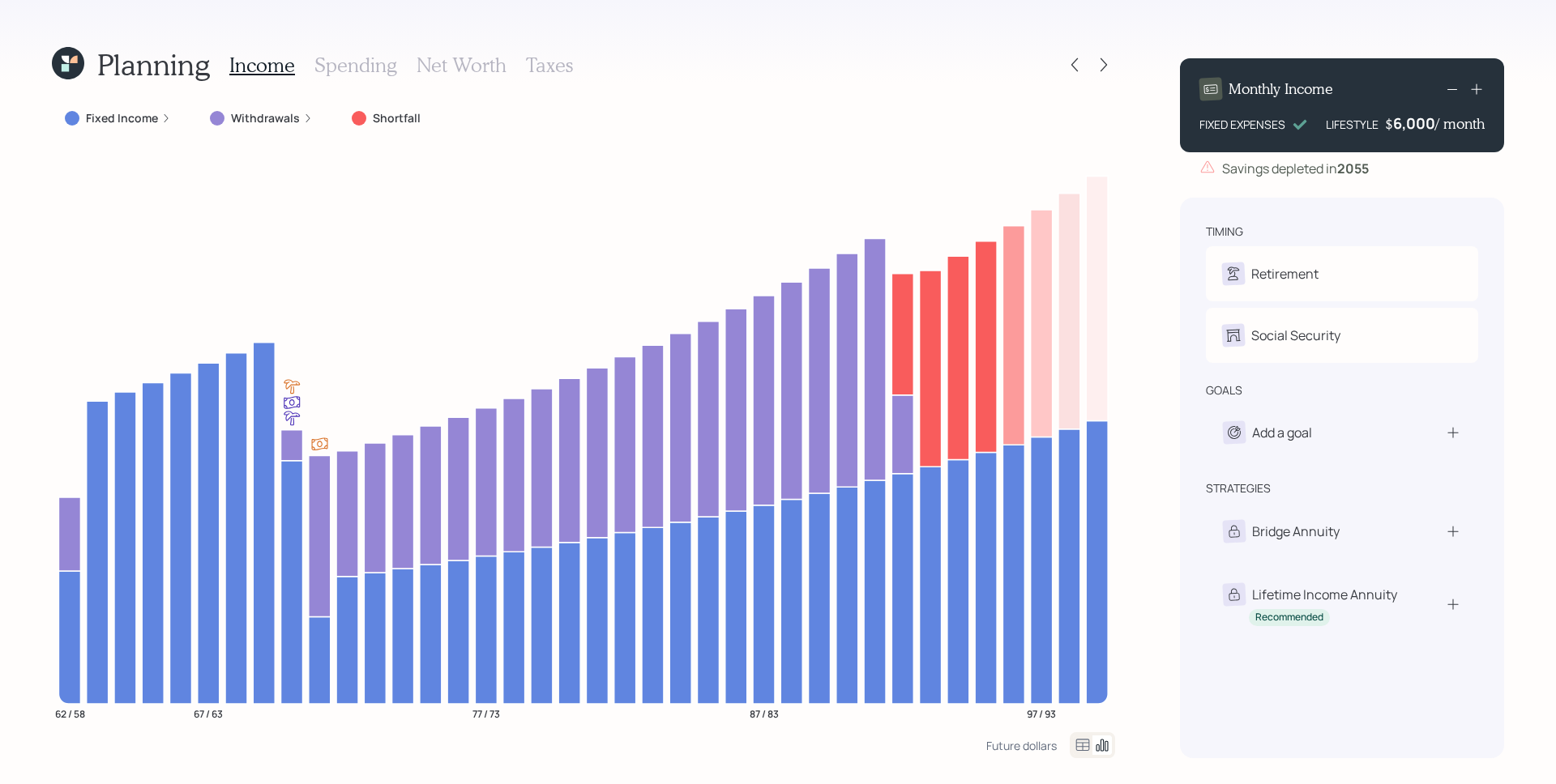
click at [375, 63] on h3 "Spending" at bounding box center [355, 65] width 82 height 23
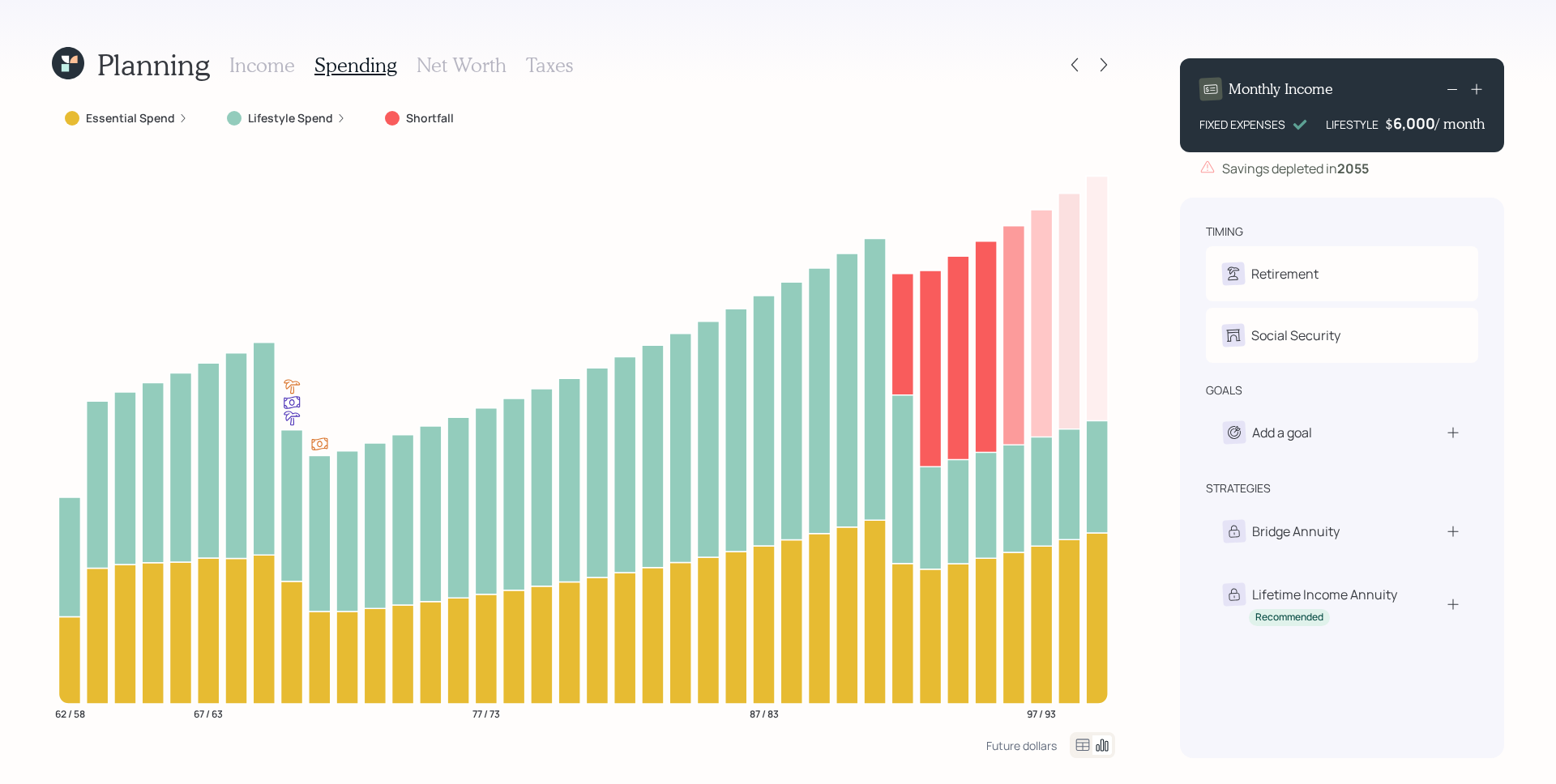
click at [260, 64] on h3 "Income" at bounding box center [261, 65] width 65 height 23
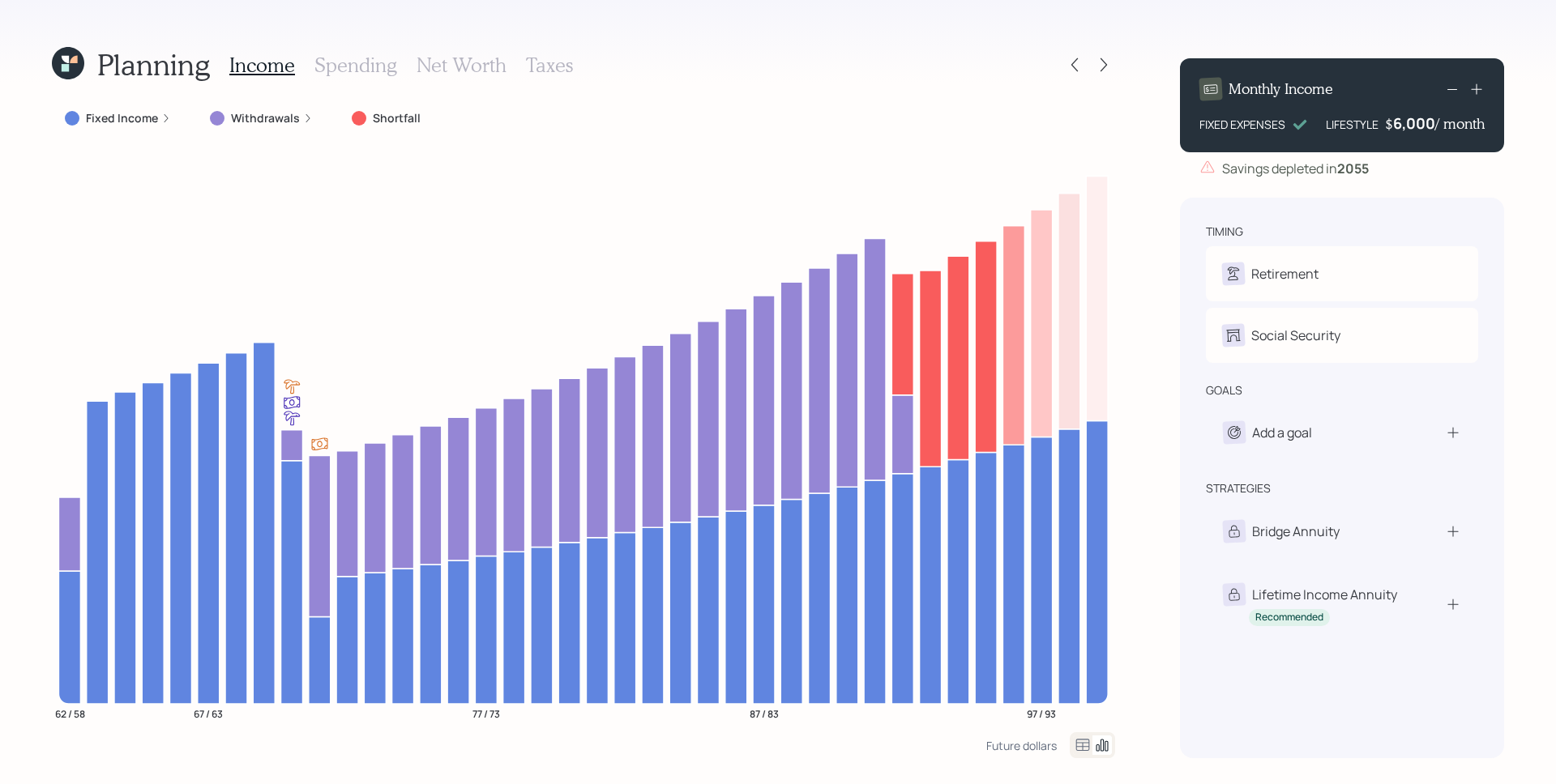
click at [136, 121] on label "Fixed Income" at bounding box center [122, 118] width 73 height 16
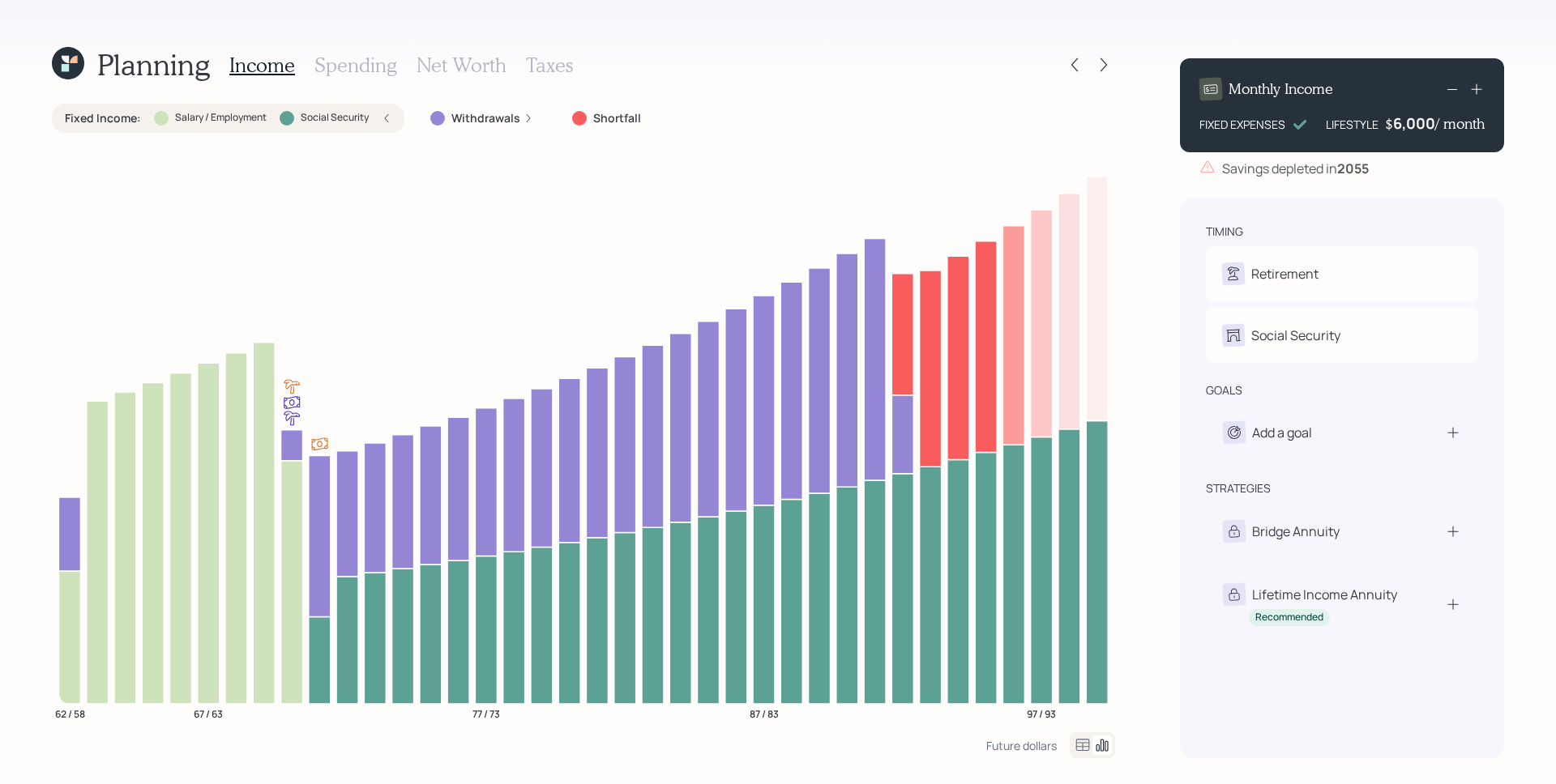
click at [380, 118] on div "Fixed Income : Salary / Employment Social Security" at bounding box center [227, 118] width 327 height 16
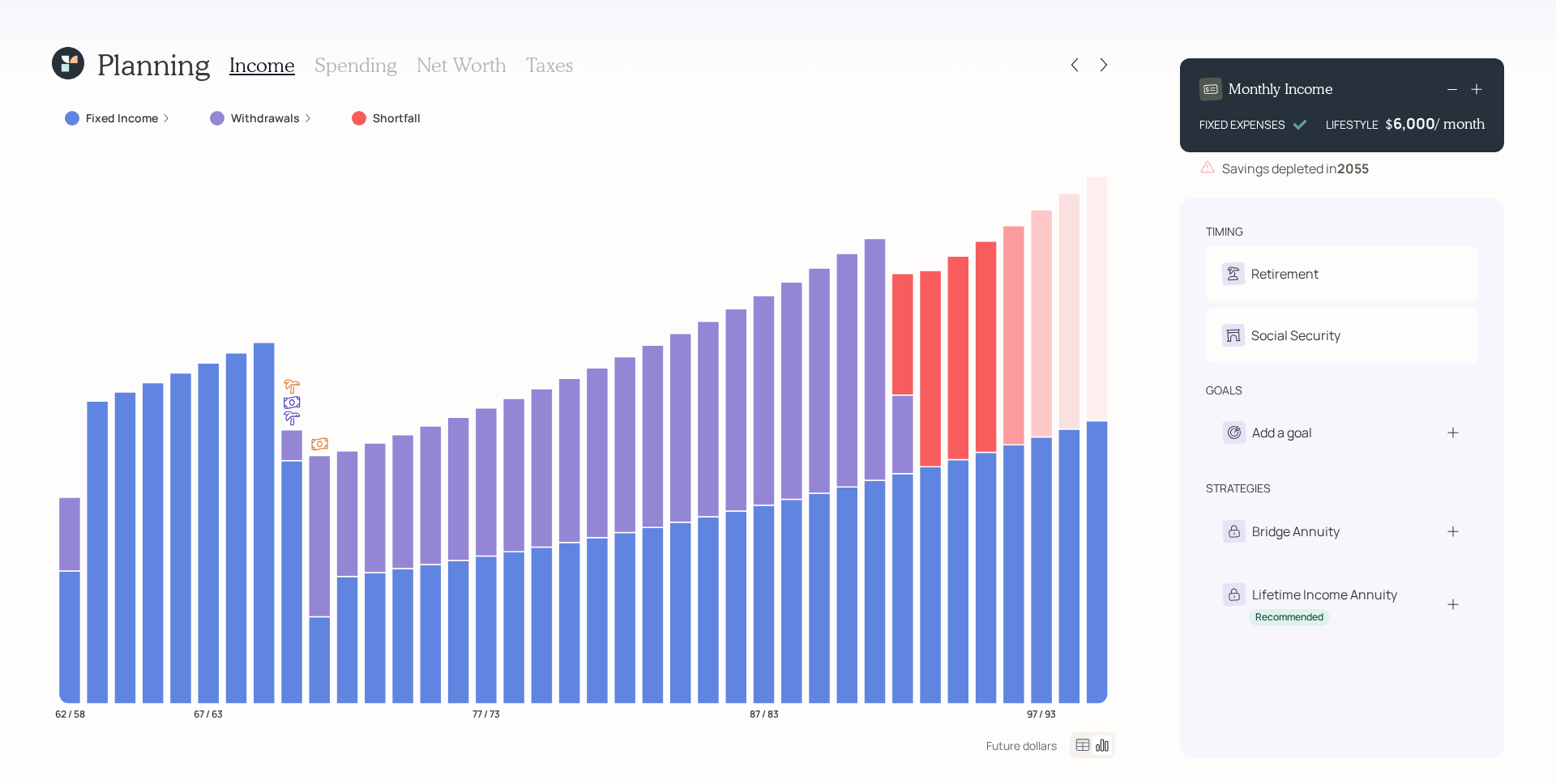
click at [131, 121] on label "Fixed Income" at bounding box center [122, 118] width 73 height 16
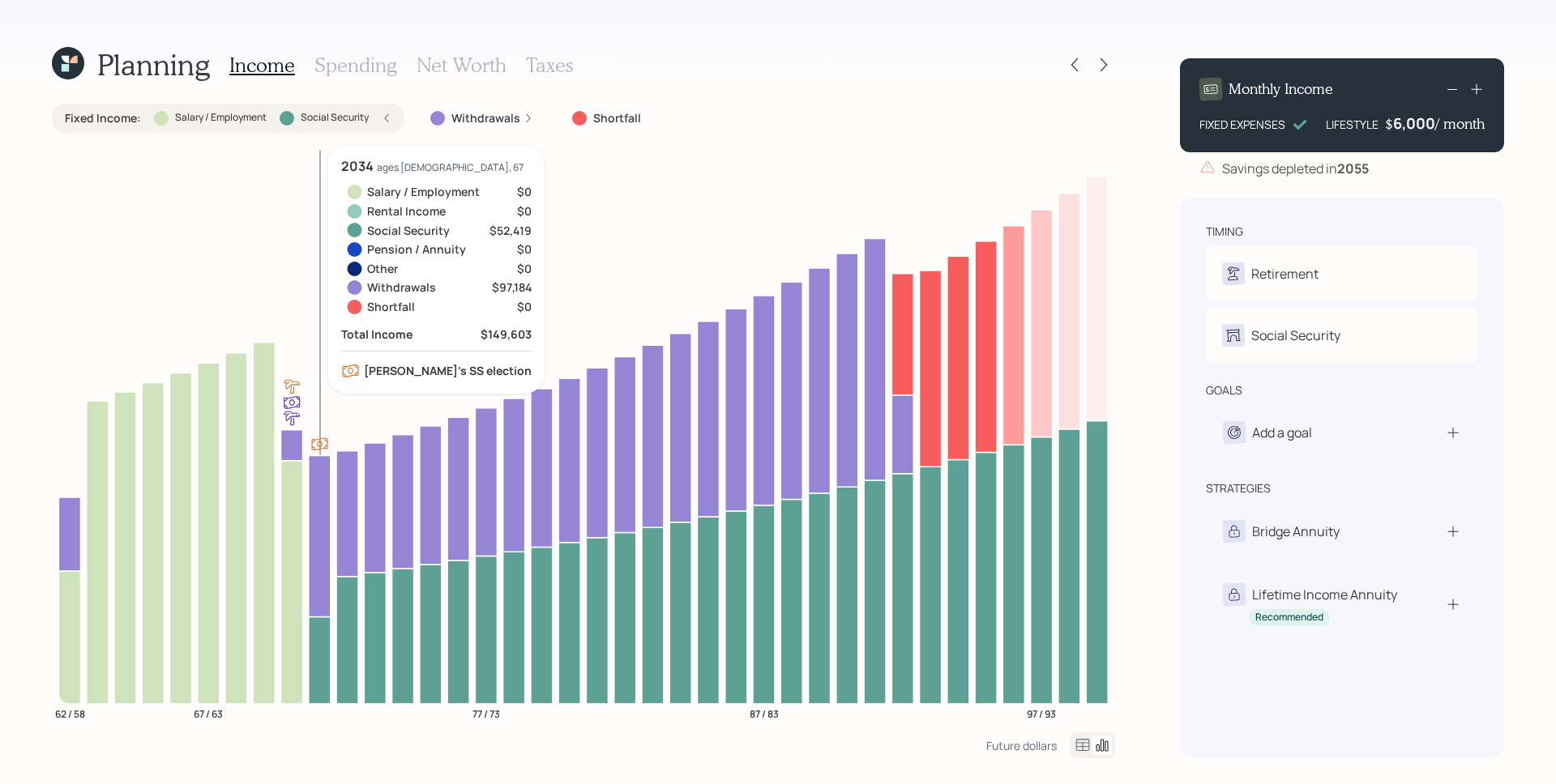
click at [312, 656] on icon at bounding box center [320, 660] width 21 height 87
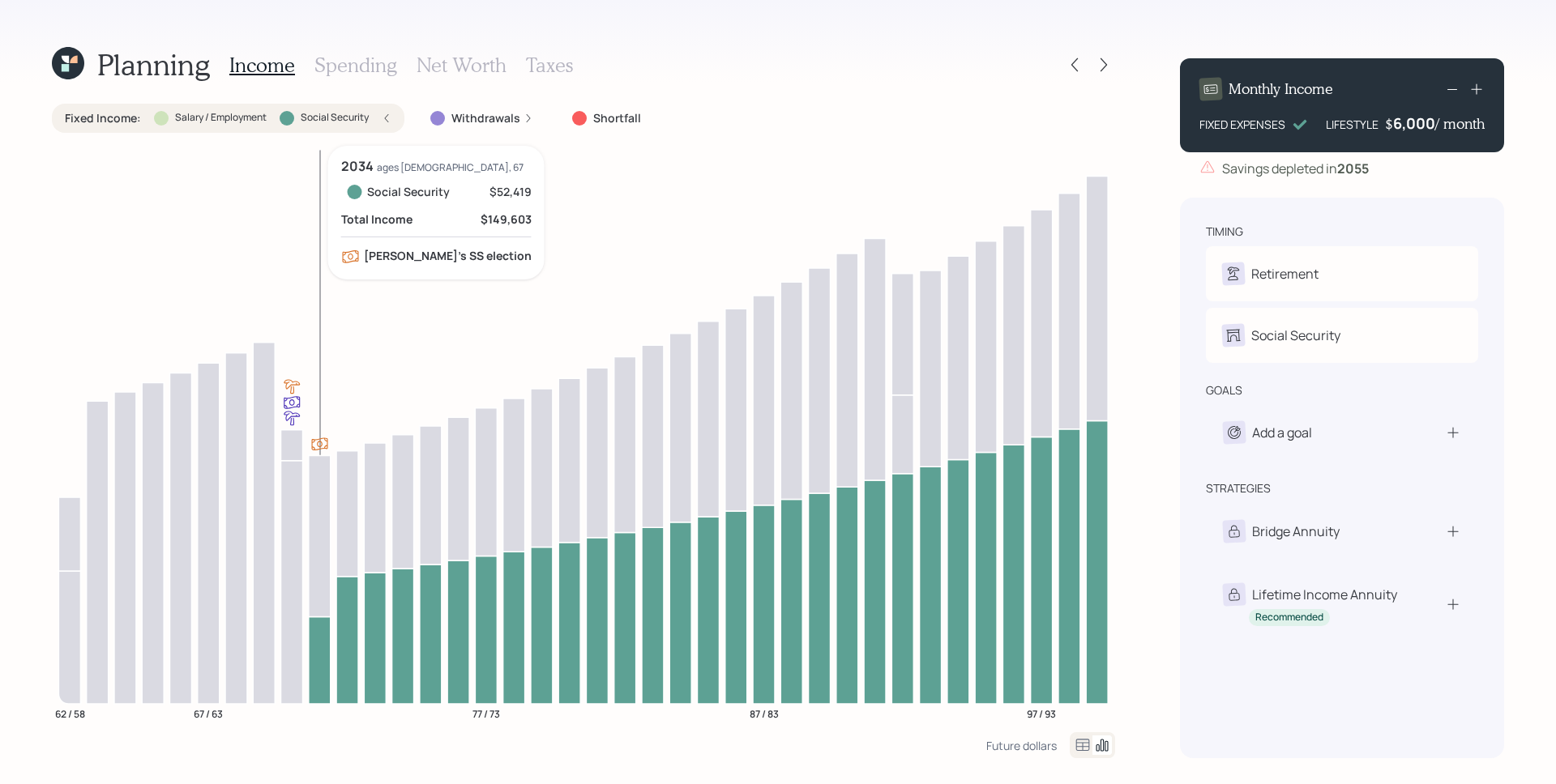
click at [322, 670] on icon at bounding box center [320, 660] width 21 height 87
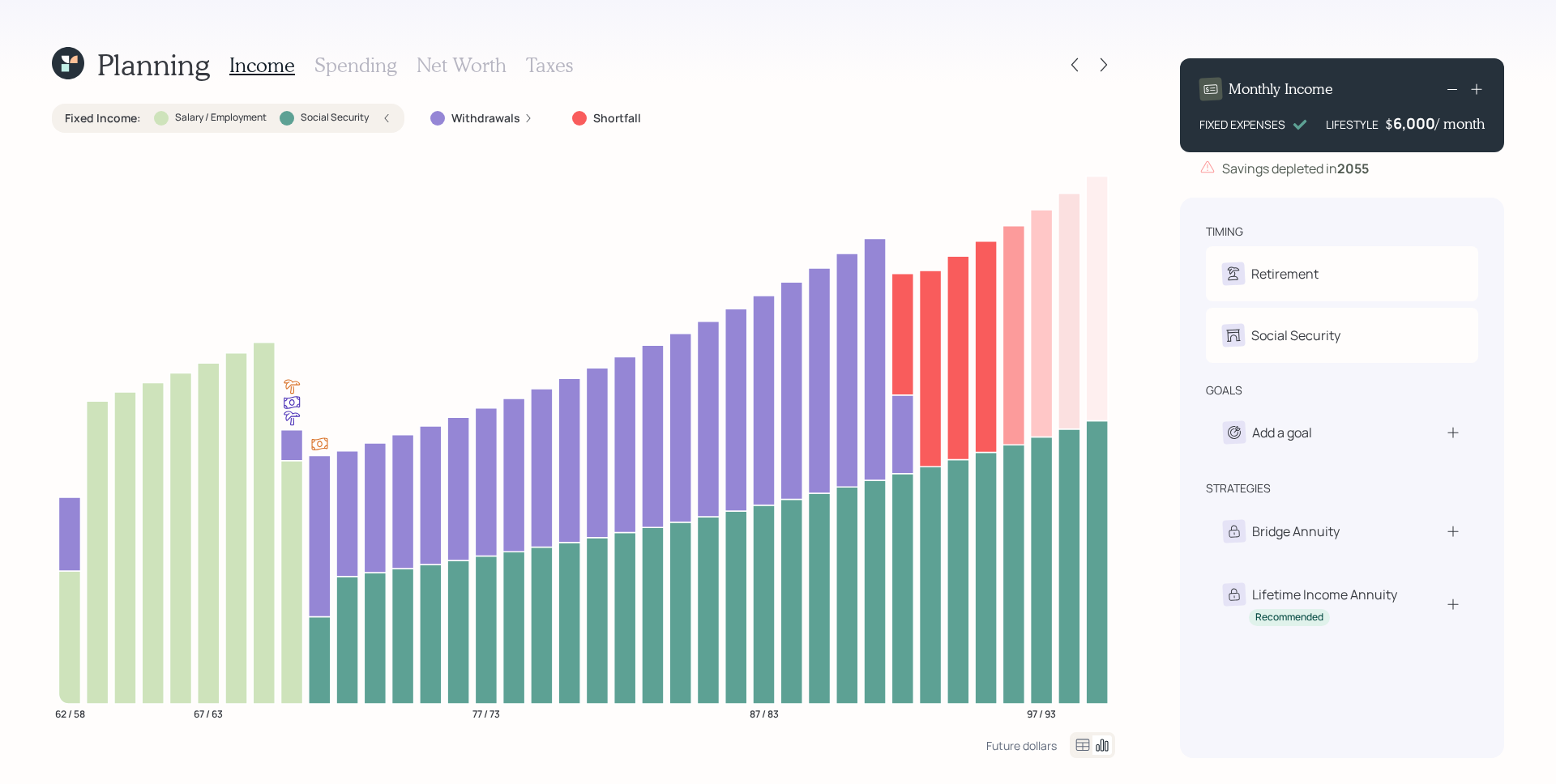
click at [273, 124] on div "Fixed Income : Salary / Employment Social Security" at bounding box center [227, 118] width 327 height 16
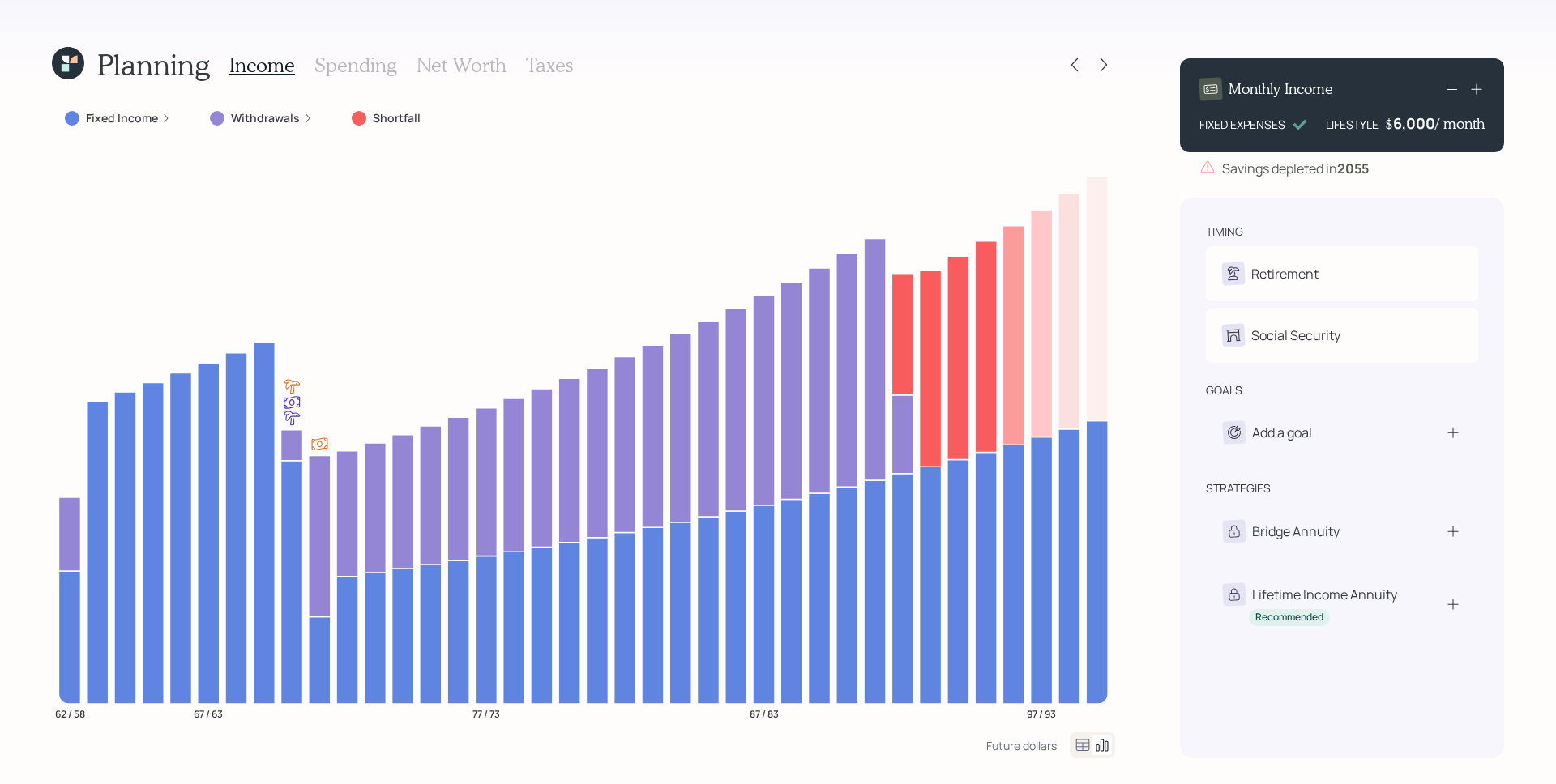
click at [304, 117] on icon at bounding box center [308, 118] width 10 height 10
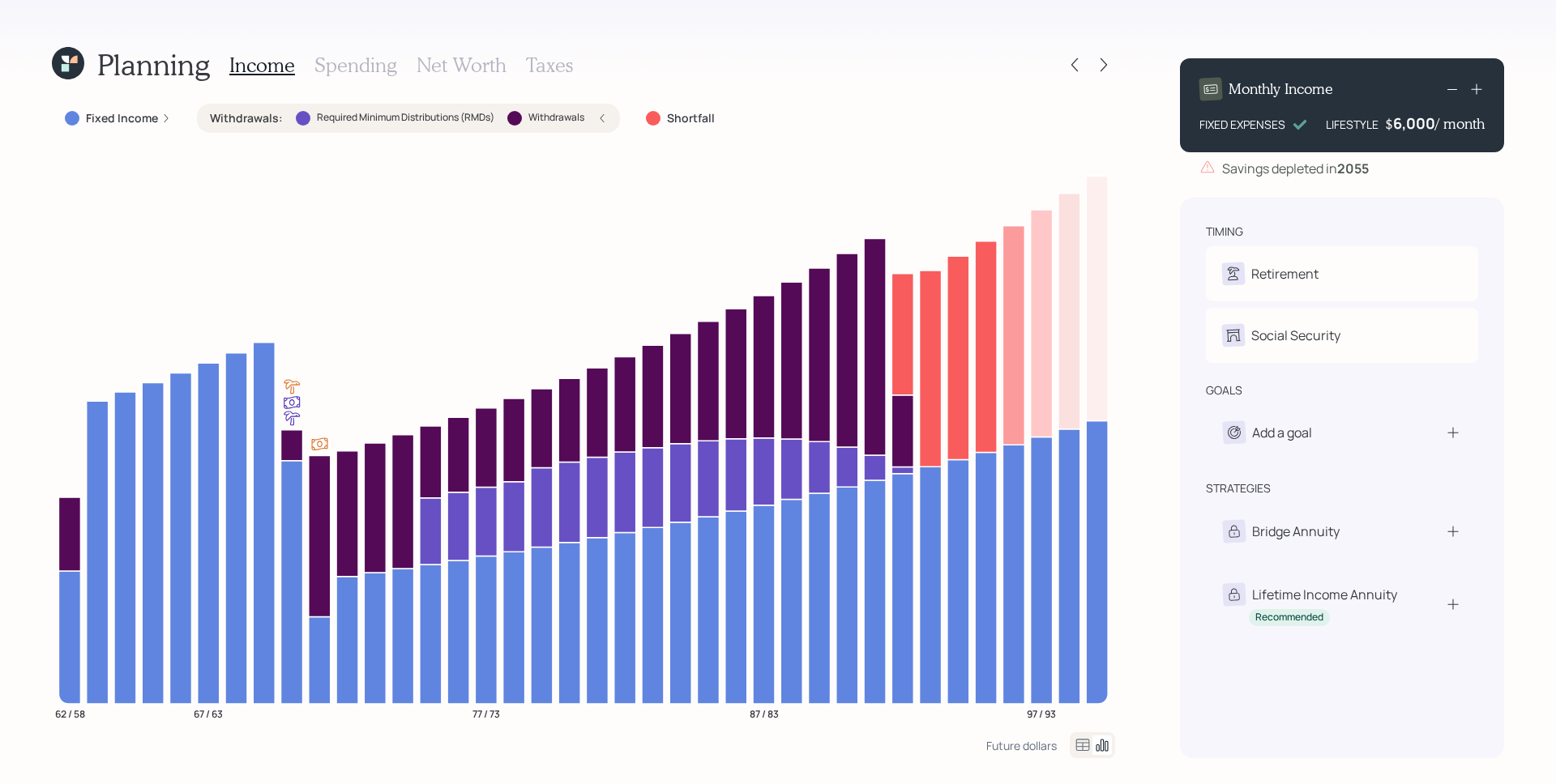
click at [588, 115] on div "Withdrawals : Required Minimum Distributions (RMDs) Withdrawals" at bounding box center [408, 118] width 398 height 16
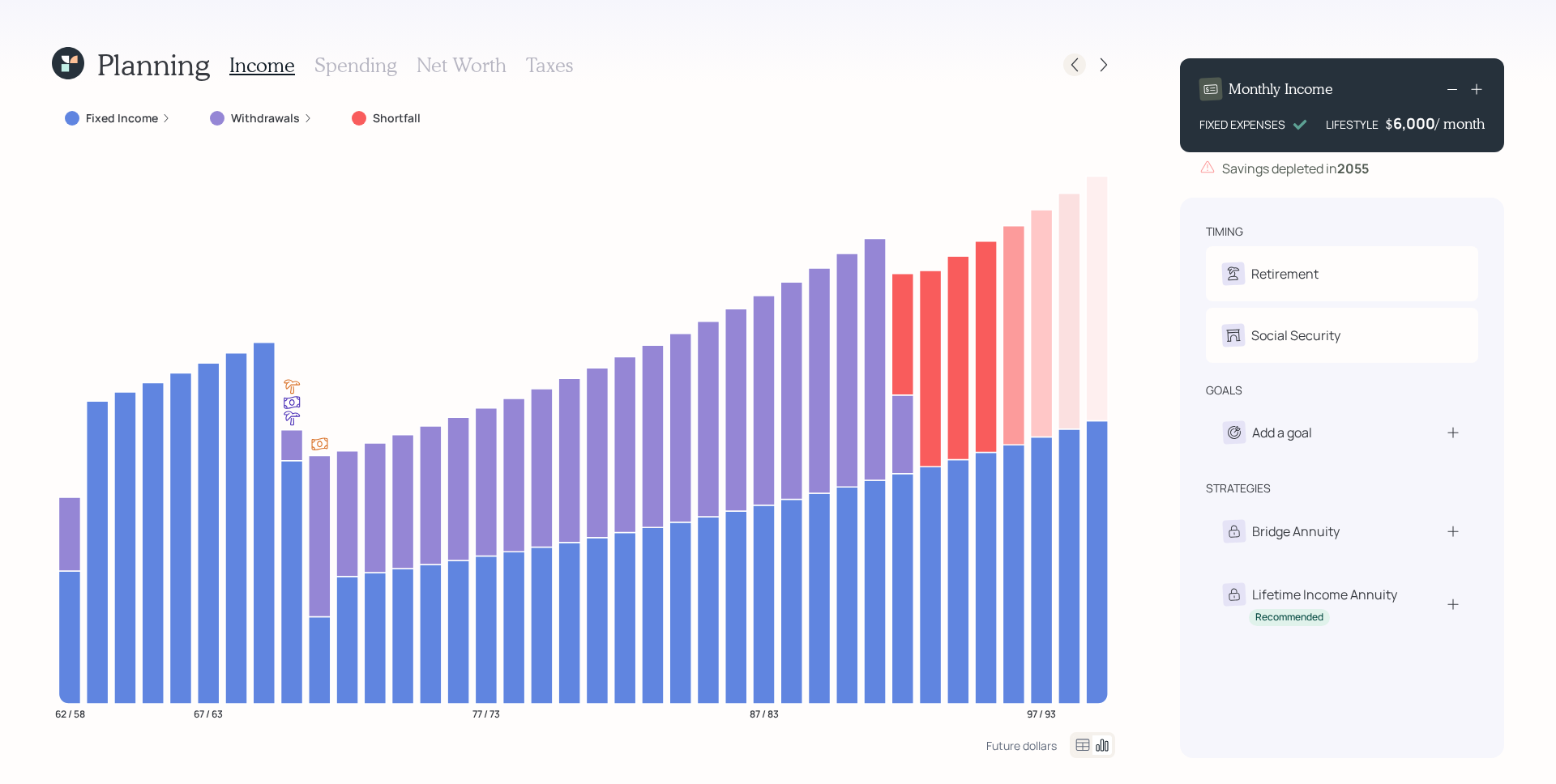
click at [1066, 74] on div at bounding box center [1090, 64] width 52 height 22
click at [1067, 63] on icon at bounding box center [1074, 64] width 16 height 16
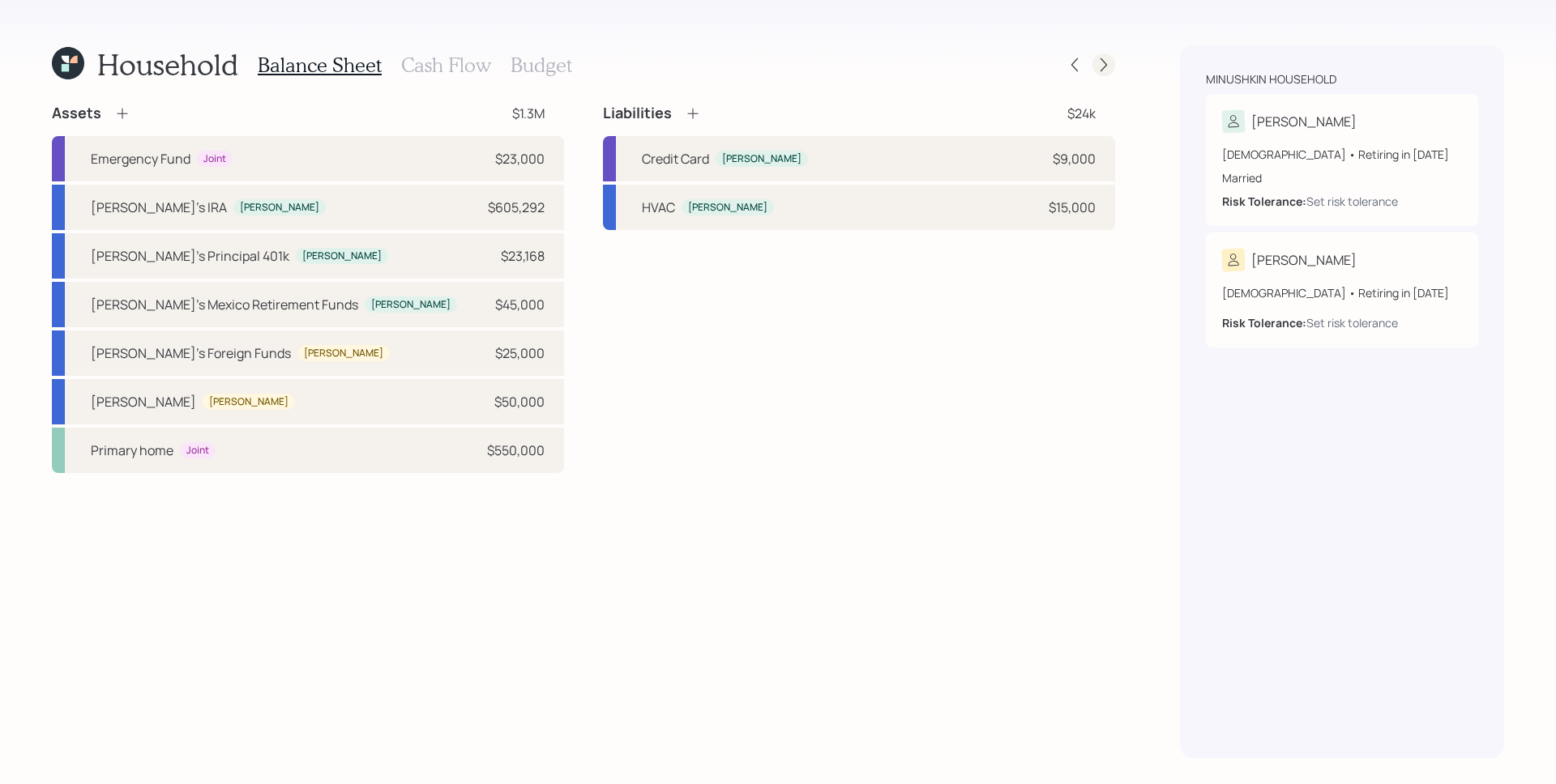
click at [1104, 63] on icon at bounding box center [1103, 64] width 6 height 13
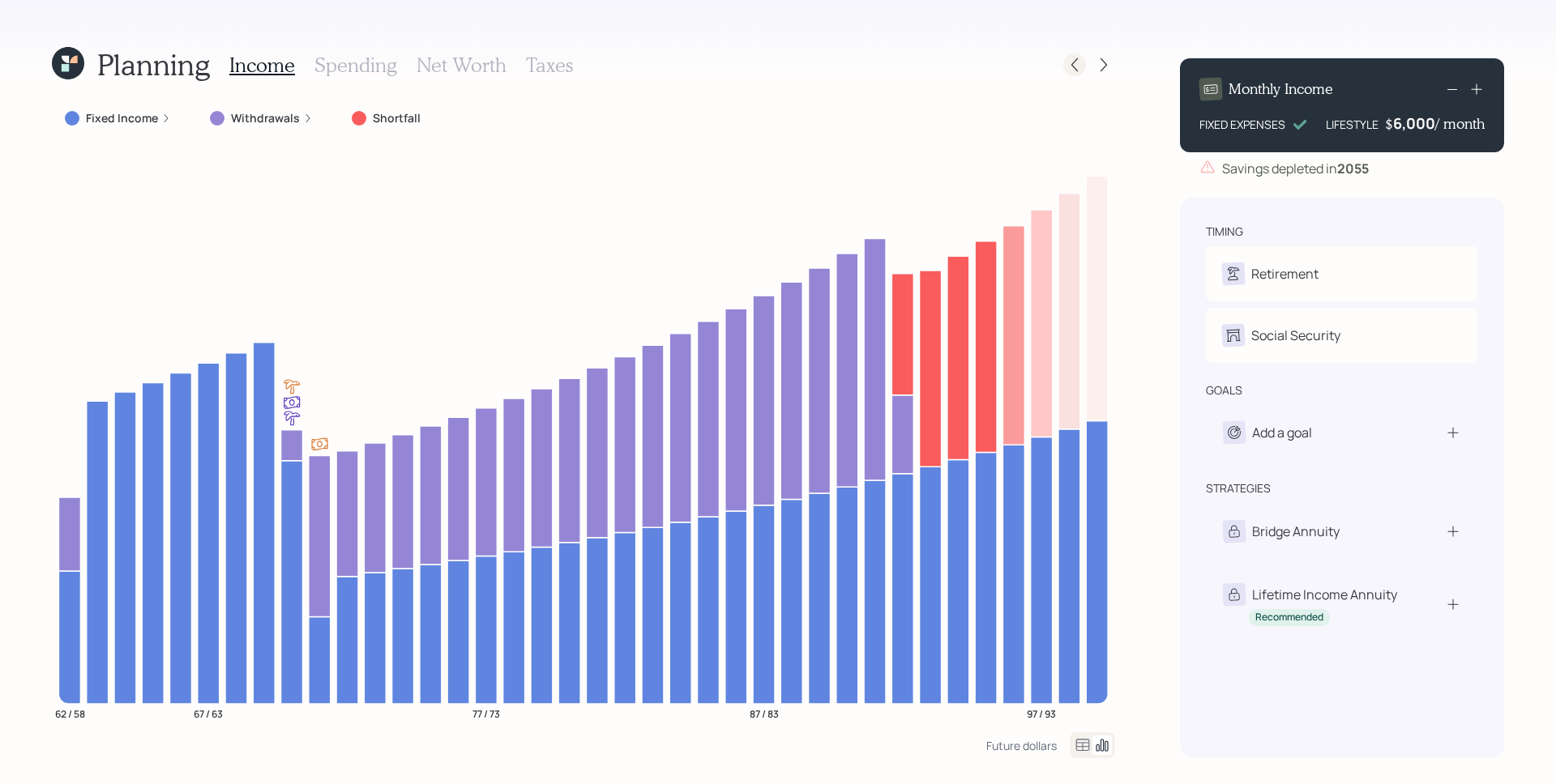
click at [1080, 65] on icon at bounding box center [1074, 64] width 16 height 16
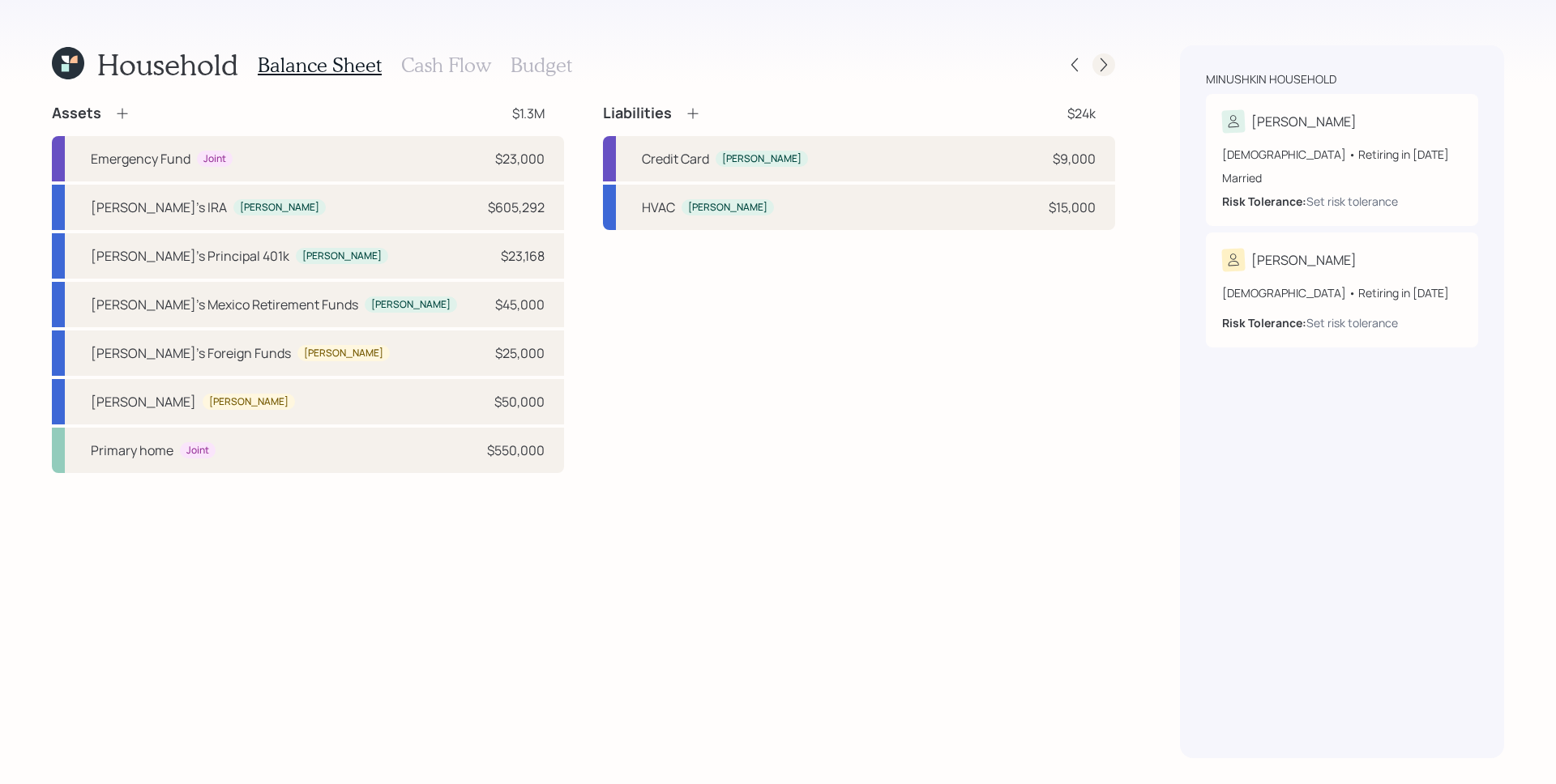
click at [1096, 64] on icon at bounding box center [1104, 64] width 16 height 16
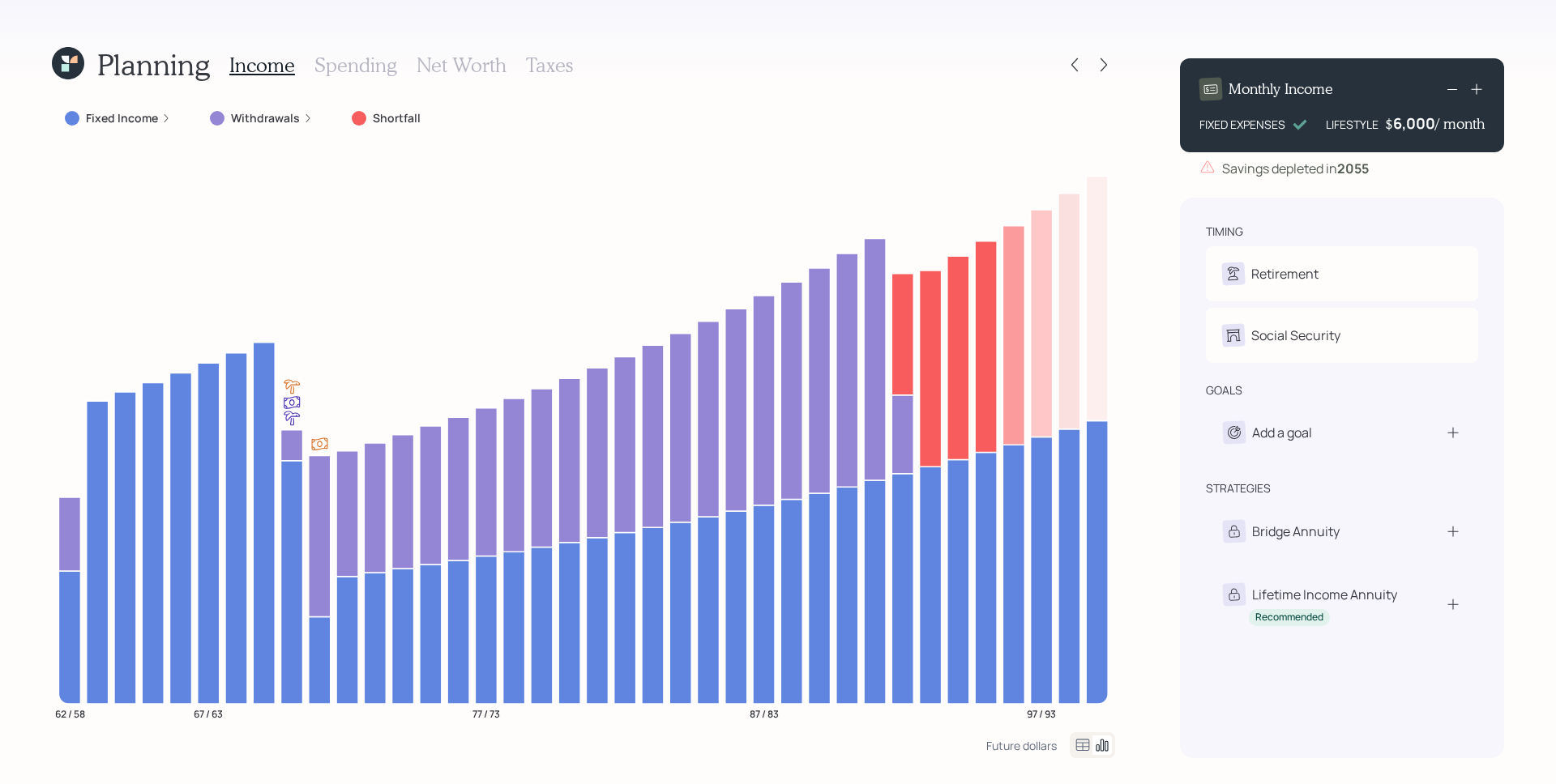
click at [376, 50] on div "Income Spending Net Worth Taxes" at bounding box center [401, 64] width 344 height 38
click at [372, 59] on h3 "Spending" at bounding box center [355, 65] width 82 height 23
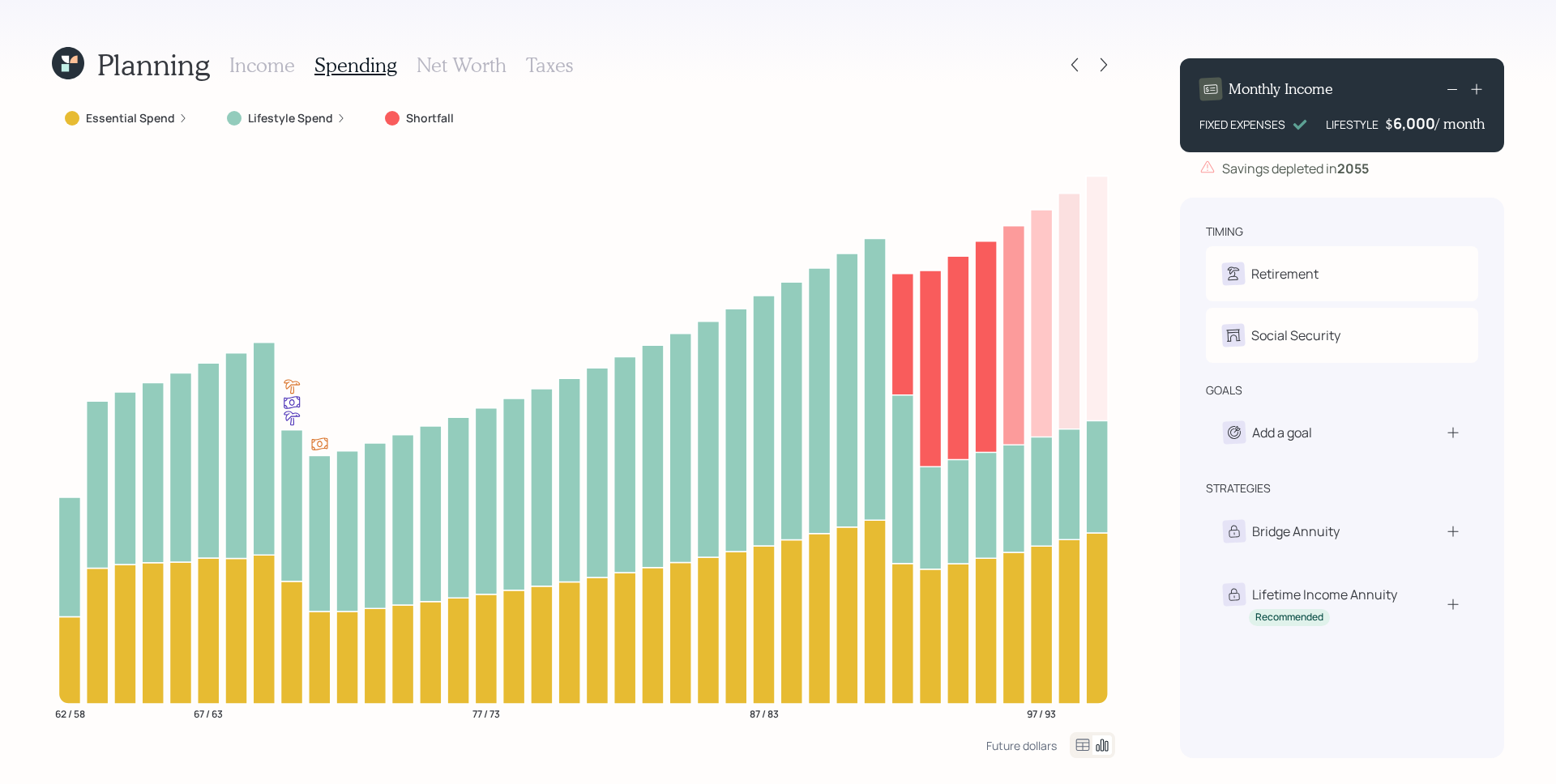
click at [312, 112] on label "Lifestyle Spend" at bounding box center [290, 118] width 85 height 16
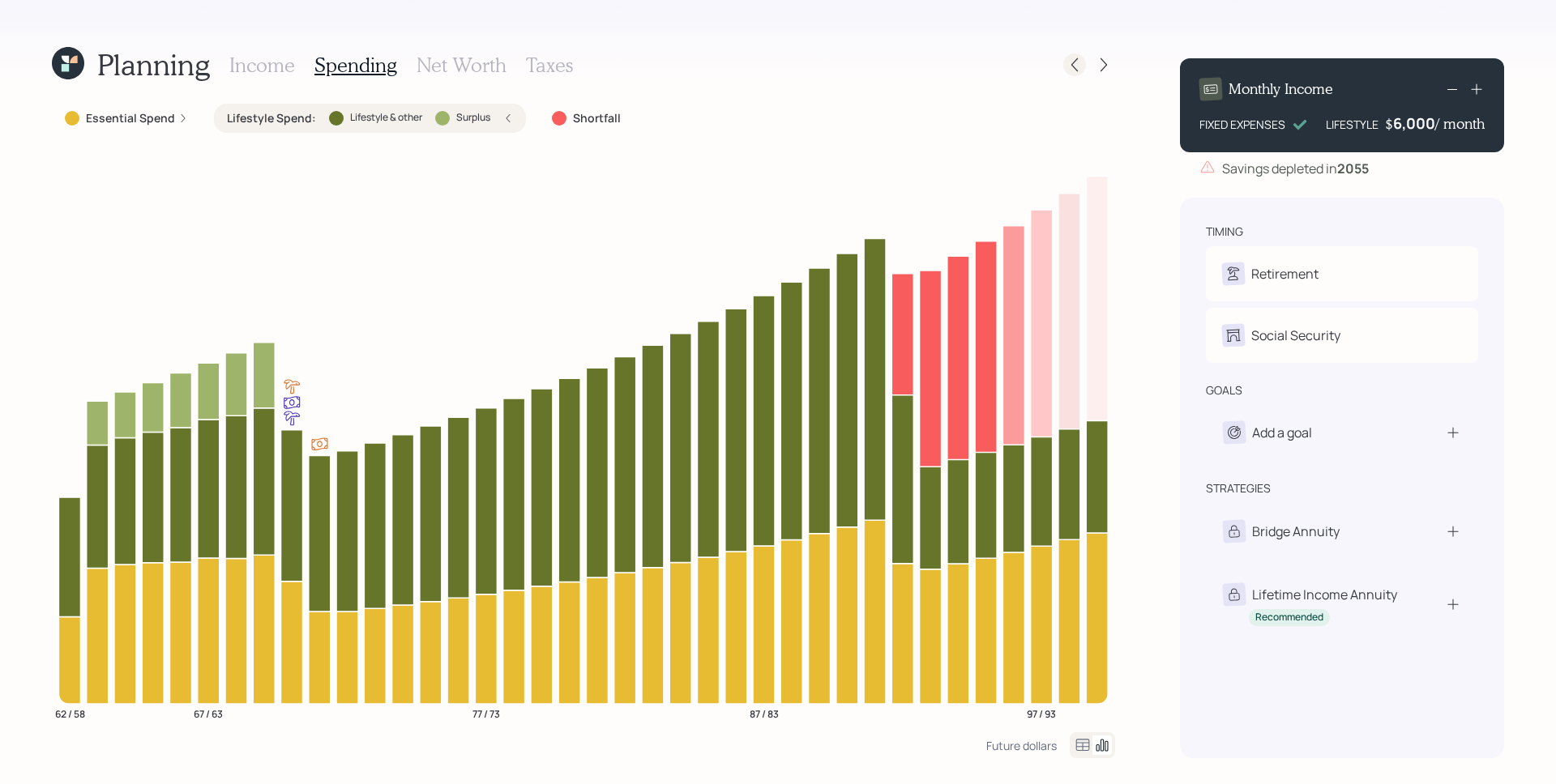
click at [1071, 65] on icon at bounding box center [1074, 64] width 16 height 16
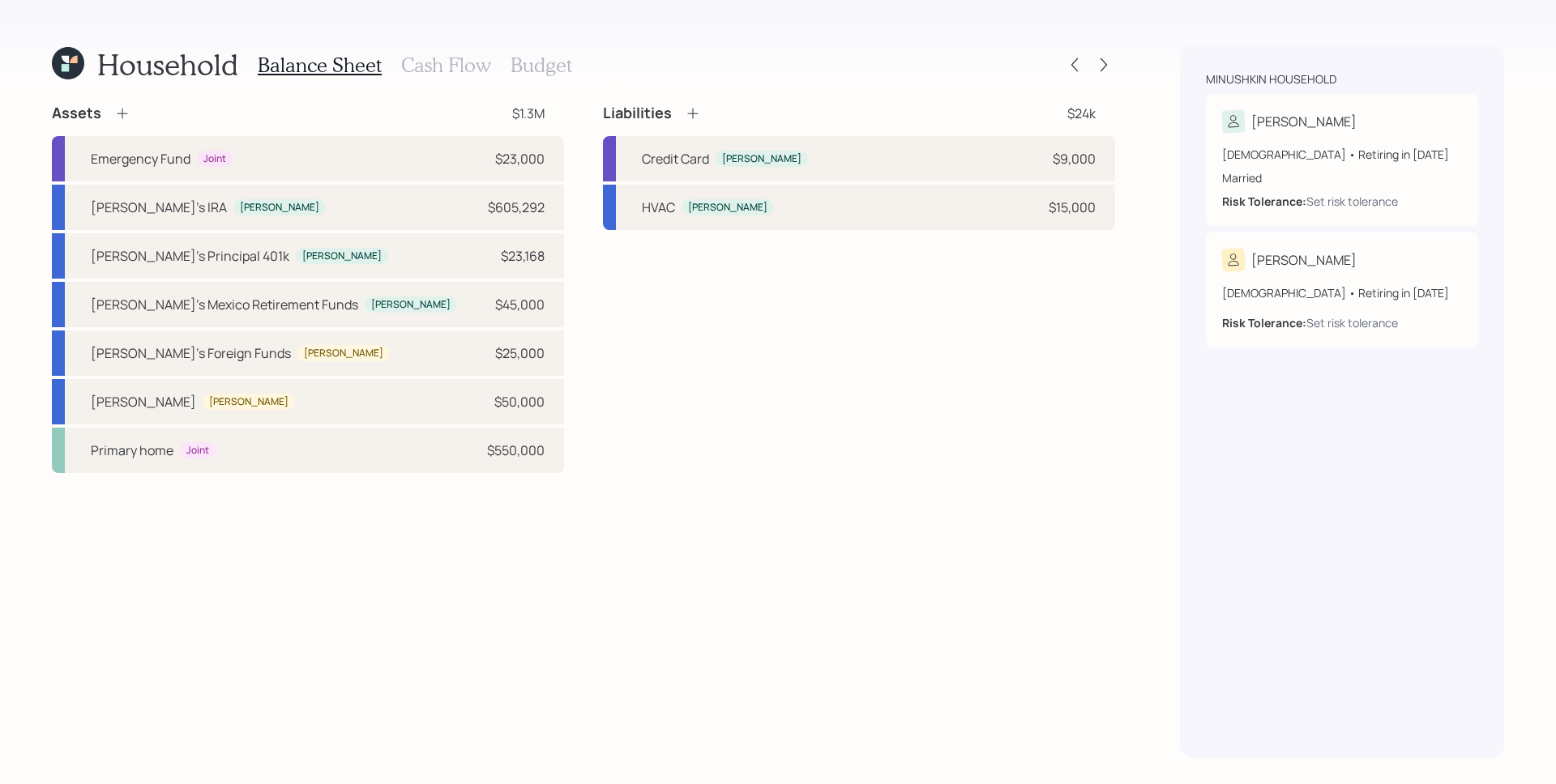
click at [439, 57] on h3 "Cash Flow" at bounding box center [446, 65] width 90 height 23
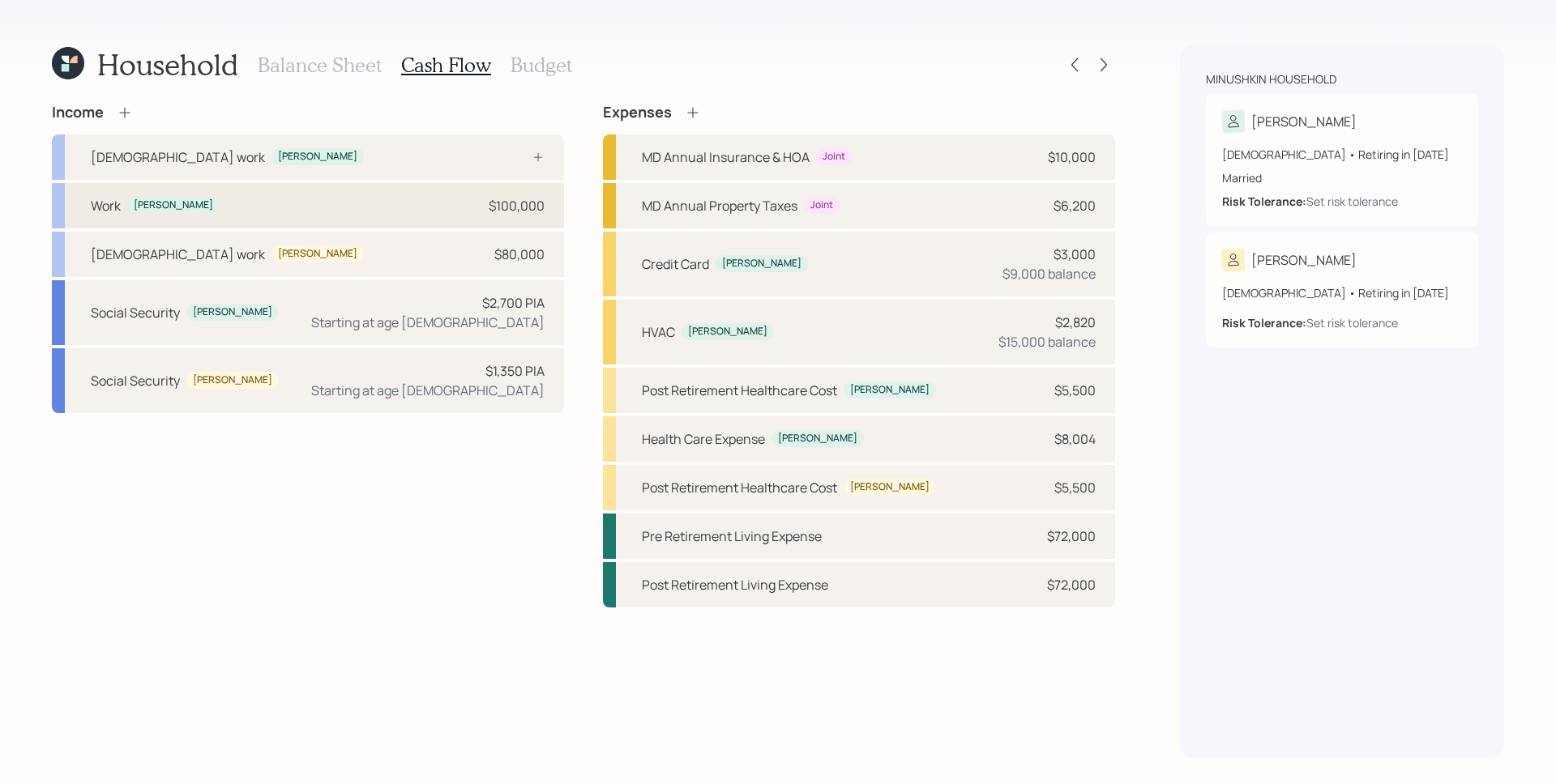
click at [534, 196] on div "$100,000" at bounding box center [517, 206] width 56 height 20
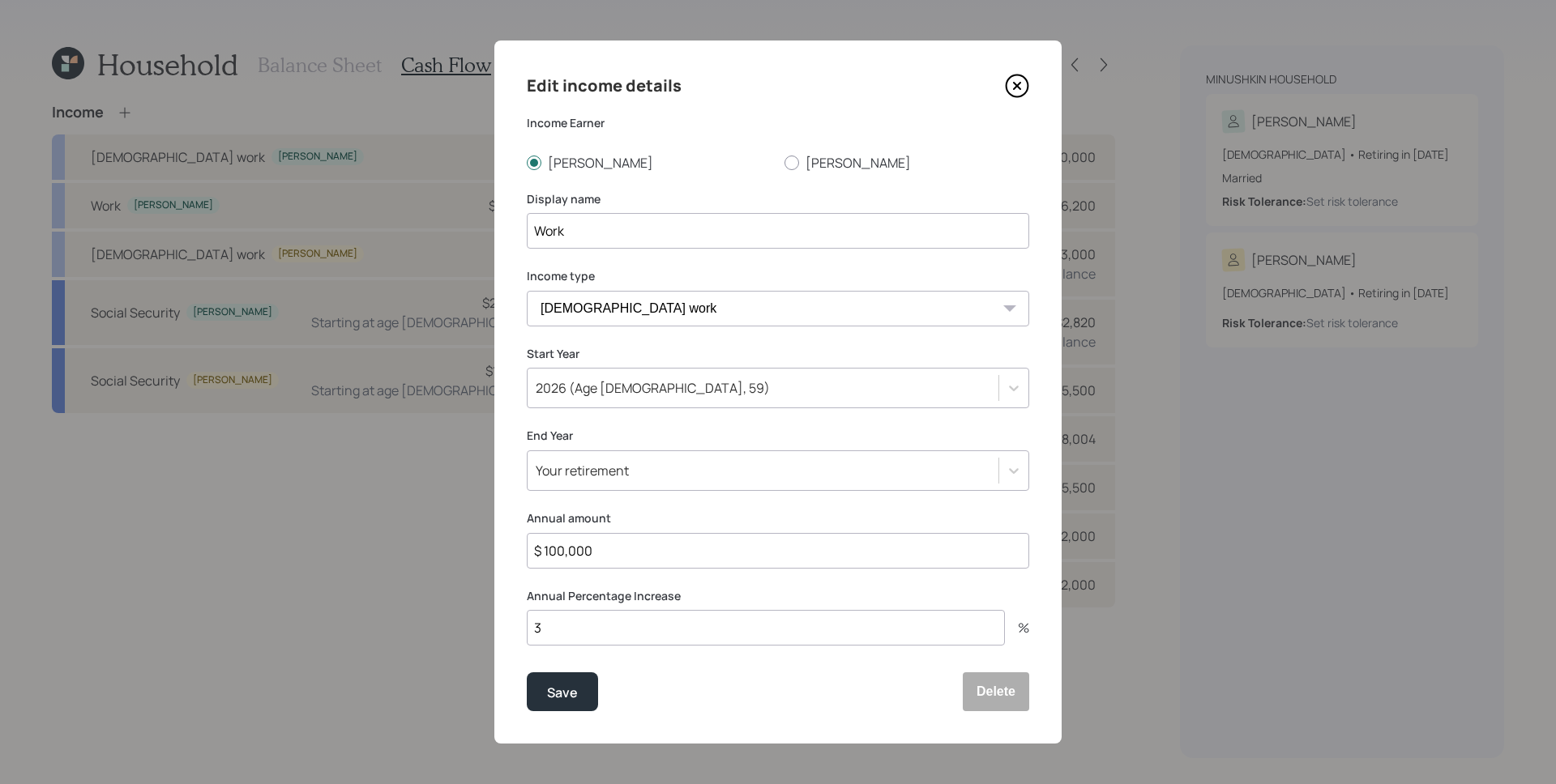
click at [618, 556] on input "$ 100,000" at bounding box center [777, 551] width 502 height 36
type input "$ 40,000"
click at [526, 672] on button "Save" at bounding box center [562, 691] width 72 height 38
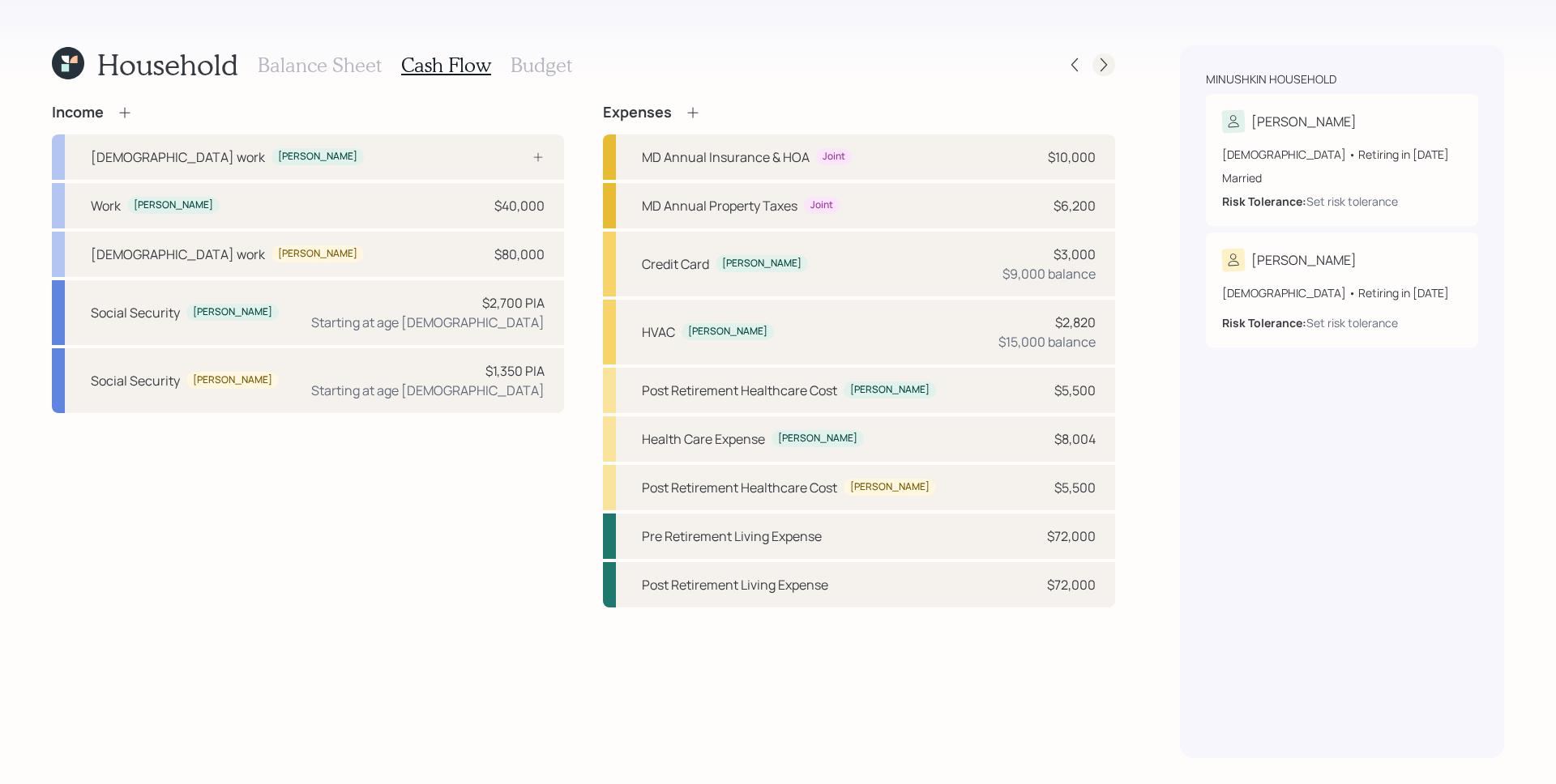
click at [1100, 71] on icon at bounding box center [1104, 64] width 16 height 16
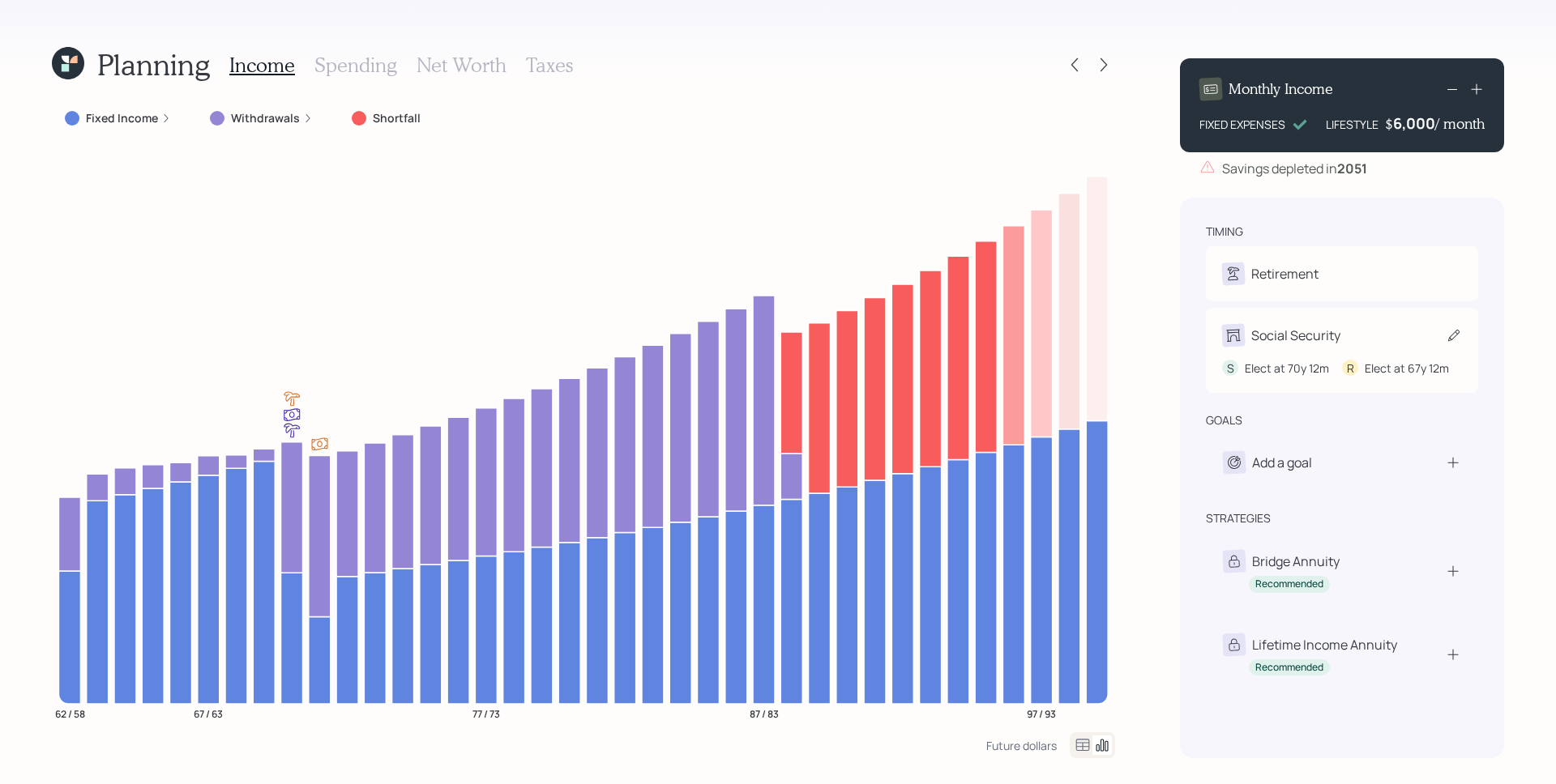
click at [1268, 338] on div "Social Security" at bounding box center [1296, 336] width 90 height 20
select select "12"
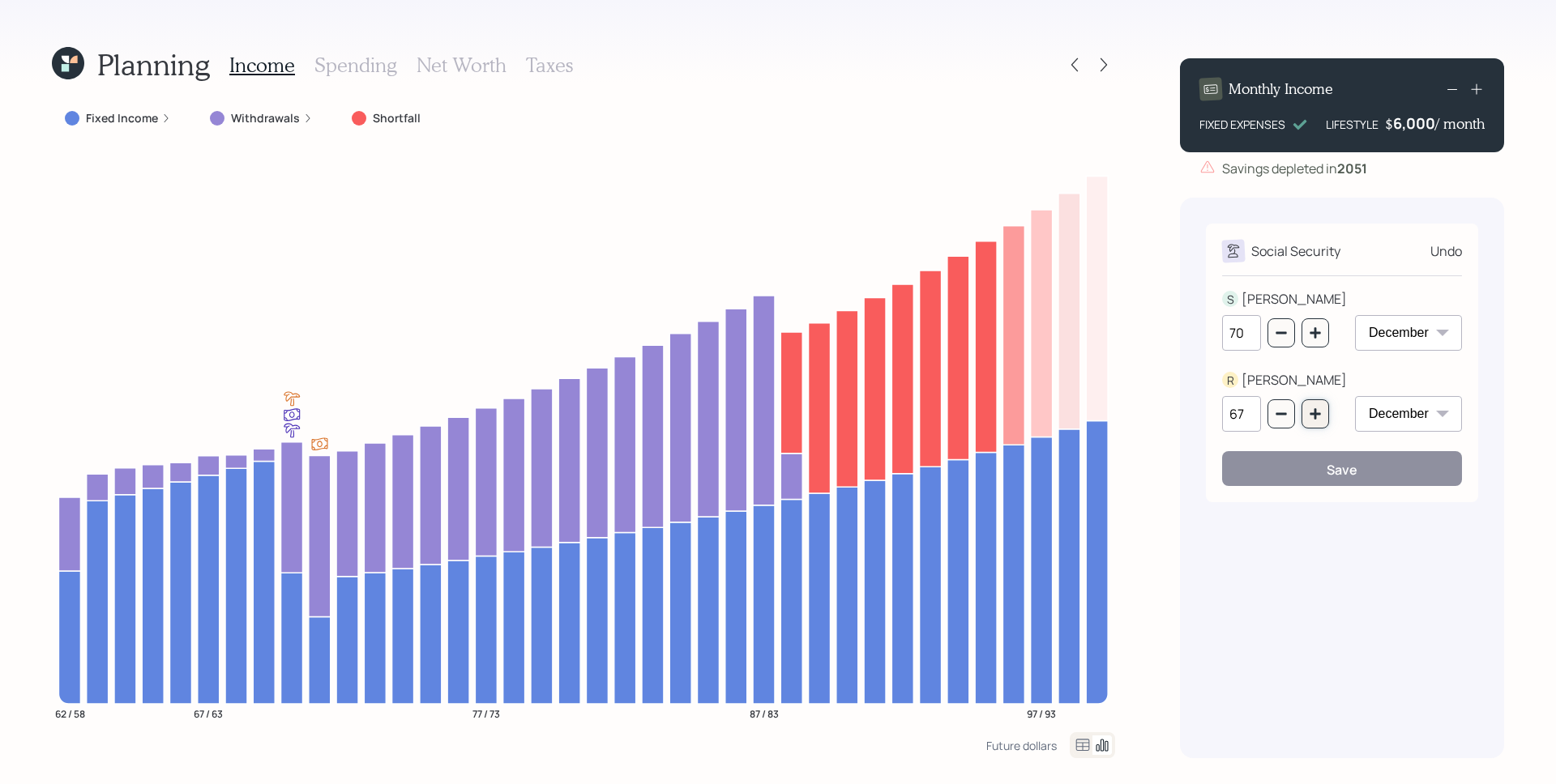
click at [1326, 418] on button "button" at bounding box center [1315, 413] width 28 height 30
click at [1280, 407] on icon "button" at bounding box center [1281, 413] width 13 height 13
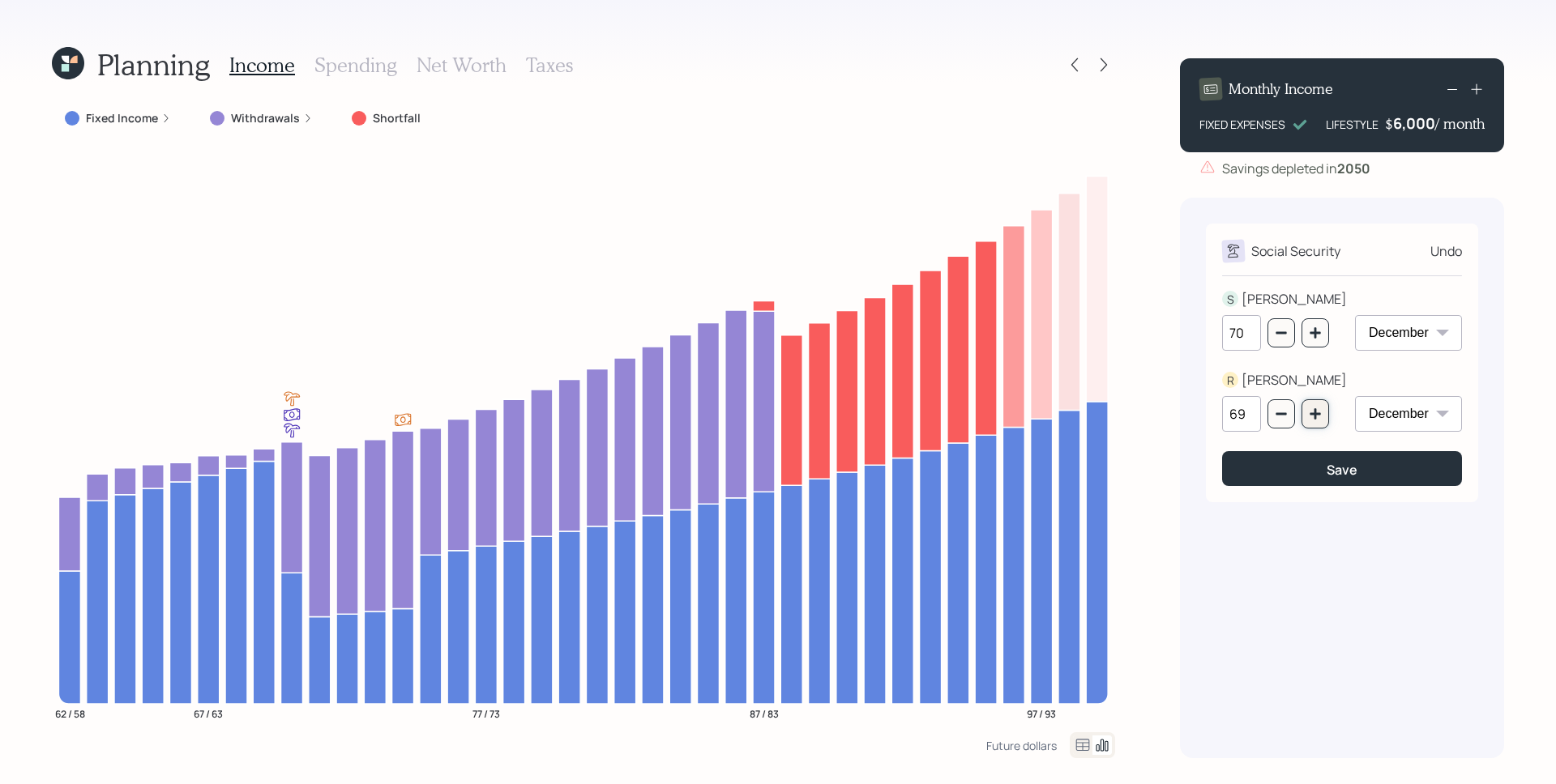
click at [1318, 416] on icon "button" at bounding box center [1315, 413] width 13 height 13
click at [1273, 411] on button "button" at bounding box center [1281, 413] width 28 height 30
click at [1274, 411] on button "button" at bounding box center [1281, 413] width 28 height 30
click at [1275, 410] on icon "button" at bounding box center [1281, 413] width 13 height 13
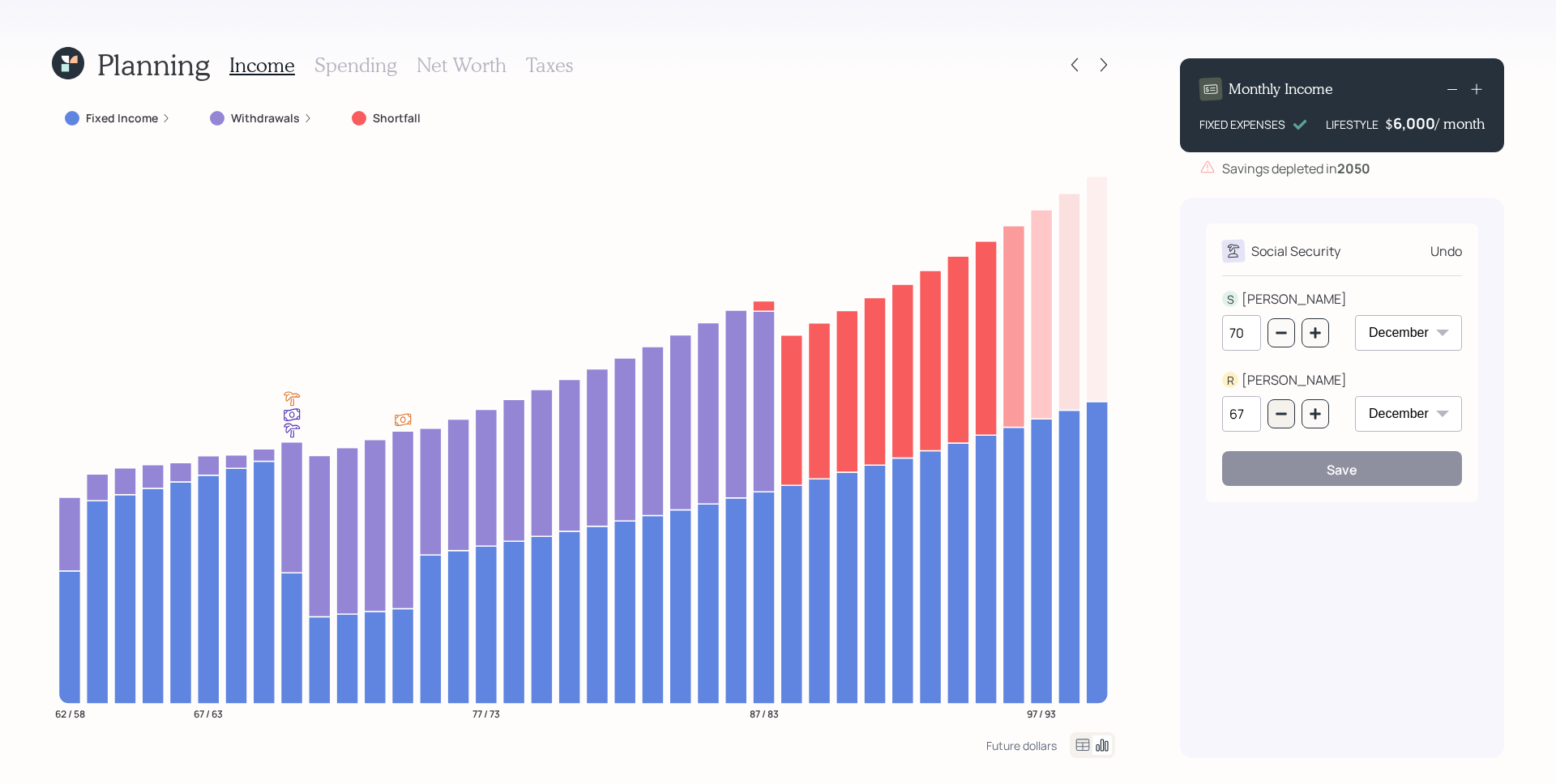
type input "66"
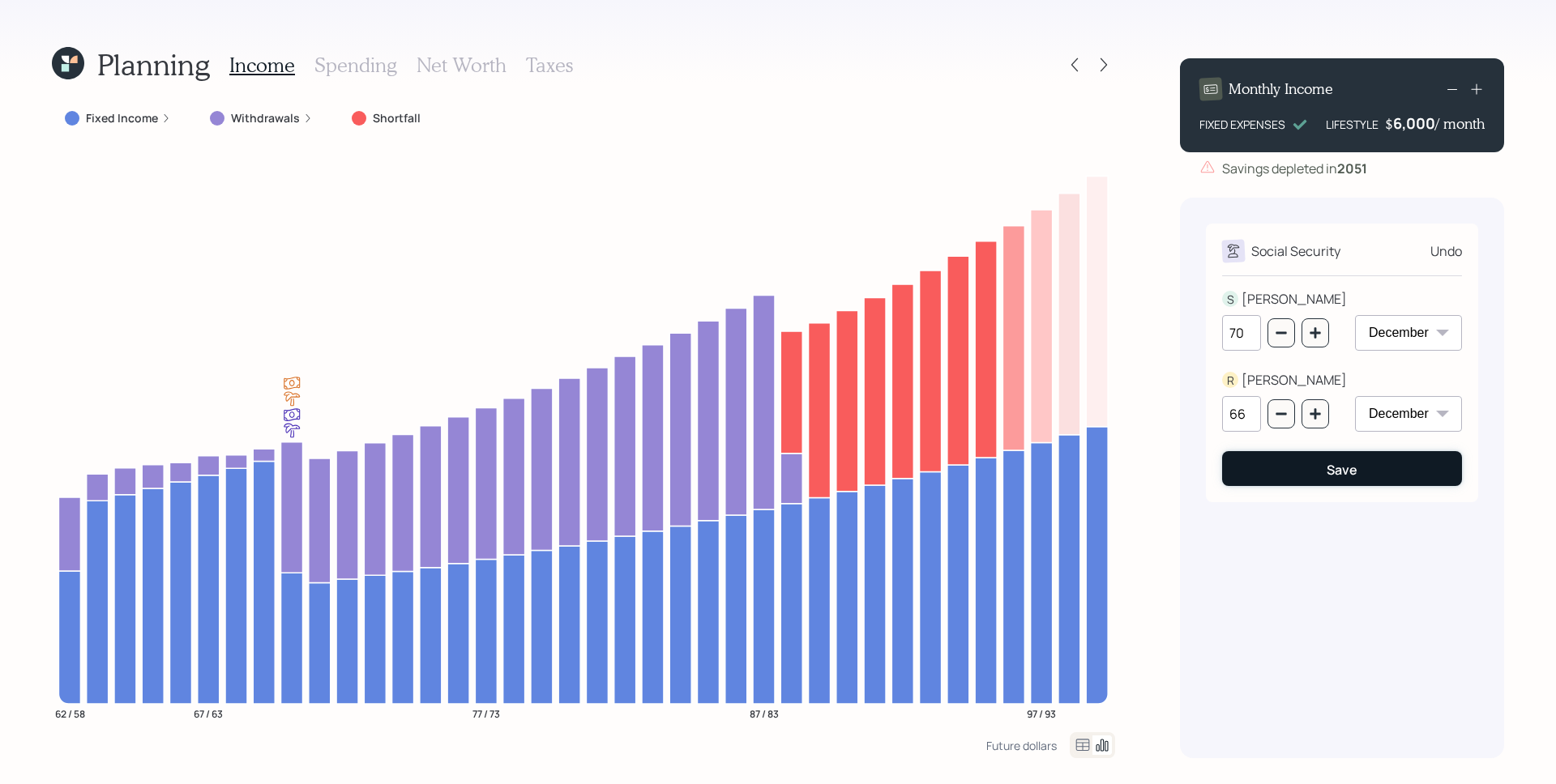
click at [1319, 463] on button "Save" at bounding box center [1342, 468] width 240 height 35
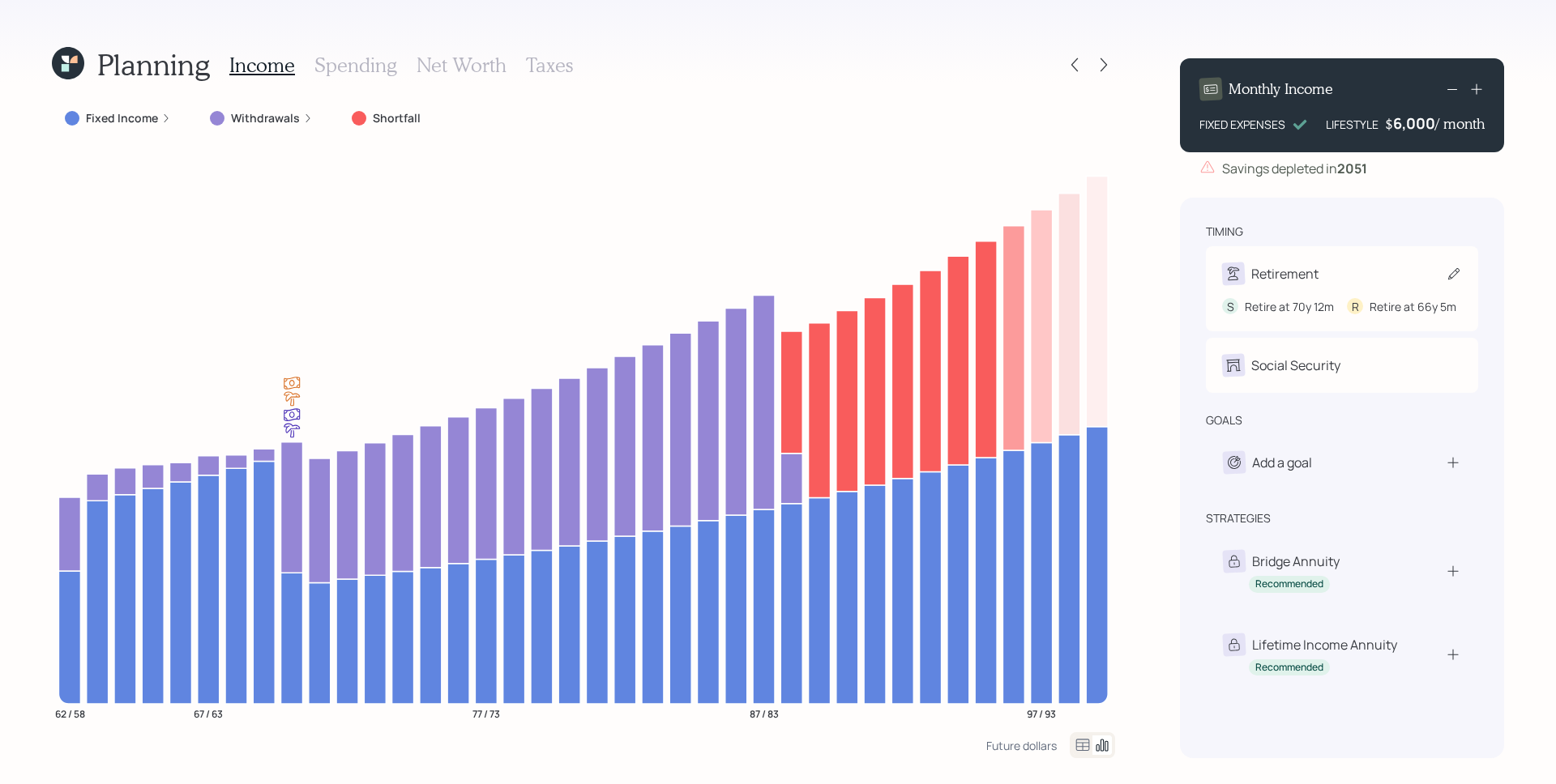
click at [1304, 269] on div "Retirement" at bounding box center [1285, 274] width 67 height 20
select select "12"
select select "5"
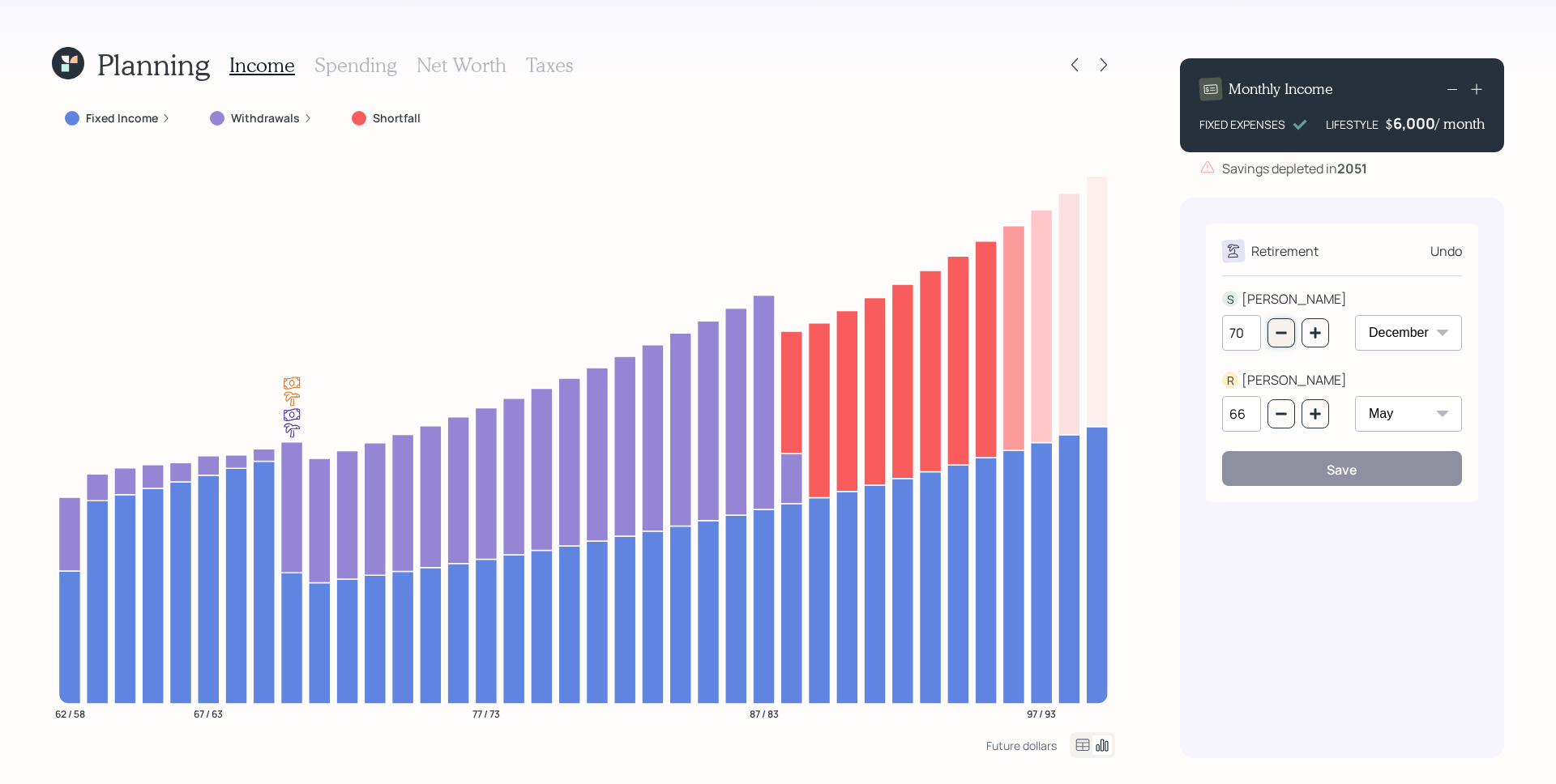
click at [1275, 332] on icon "button" at bounding box center [1281, 333] width 13 height 13
type input "67"
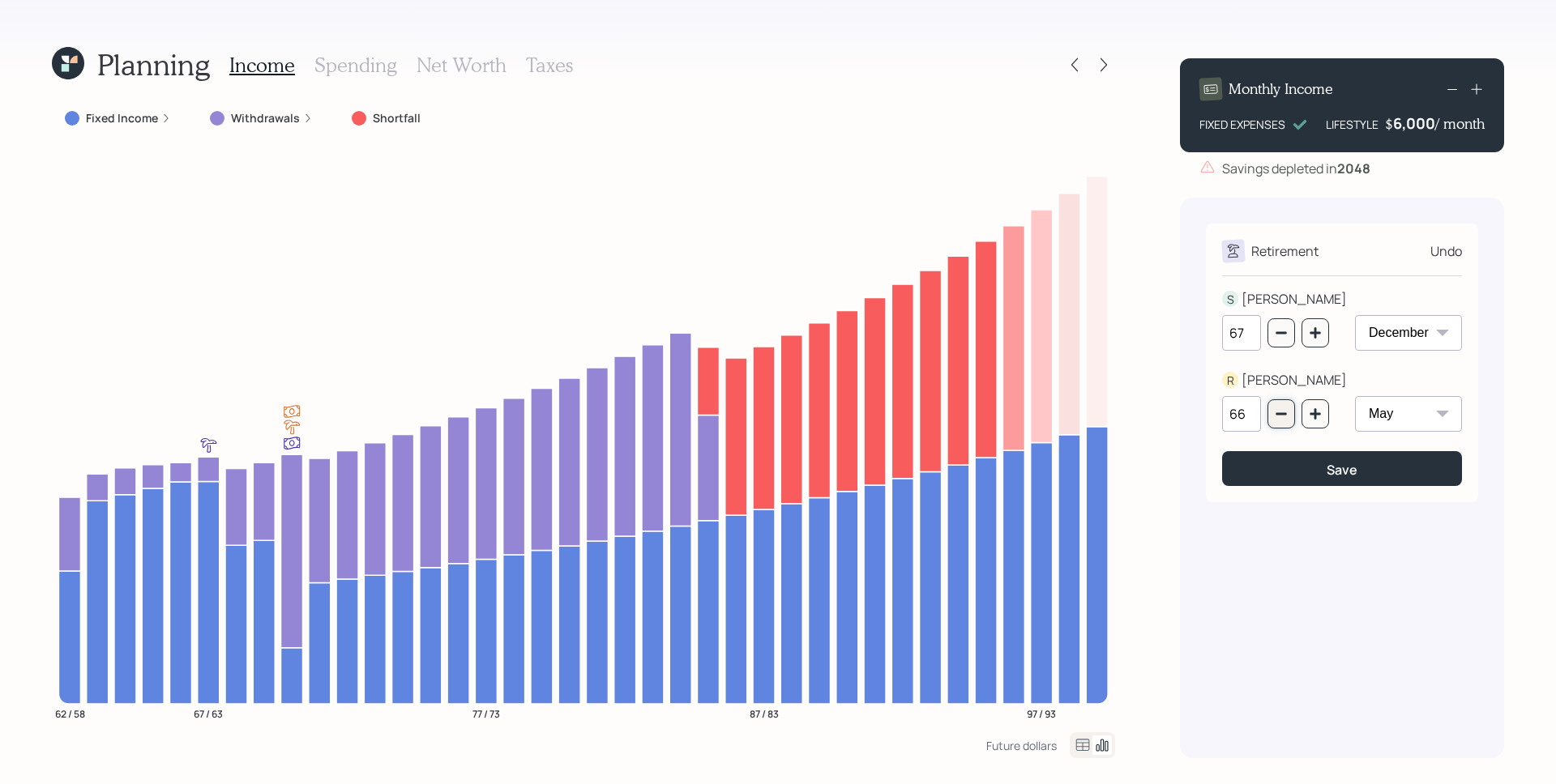
click at [1281, 412] on icon "button" at bounding box center [1281, 413] width 13 height 13
type input "63"
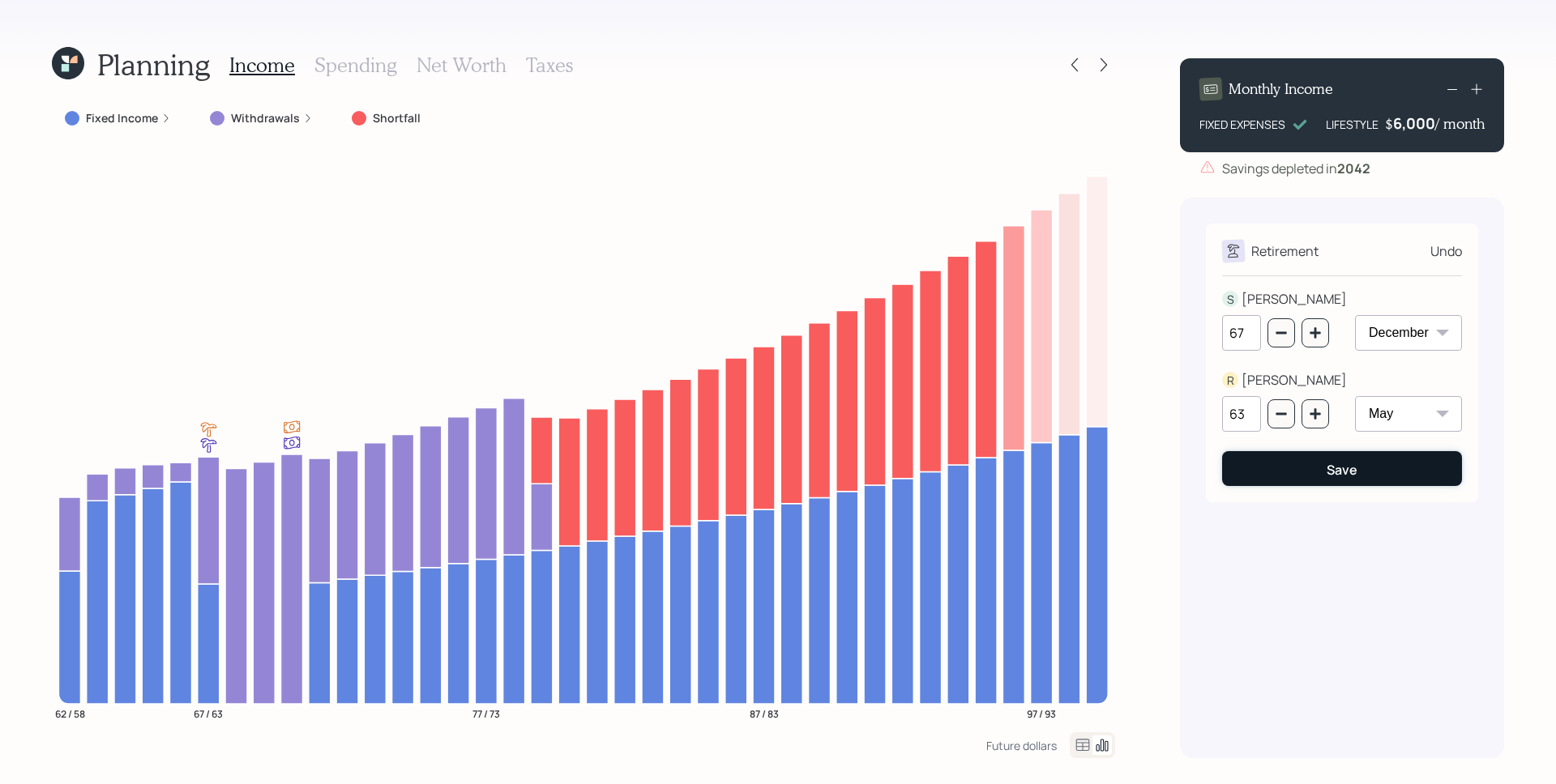
click at [1317, 471] on button "Save" at bounding box center [1342, 468] width 240 height 35
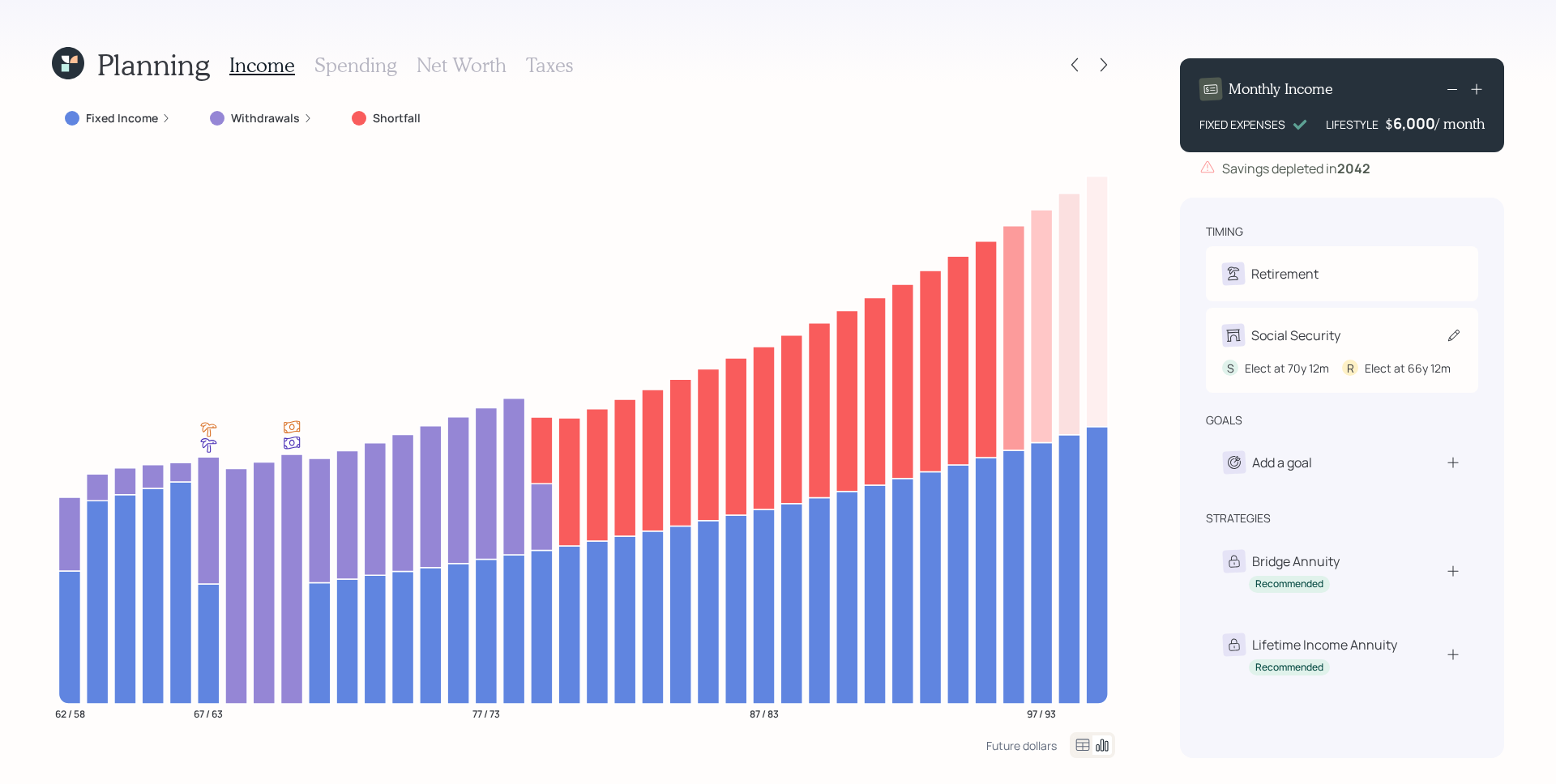
click at [1332, 352] on div "S Elect at 70y 12m R Elect at 66y 12m" at bounding box center [1342, 361] width 240 height 30
select select "12"
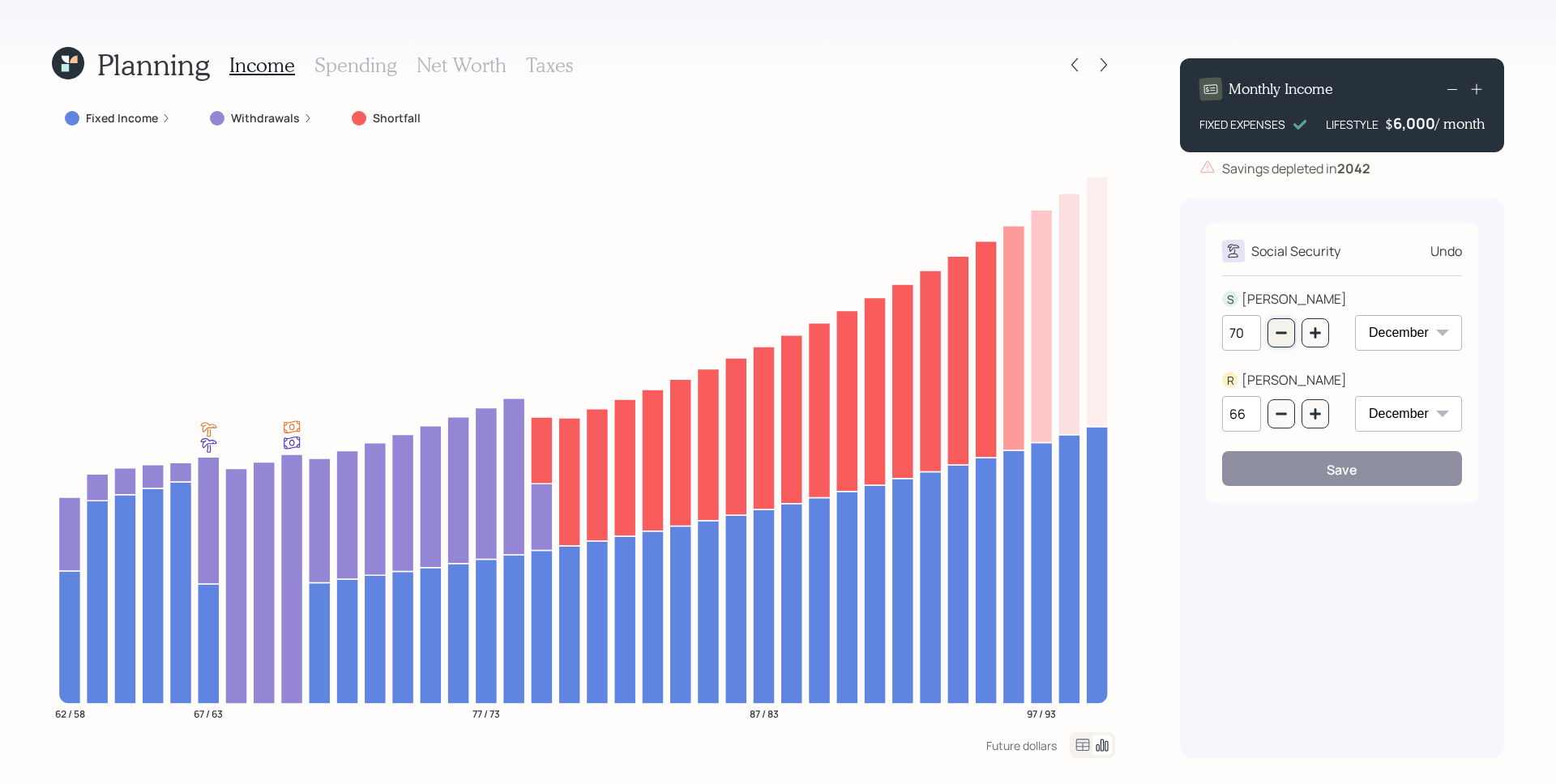
click at [1280, 337] on icon "button" at bounding box center [1281, 333] width 13 height 13
type input "67"
click at [1284, 417] on icon "button" at bounding box center [1281, 413] width 13 height 13
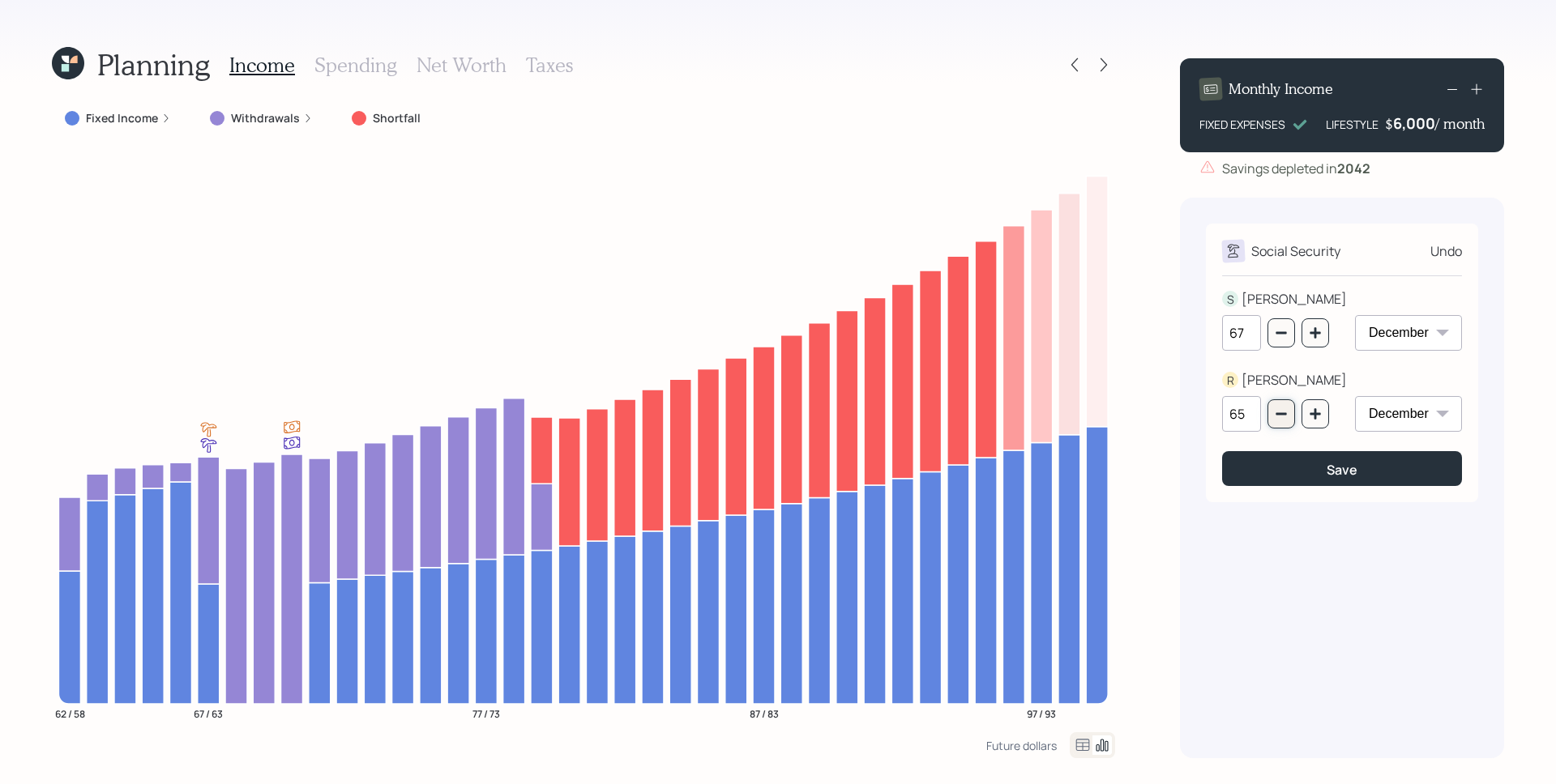
click at [1284, 416] on icon "button" at bounding box center [1281, 413] width 13 height 13
type input "63"
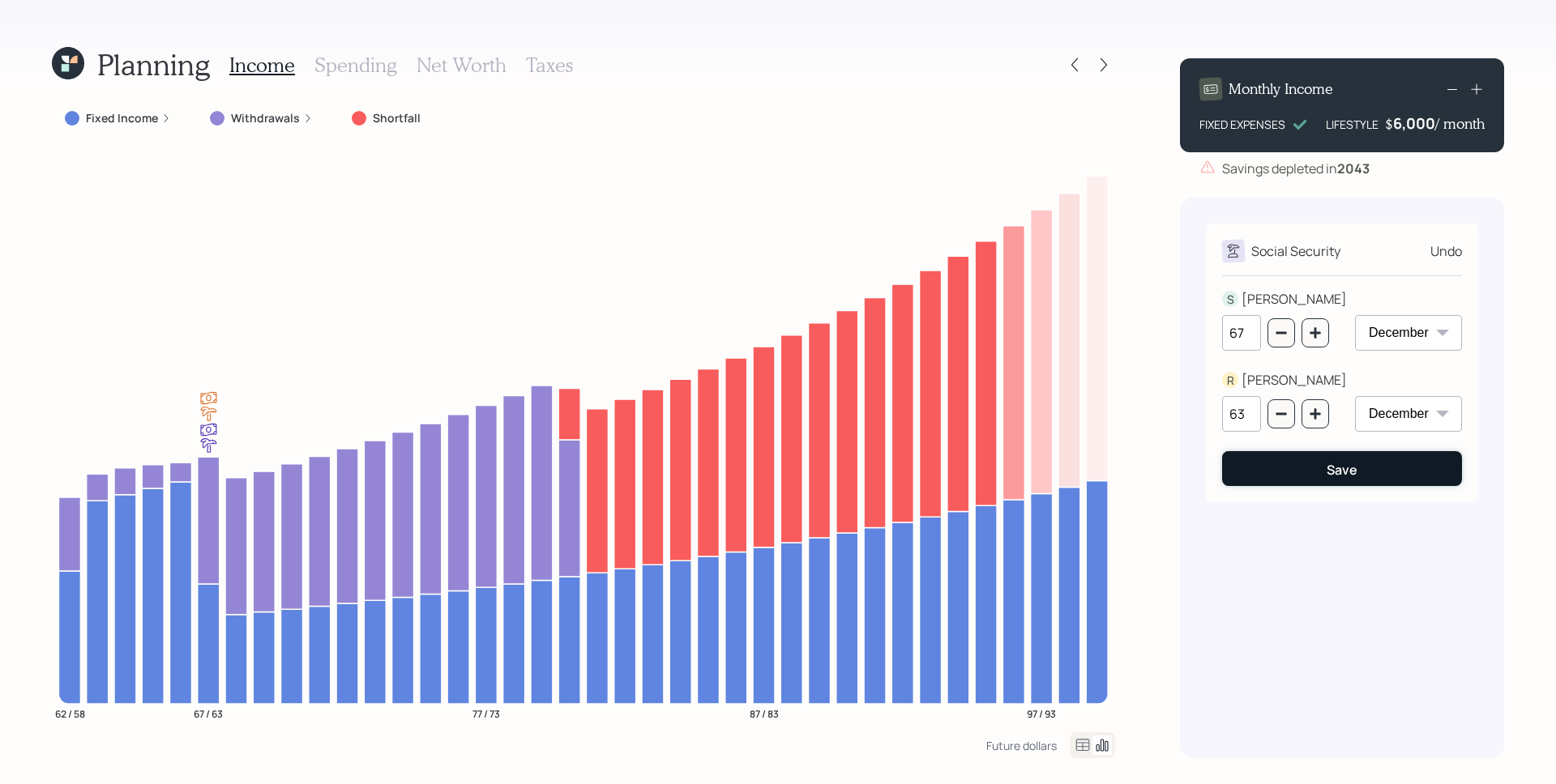
click at [1295, 460] on button "Save" at bounding box center [1342, 468] width 240 height 35
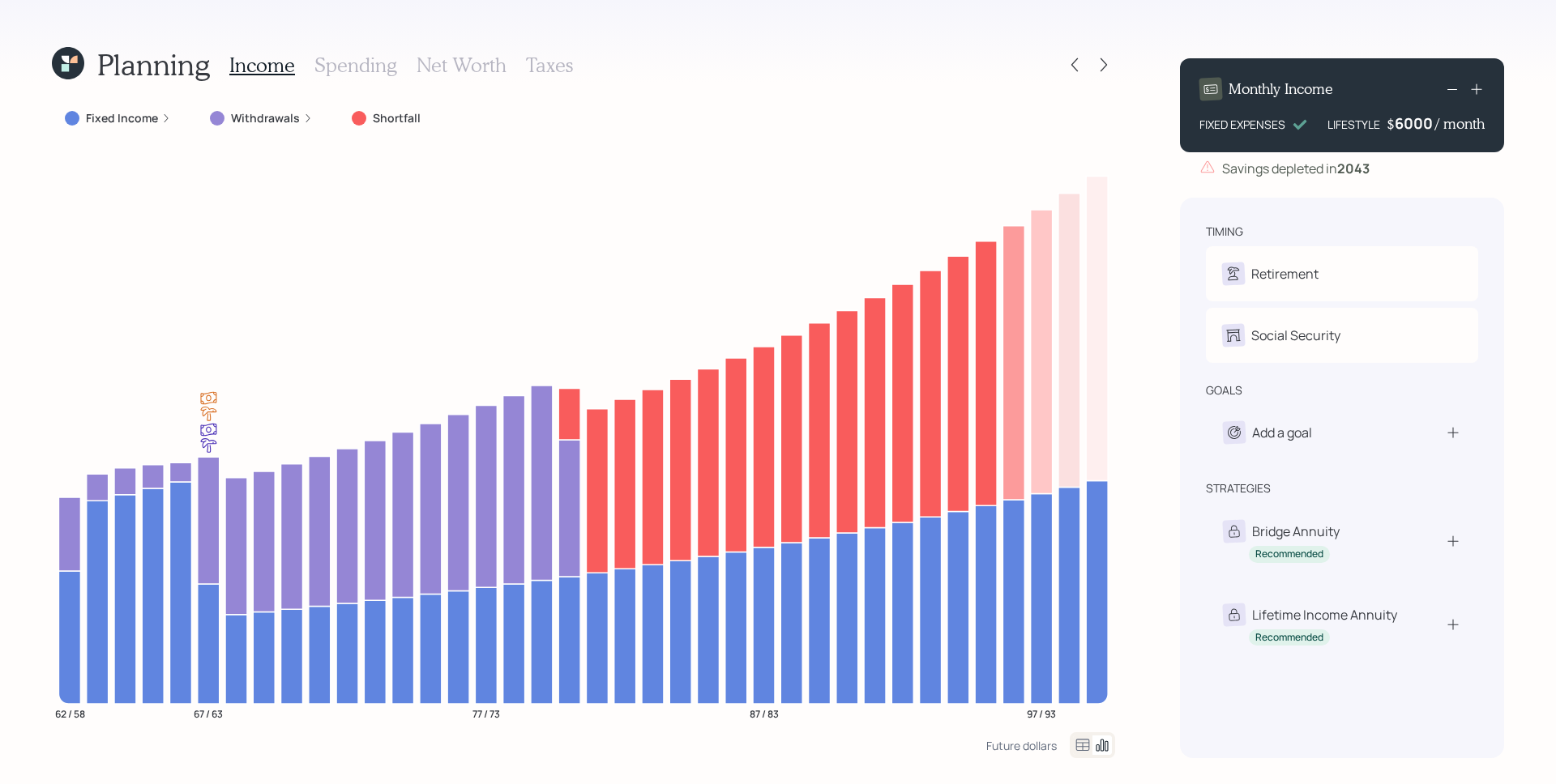
click at [1433, 124] on div "6000" at bounding box center [1415, 124] width 40 height 20
click at [1432, 124] on div "6000" at bounding box center [1415, 124] width 40 height 20
click at [1405, 222] on div "timing Retirement S Retire at 67y 12m R Retire at 63y 5m Social Security S Elec…" at bounding box center [1342, 478] width 324 height 561
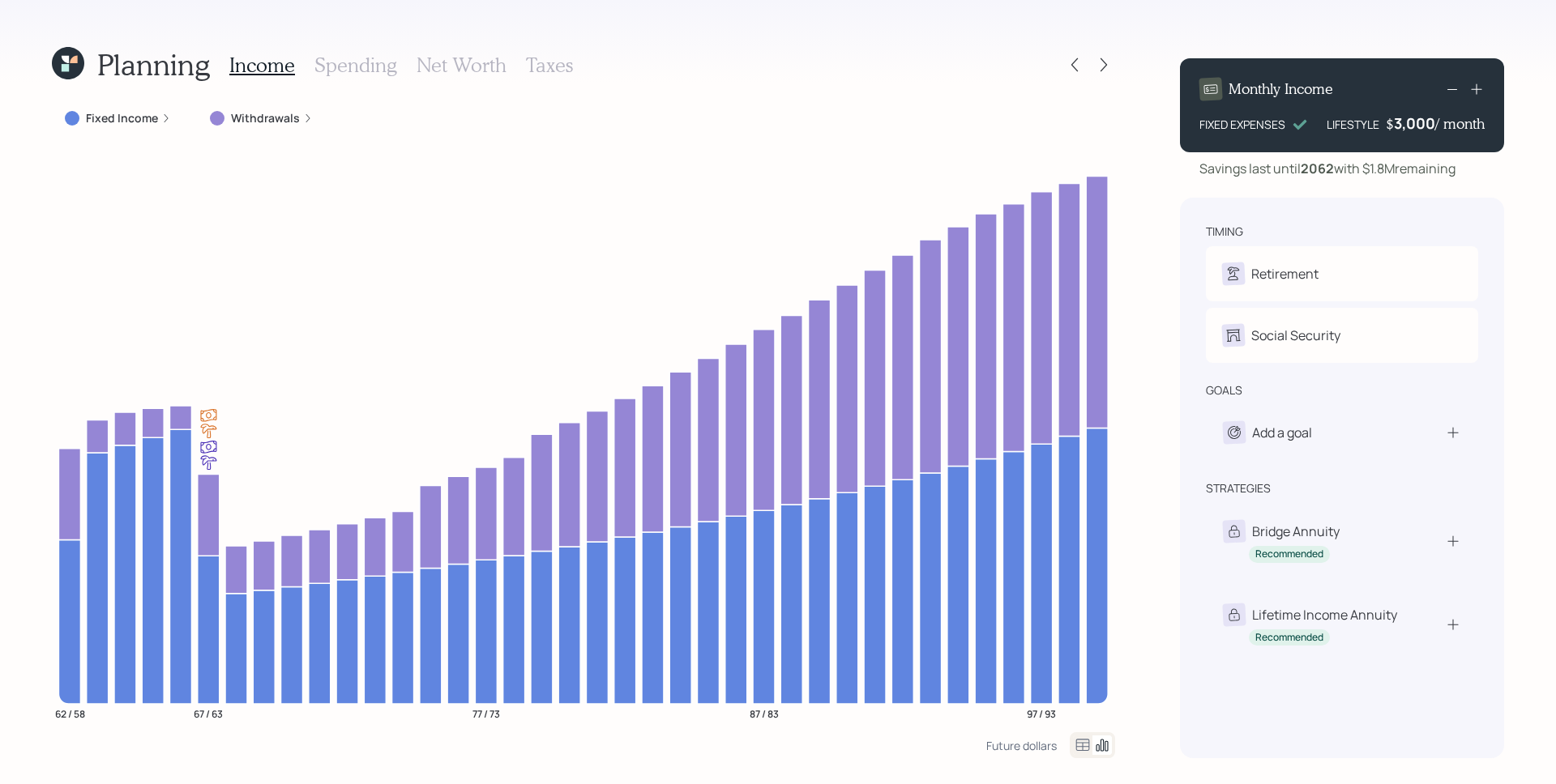
click at [1423, 123] on div "3,000" at bounding box center [1415, 124] width 41 height 20
click at [1423, 123] on div "3000" at bounding box center [1415, 124] width 40 height 20
click at [1330, 198] on div "timing Retirement S Retire at 67y 12m R Retire at 63y 5m Social Security S Elec…" at bounding box center [1342, 478] width 324 height 561
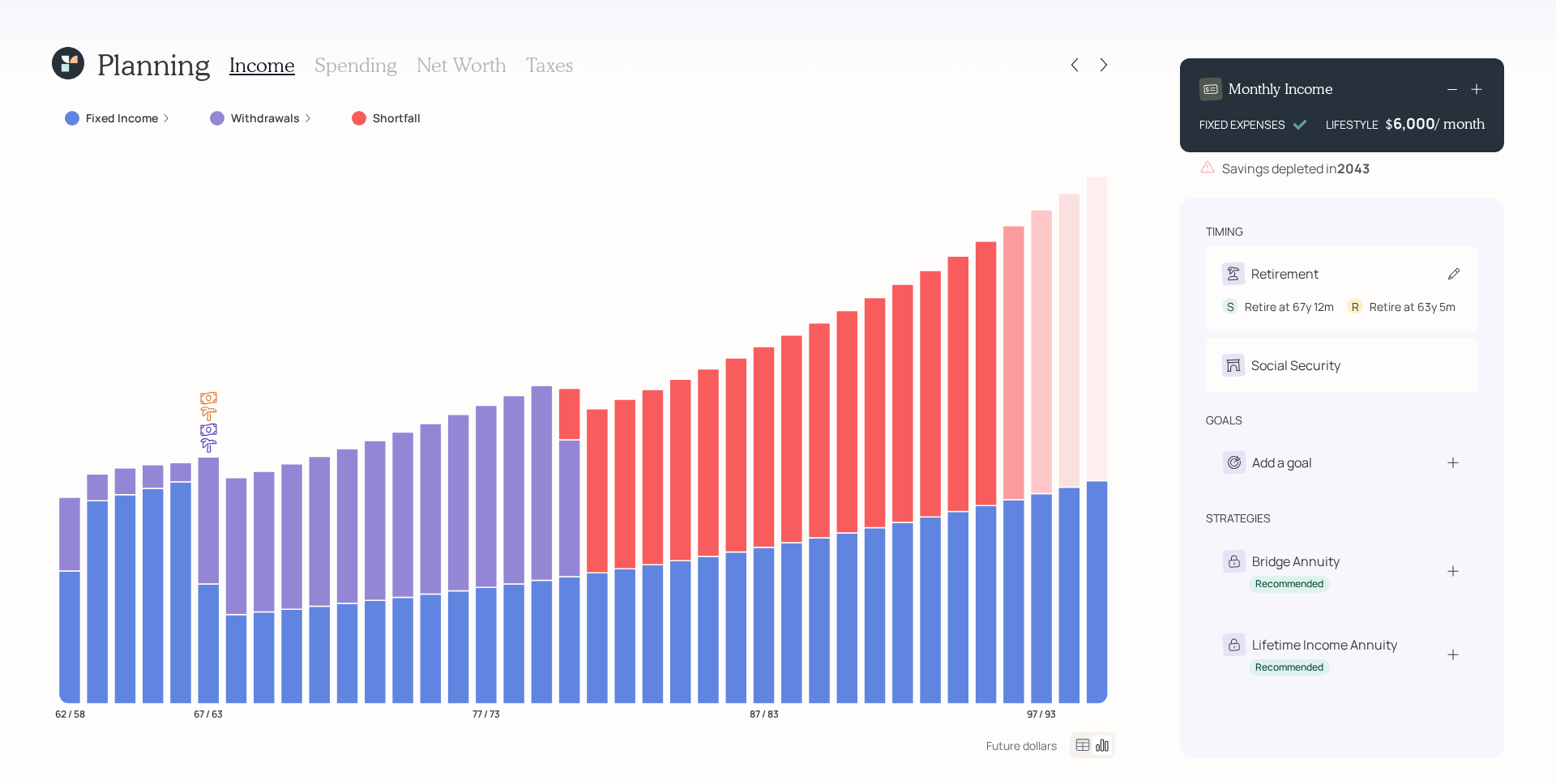
click at [1357, 269] on div "Retirement" at bounding box center [1342, 273] width 240 height 22
select select "12"
select select "5"
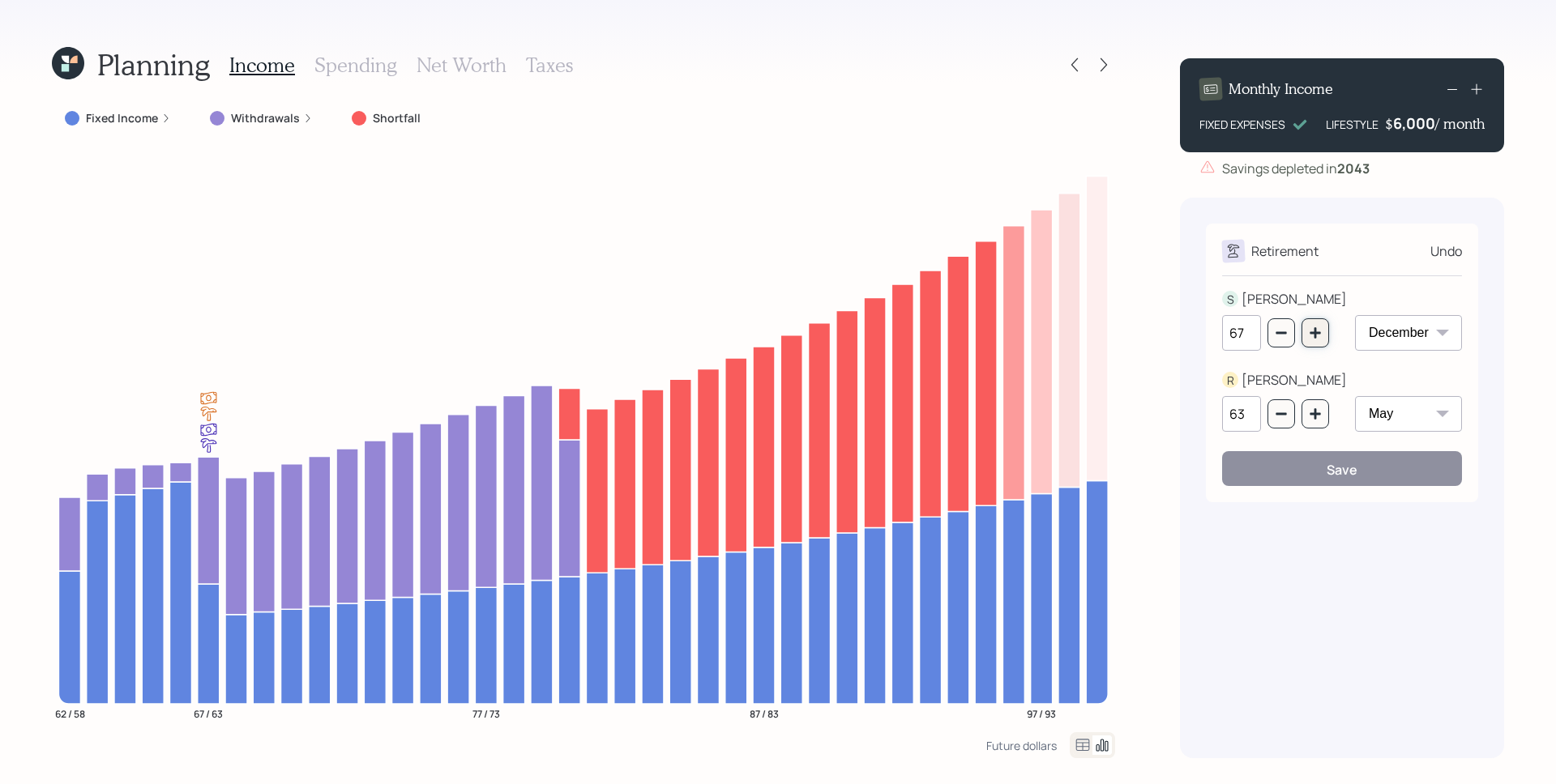
click at [1323, 328] on button "button" at bounding box center [1315, 333] width 28 height 30
drag, startPoint x: 1323, startPoint y: 328, endPoint x: 1328, endPoint y: 340, distance: 13.0
click at [1323, 328] on button "button" at bounding box center [1315, 333] width 28 height 30
type input "70"
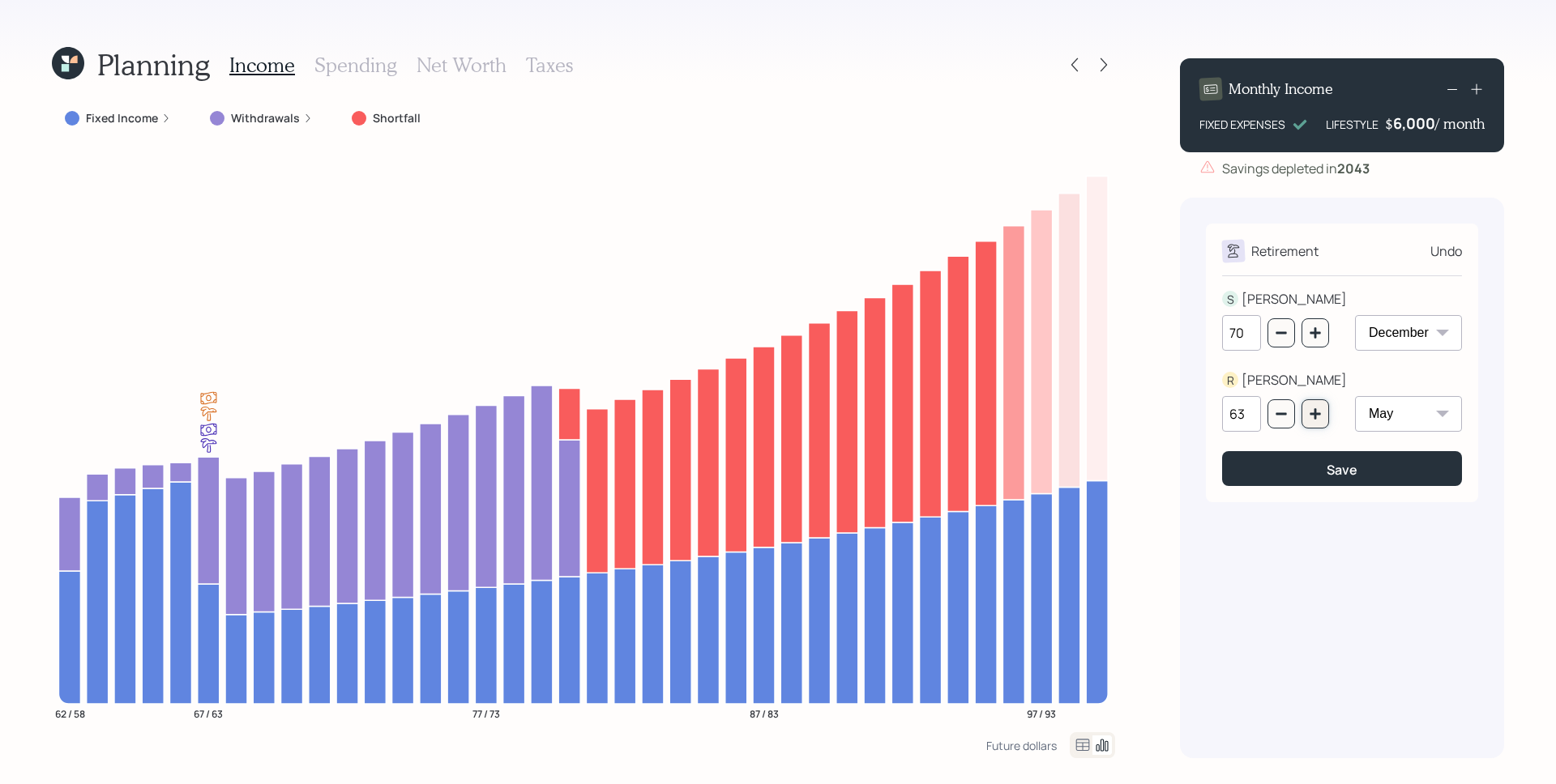
click at [1323, 413] on button "button" at bounding box center [1315, 413] width 28 height 30
click at [1323, 413] on button "button" at bounding box center [1315, 413] width 28 height 30
type input "66"
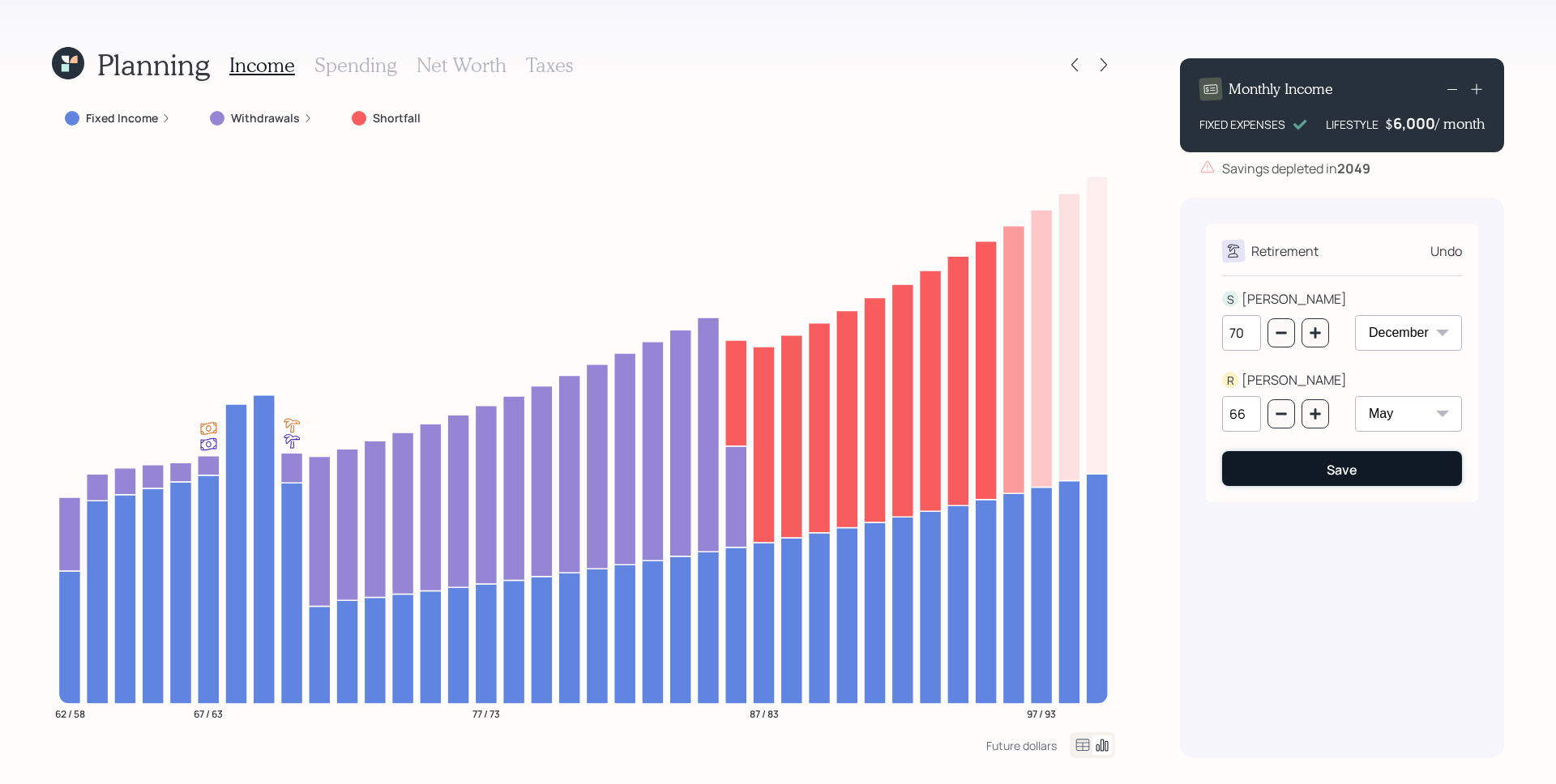
click at [1357, 468] on button "Save" at bounding box center [1342, 468] width 240 height 35
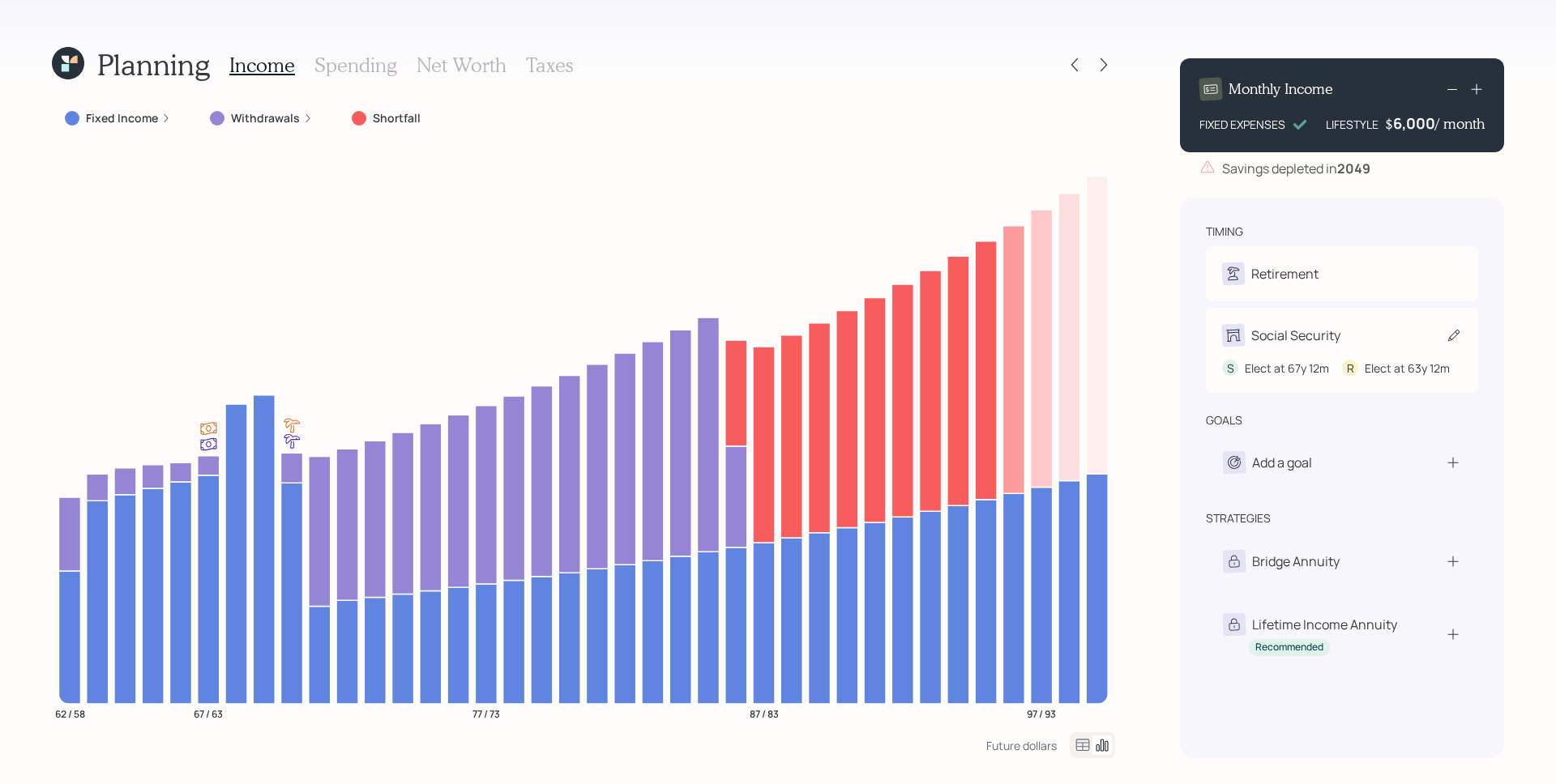
click at [1318, 321] on div "Social Security S Elect at 67y 12m R Elect at 63y 12m" at bounding box center [1342, 350] width 272 height 85
select select "12"
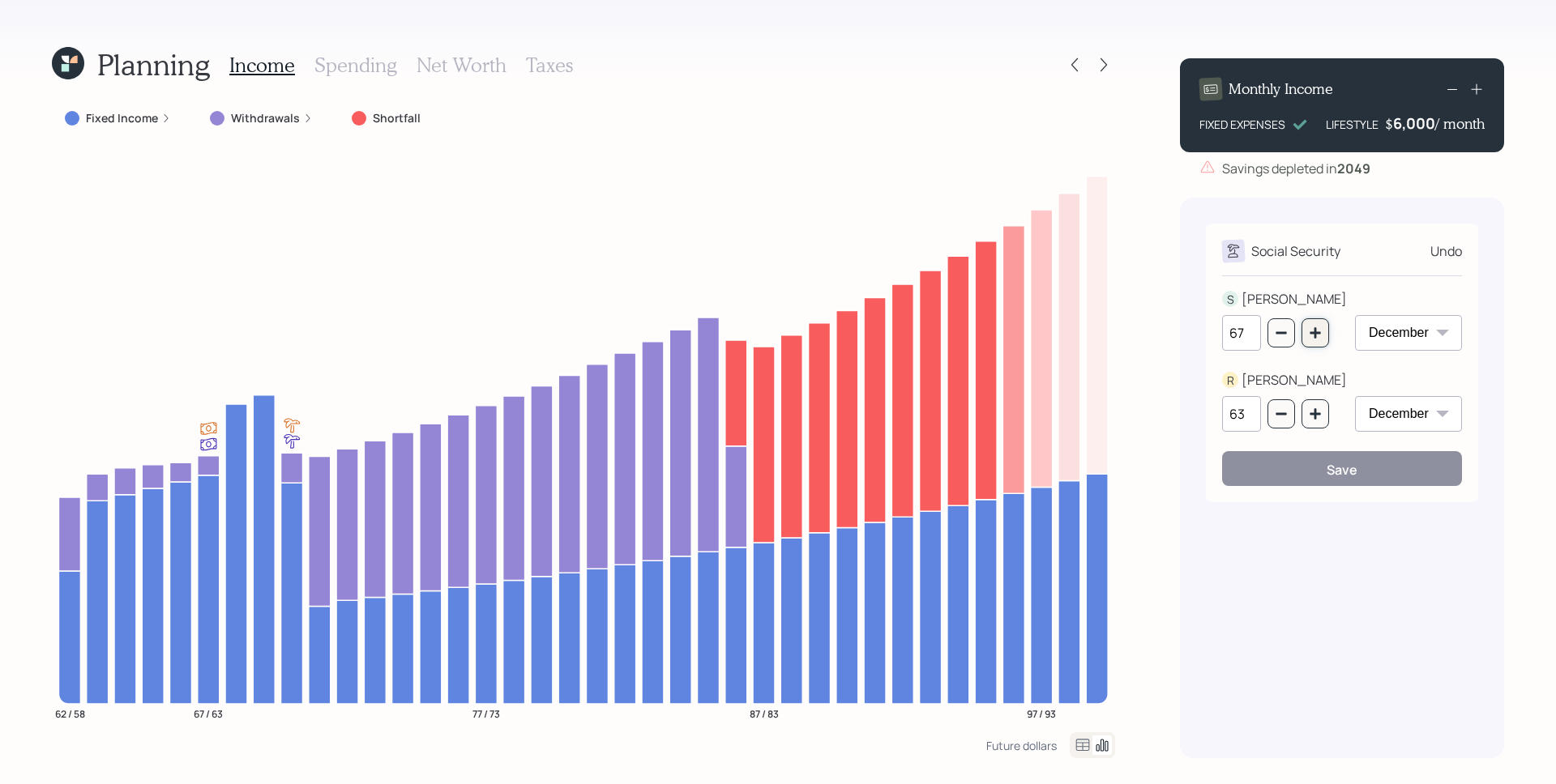
click at [1320, 338] on icon "button" at bounding box center [1315, 333] width 13 height 13
click at [1315, 337] on icon "button" at bounding box center [1315, 333] width 13 height 13
type input "70"
click at [1326, 406] on button "button" at bounding box center [1315, 413] width 28 height 30
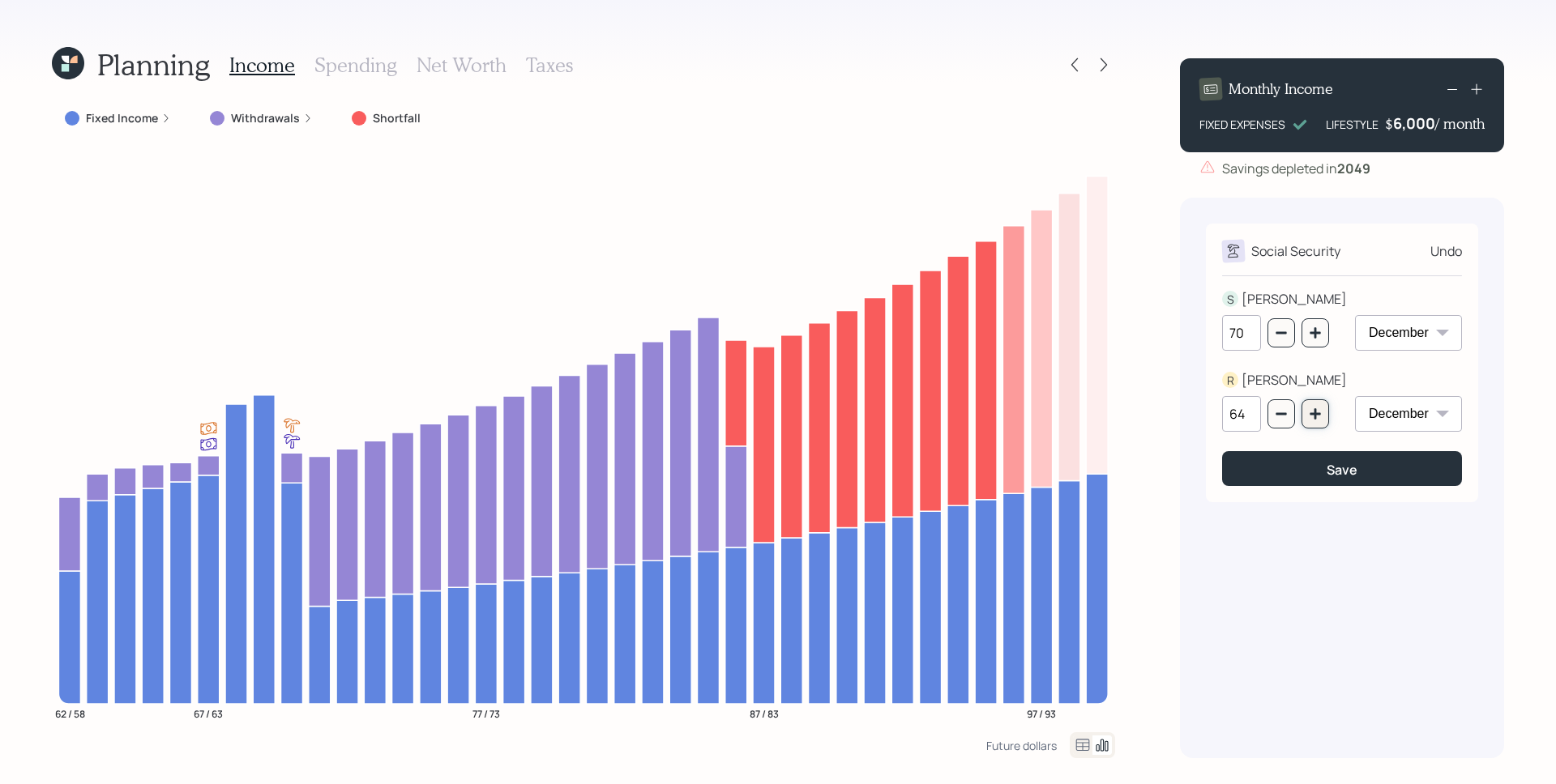
click at [1326, 406] on button "button" at bounding box center [1315, 413] width 28 height 30
type input "66"
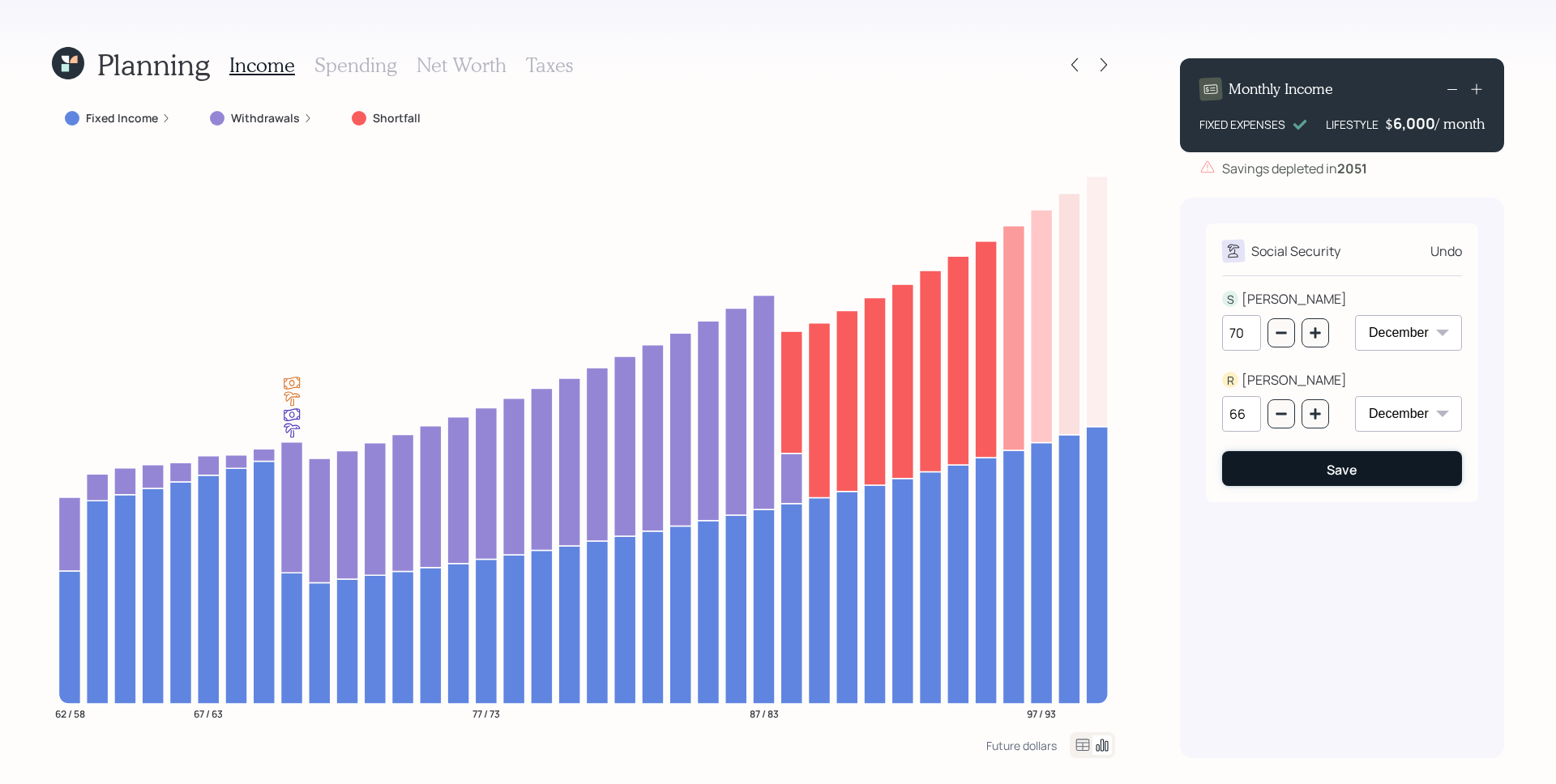
click at [1330, 465] on div "Save" at bounding box center [1342, 470] width 30 height 18
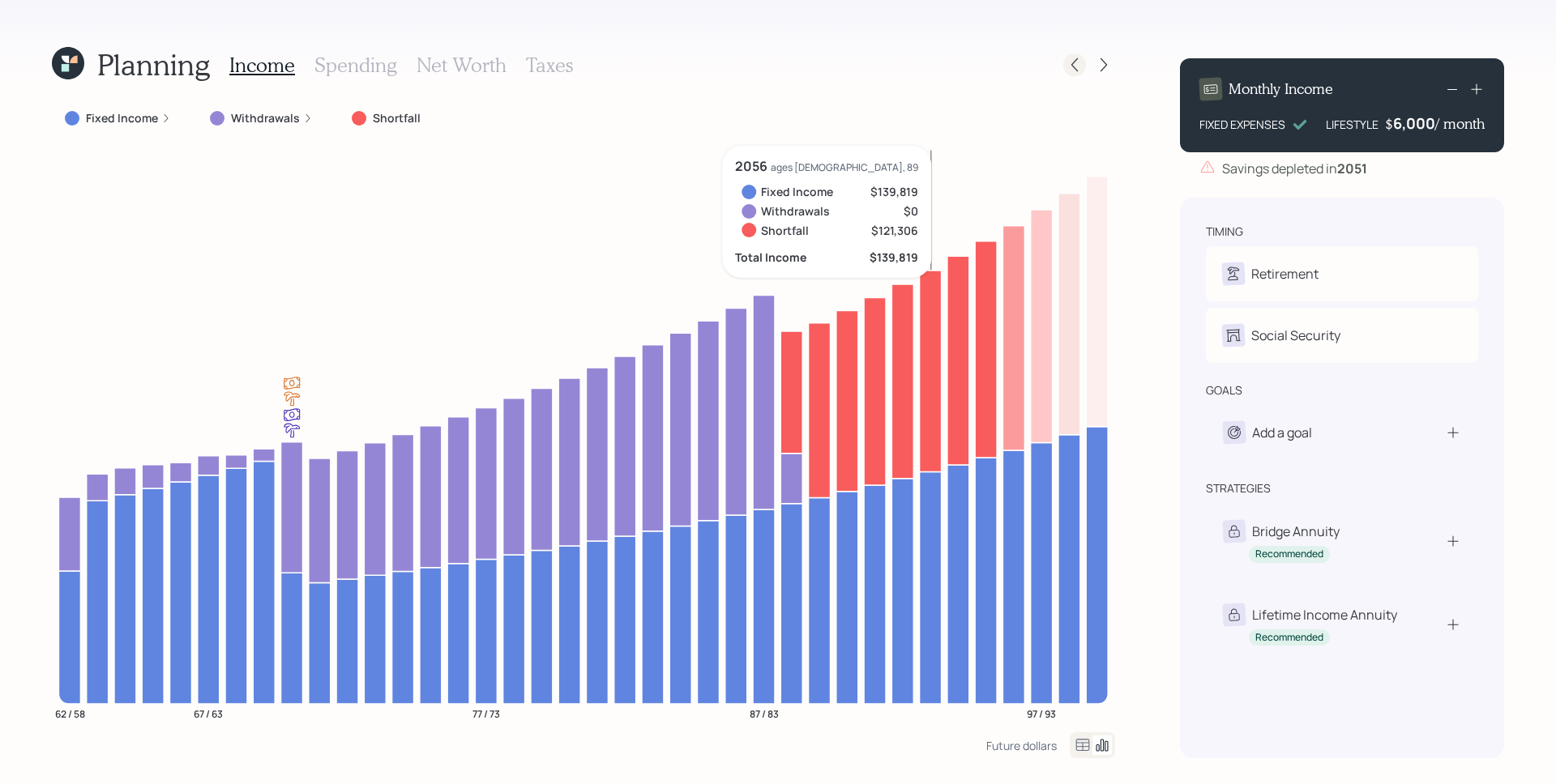
click at [1073, 63] on icon at bounding box center [1074, 64] width 16 height 16
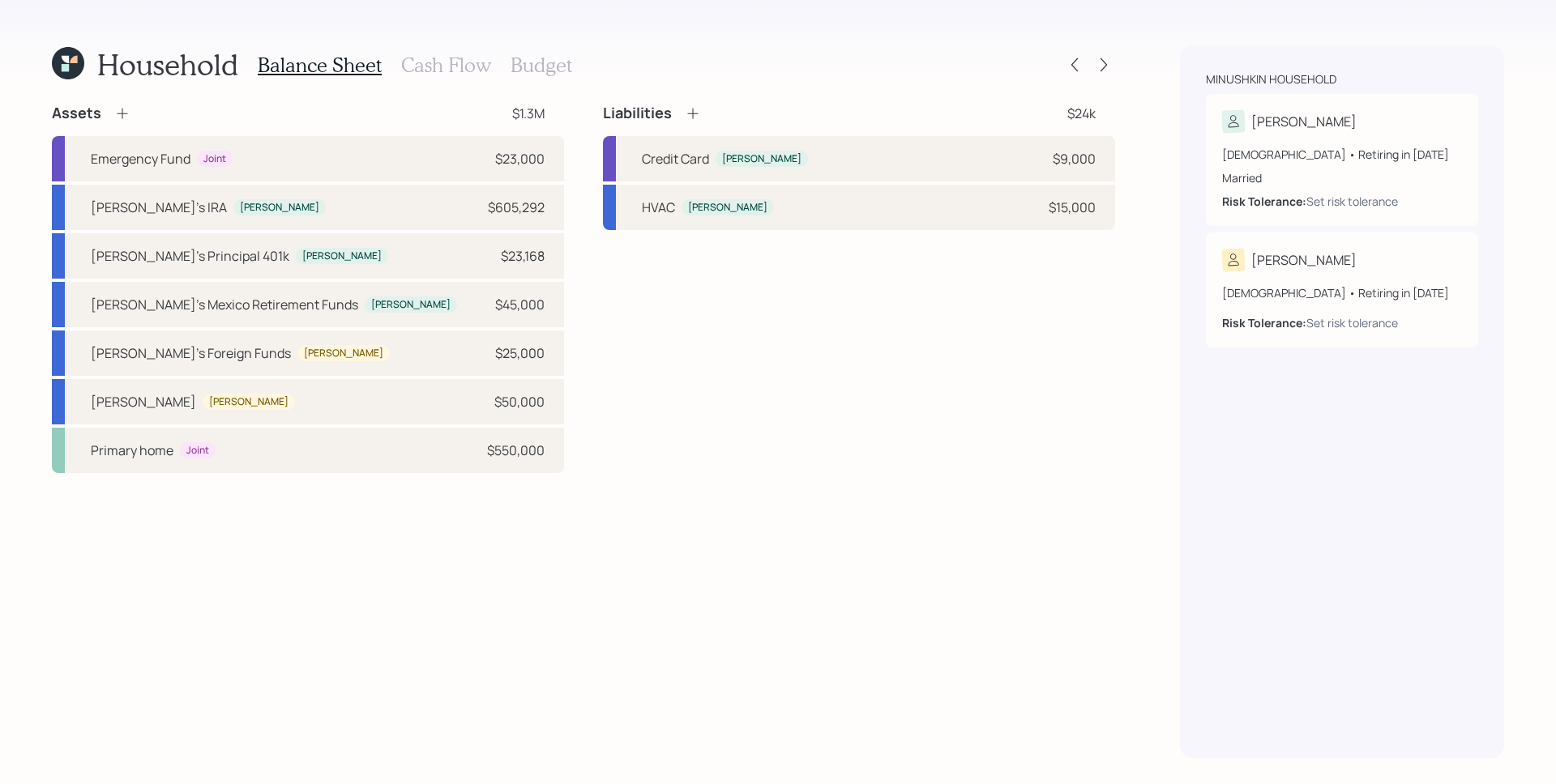
click at [478, 74] on h3 "Cash Flow" at bounding box center [446, 65] width 90 height 23
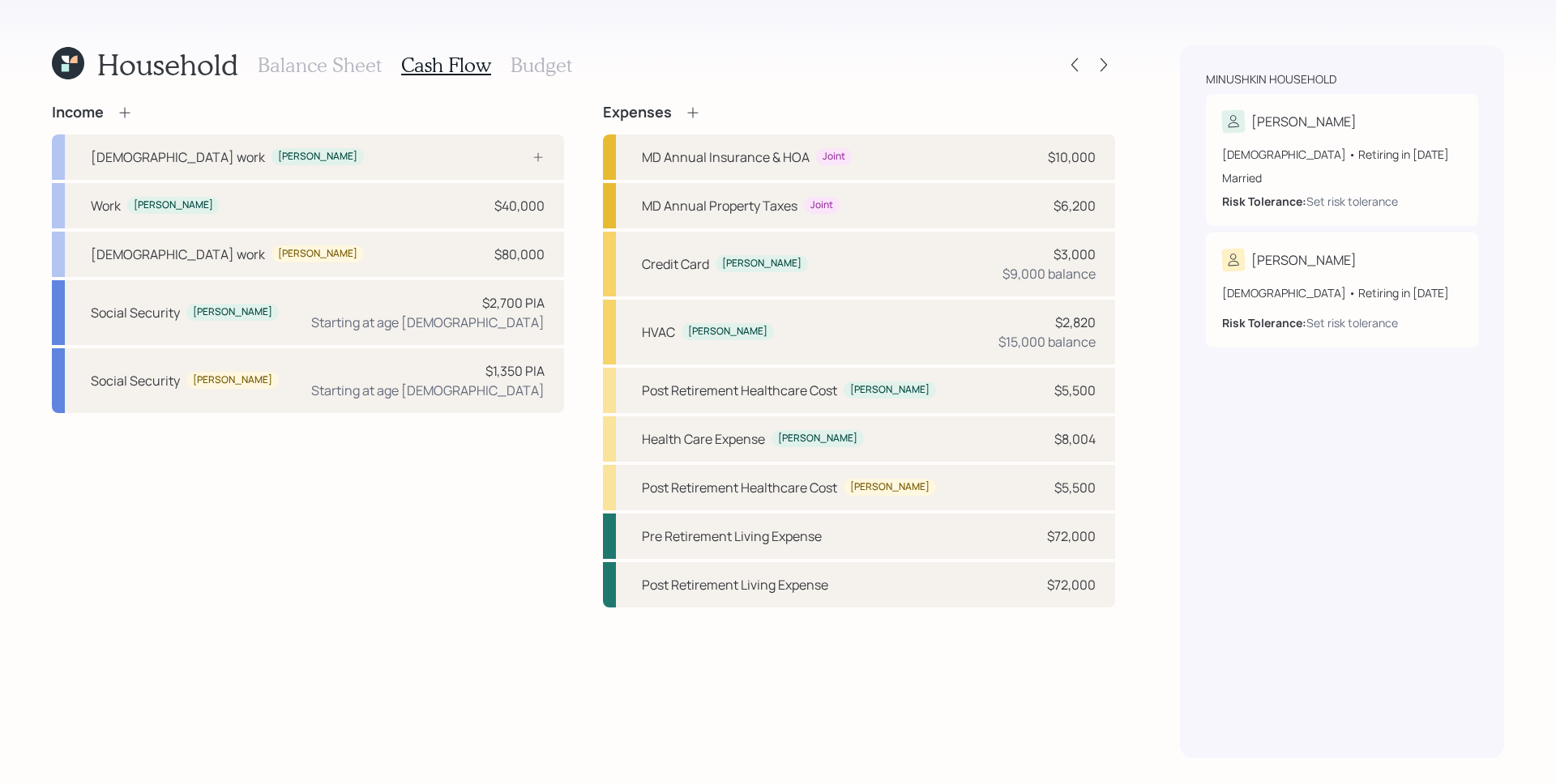
click at [1147, 114] on div "Household Balance Sheet Cash Flow Budget Income [DEMOGRAPHIC_DATA] work [PERSON…" at bounding box center [778, 392] width 1556 height 784
click at [1156, 132] on div "Household Balance Sheet Cash Flow Budget Income [DEMOGRAPHIC_DATA] work [PERSON…" at bounding box center [778, 392] width 1556 height 784
click at [1078, 60] on icon at bounding box center [1074, 64] width 16 height 16
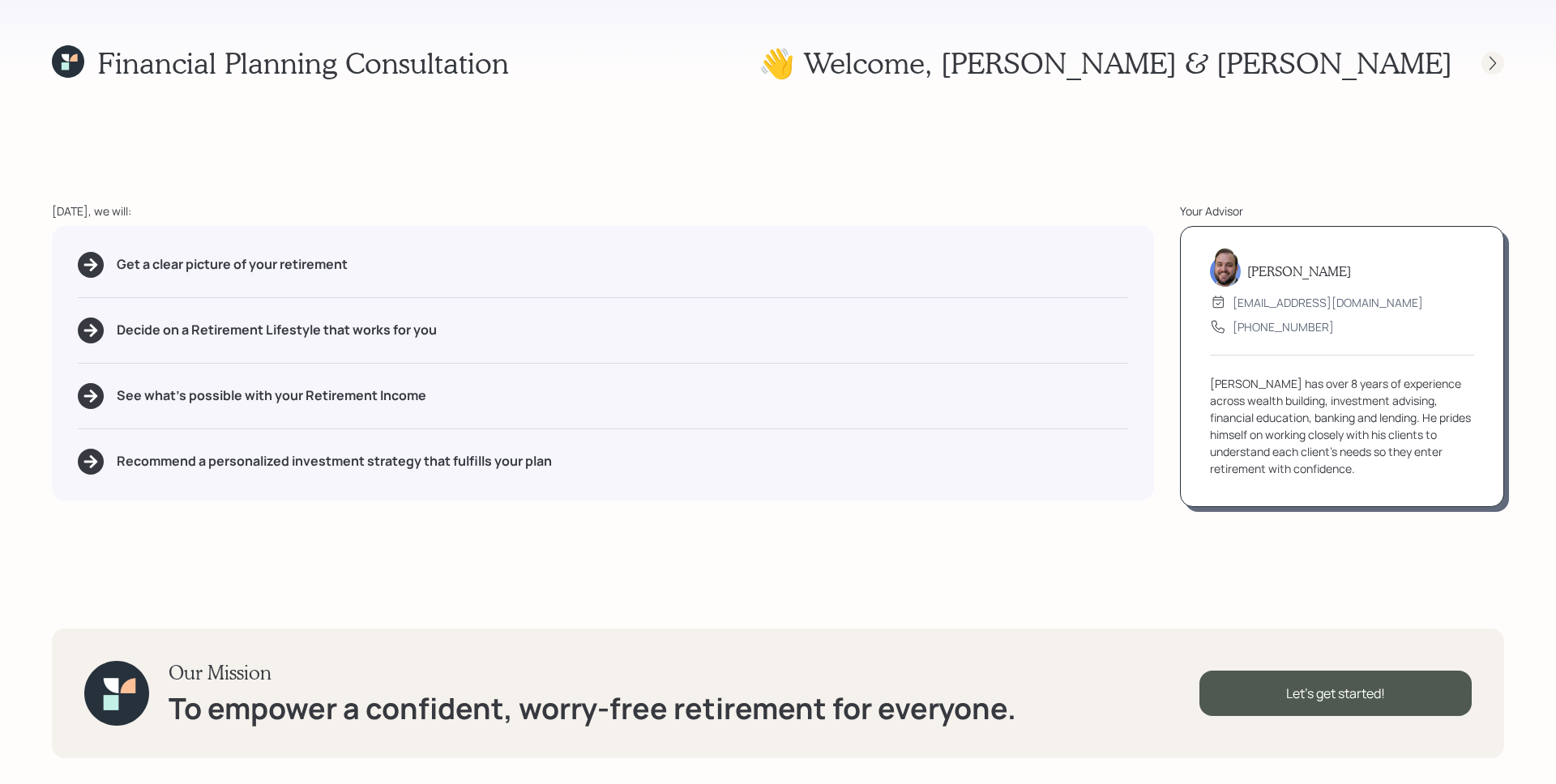
click at [1488, 63] on icon at bounding box center [1493, 64] width 16 height 16
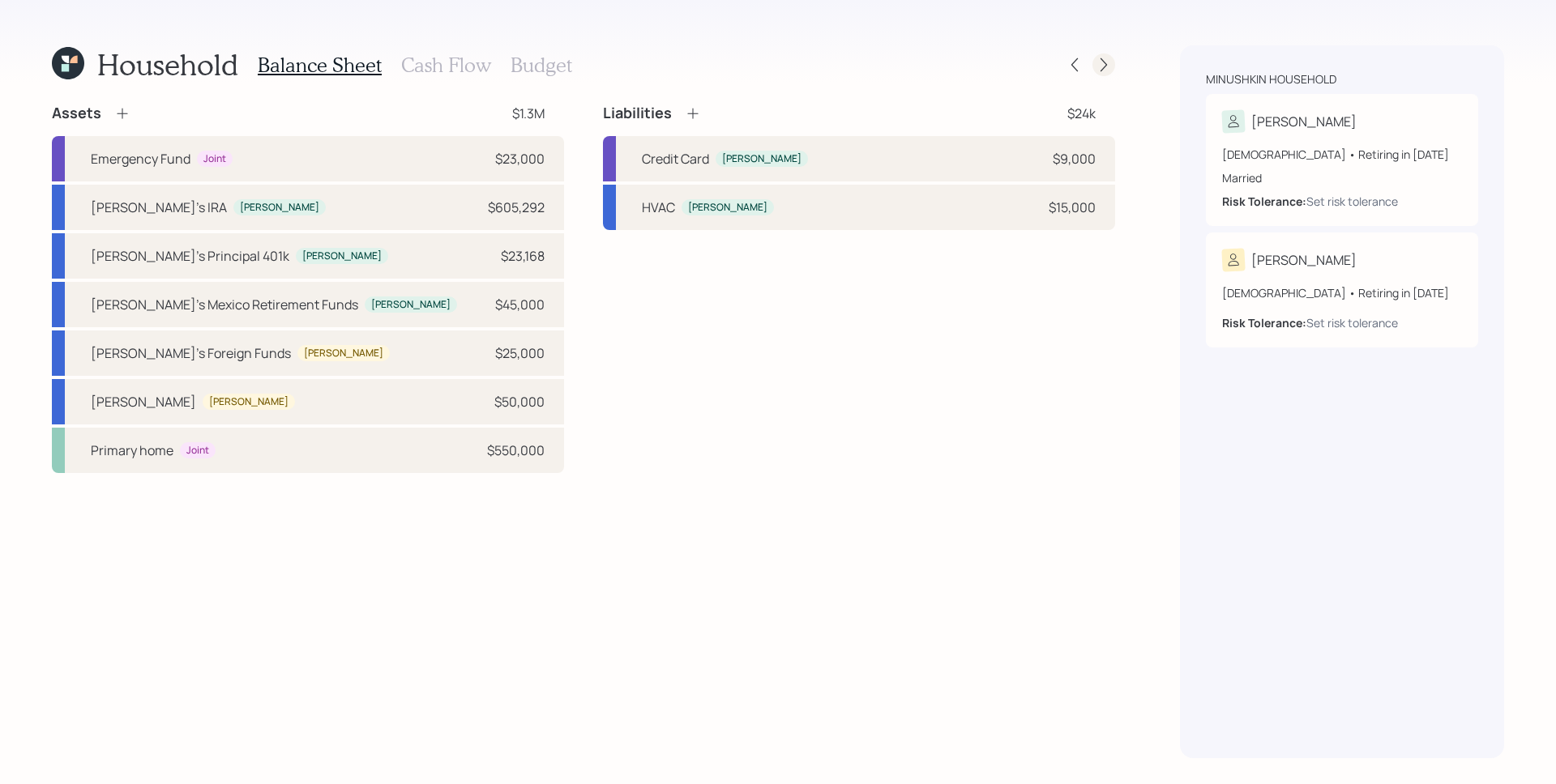
click at [1112, 62] on div at bounding box center [1103, 64] width 22 height 22
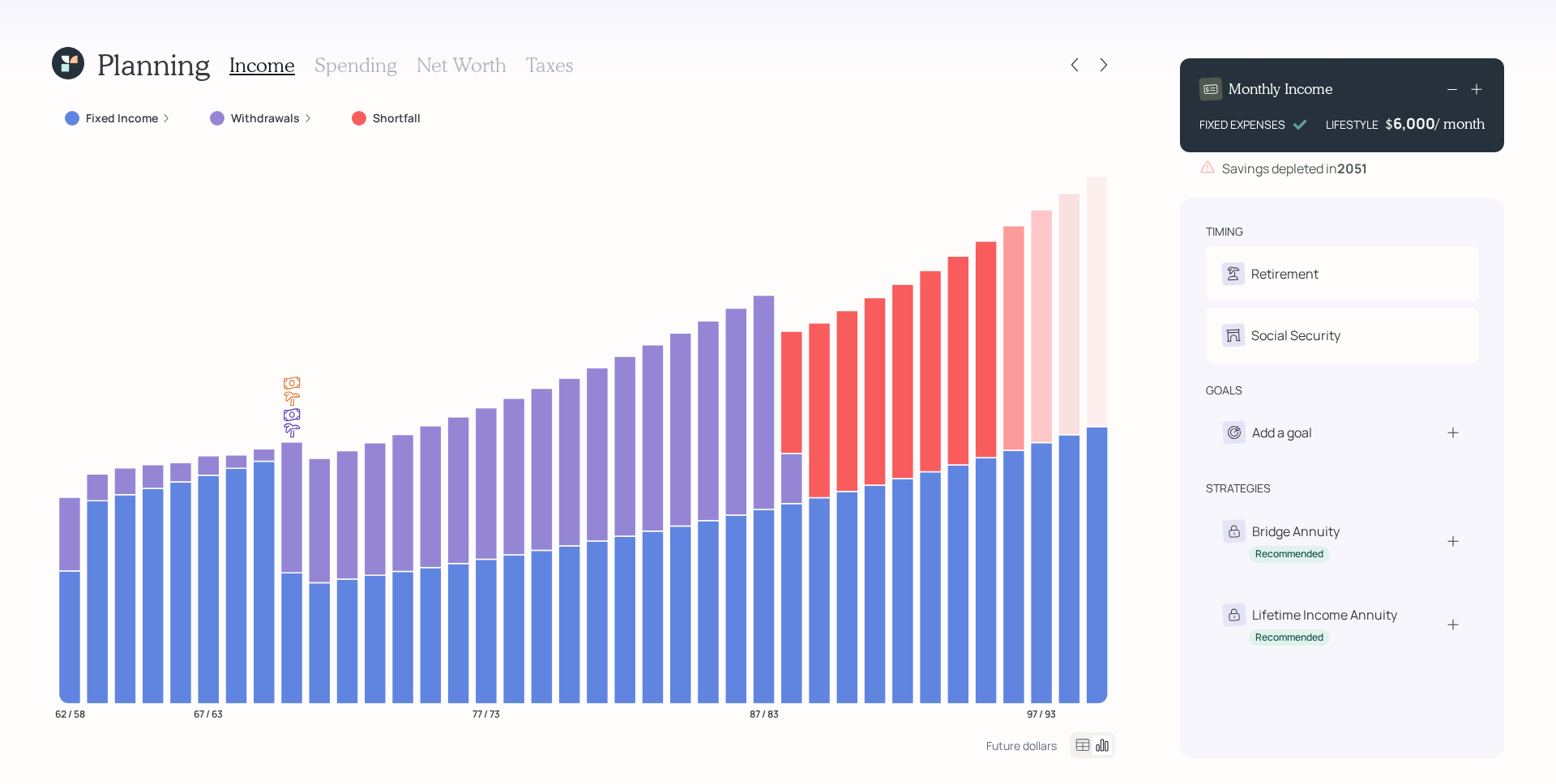
click at [551, 63] on h3 "Taxes" at bounding box center [550, 65] width 47 height 23
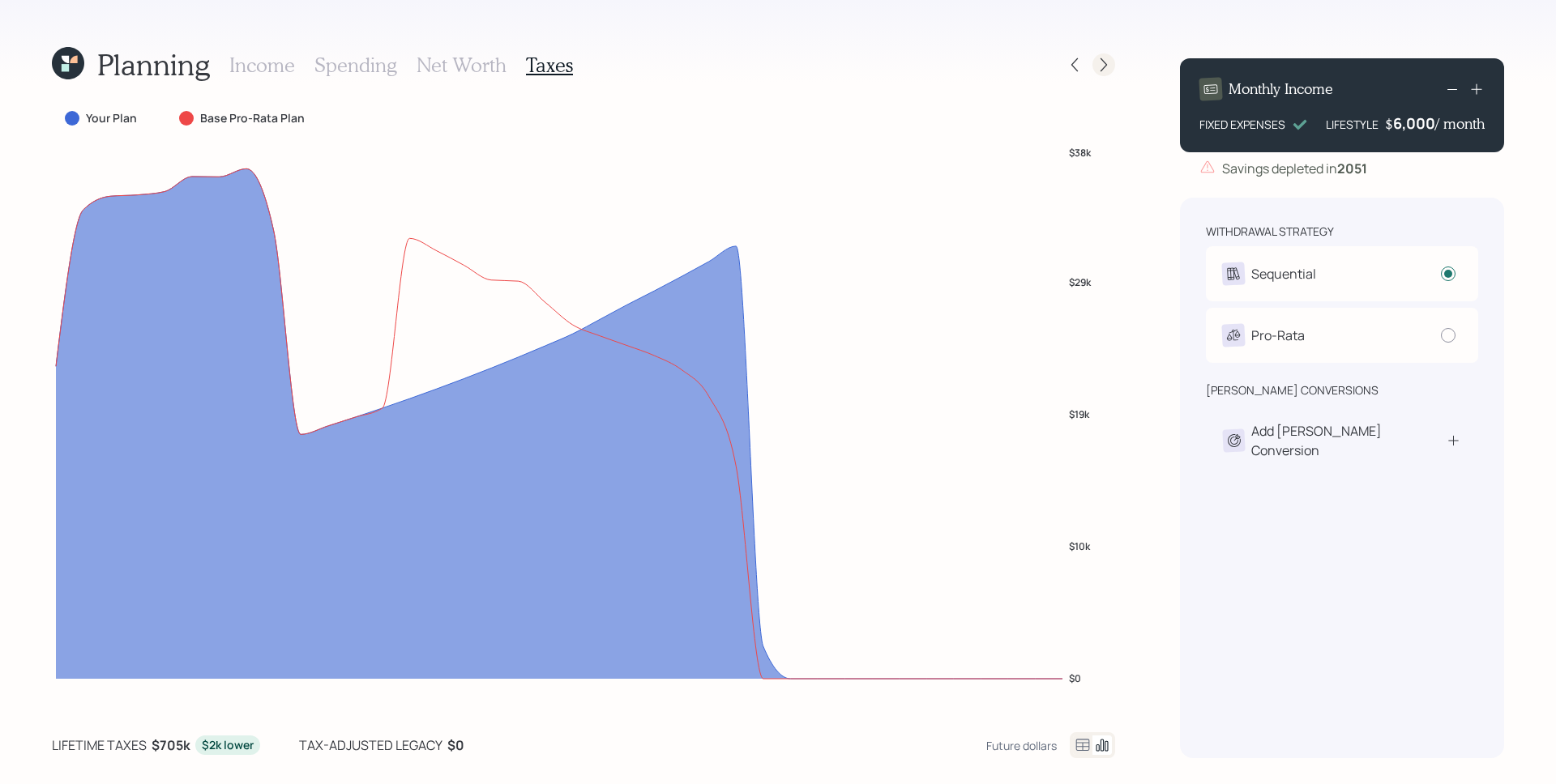
click at [1104, 68] on icon at bounding box center [1104, 64] width 16 height 16
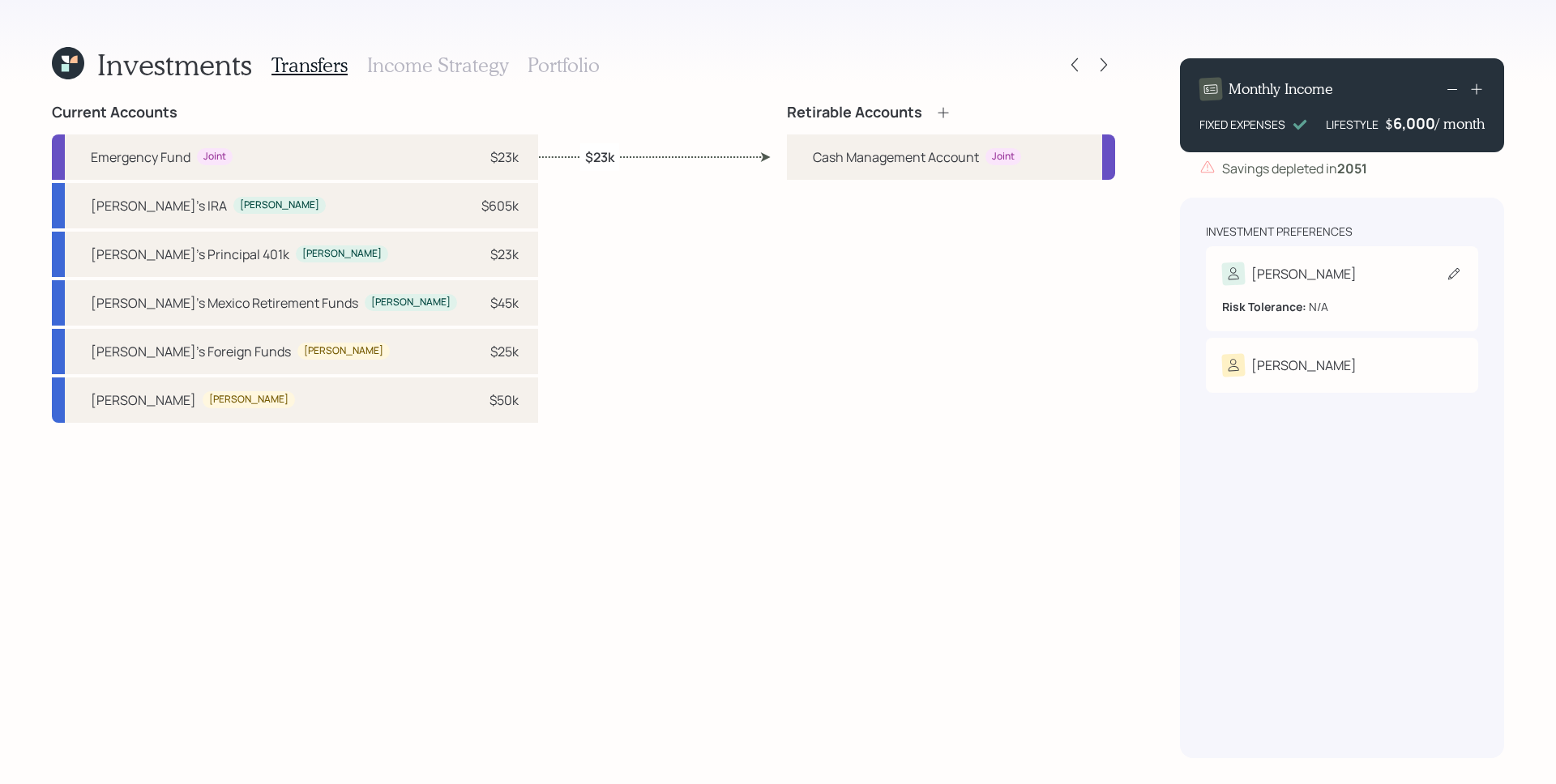
click at [1299, 282] on div "[PERSON_NAME]" at bounding box center [1342, 273] width 240 height 22
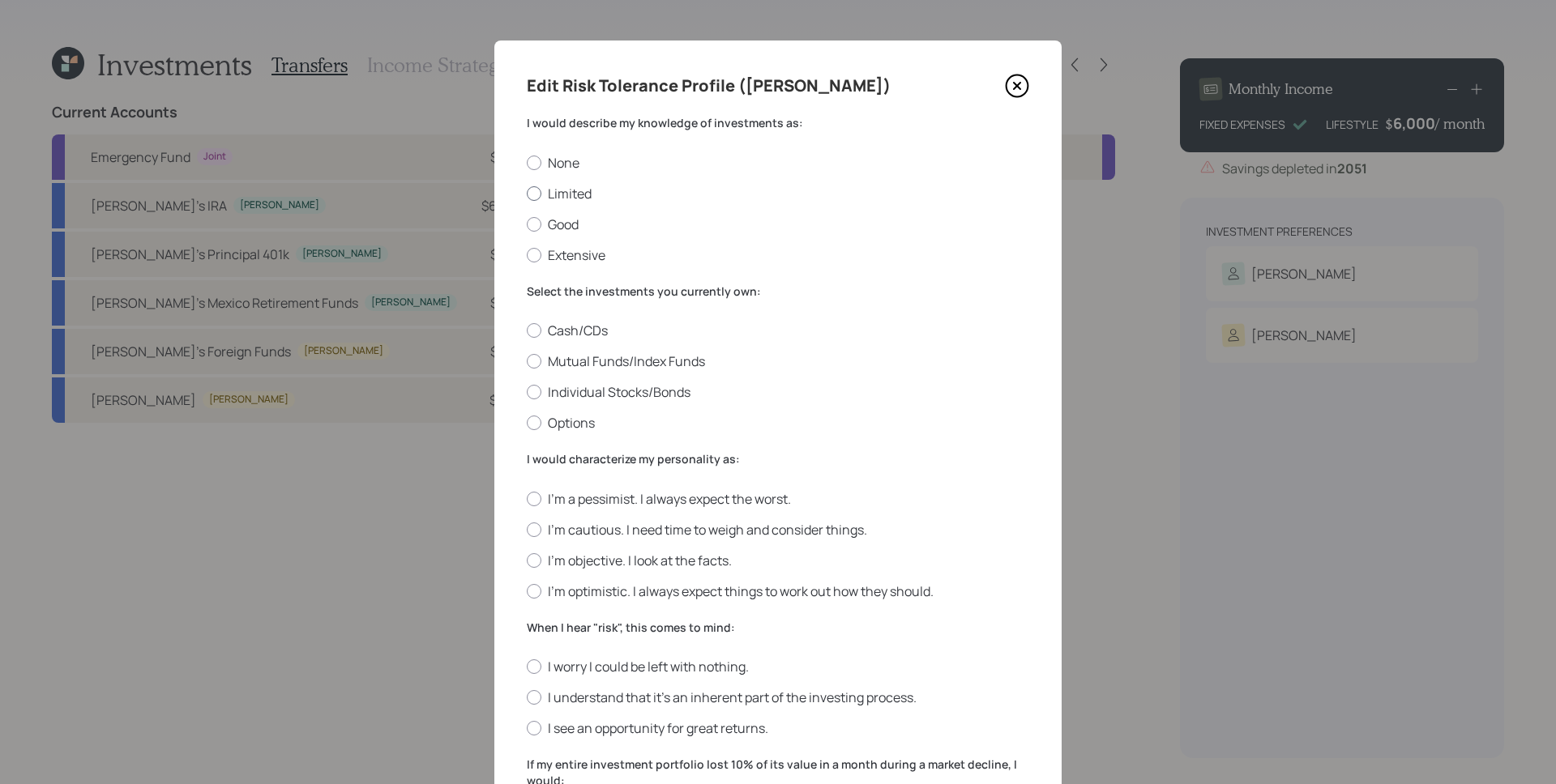
click at [564, 190] on label "Limited" at bounding box center [777, 193] width 502 height 18
click at [526, 192] on input "Limited" at bounding box center [526, 192] width 1 height 1
radio input "true"
click at [586, 362] on label "Mutual Funds/Index Funds" at bounding box center [777, 362] width 502 height 18
click at [526, 362] on input "Mutual Funds/Index Funds" at bounding box center [526, 362] width 1 height 1
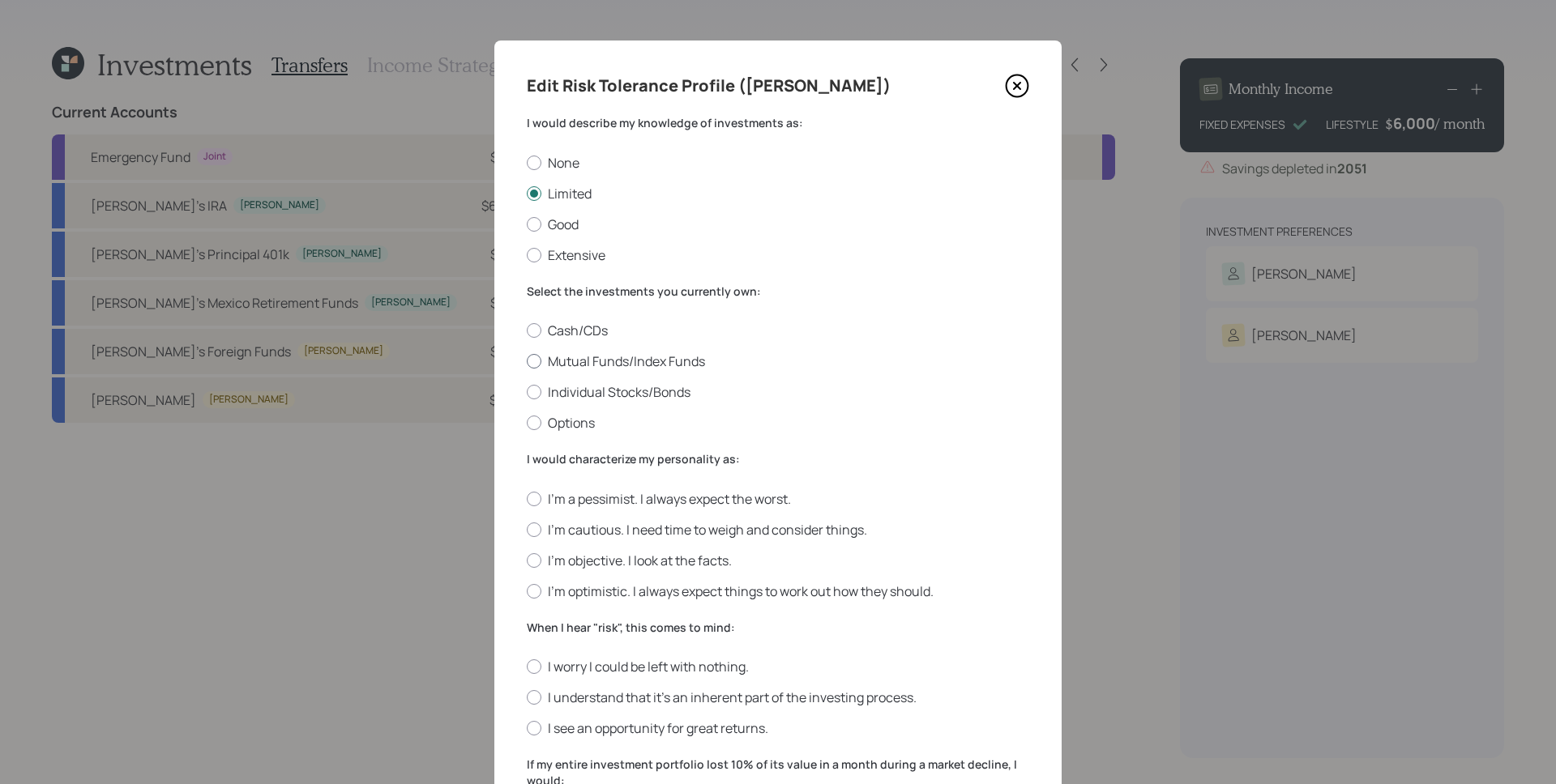
radio input "true"
click at [603, 556] on label "I'm objective. I look at the facts." at bounding box center [777, 561] width 502 height 18
click at [526, 560] on input "I'm objective. I look at the facts." at bounding box center [526, 560] width 1 height 1
radio input "true"
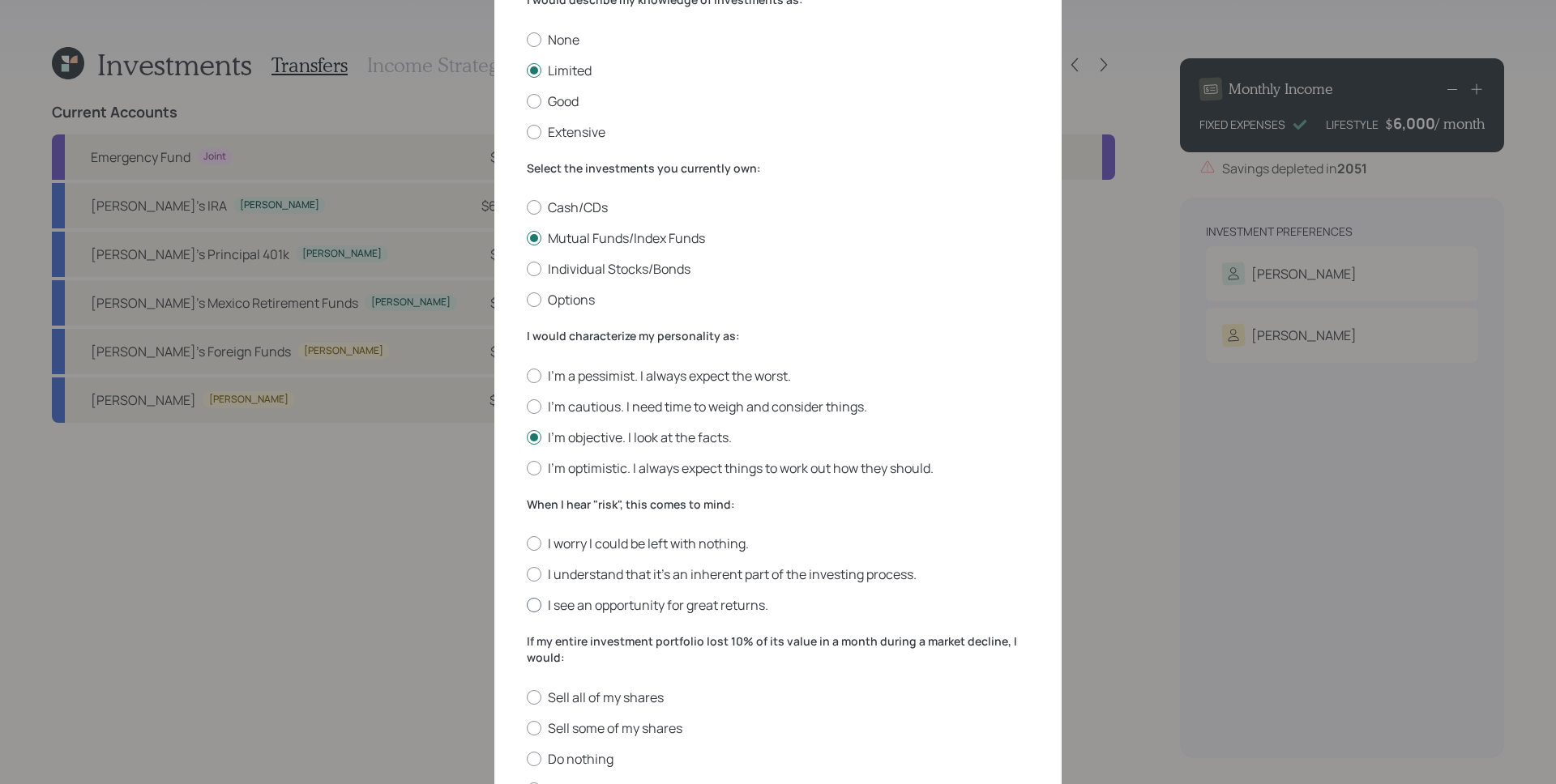
click at [629, 603] on label "I see an opportunity for great returns." at bounding box center [777, 605] width 502 height 18
click at [526, 605] on input "I see an opportunity for great returns." at bounding box center [526, 605] width 1 height 1
radio input "true"
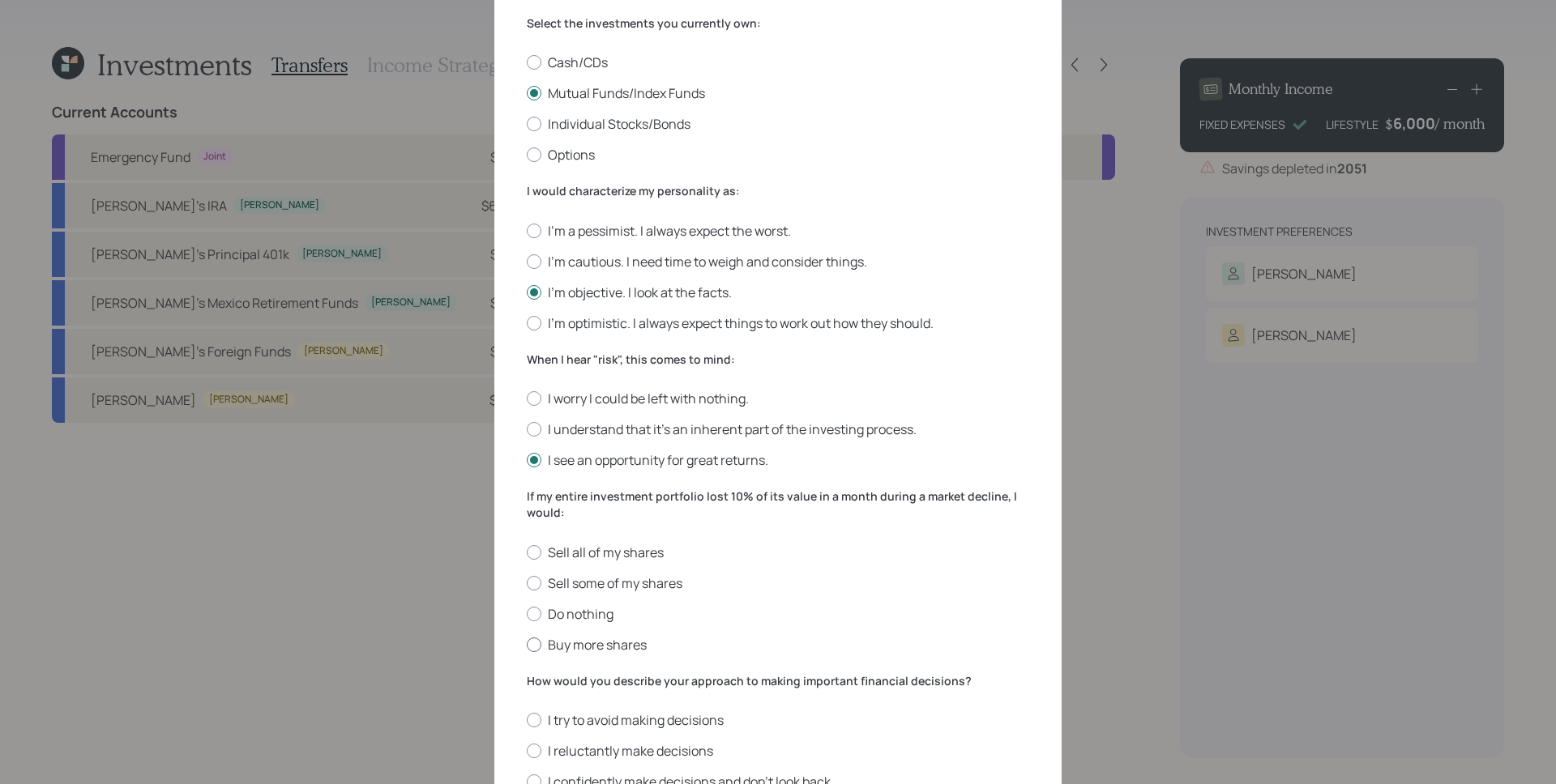
click at [596, 652] on form "I would describe my knowledge of investments as: None Limited Good Extensive Se…" at bounding box center [777, 346] width 502 height 999
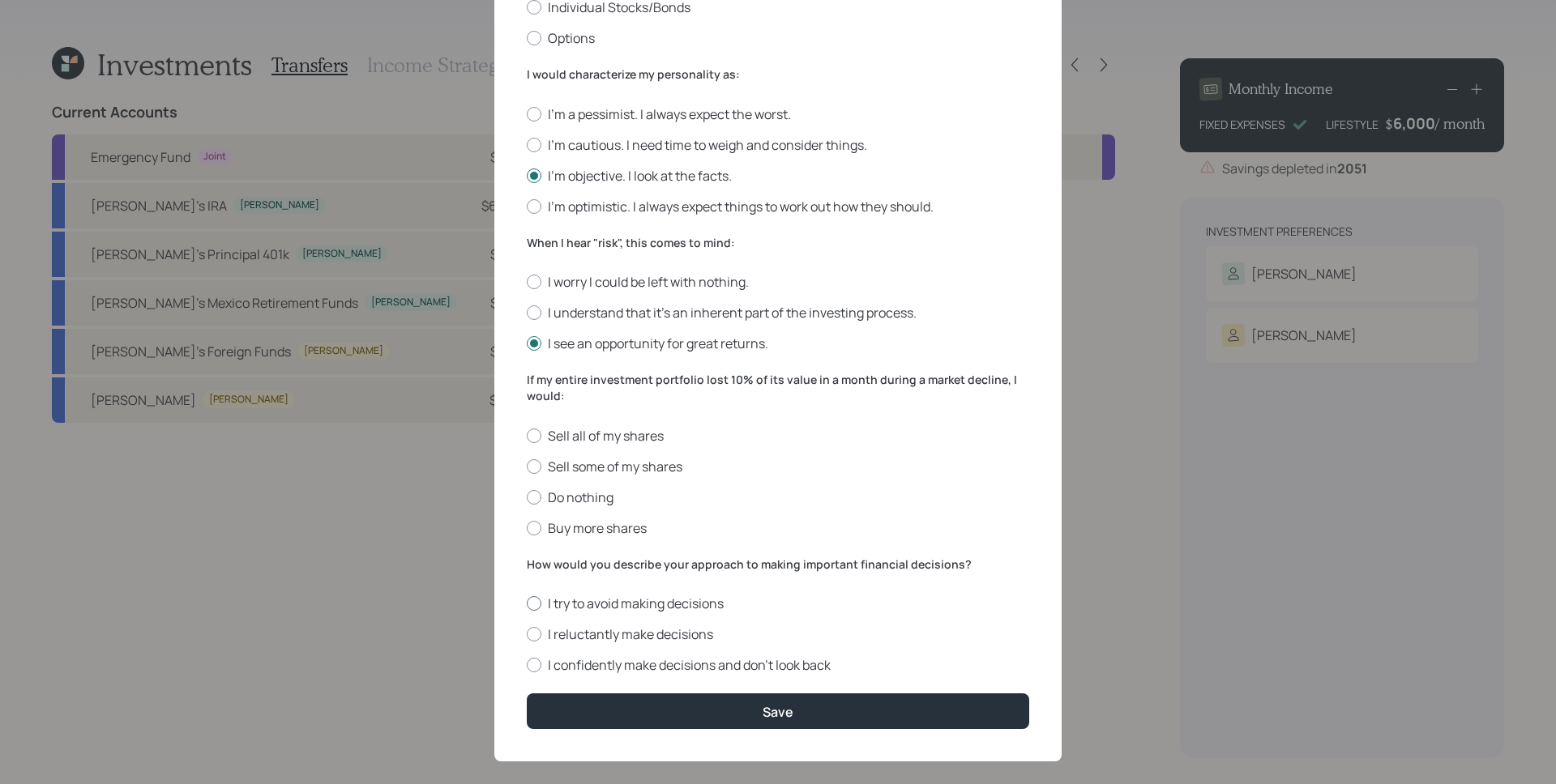
scroll to position [403, 0]
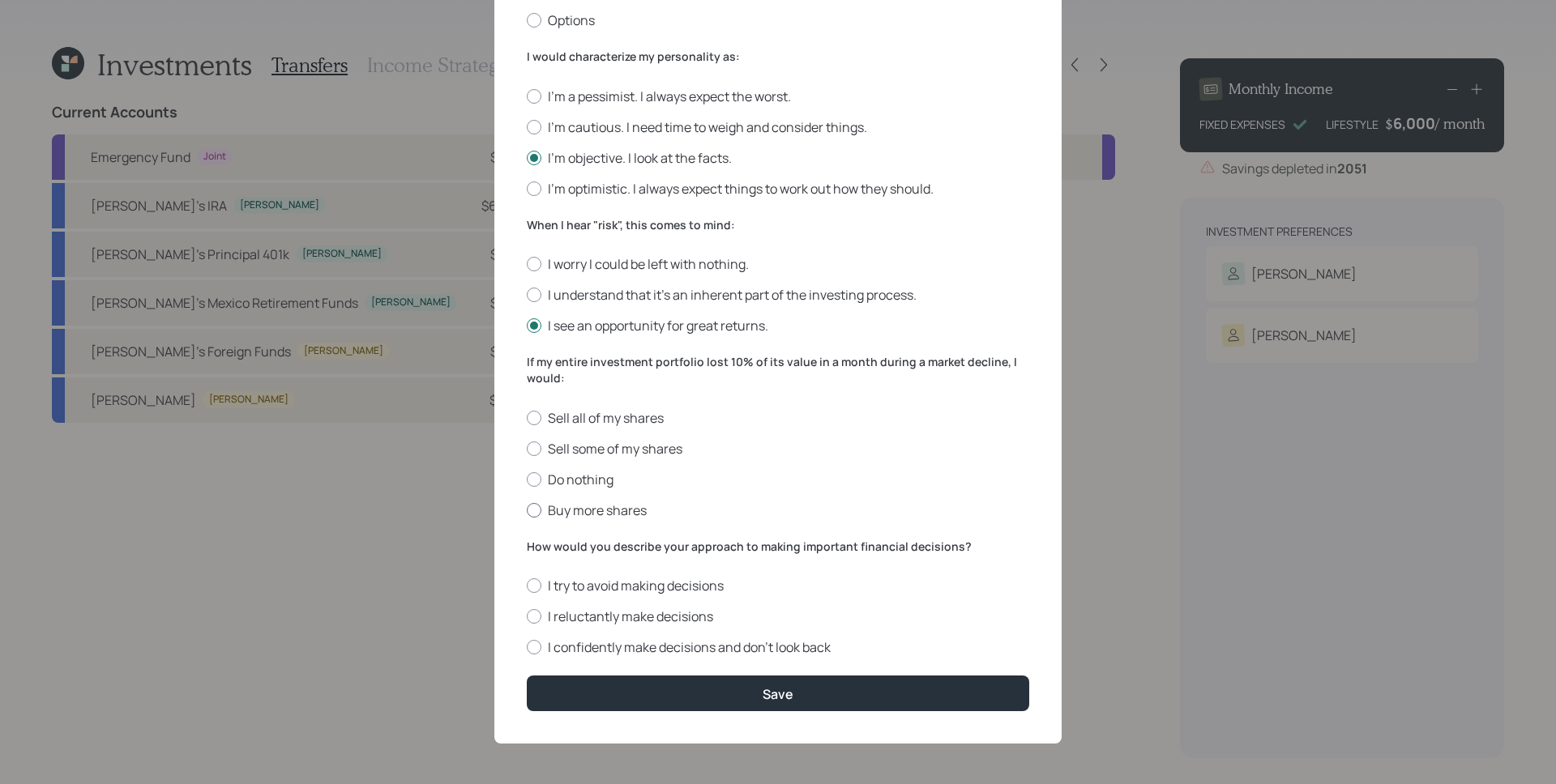
click at [564, 514] on label "Buy more shares" at bounding box center [777, 510] width 502 height 18
click at [526, 510] on input "Buy more shares" at bounding box center [526, 509] width 1 height 1
radio input "true"
click at [606, 646] on label "I confidently make decisions and don’t look back" at bounding box center [777, 647] width 502 height 18
click at [526, 647] on input "I confidently make decisions and don’t look back" at bounding box center [526, 647] width 1 height 1
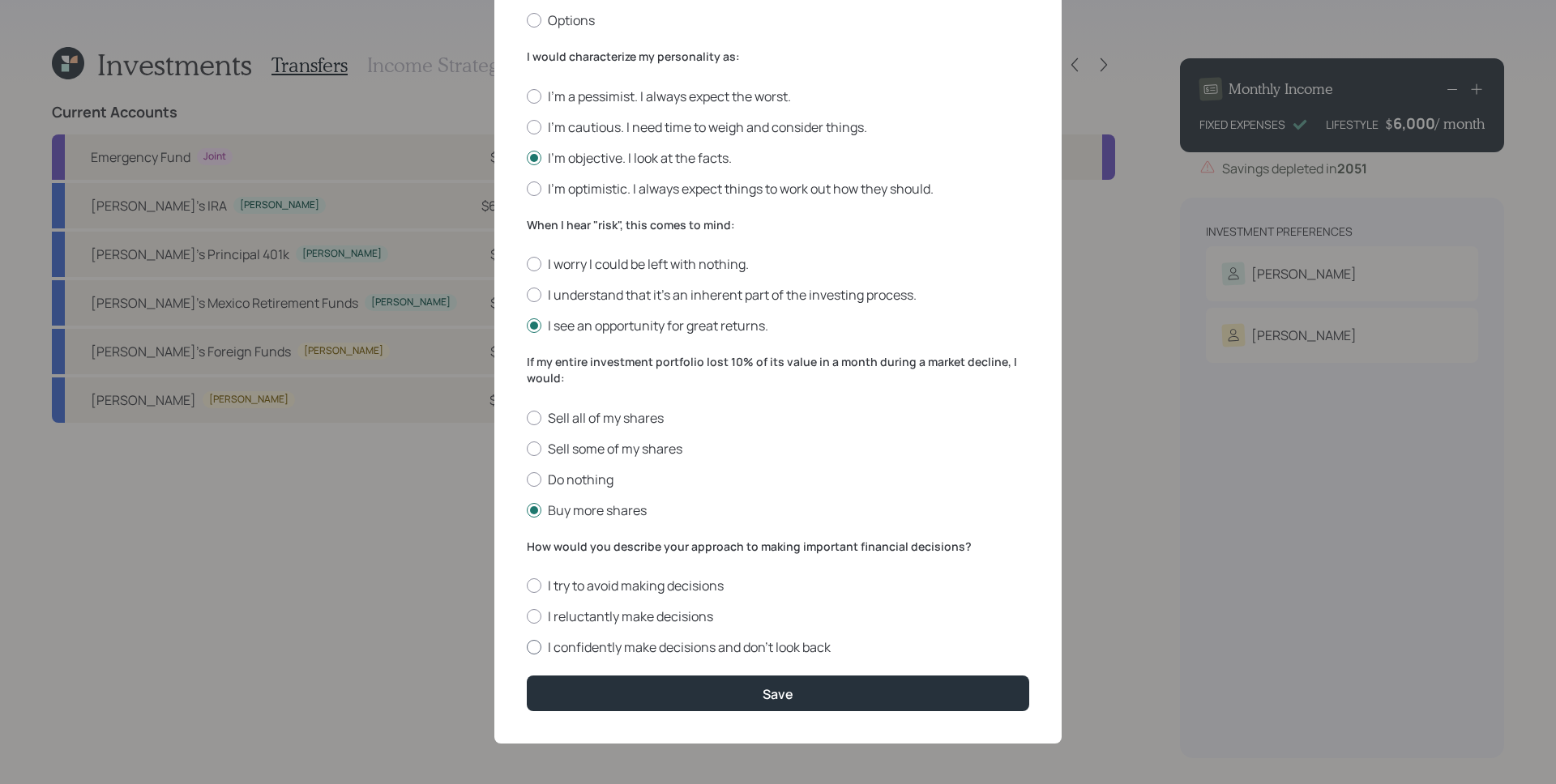
radio input "true"
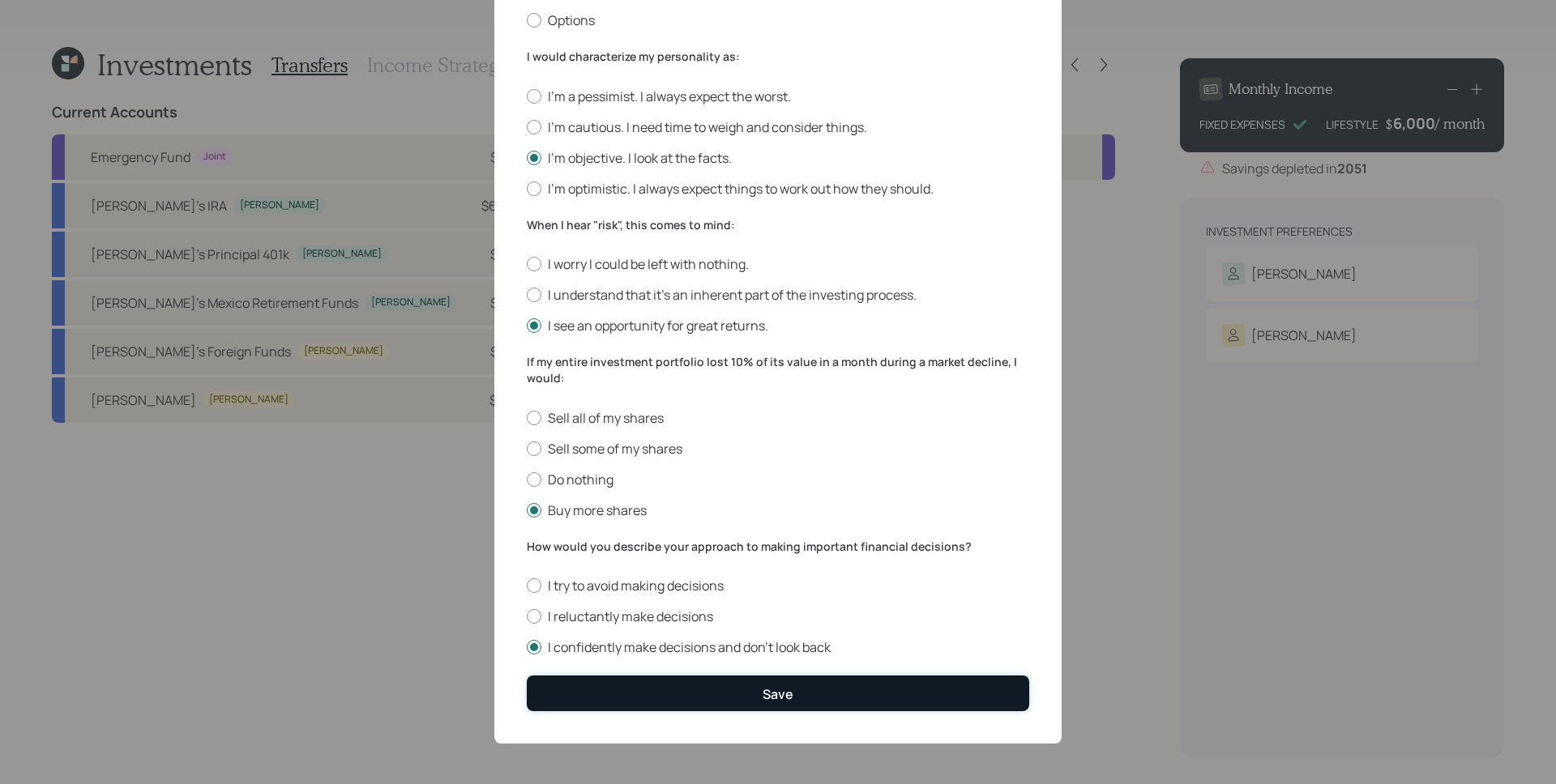
click at [687, 695] on button "Save" at bounding box center [777, 693] width 502 height 35
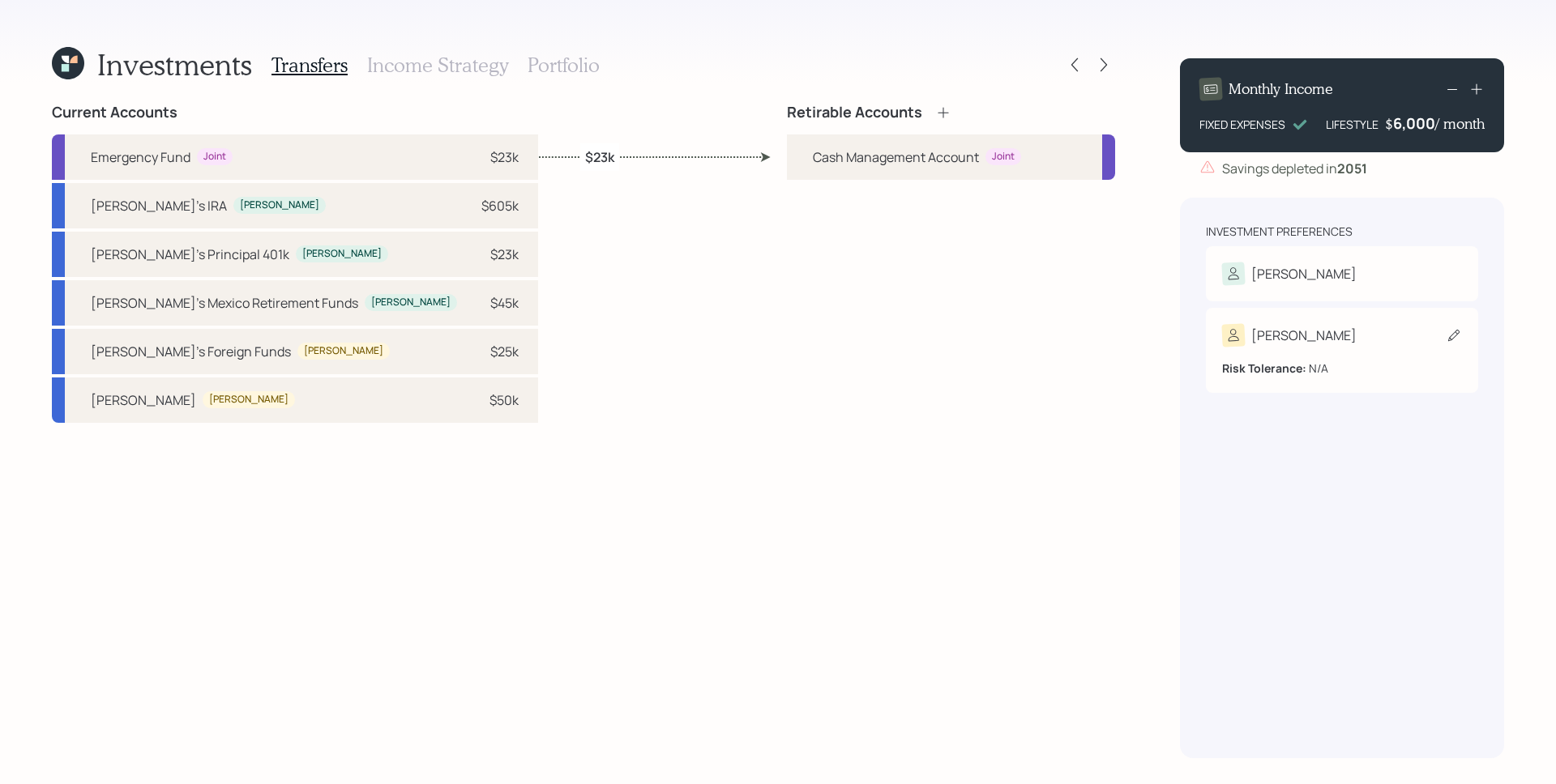
click at [1342, 361] on div "Risk Tolerance: N/A" at bounding box center [1342, 368] width 240 height 17
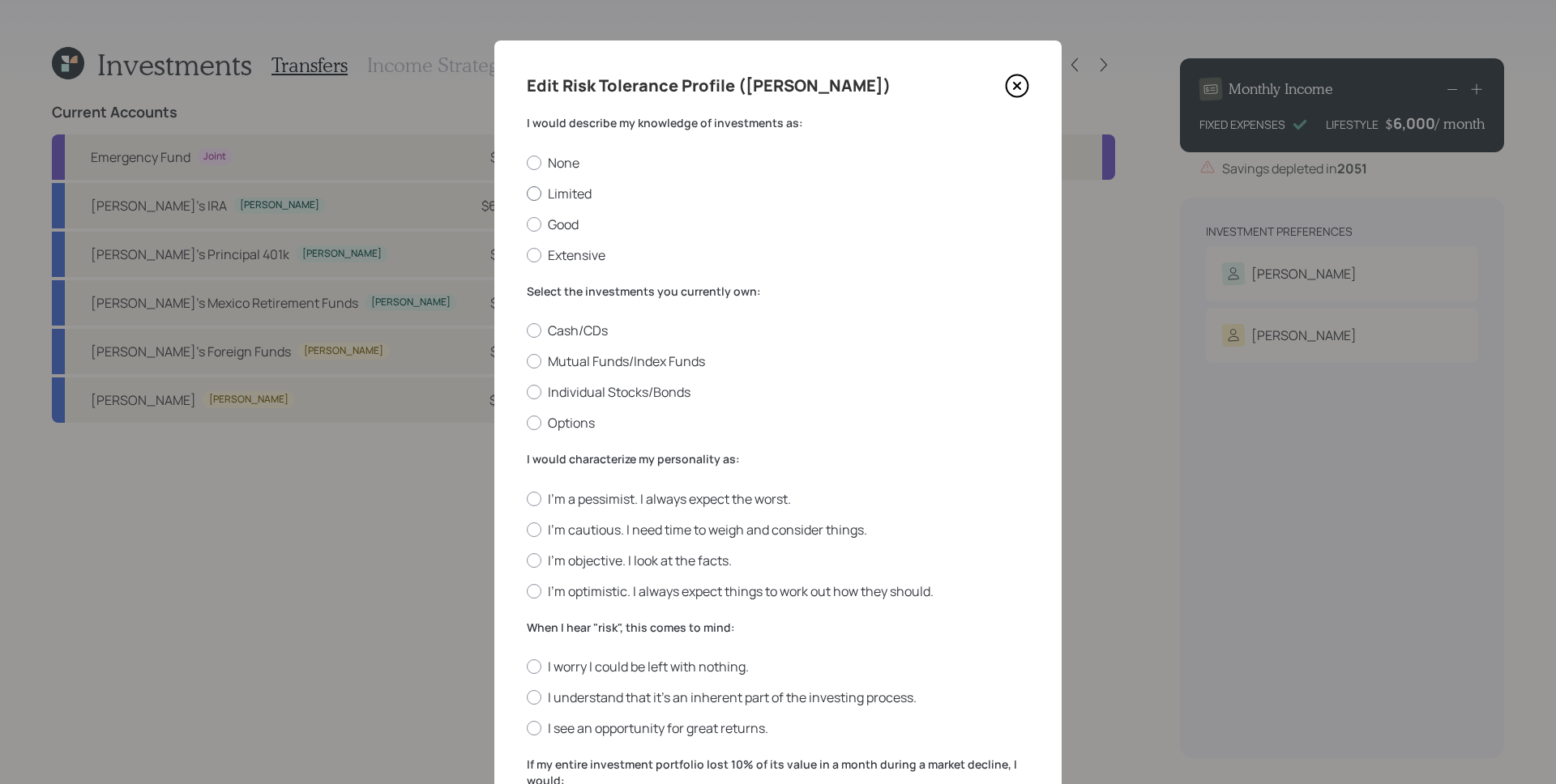
click at [569, 193] on label "Limited" at bounding box center [777, 193] width 502 height 18
click at [526, 193] on input "Limited" at bounding box center [526, 192] width 1 height 1
radio input "true"
click at [584, 358] on label "Mutual Funds/Index Funds" at bounding box center [777, 362] width 502 height 18
click at [526, 362] on input "Mutual Funds/Index Funds" at bounding box center [526, 362] width 1 height 1
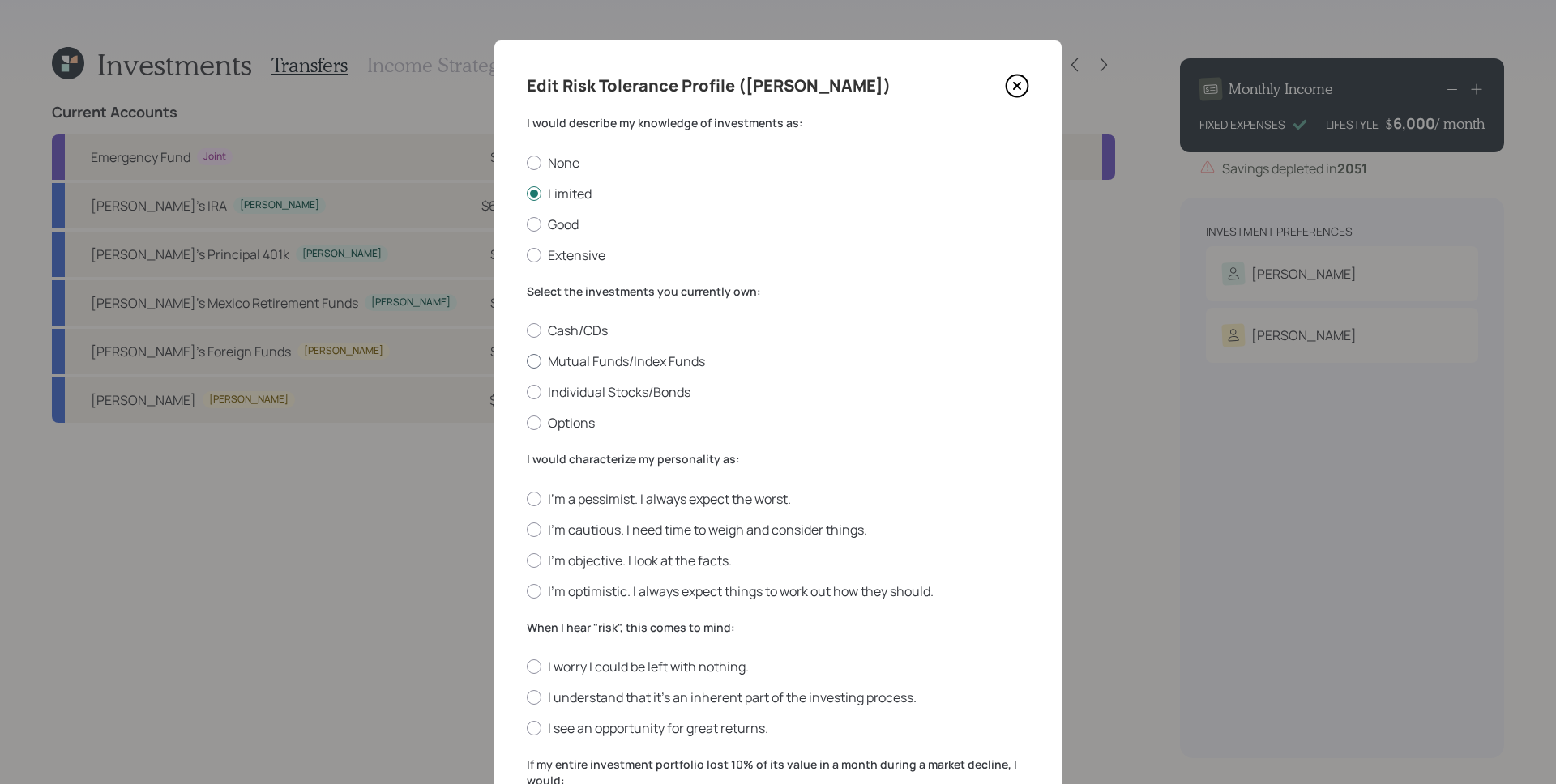
radio input "true"
click at [585, 561] on label "I'm objective. I look at the facts." at bounding box center [777, 561] width 502 height 18
click at [526, 561] on input "I'm objective. I look at the facts." at bounding box center [526, 560] width 1 height 1
radio input "true"
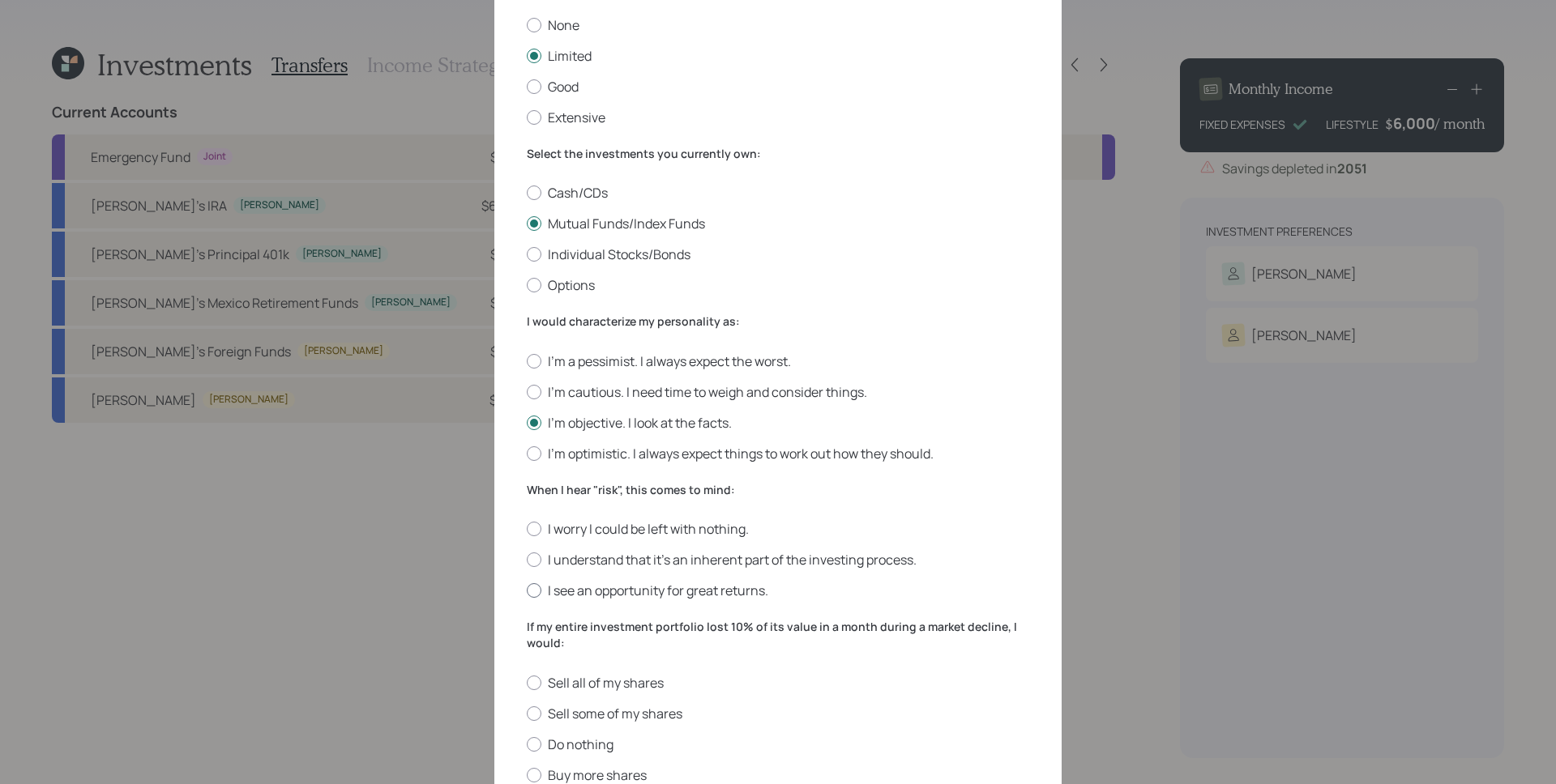
click at [620, 585] on label "I see an opportunity for great returns." at bounding box center [777, 591] width 502 height 18
click at [526, 591] on input "I see an opportunity for great returns." at bounding box center [526, 591] width 1 height 1
radio input "true"
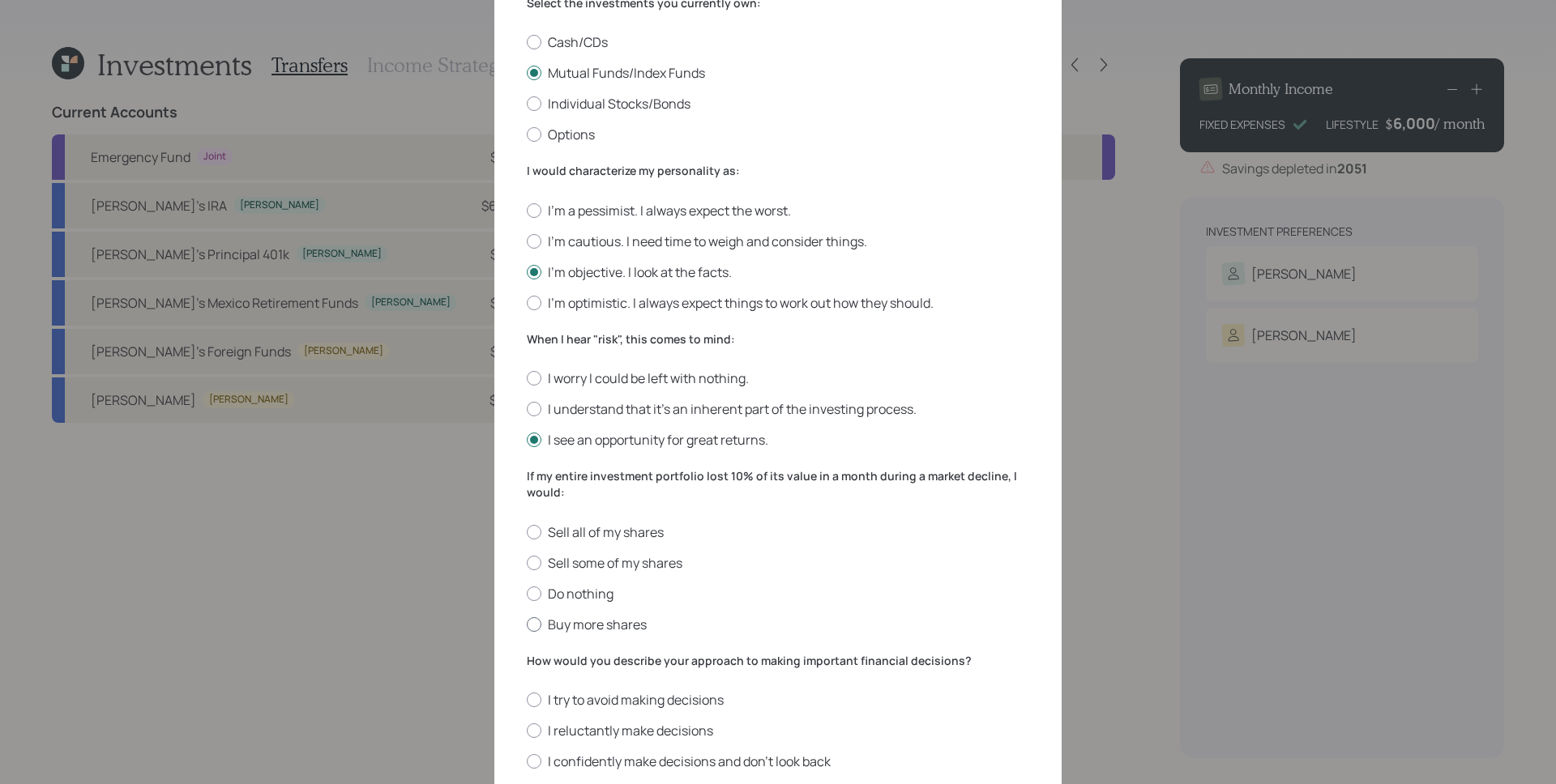
click at [596, 630] on label "Buy more shares" at bounding box center [777, 625] width 502 height 18
click at [526, 625] on input "Buy more shares" at bounding box center [526, 624] width 1 height 1
radio input "true"
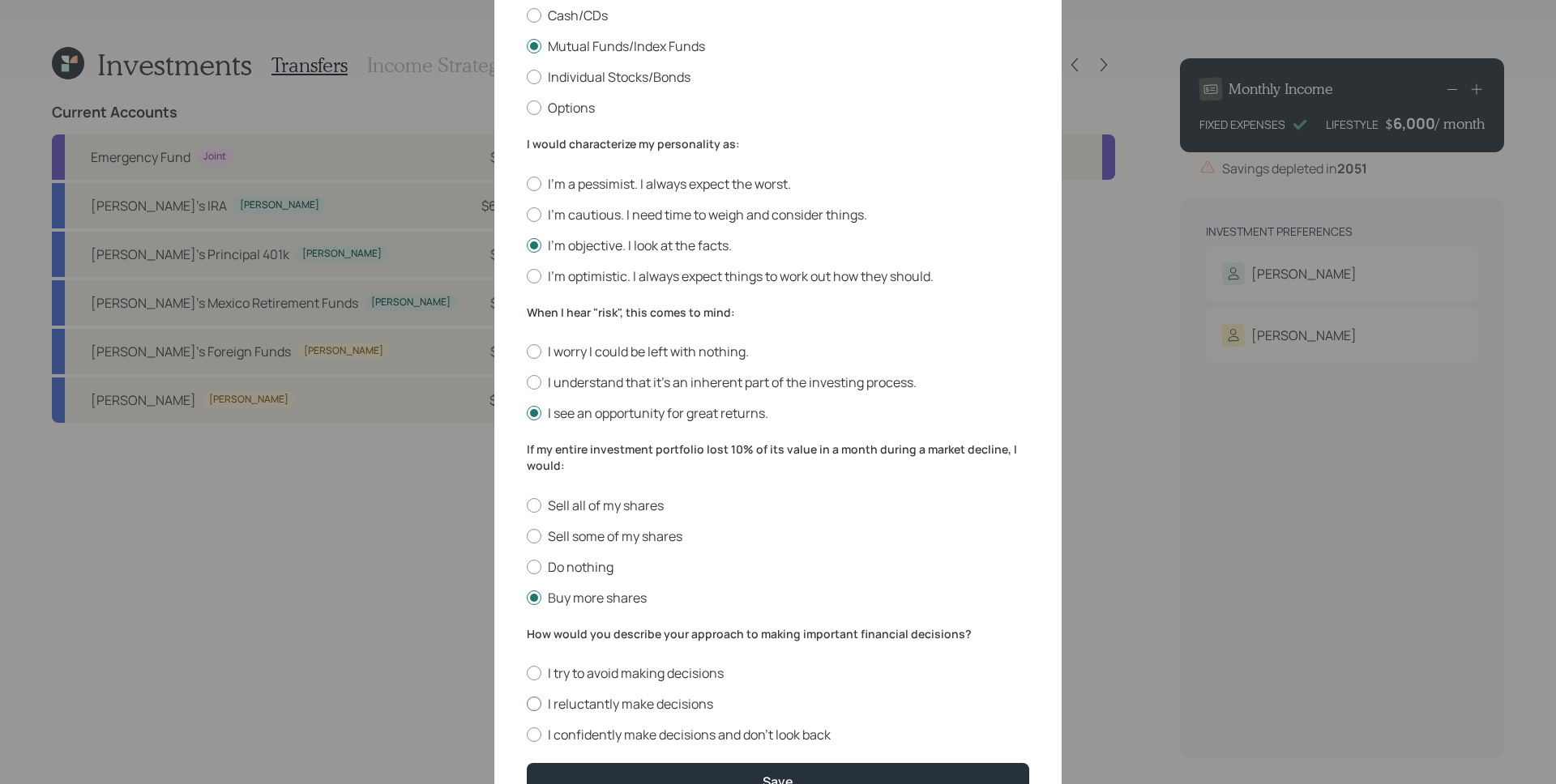
scroll to position [403, 0]
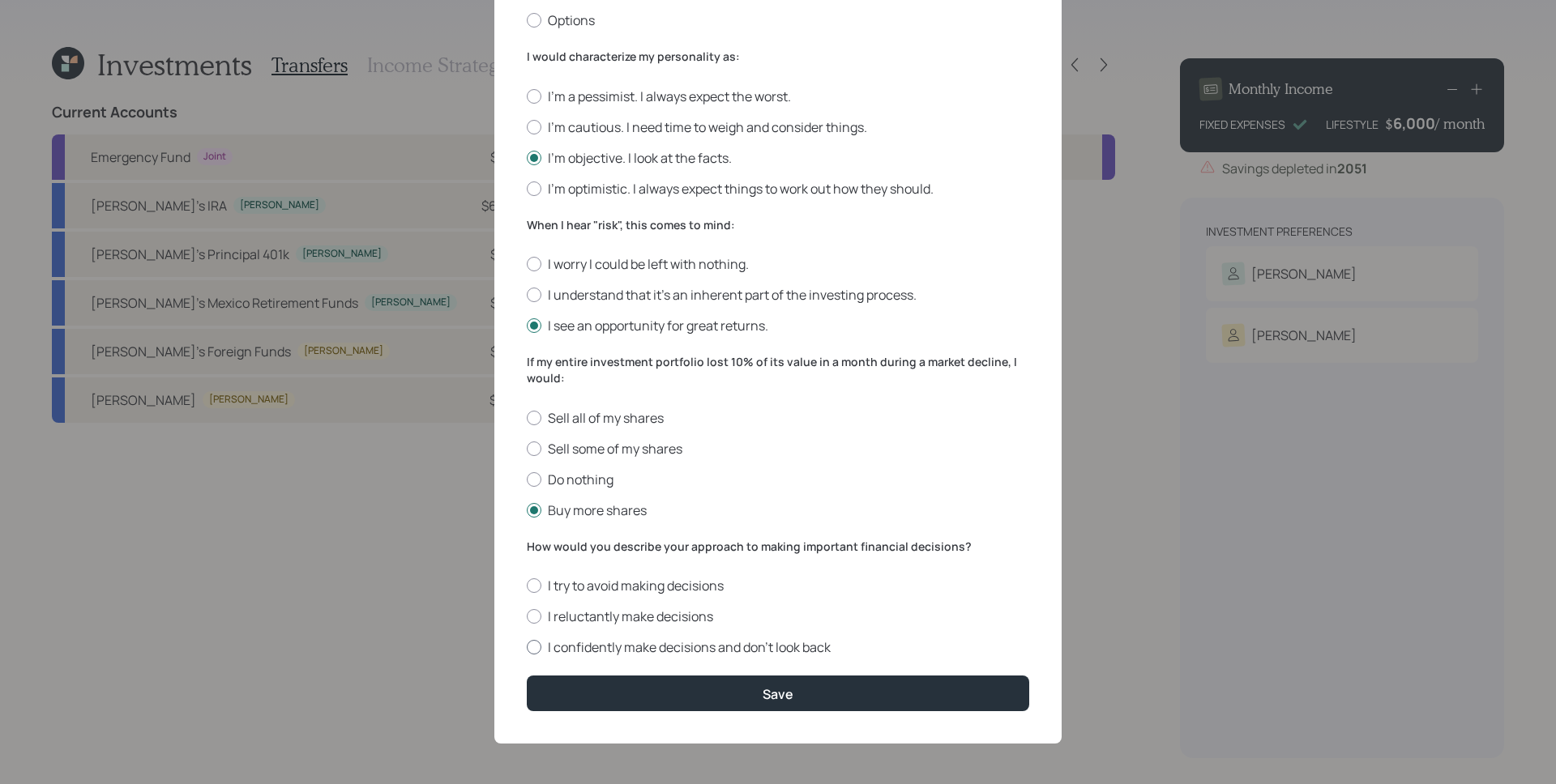
click at [589, 646] on label "I confidently make decisions and don’t look back" at bounding box center [777, 647] width 502 height 18
click at [691, 686] on button "Save" at bounding box center [777, 693] width 502 height 35
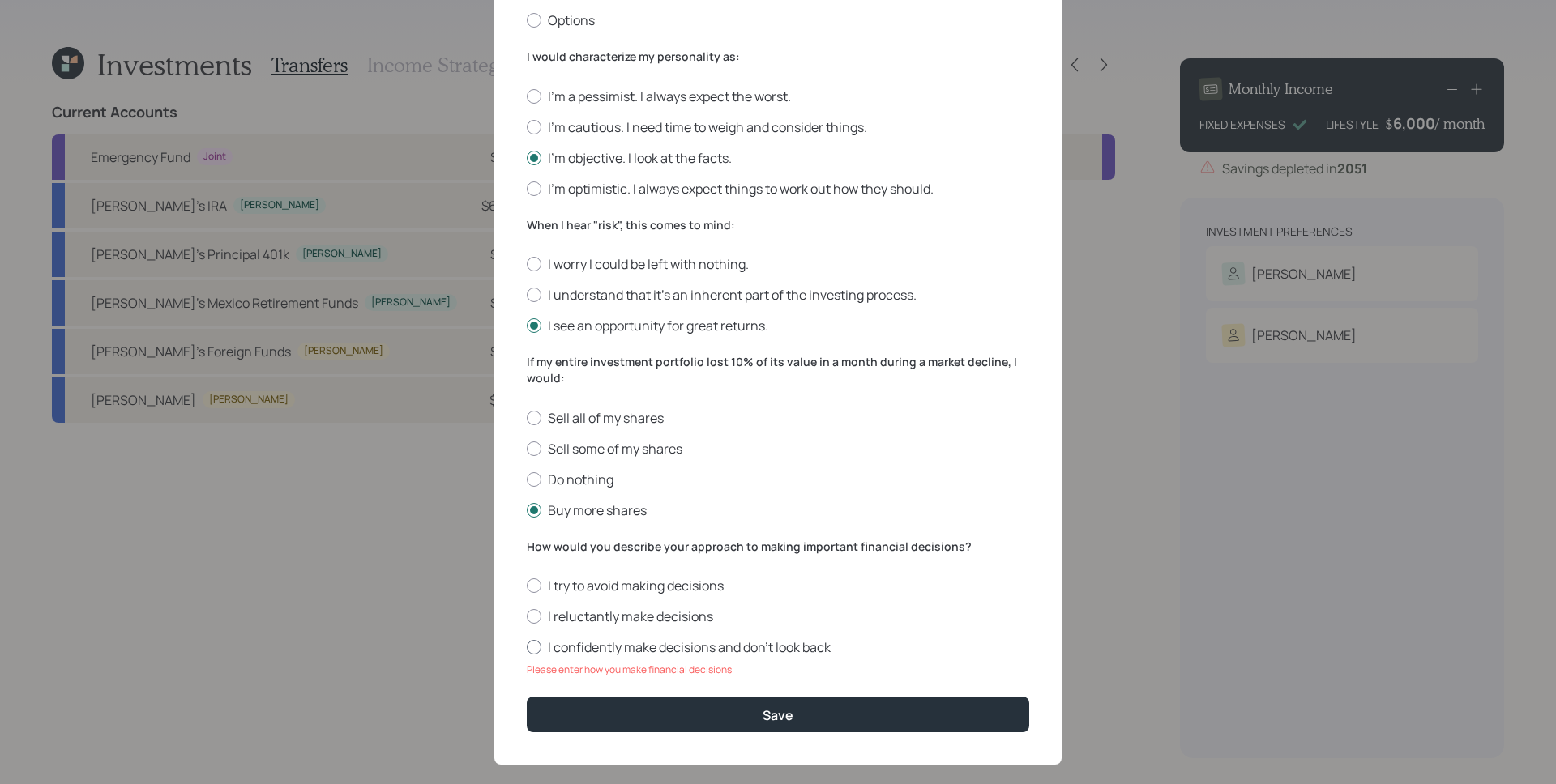
click at [640, 653] on label "I confidently make decisions and don’t look back" at bounding box center [777, 647] width 502 height 18
click at [526, 648] on input "I confidently make decisions and don’t look back" at bounding box center [526, 647] width 1 height 1
radio input "true"
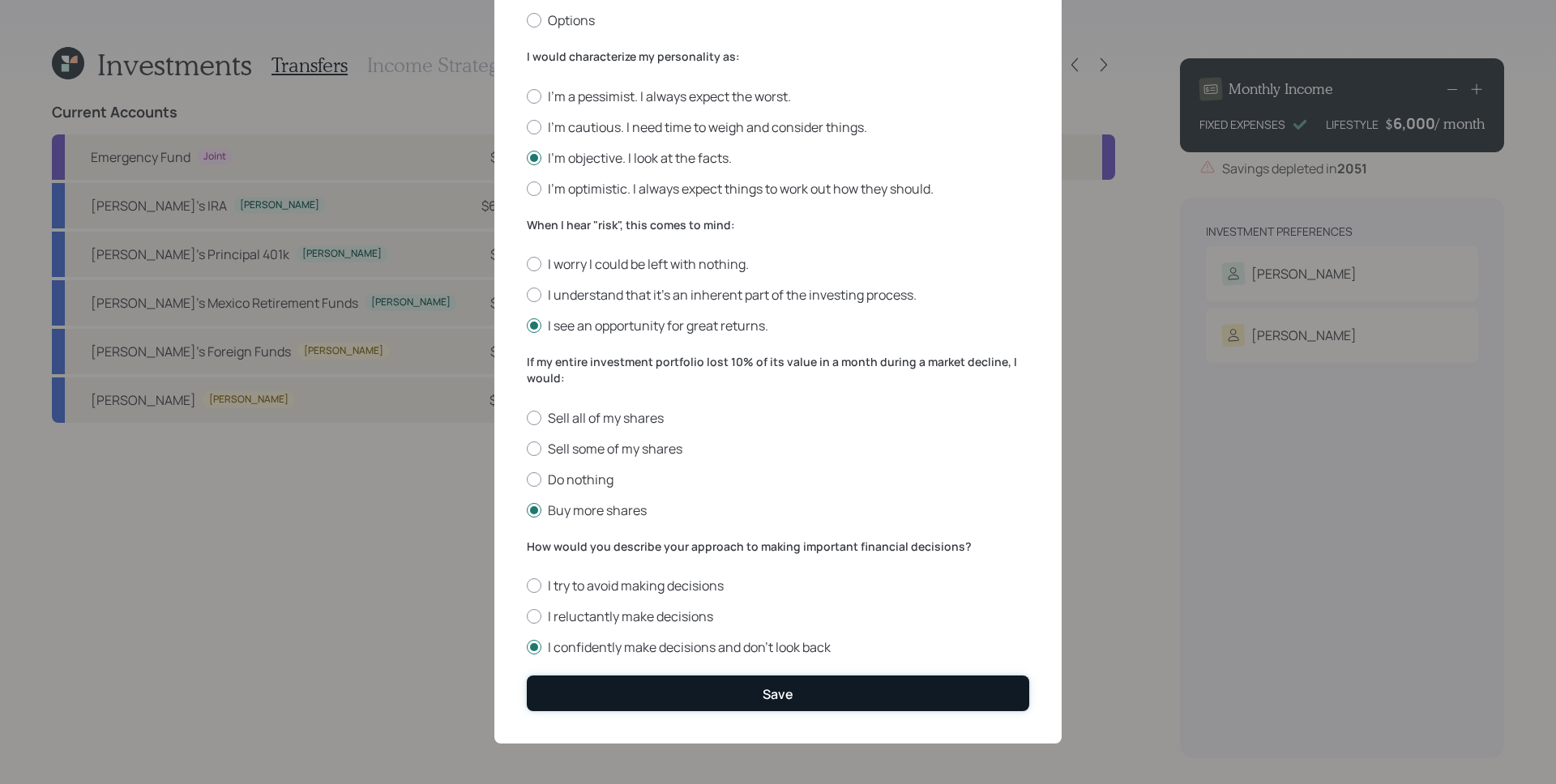
drag, startPoint x: 716, startPoint y: 702, endPoint x: 747, endPoint y: 688, distance: 34.0
click at [716, 702] on button "Save" at bounding box center [777, 693] width 502 height 35
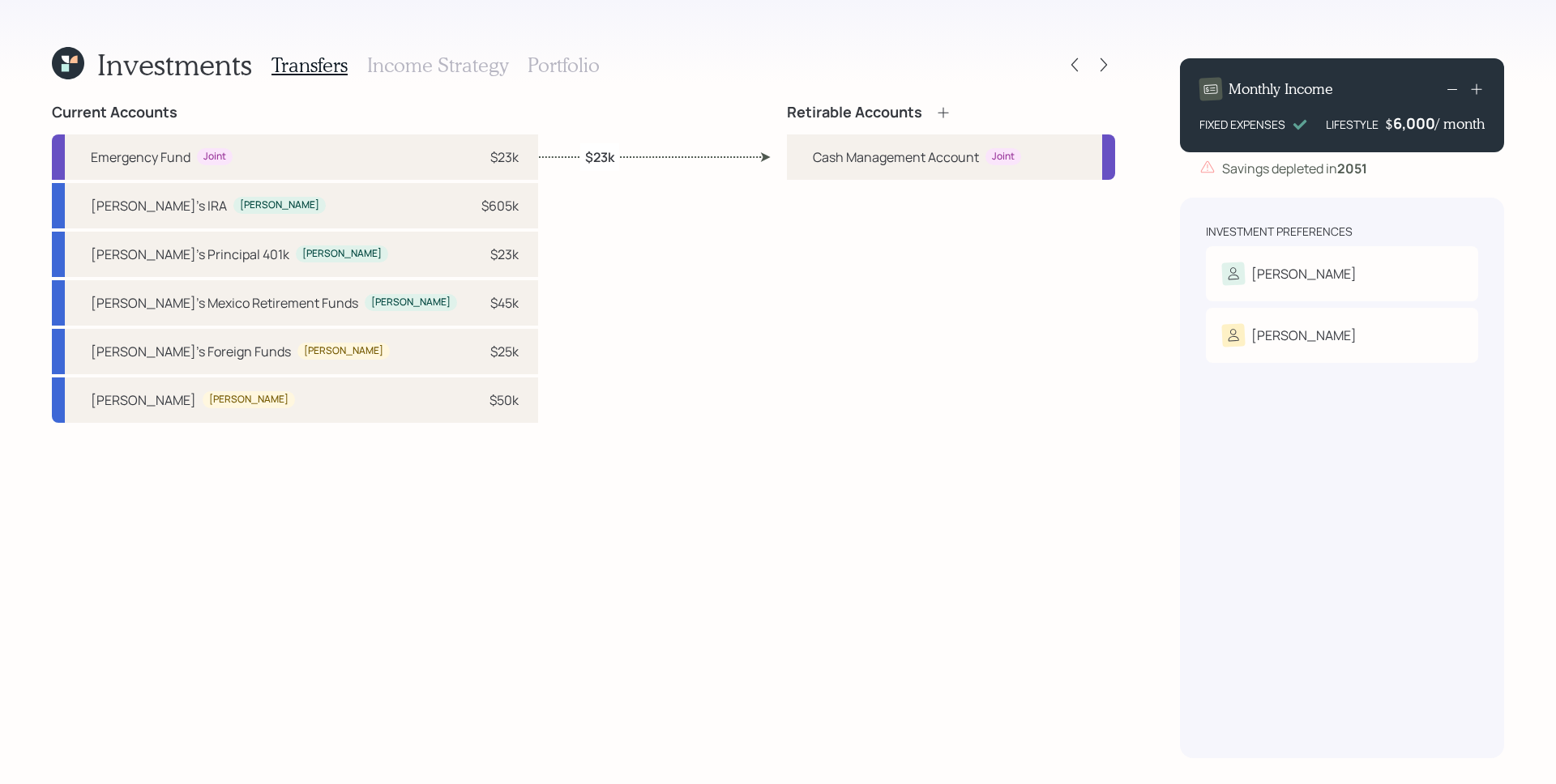
click at [946, 112] on icon at bounding box center [944, 113] width 16 height 16
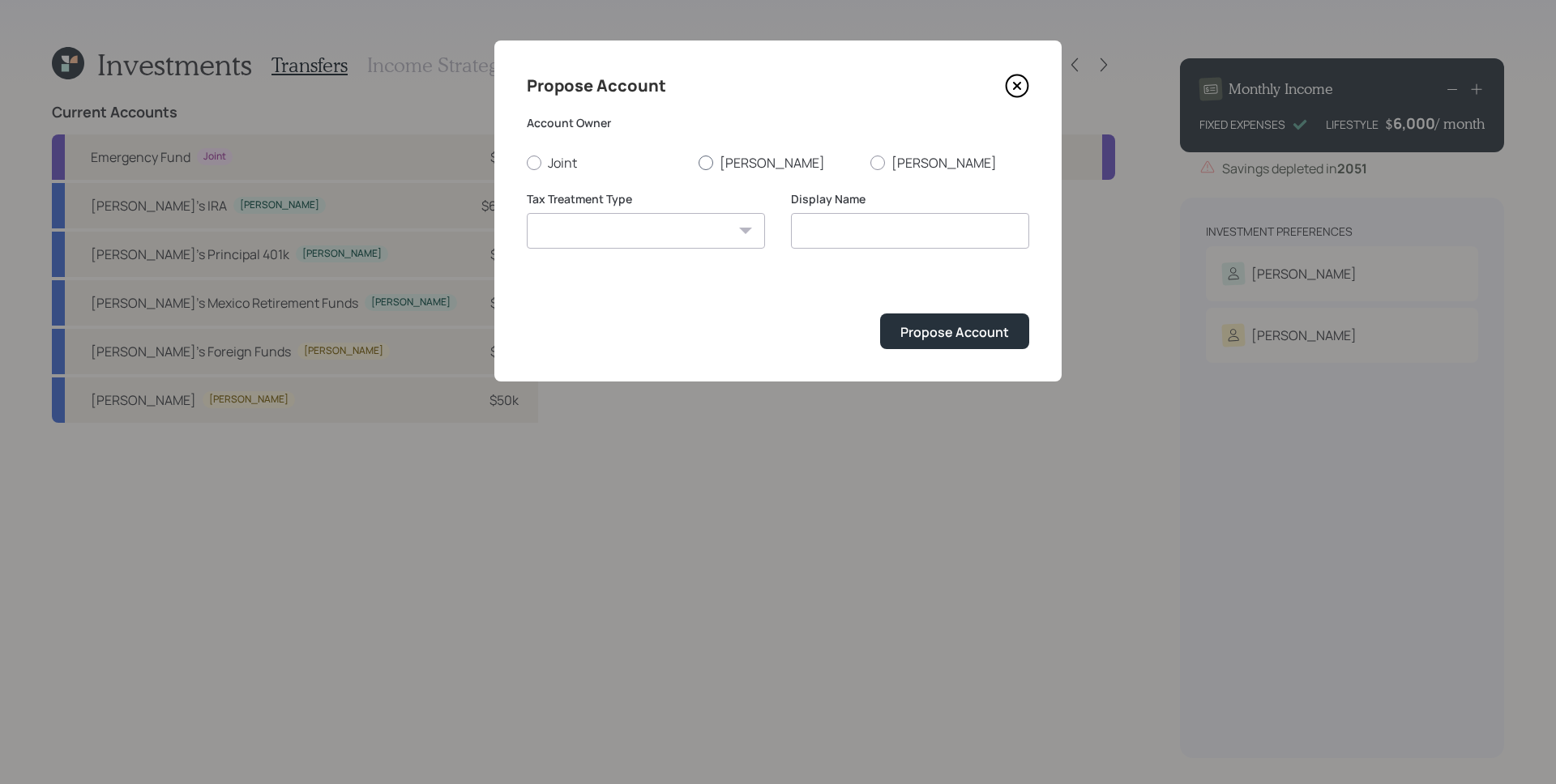
click at [742, 156] on label "[PERSON_NAME]" at bounding box center [777, 163] width 158 height 18
click at [698, 162] on input "[PERSON_NAME]" at bounding box center [698, 162] width 1 height 1
radio input "true"
click at [703, 224] on select "[PERSON_NAME] Taxable Traditional" at bounding box center [645, 231] width 238 height 36
select select "traditional"
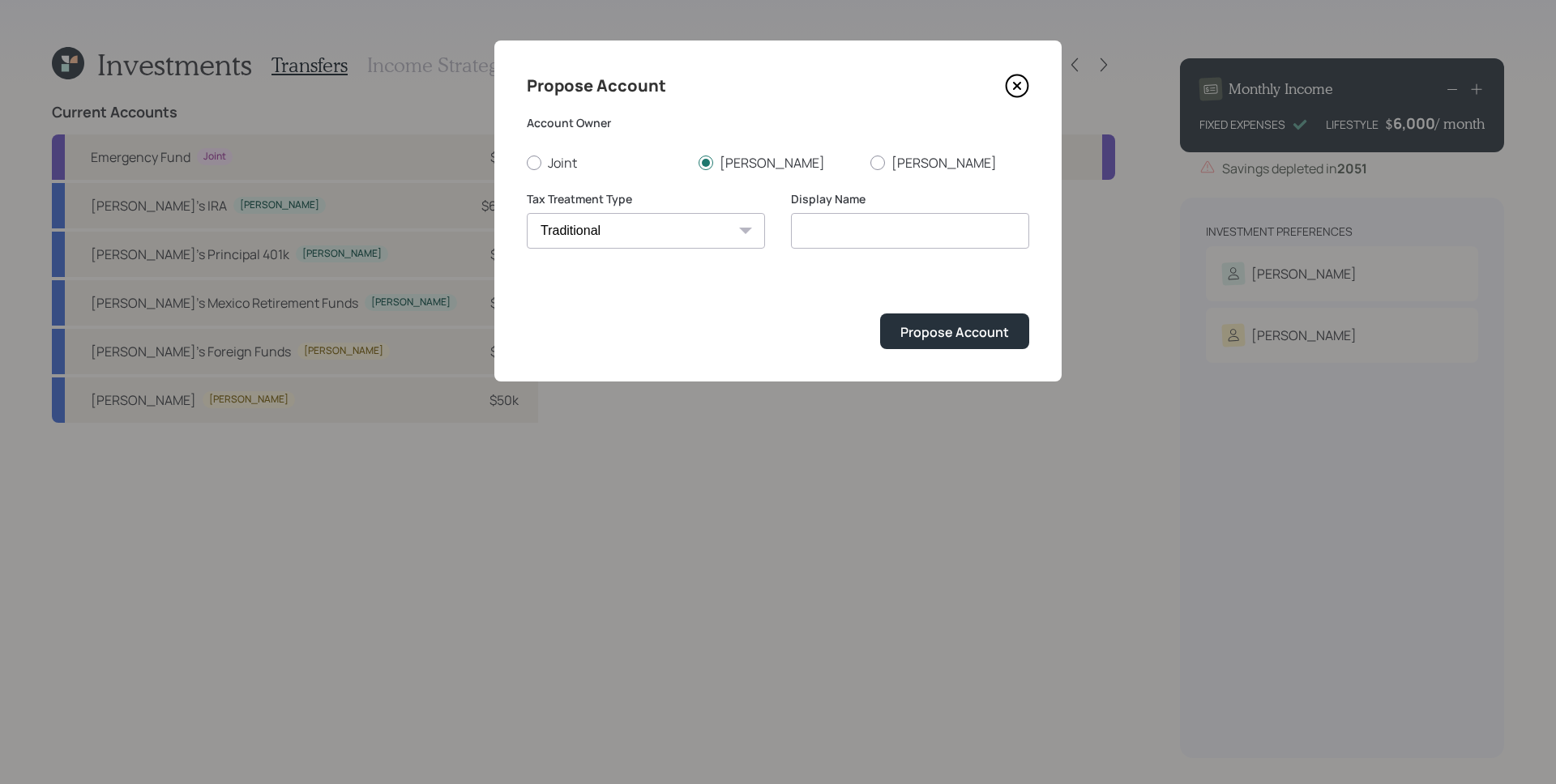
click at [526, 213] on select "[PERSON_NAME] Taxable Traditional" at bounding box center [645, 231] width 238 height 36
click at [914, 227] on input "Traditional" at bounding box center [911, 231] width 238 height 36
click at [792, 234] on input "Traditional" at bounding box center [911, 231] width 238 height 36
type input "[PERSON_NAME]'s Traditional"
click at [1008, 331] on div "Propose Account" at bounding box center [954, 332] width 108 height 18
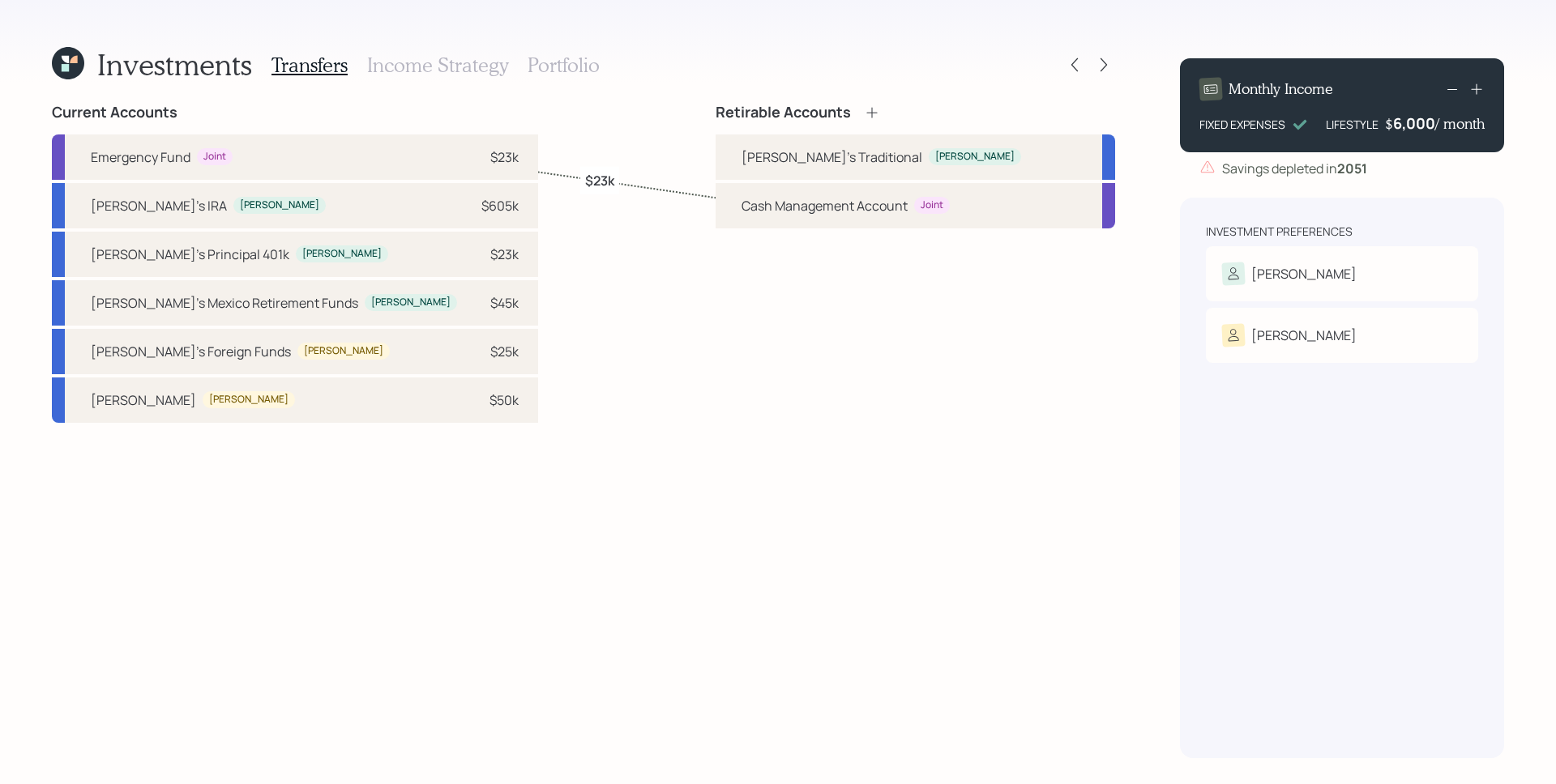
click at [952, 113] on div "Retirable Accounts" at bounding box center [915, 113] width 399 height 18
click at [880, 111] on icon at bounding box center [872, 113] width 16 height 16
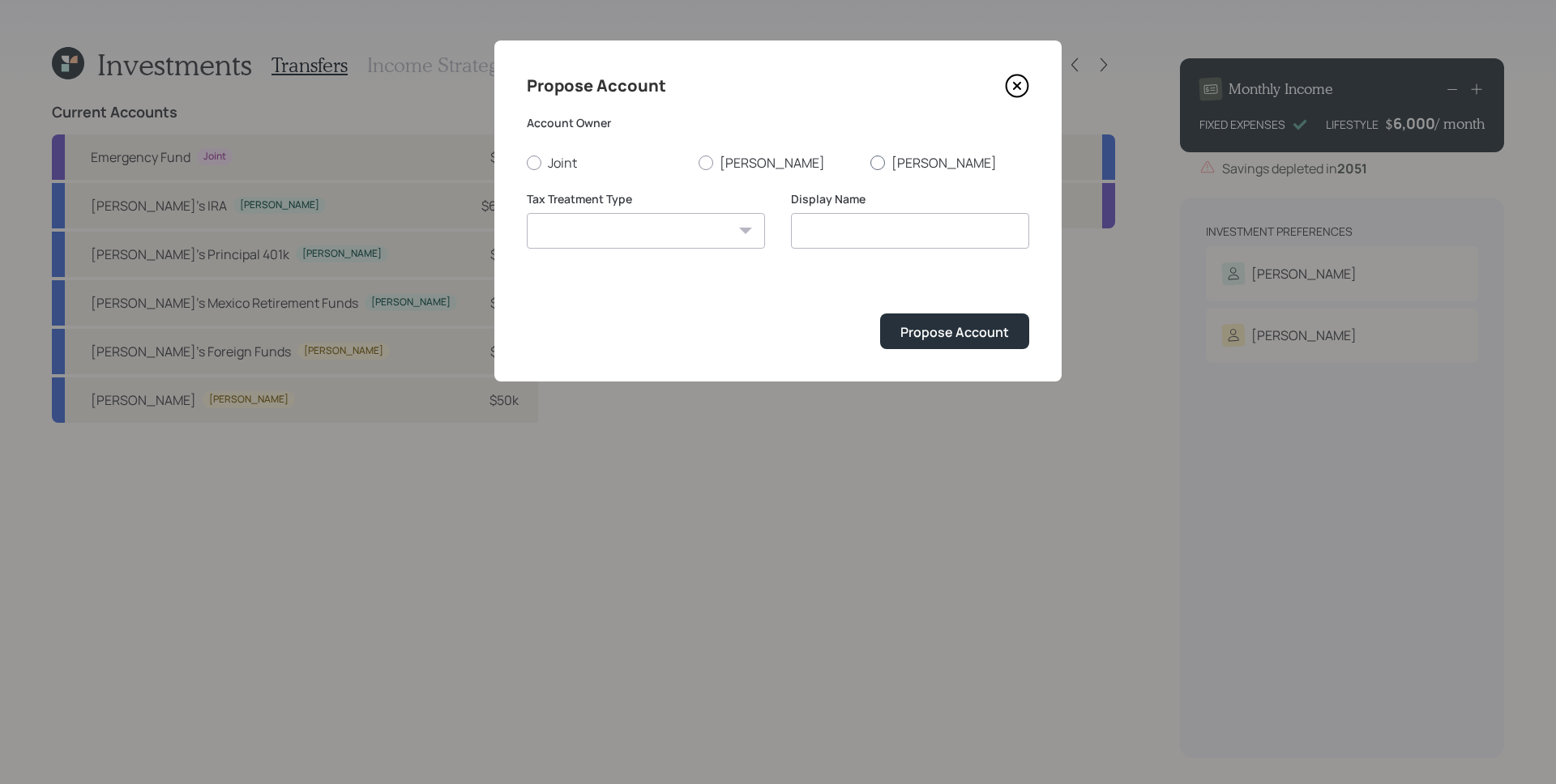
click at [919, 152] on div "Account Owner Joint [PERSON_NAME]" at bounding box center [777, 143] width 502 height 56
click at [909, 161] on label "[PERSON_NAME]" at bounding box center [949, 163] width 158 height 18
click at [870, 162] on input "[PERSON_NAME]" at bounding box center [869, 162] width 1 height 1
radio input "true"
click at [670, 240] on select "[PERSON_NAME] Taxable Traditional" at bounding box center [645, 231] width 238 height 36
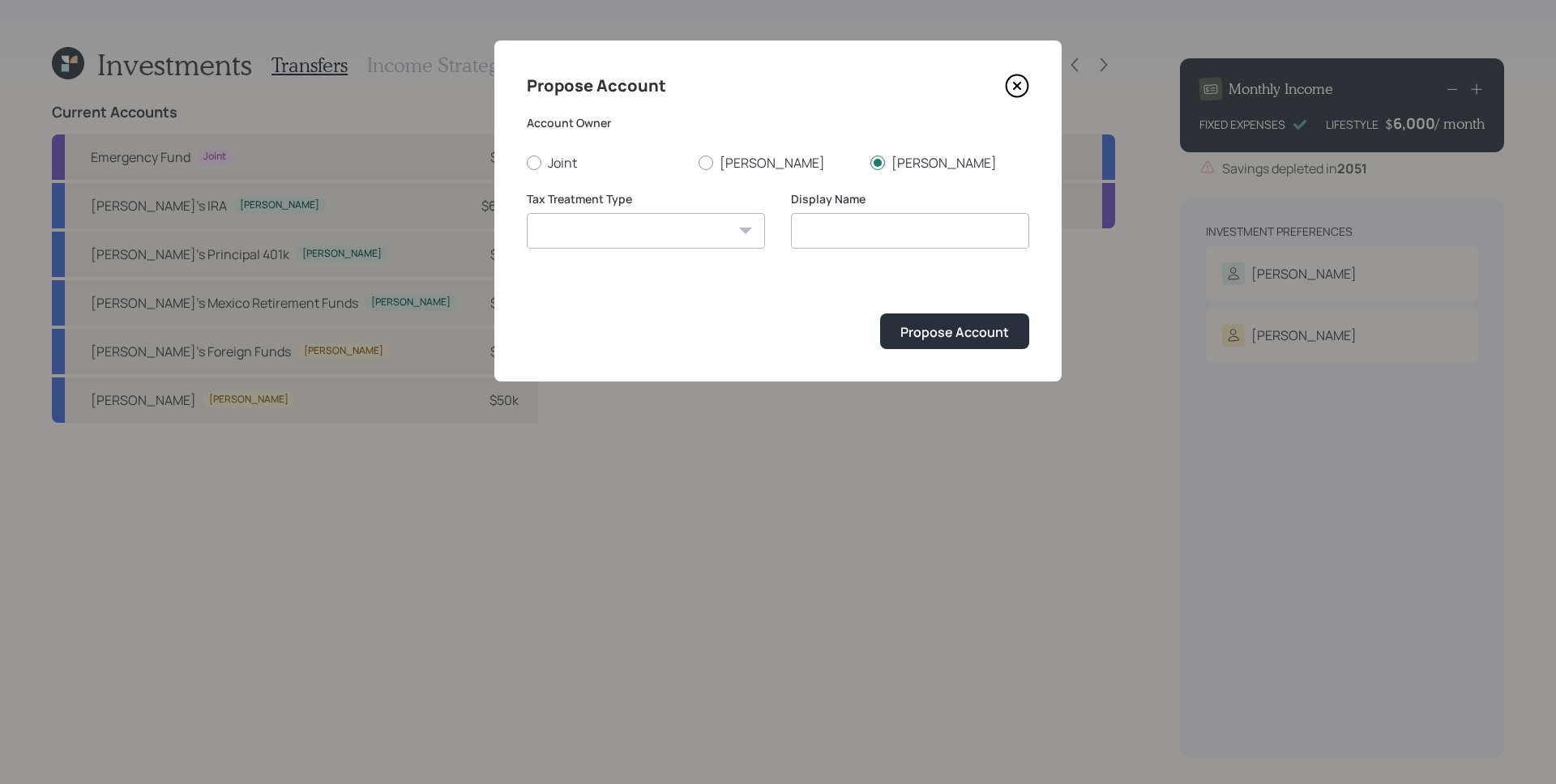
select select "traditional"
click at [526, 213] on select "[PERSON_NAME] Taxable Traditional" at bounding box center [645, 231] width 238 height 36
click at [797, 232] on input "Traditional" at bounding box center [911, 231] width 238 height 36
type input "[PERSON_NAME]'s Traditional"
click at [973, 323] on div "Propose Account" at bounding box center [954, 332] width 108 height 18
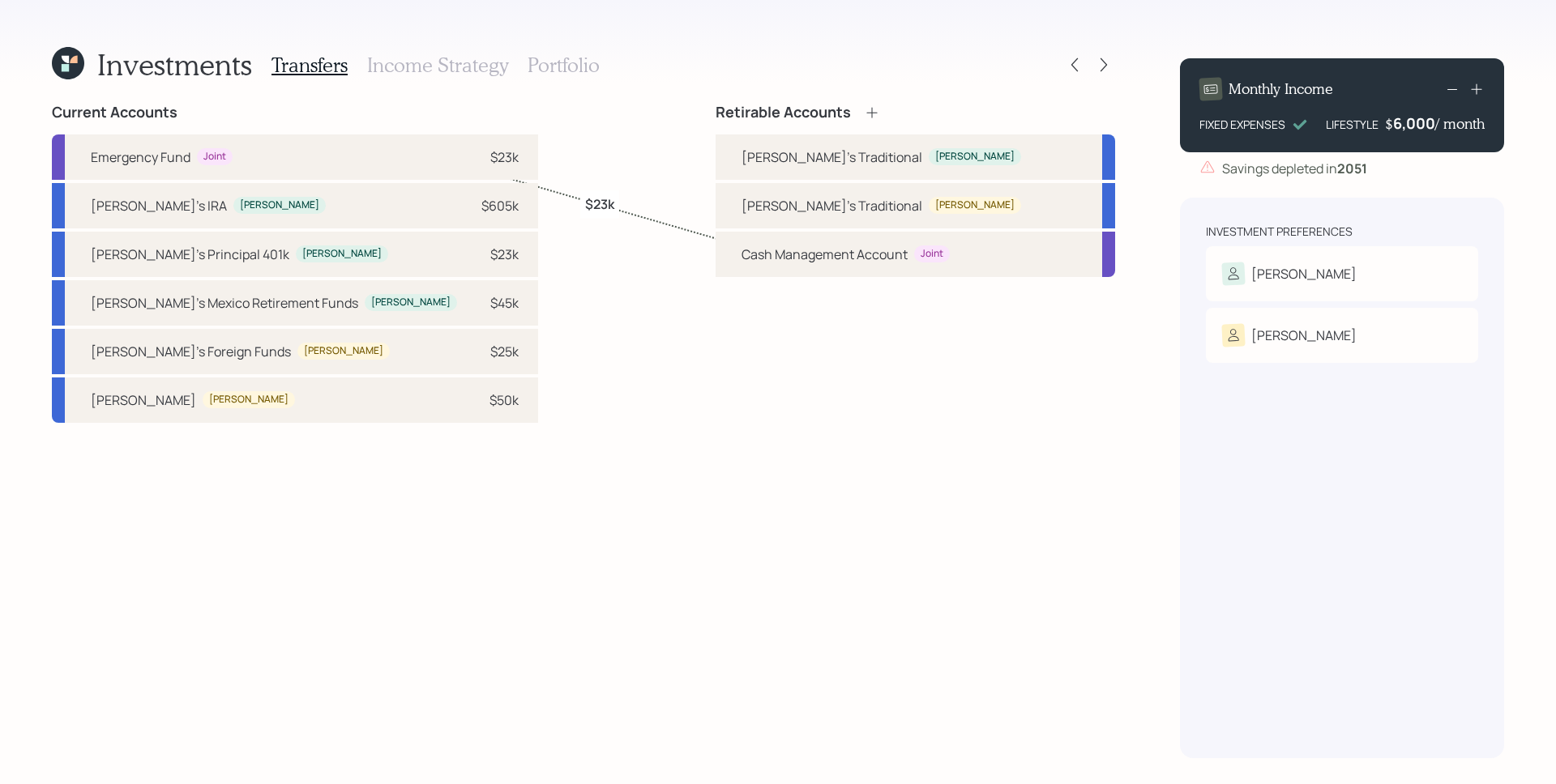
drag, startPoint x: 344, startPoint y: 197, endPoint x: 611, endPoint y: 203, distance: 267.1
click at [344, 197] on div "[PERSON_NAME]'s IRA [PERSON_NAME] $605k" at bounding box center [295, 206] width 486 height 46
click at [815, 158] on div "[PERSON_NAME]'s Traditional" at bounding box center [832, 158] width 181 height 20
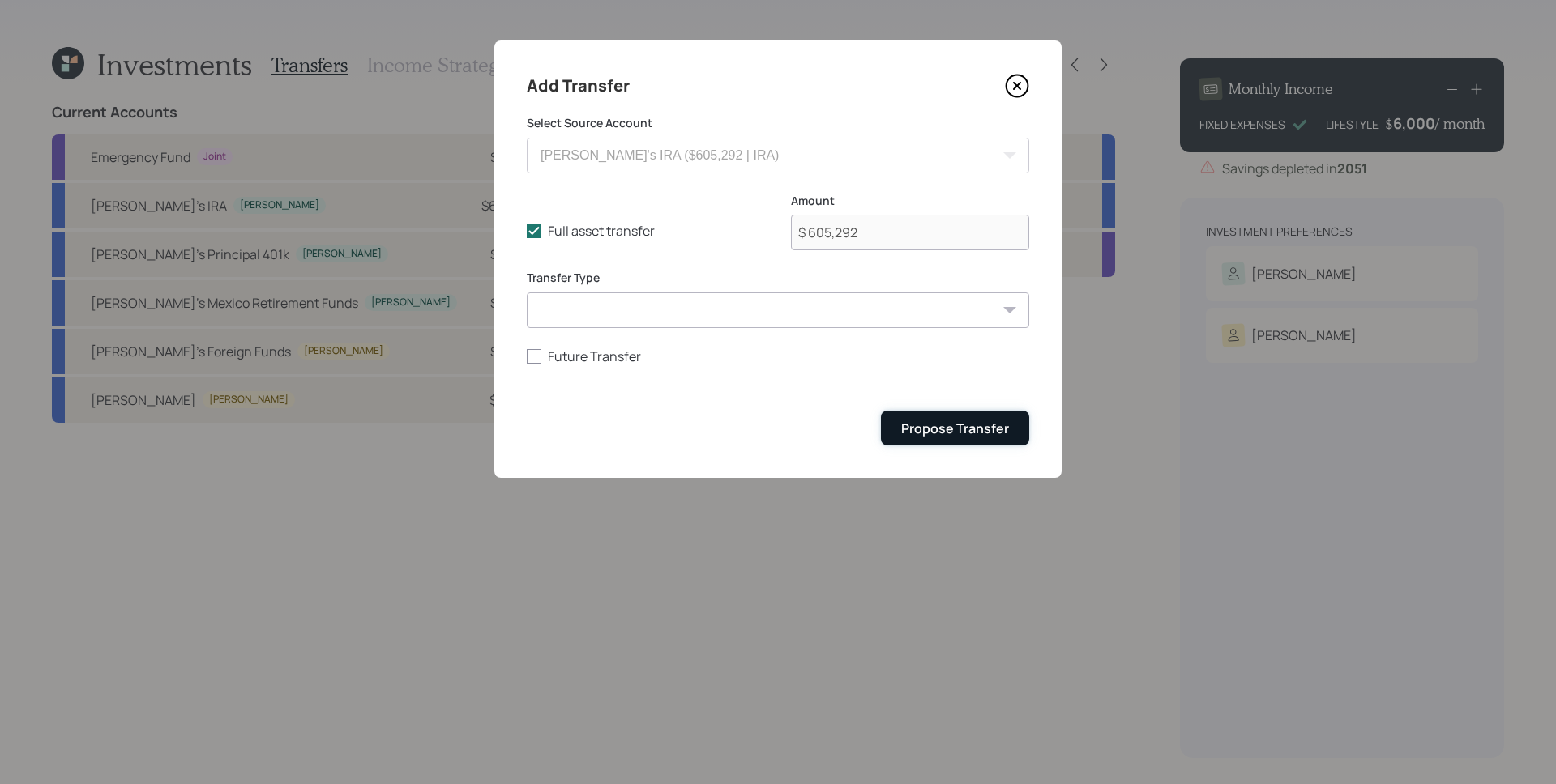
click at [952, 427] on div "Propose Transfer" at bounding box center [955, 429] width 107 height 18
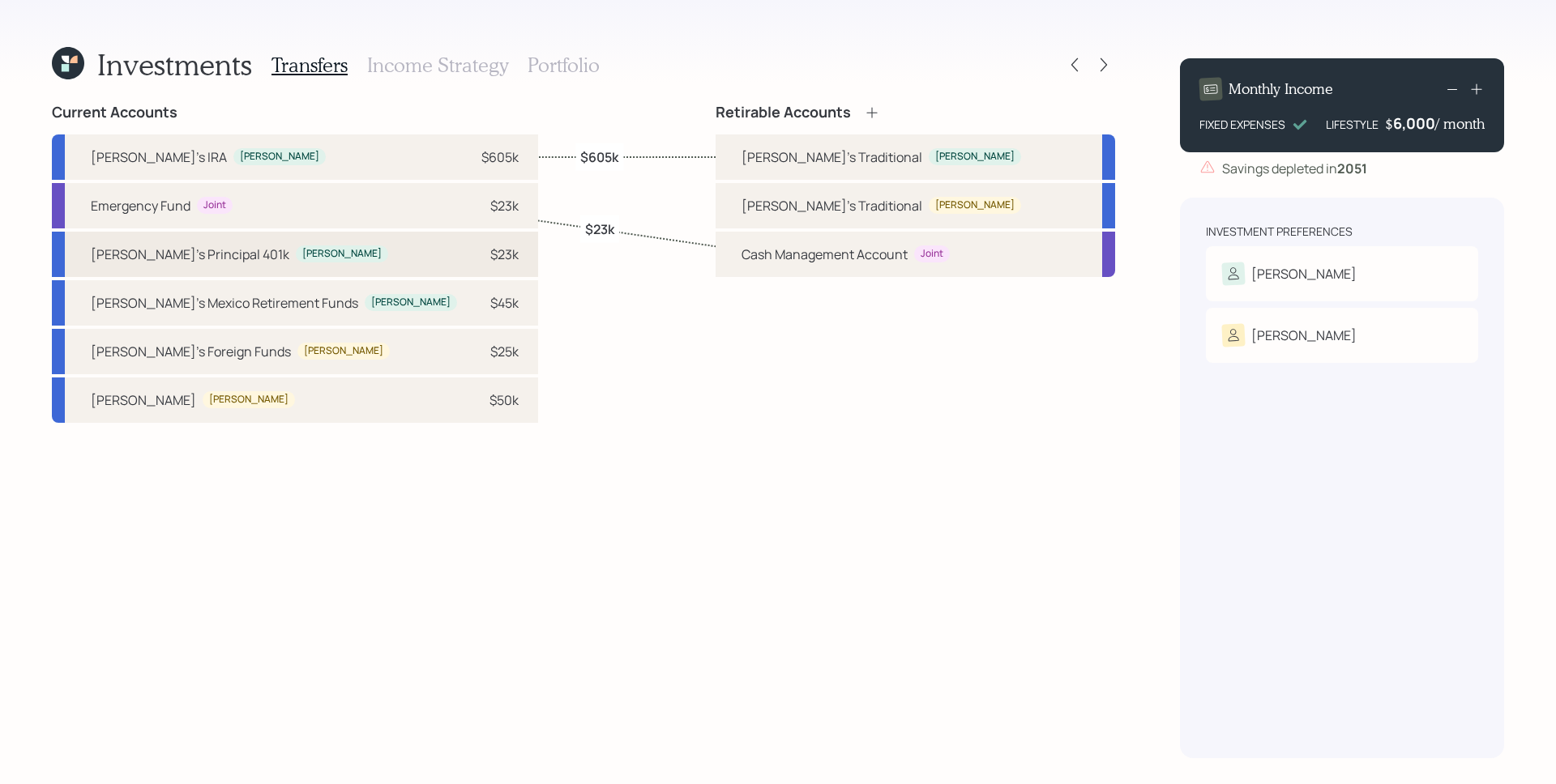
click at [491, 261] on div "$23k" at bounding box center [505, 254] width 29 height 20
click at [807, 159] on div "[PERSON_NAME]'s Traditional [PERSON_NAME]" at bounding box center [915, 157] width 399 height 46
select select "29a26809-342a-4369-9658-36e3280c69b9"
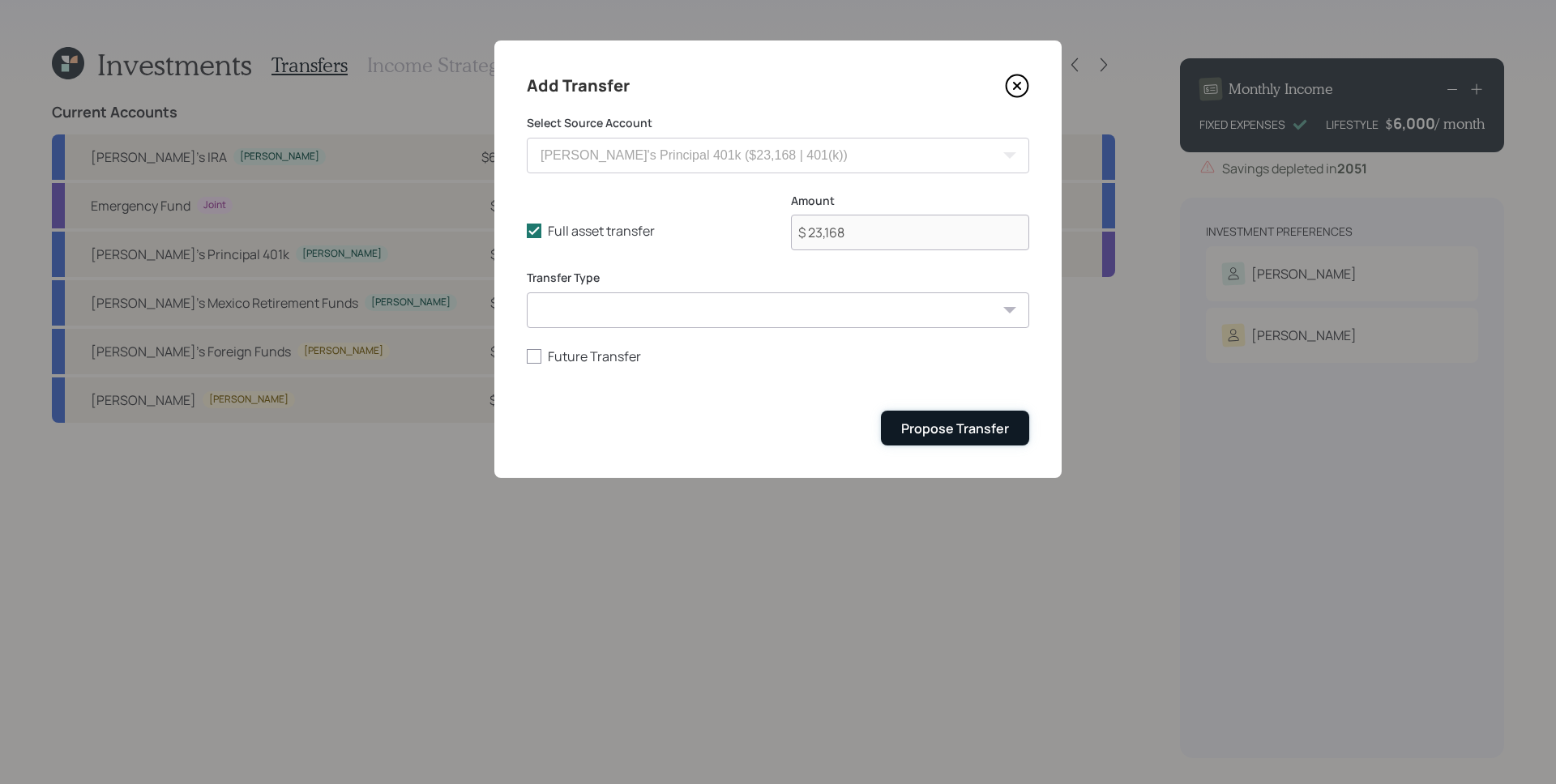
click at [944, 416] on button "Propose Transfer" at bounding box center [955, 428] width 149 height 35
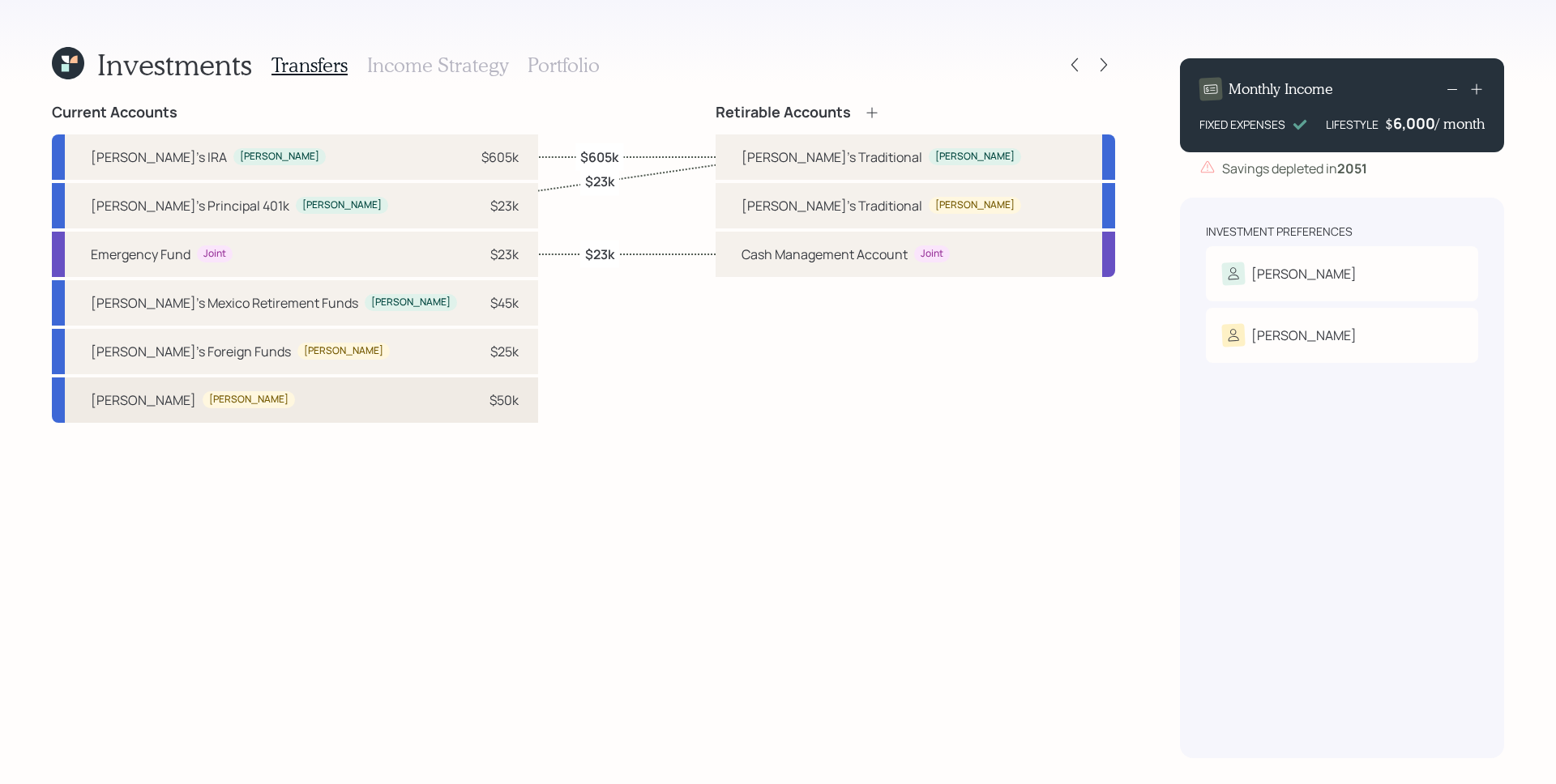
click at [338, 413] on div "[PERSON_NAME]'s [PERSON_NAME] $50k" at bounding box center [295, 400] width 486 height 46
click at [879, 205] on div "[PERSON_NAME]'s Traditional" at bounding box center [832, 206] width 181 height 20
select select "55bc1385-f6ad-4d34-a580-7fbaebc0ee06"
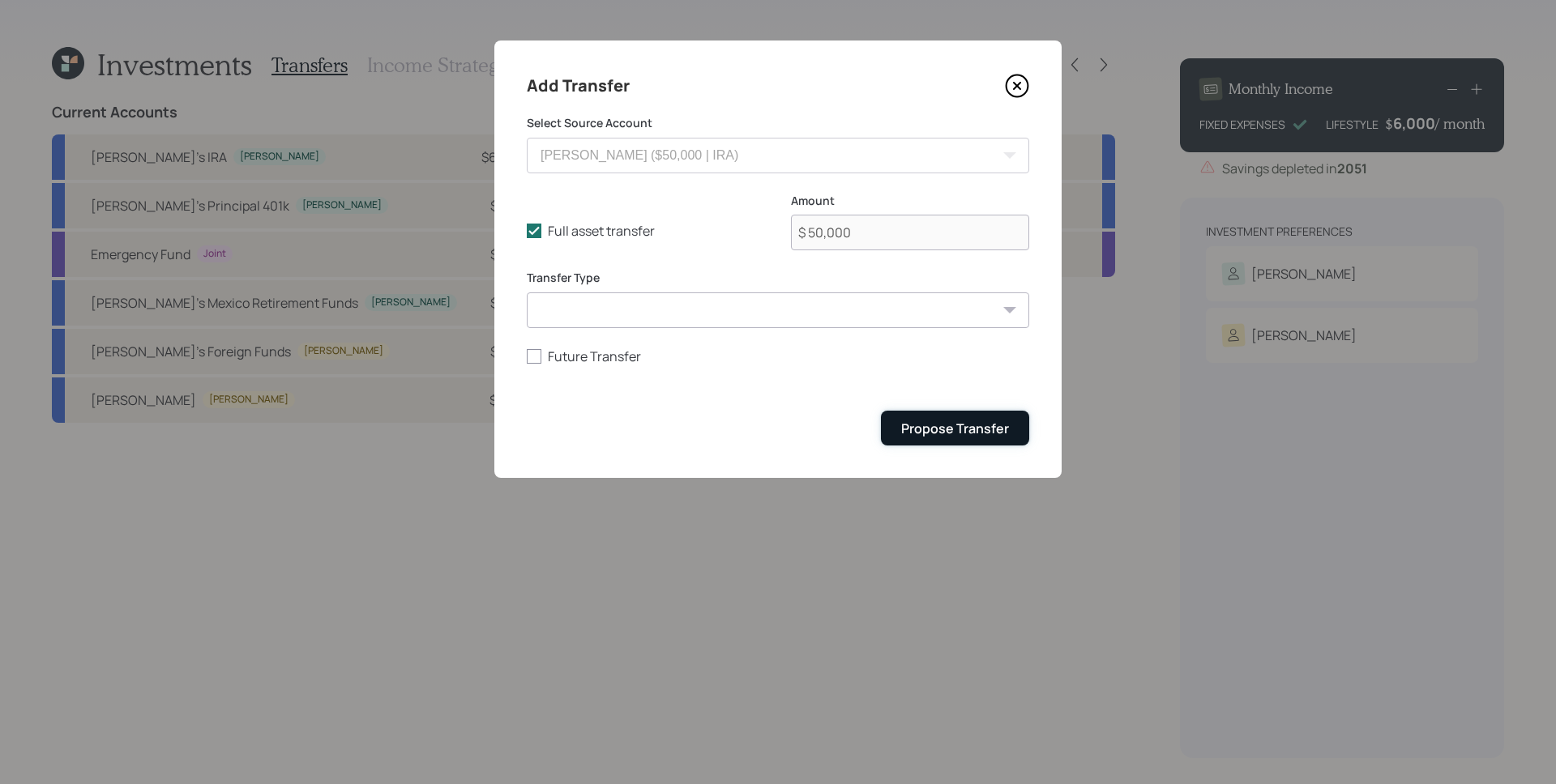
click at [964, 422] on div "Propose Transfer" at bounding box center [955, 429] width 107 height 18
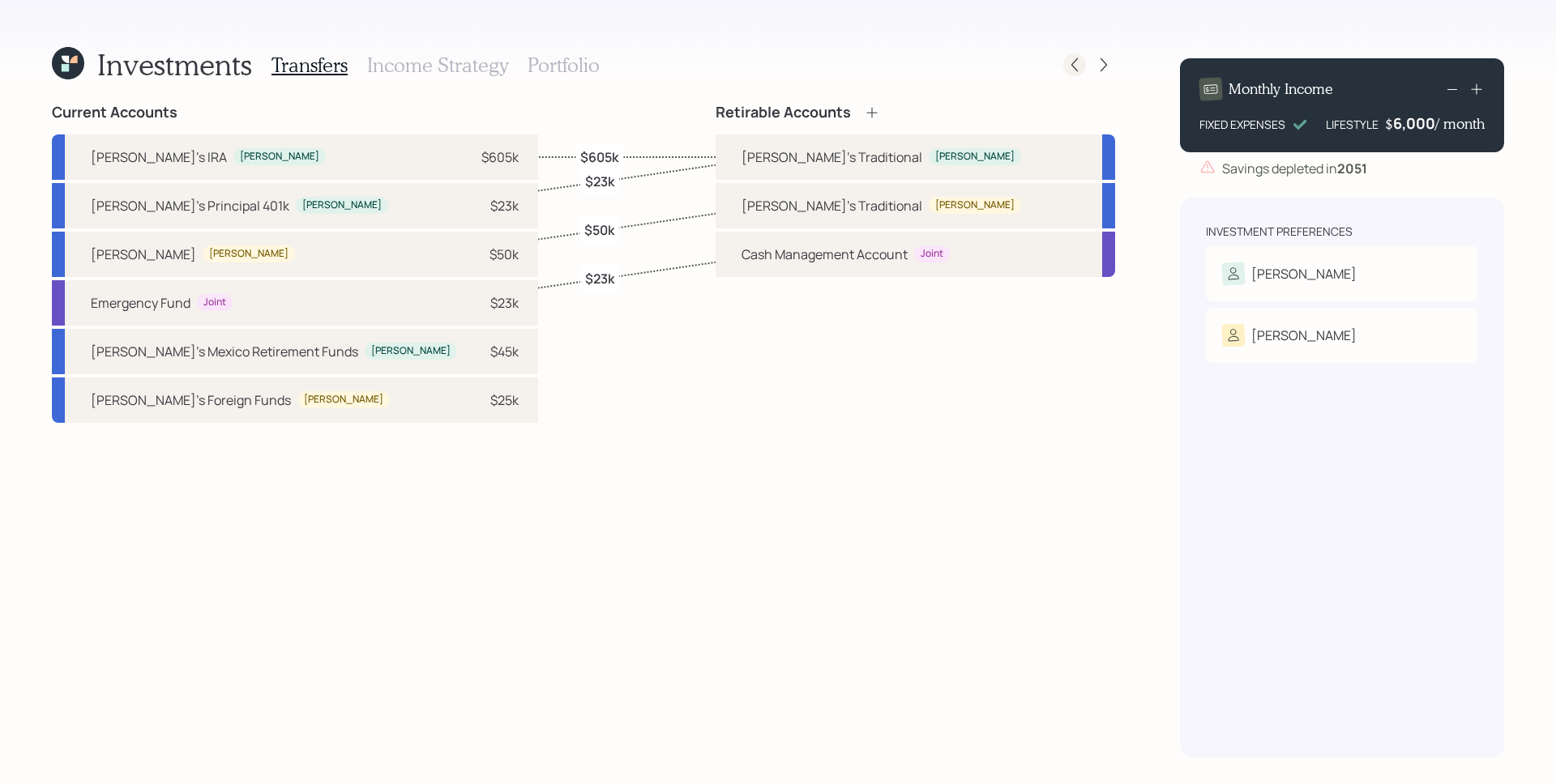
click at [1075, 64] on icon at bounding box center [1074, 64] width 16 height 16
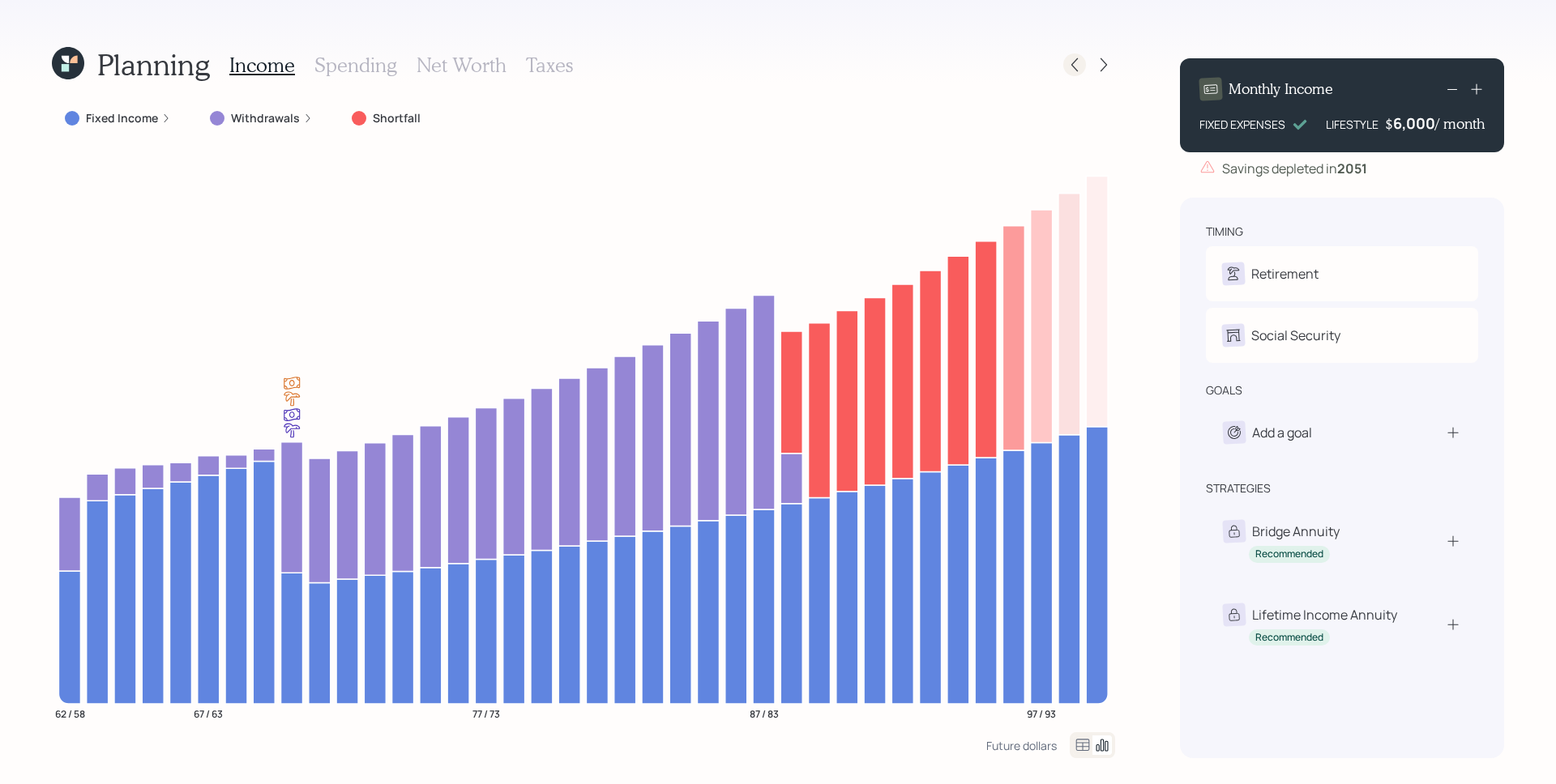
click at [1072, 64] on icon at bounding box center [1074, 64] width 16 height 16
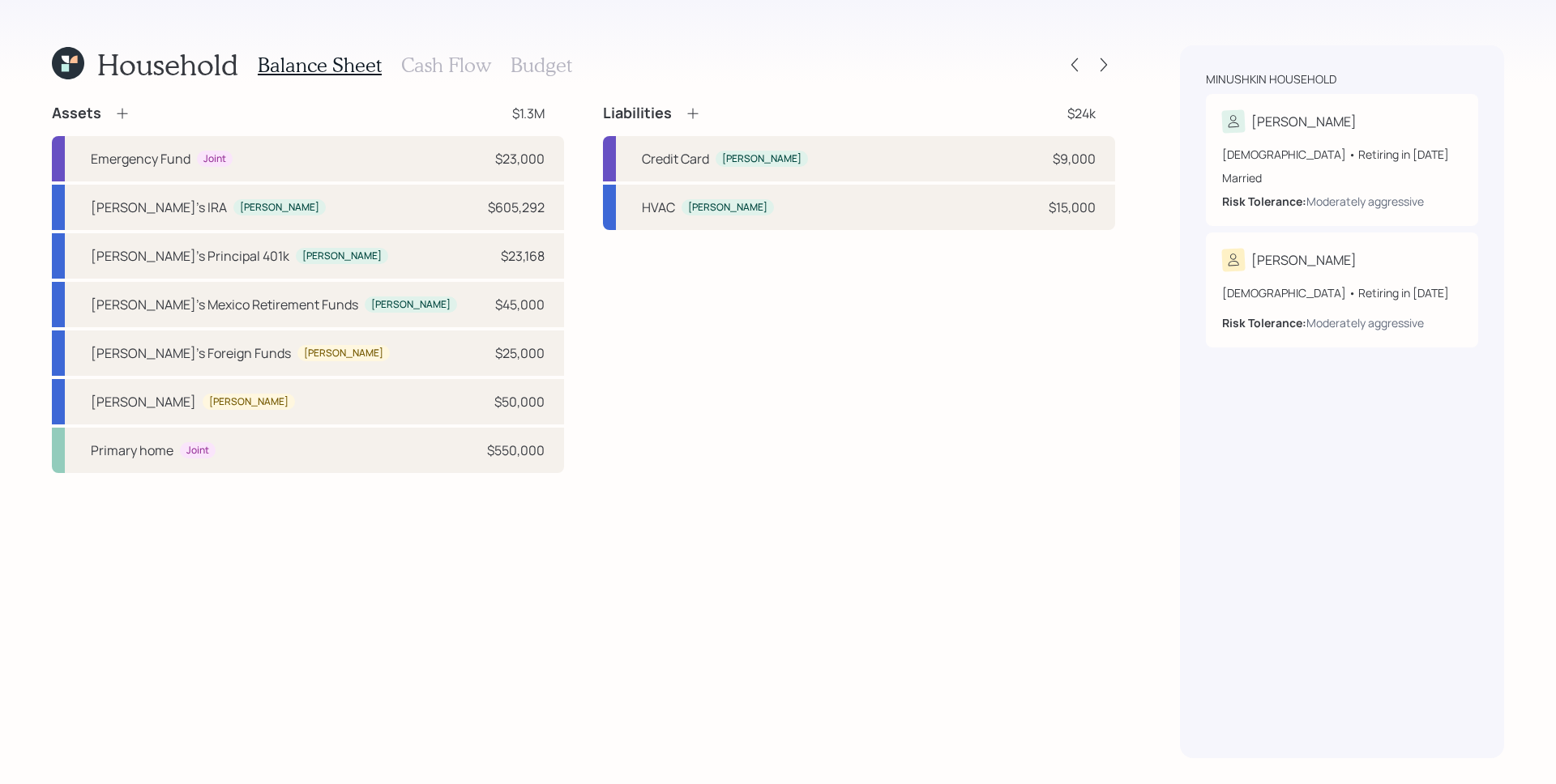
click at [469, 61] on h3 "Cash Flow" at bounding box center [446, 65] width 90 height 23
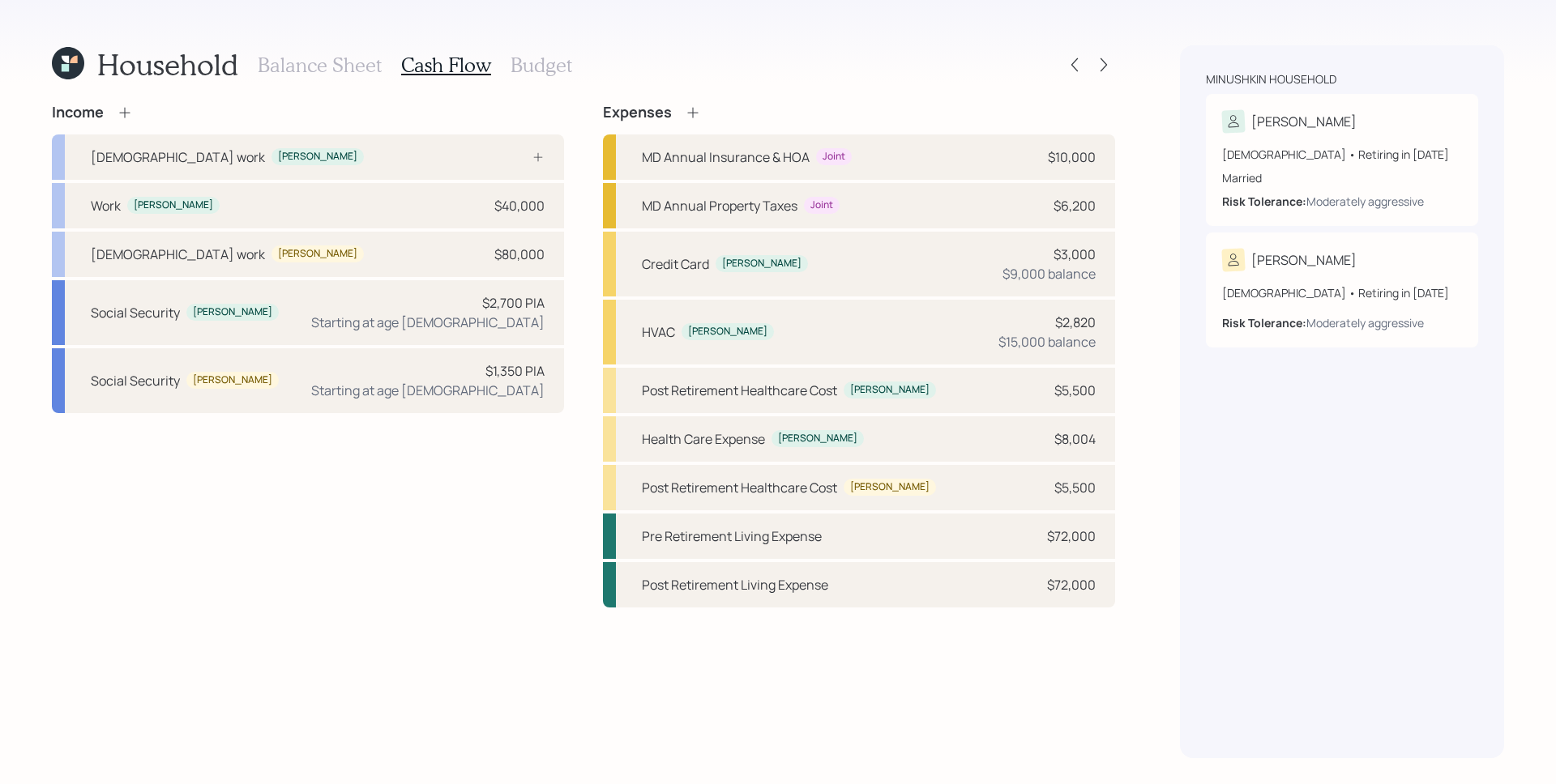
click at [129, 107] on icon at bounding box center [124, 113] width 16 height 16
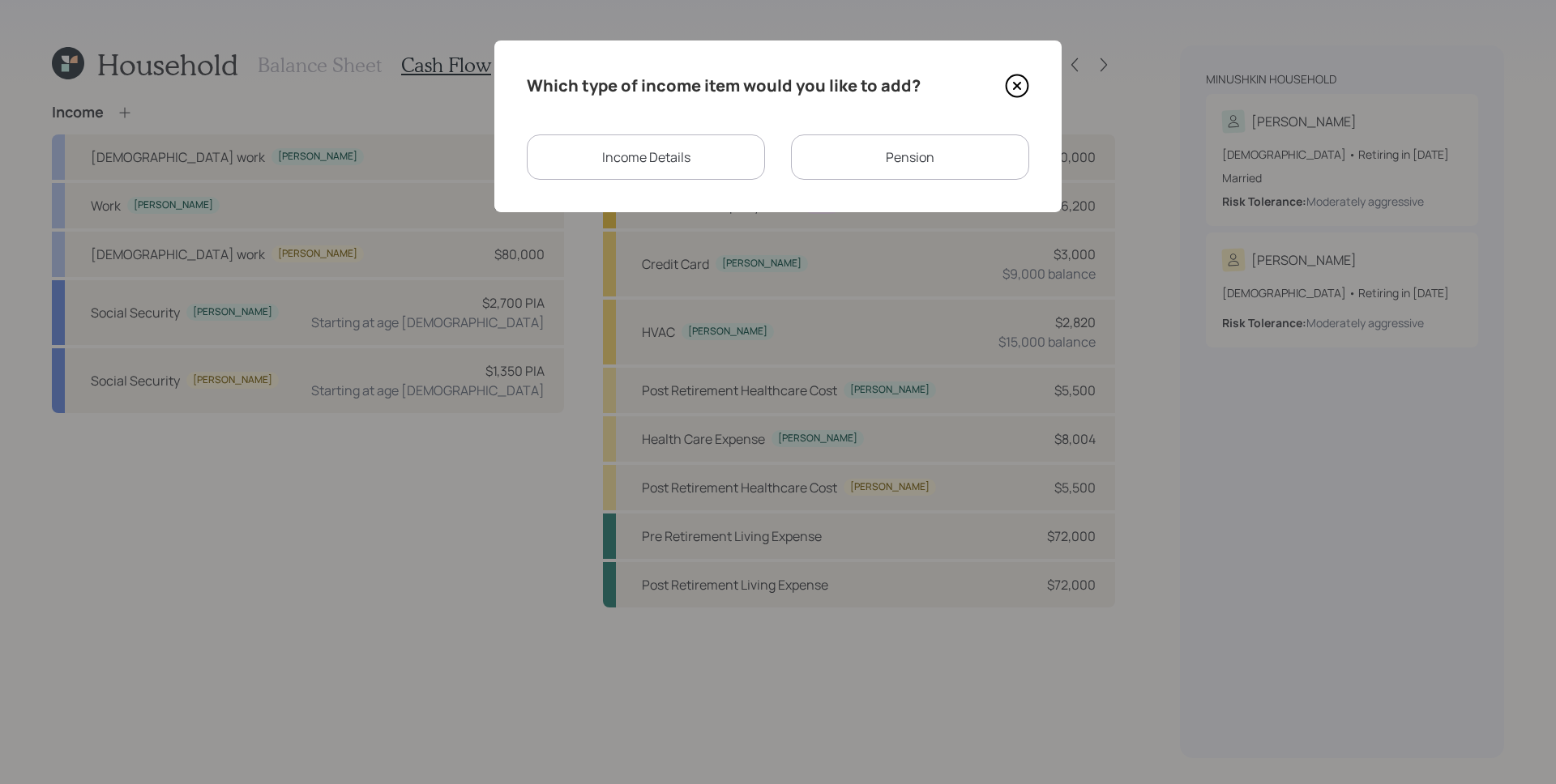
click at [647, 163] on div "Income Details" at bounding box center [645, 157] width 238 height 46
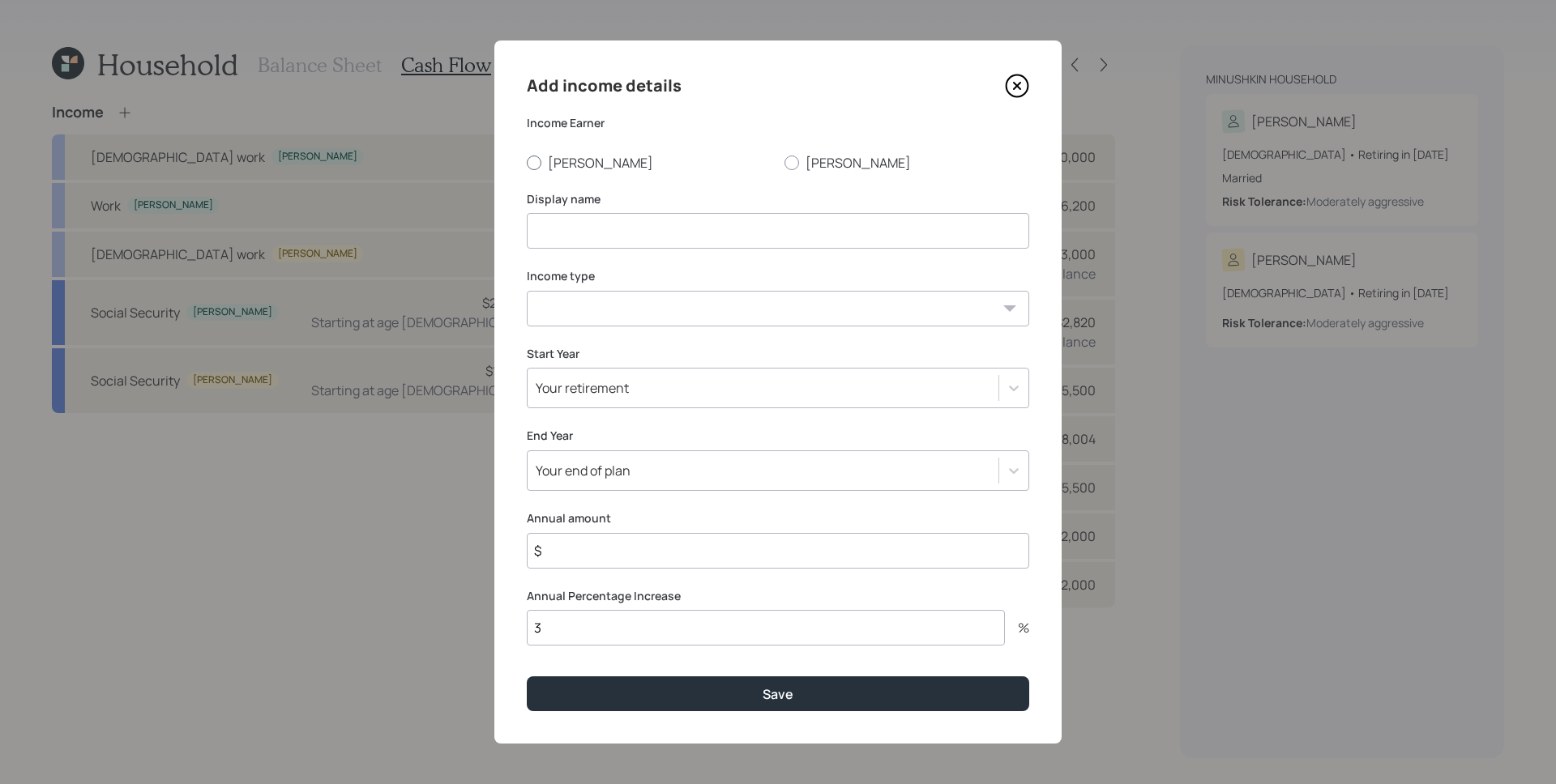
click at [577, 165] on label "[PERSON_NAME]" at bounding box center [648, 163] width 244 height 18
click at [526, 163] on input "[PERSON_NAME]" at bounding box center [526, 162] width 1 height 1
radio input "true"
click at [607, 227] on input at bounding box center [777, 231] width 502 height 36
type input "Income Fix"
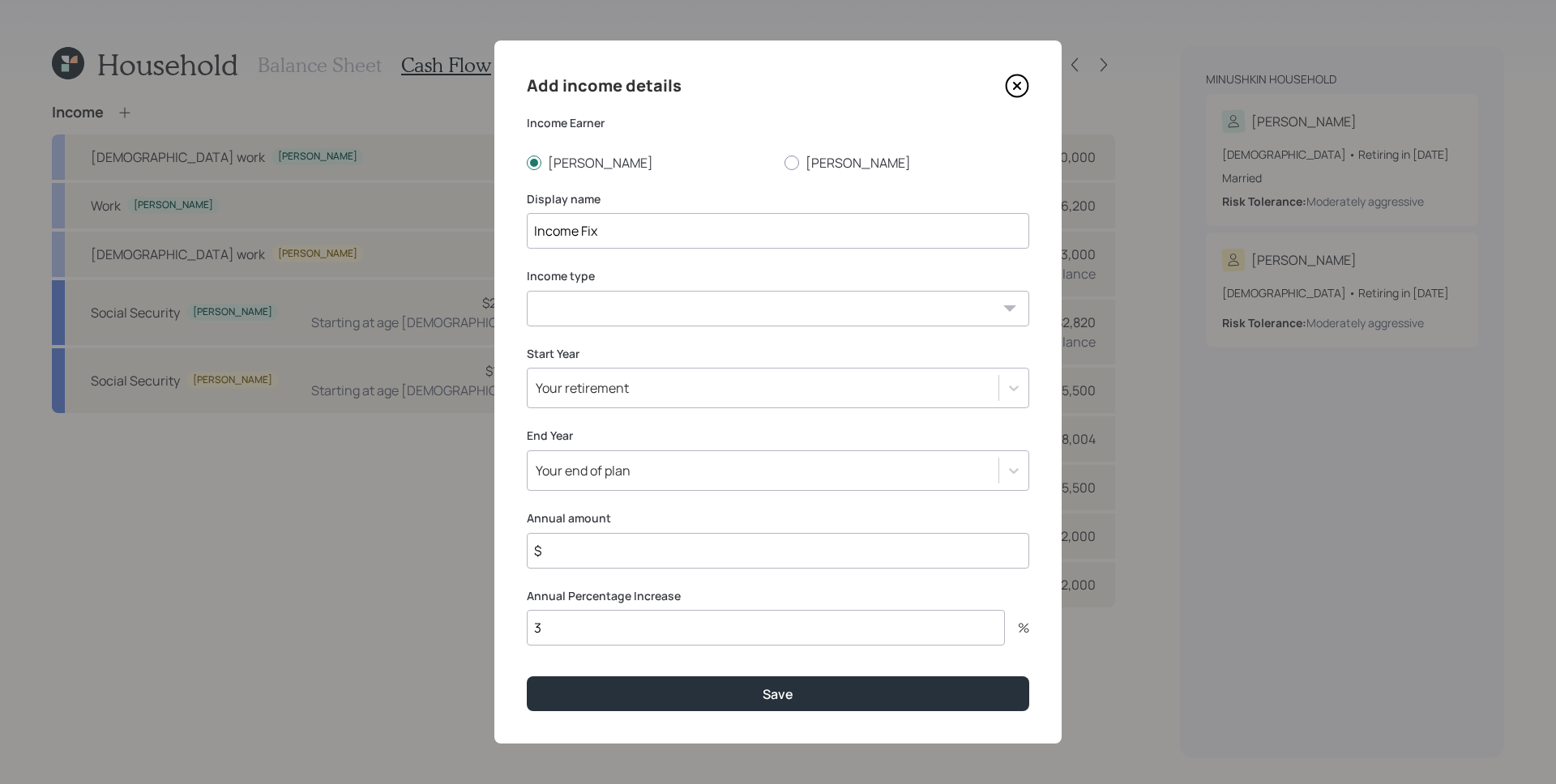
click at [635, 319] on select "[DEMOGRAPHIC_DATA] work [DEMOGRAPHIC_DATA] work Self employment Other" at bounding box center [777, 309] width 502 height 36
select select "other"
click at [526, 291] on select "[DEMOGRAPHIC_DATA] work [DEMOGRAPHIC_DATA] work Self employment Other" at bounding box center [777, 309] width 502 height 36
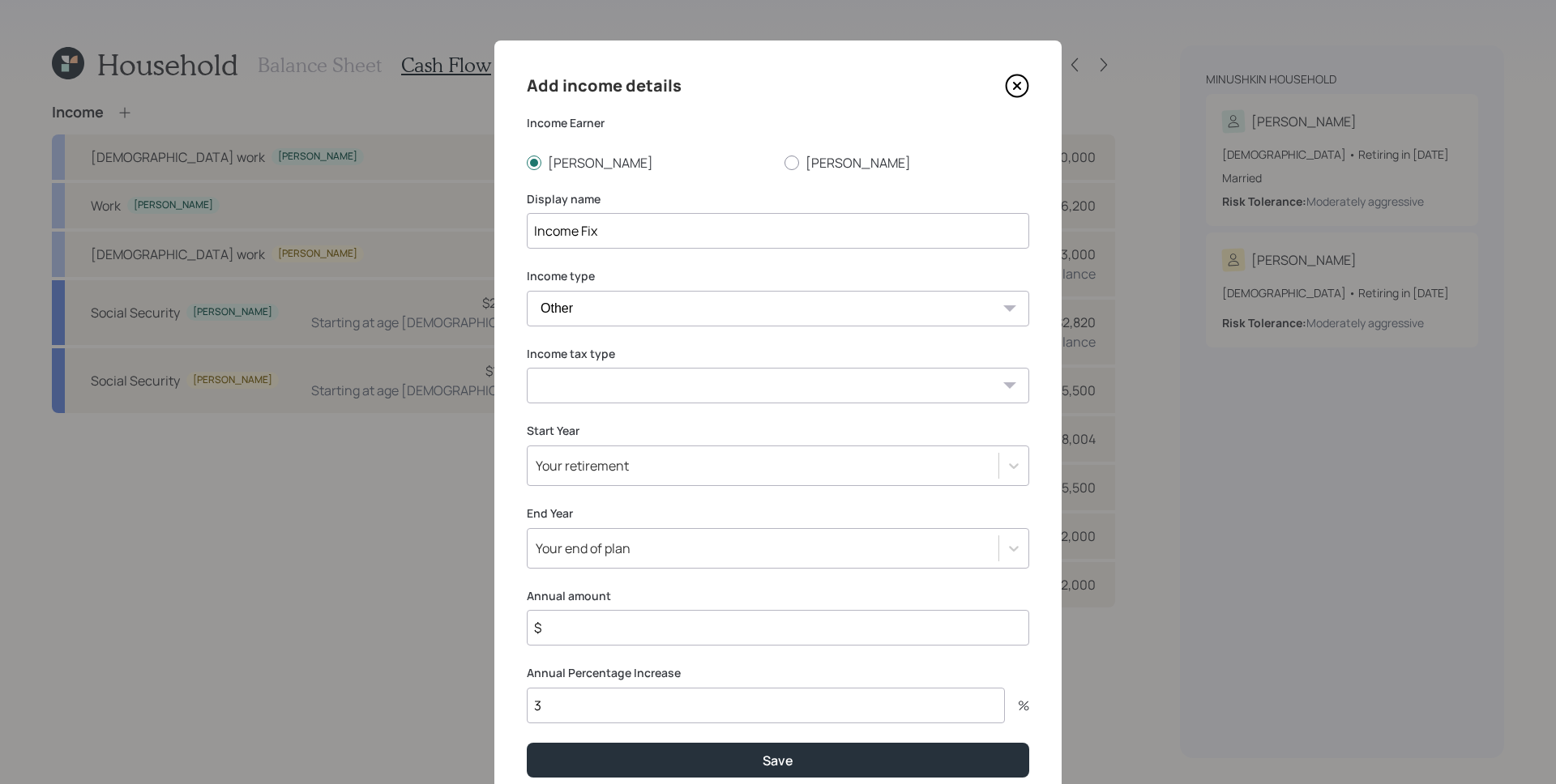
click at [638, 381] on select "Tax-free Earned Self Employment Alimony Royalties Pension / Annuity Interest Di…" at bounding box center [777, 386] width 502 height 36
select select "earned"
click at [526, 368] on select "Tax-free Earned Self Employment Alimony Royalties Pension / Annuity Interest Di…" at bounding box center [777, 386] width 502 height 36
click at [647, 469] on div "Your retirement" at bounding box center [763, 465] width 471 height 28
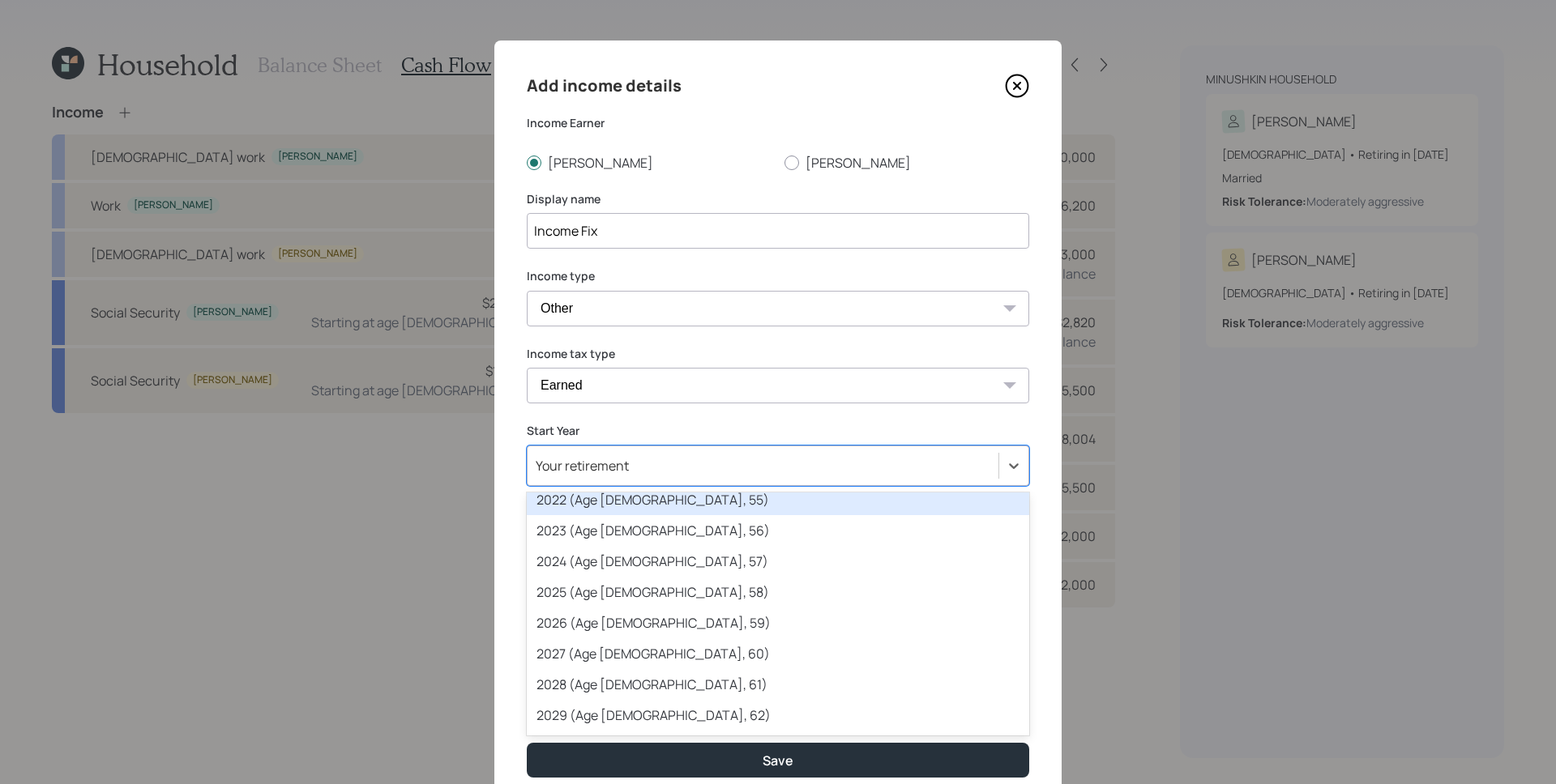
scroll to position [110, 0]
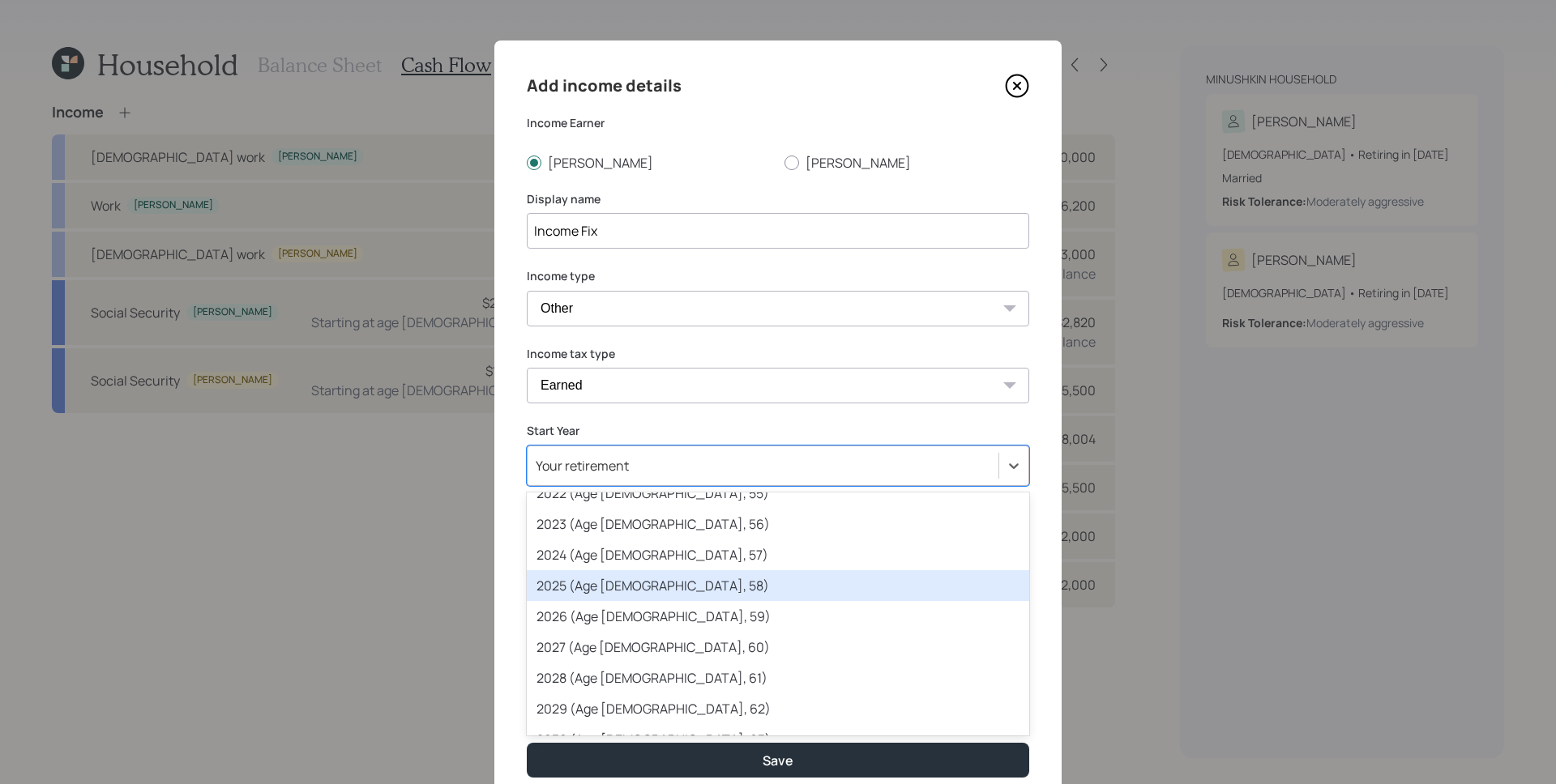
click at [647, 589] on div "2025 (Age [DEMOGRAPHIC_DATA], 58)" at bounding box center [777, 585] width 502 height 30
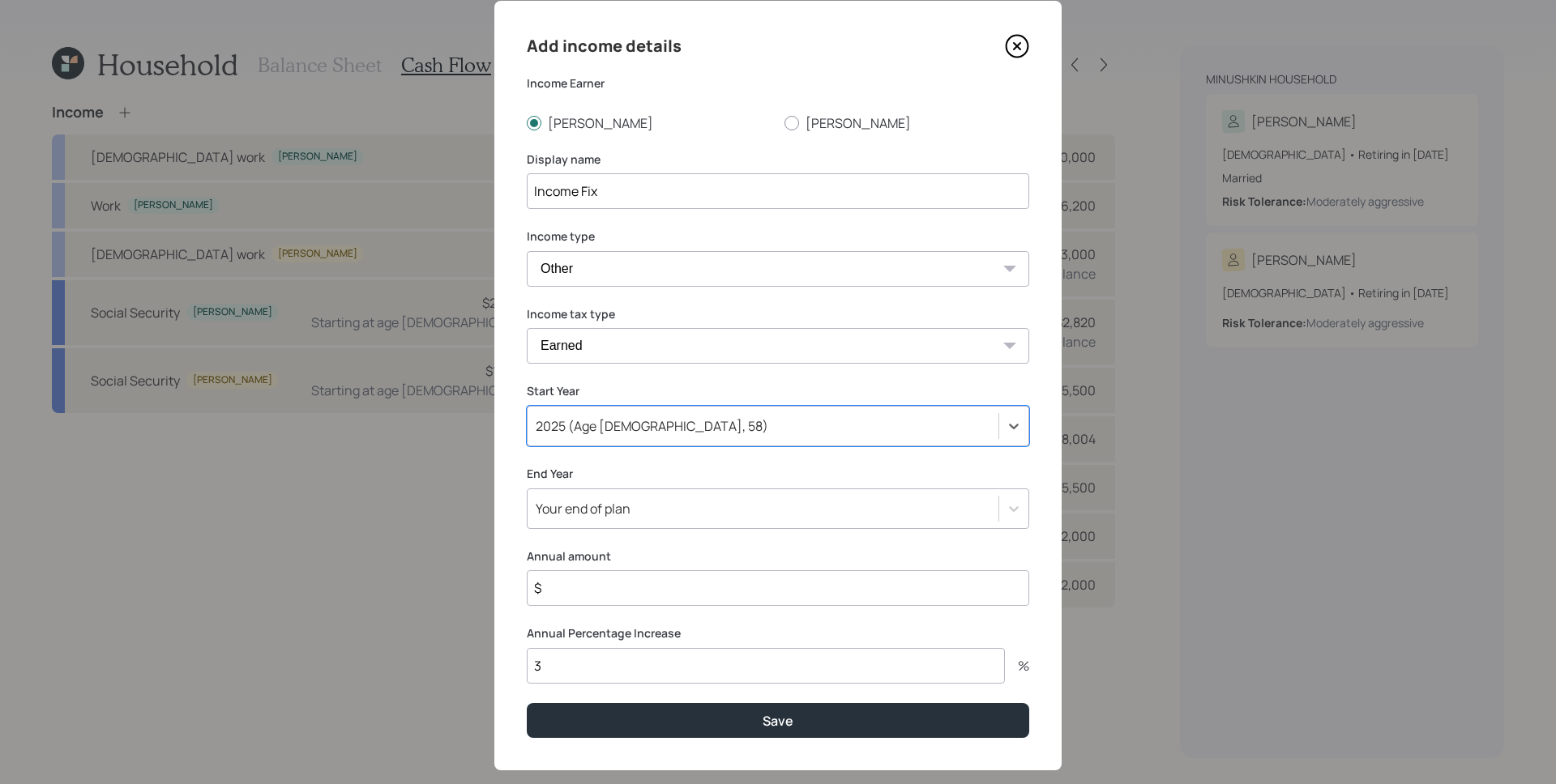
click at [662, 529] on div "Your end of plan" at bounding box center [777, 508] width 502 height 40
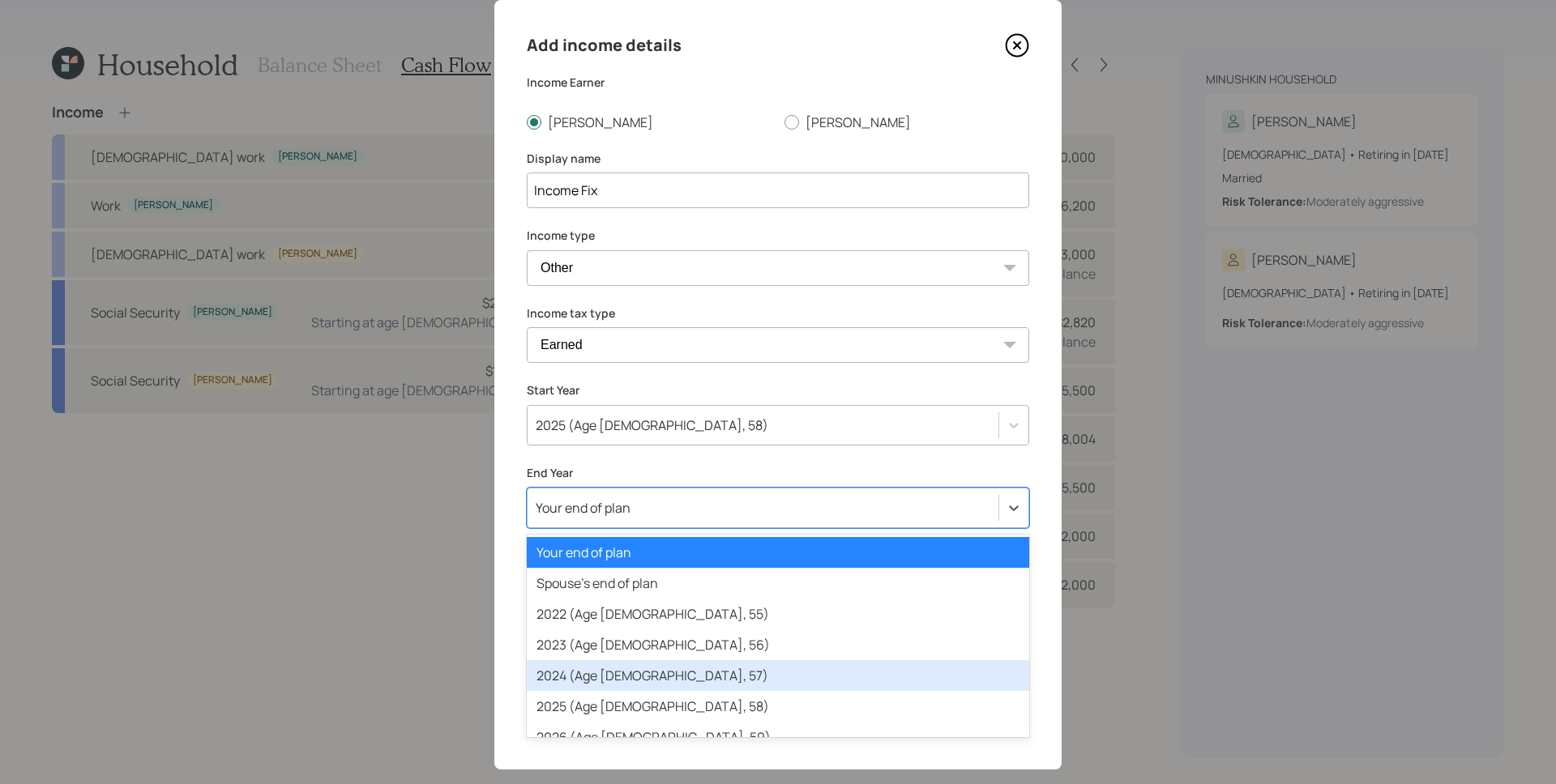
scroll to position [64, 0]
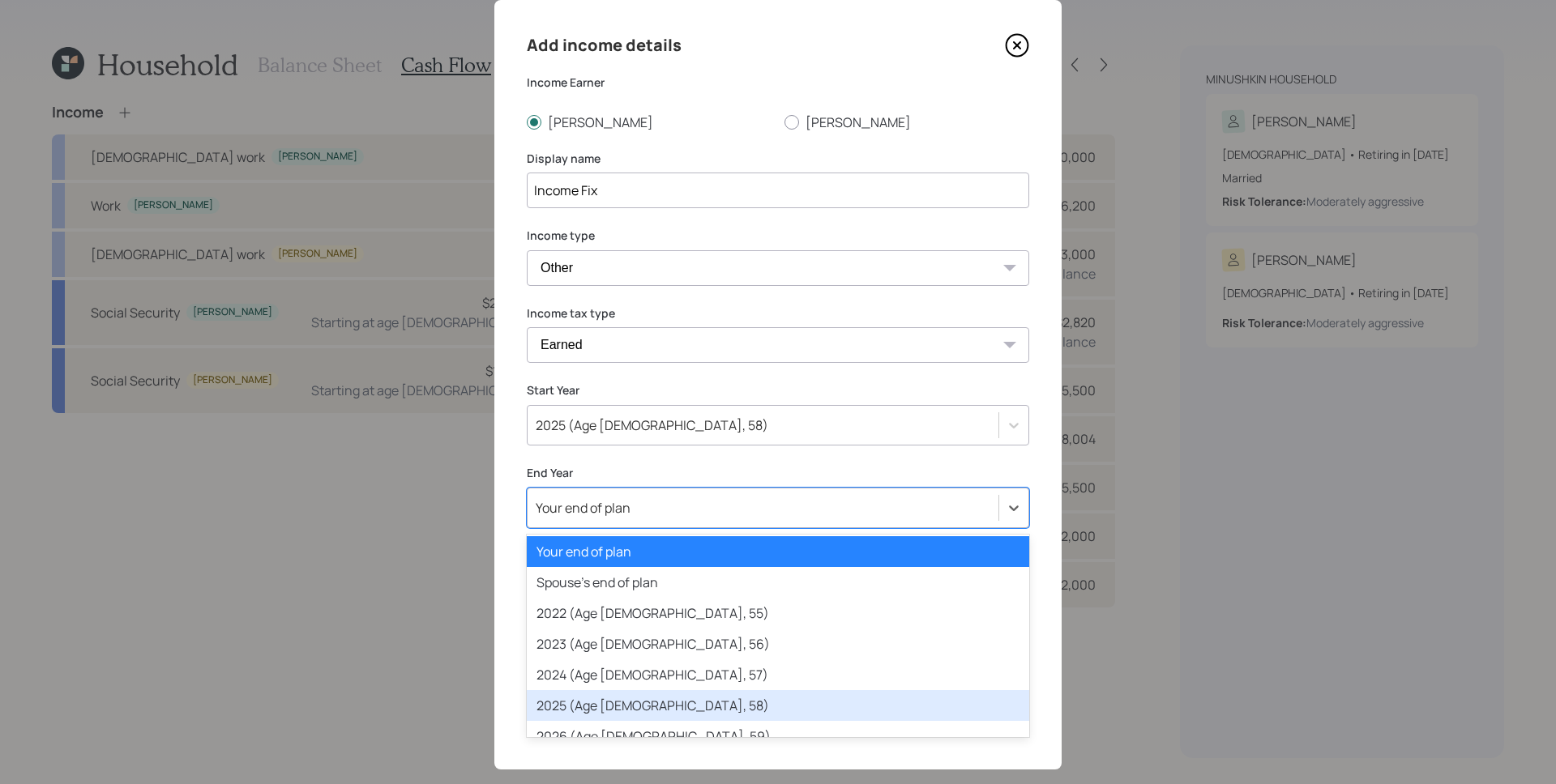
click at [613, 698] on div "2025 (Age [DEMOGRAPHIC_DATA], 58)" at bounding box center [777, 705] width 502 height 30
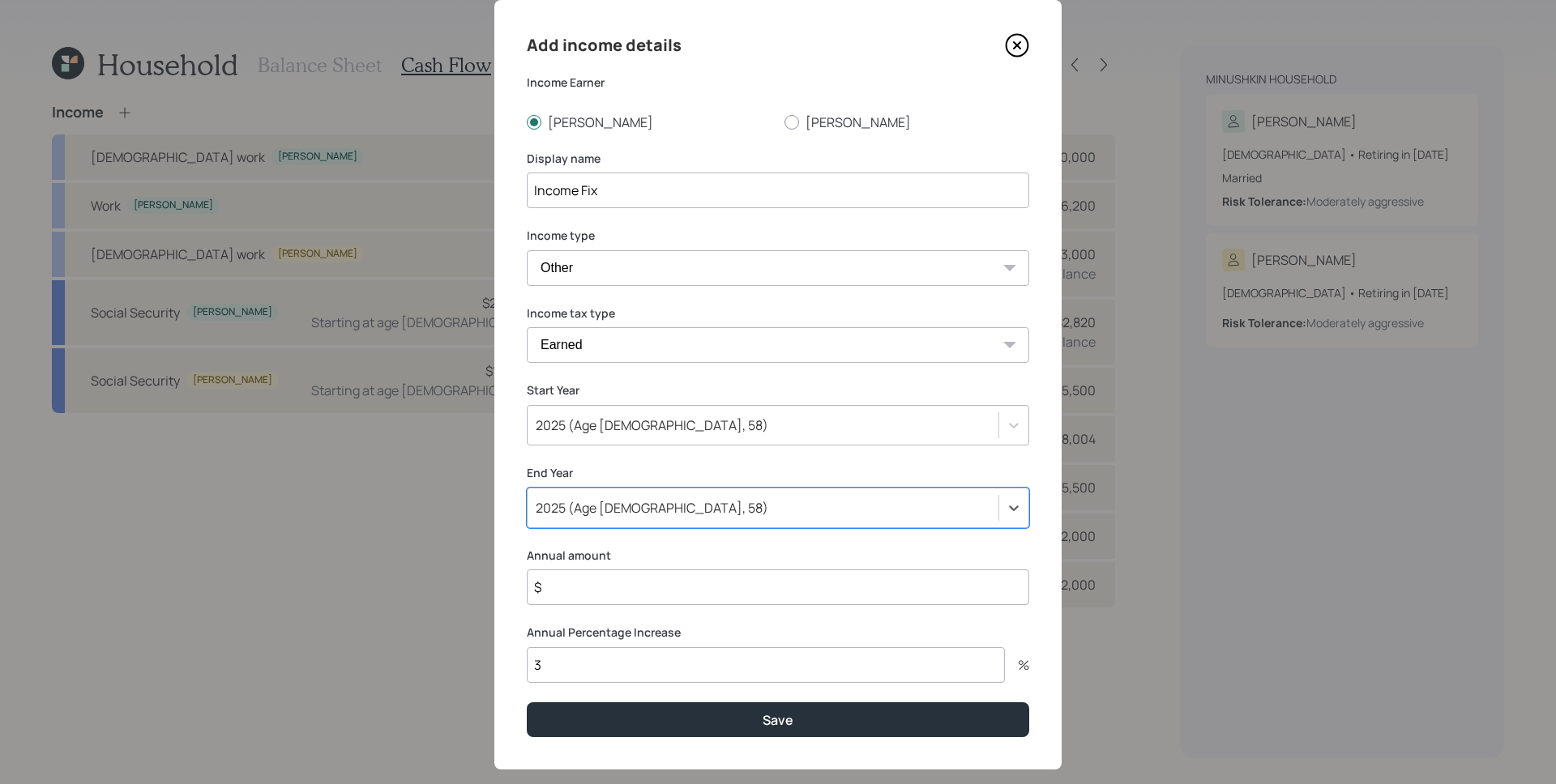
click at [632, 595] on input "$" at bounding box center [777, 587] width 502 height 36
type input "$ 60,000"
click at [526, 703] on button "Save" at bounding box center [777, 720] width 502 height 35
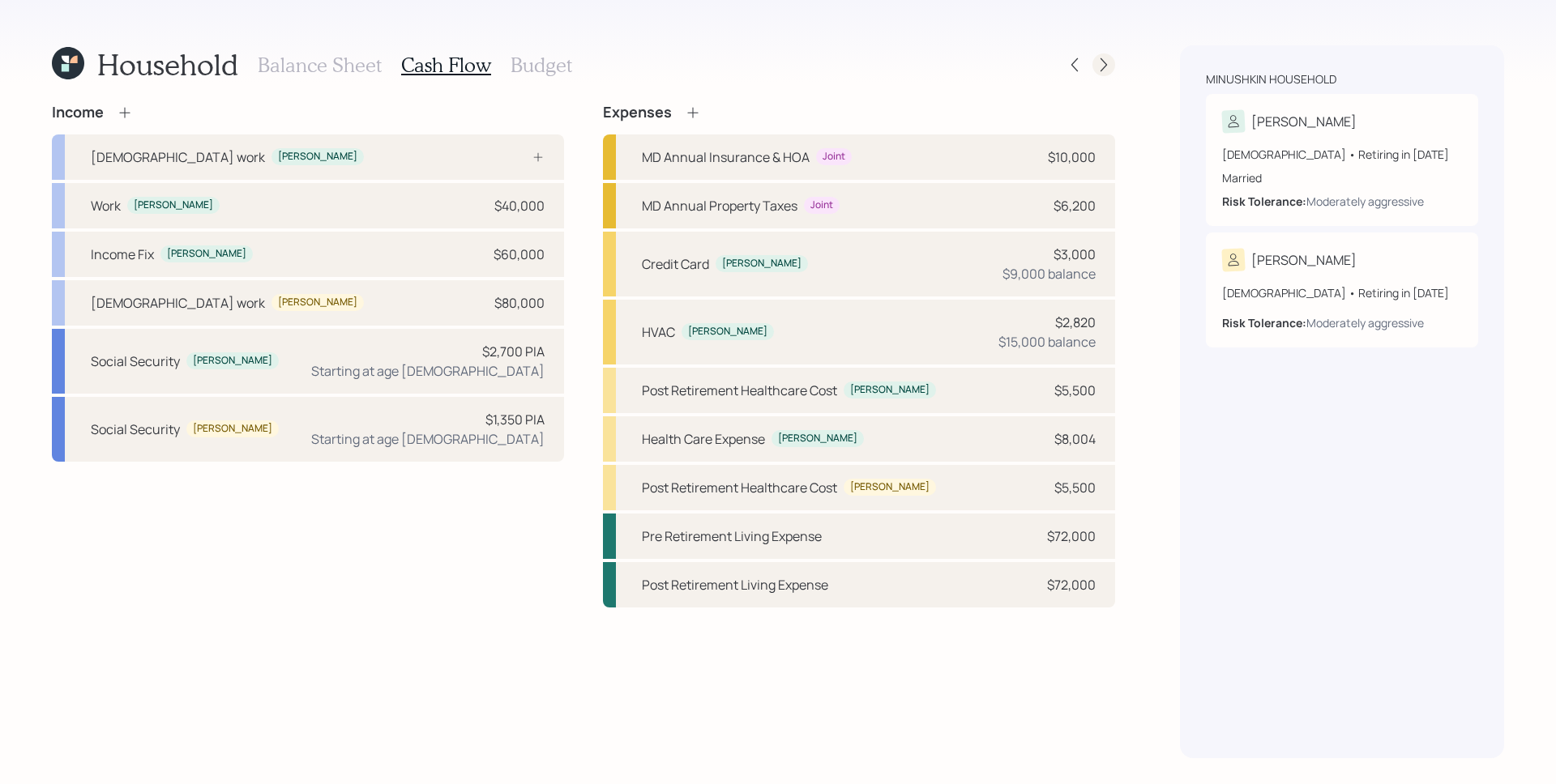
click at [1097, 60] on icon at bounding box center [1104, 64] width 16 height 16
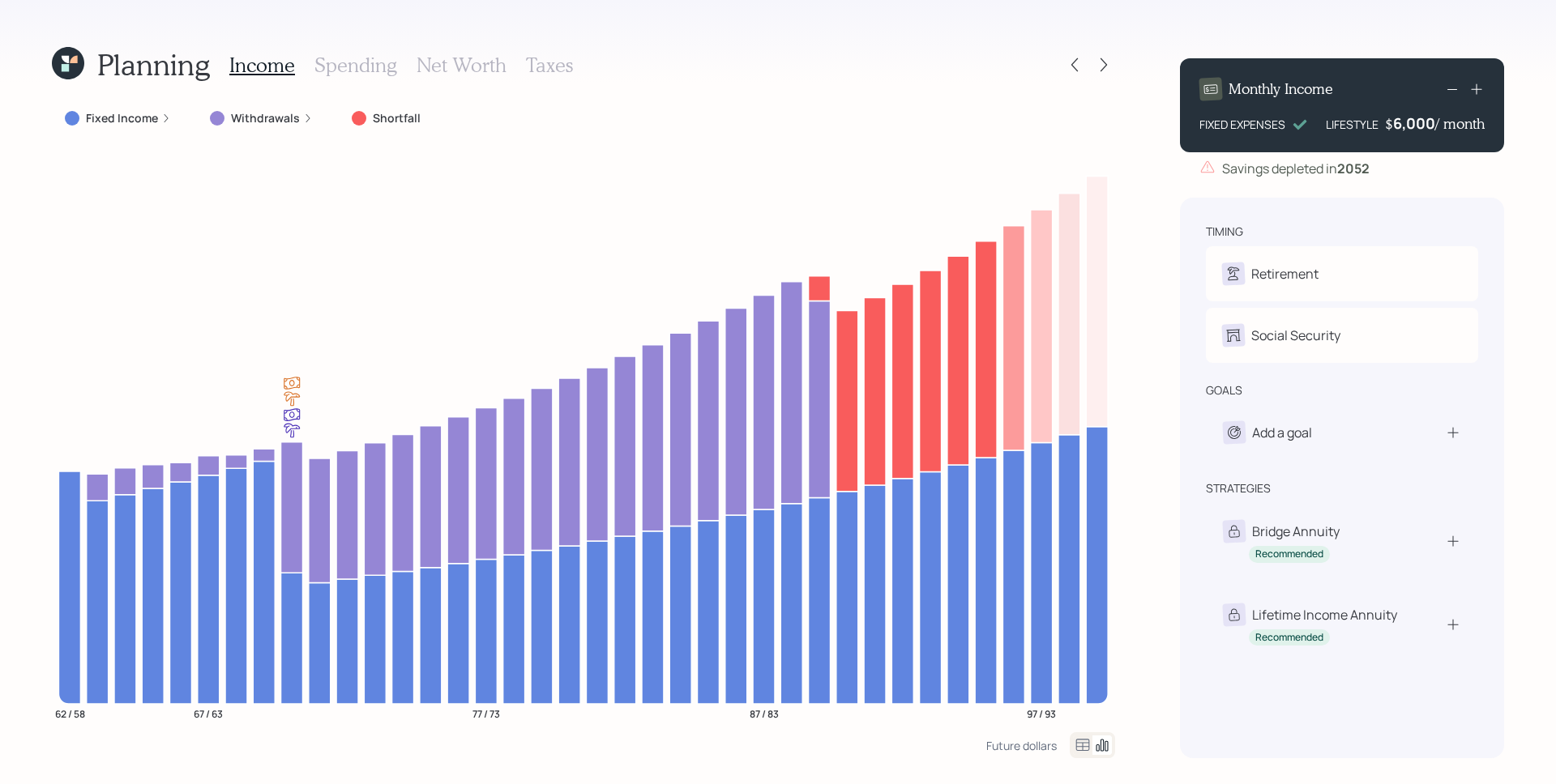
click at [560, 64] on h3 "Taxes" at bounding box center [550, 65] width 47 height 23
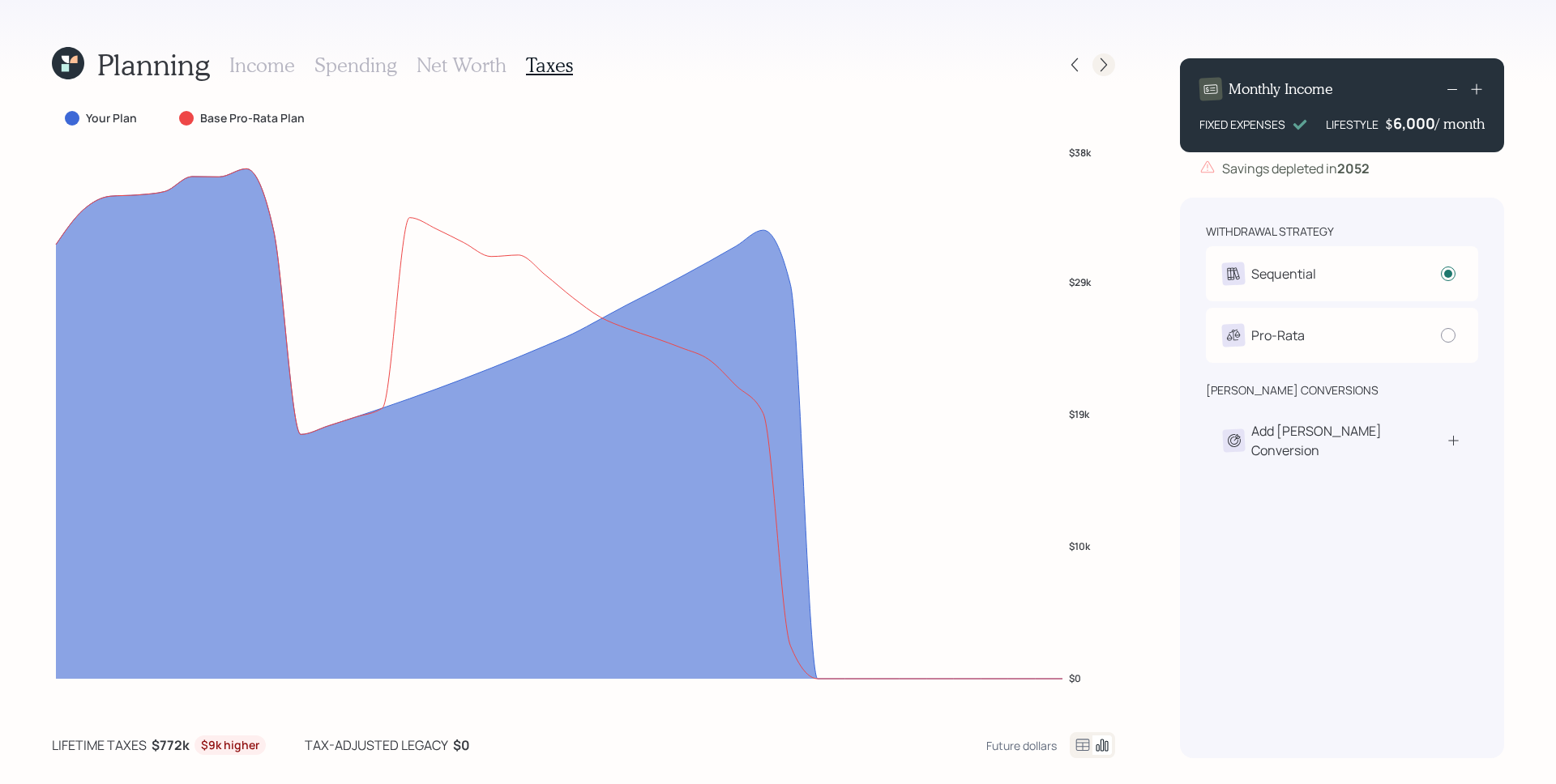
click at [1107, 67] on icon at bounding box center [1104, 64] width 16 height 16
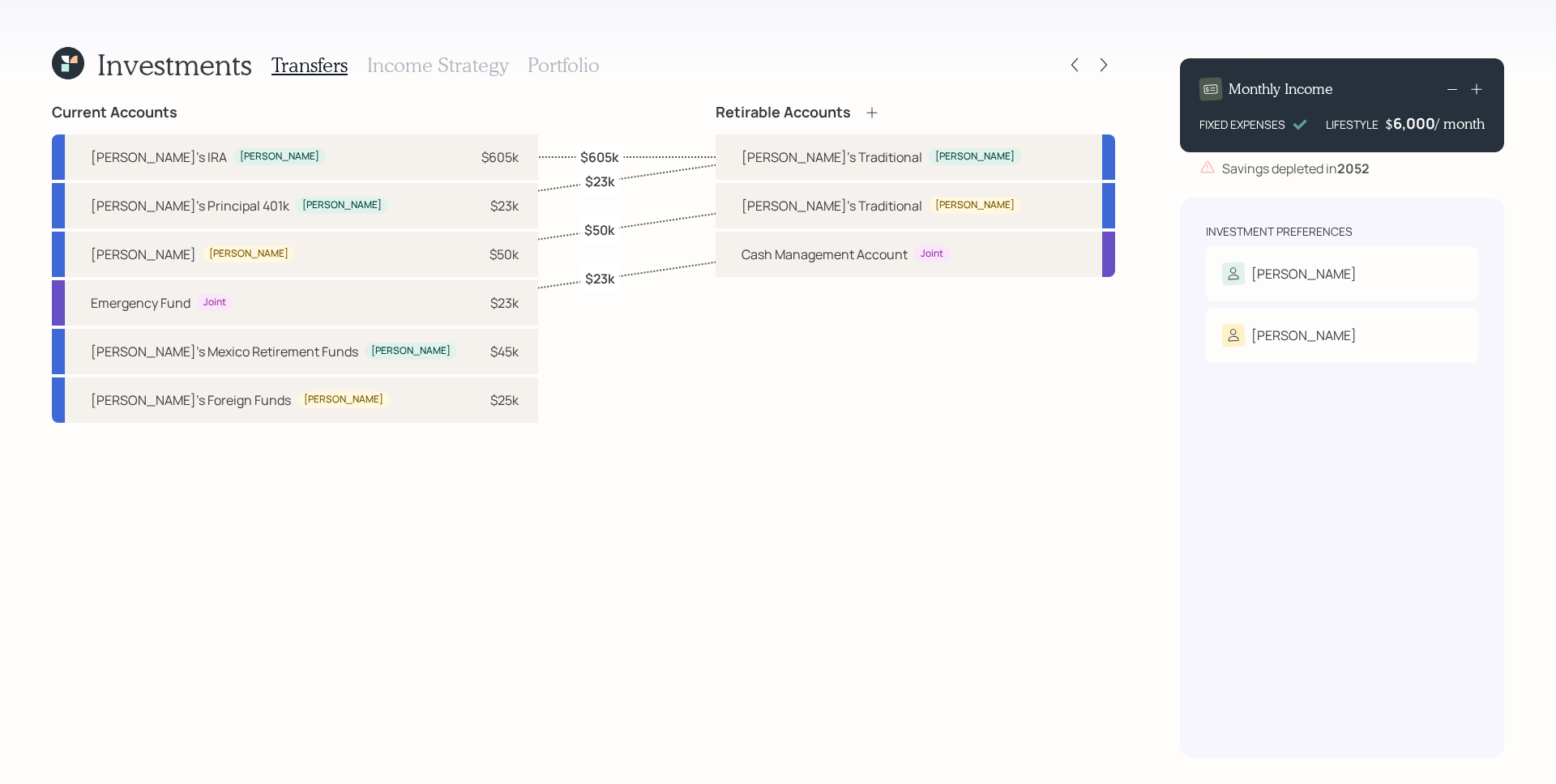
click at [453, 67] on h3 "Income Strategy" at bounding box center [438, 65] width 141 height 23
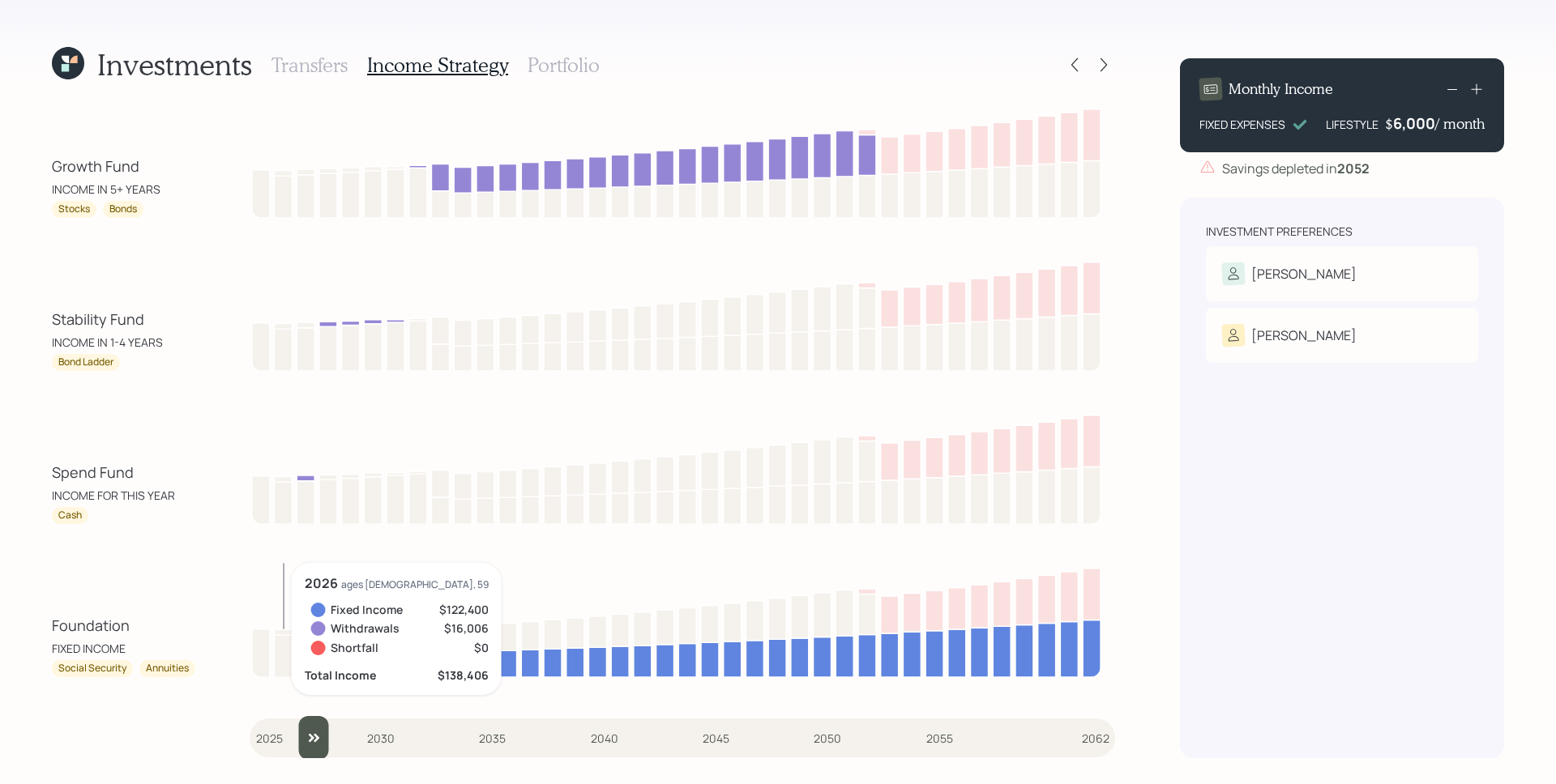
drag, startPoint x: 273, startPoint y: 742, endPoint x: 303, endPoint y: 737, distance: 30.4
click at [303, 737] on input "slider" at bounding box center [682, 737] width 866 height 44
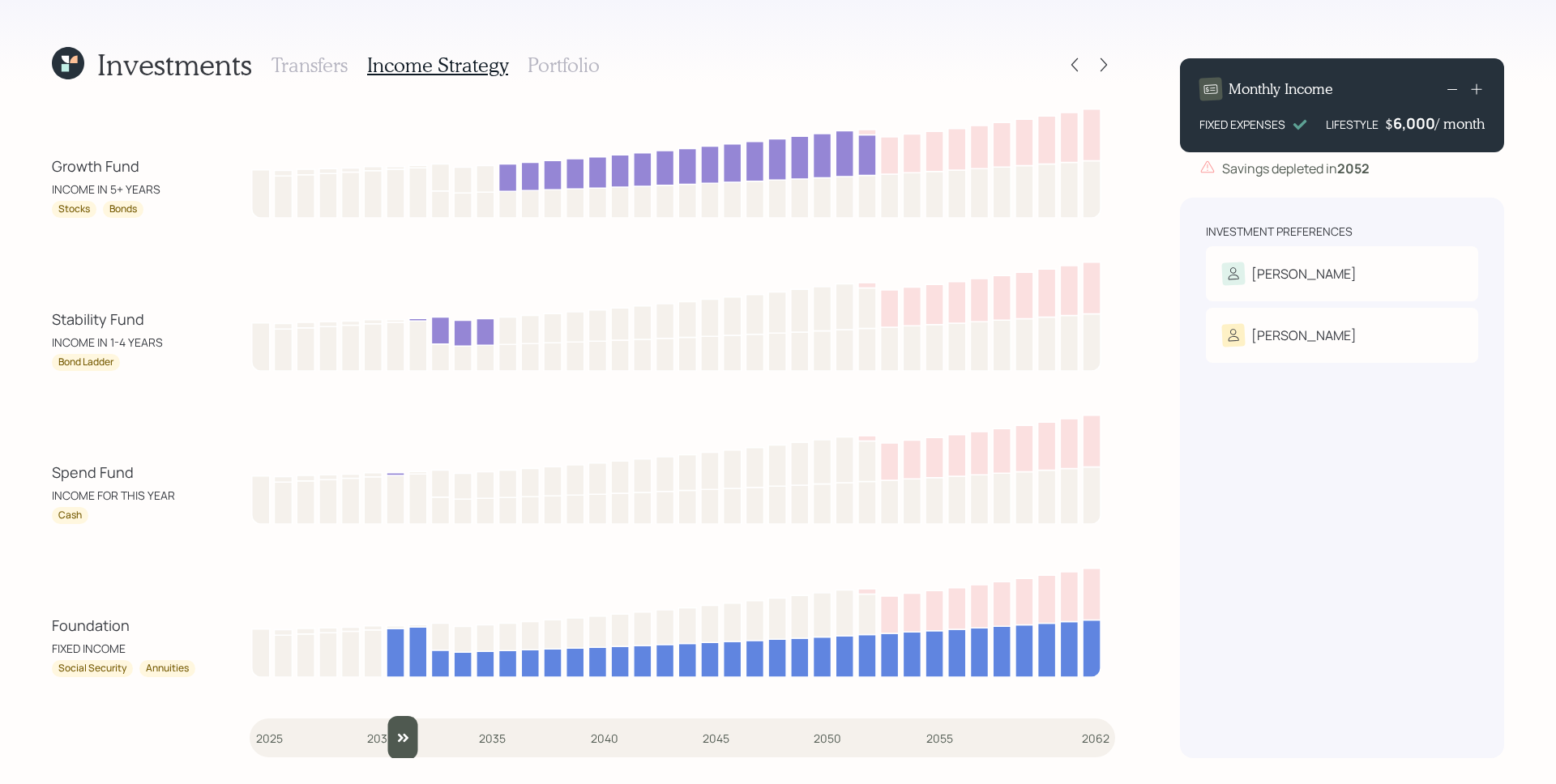
drag, startPoint x: 315, startPoint y: 732, endPoint x: 383, endPoint y: 723, distance: 68.6
click at [383, 723] on input "slider" at bounding box center [682, 737] width 866 height 44
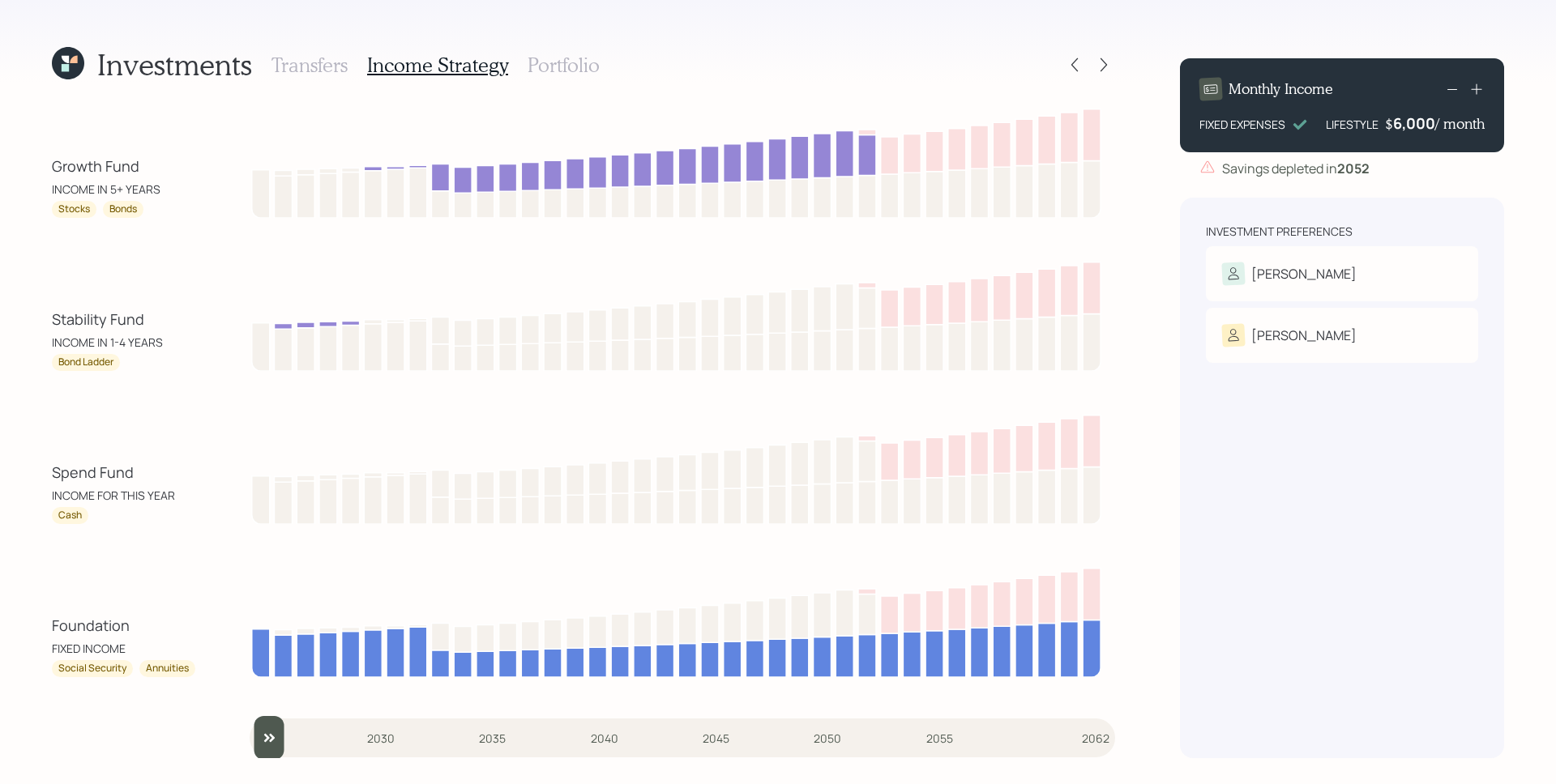
drag, startPoint x: 398, startPoint y: 729, endPoint x: 257, endPoint y: 723, distance: 141.1
click at [257, 723] on input "slider" at bounding box center [682, 737] width 866 height 44
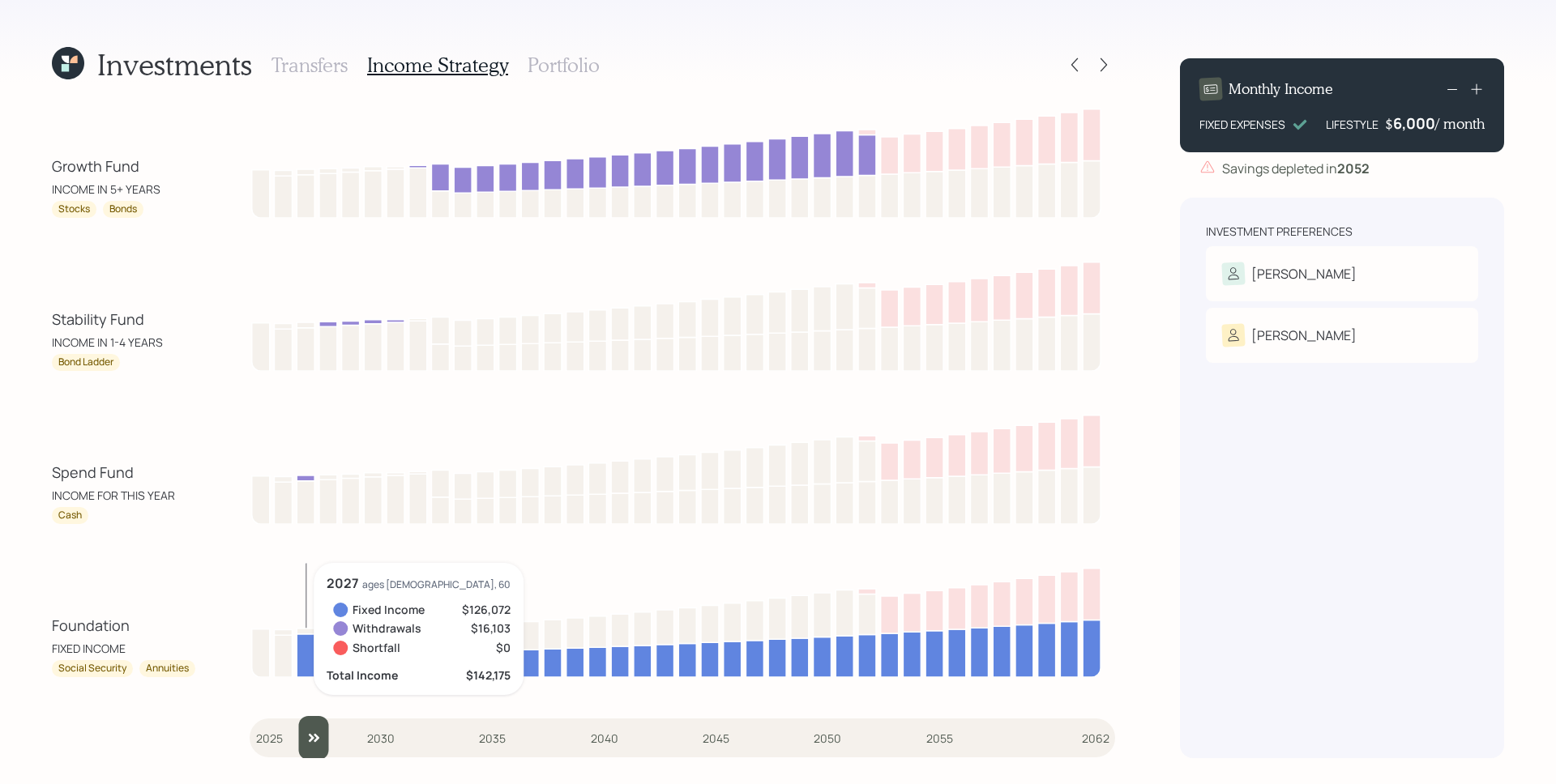
drag, startPoint x: 274, startPoint y: 728, endPoint x: 290, endPoint y: 724, distance: 16.5
click at [290, 724] on input "slider" at bounding box center [682, 737] width 866 height 44
drag, startPoint x: 290, startPoint y: 723, endPoint x: 273, endPoint y: 725, distance: 17.1
click at [273, 725] on input "slider" at bounding box center [682, 737] width 866 height 44
drag, startPoint x: 274, startPoint y: 725, endPoint x: 207, endPoint y: 715, distance: 67.7
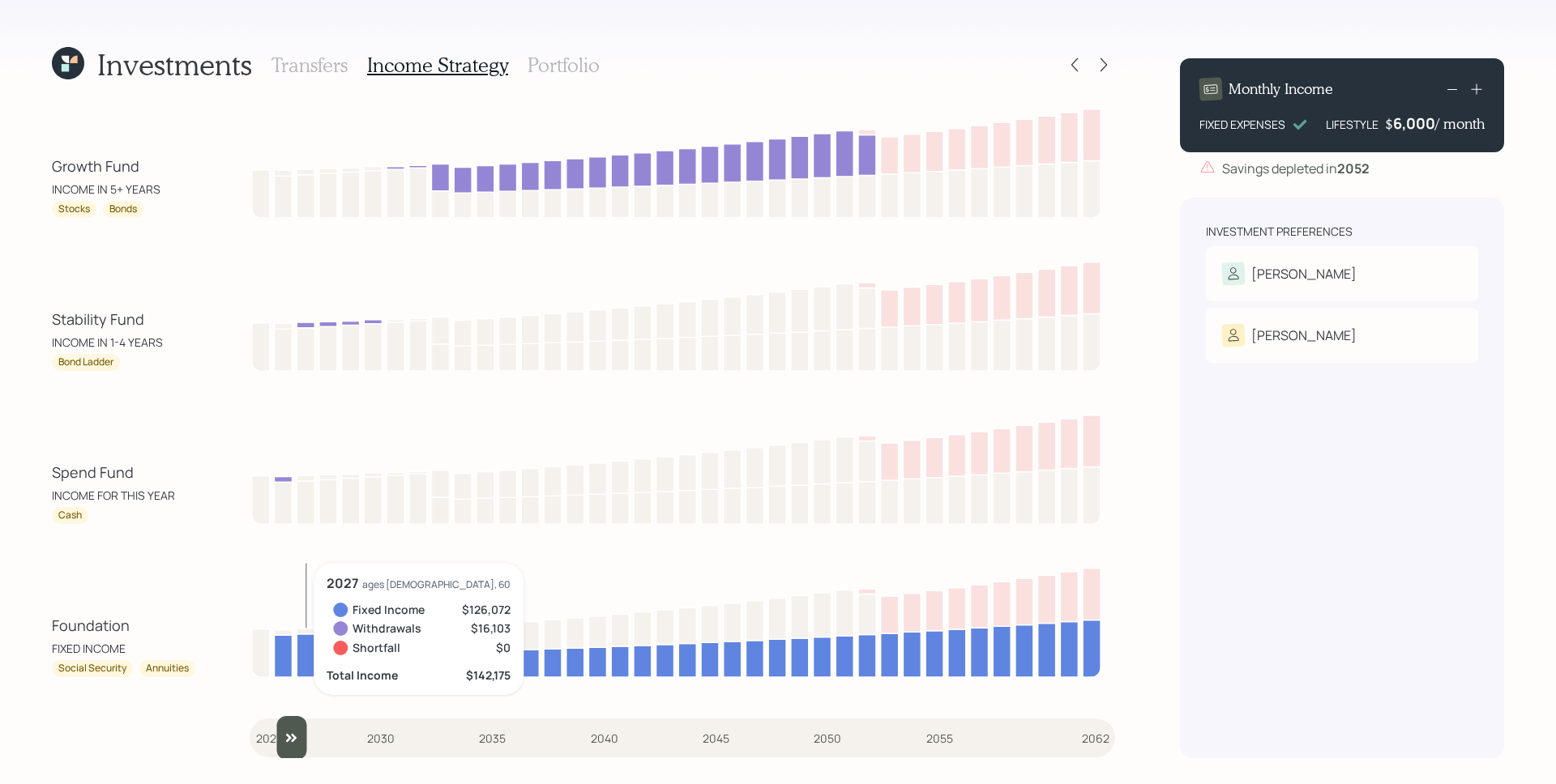
type input "2025"
click at [250, 720] on input "slider" at bounding box center [682, 737] width 866 height 44
click at [570, 59] on h3 "Portfolio" at bounding box center [563, 65] width 73 height 23
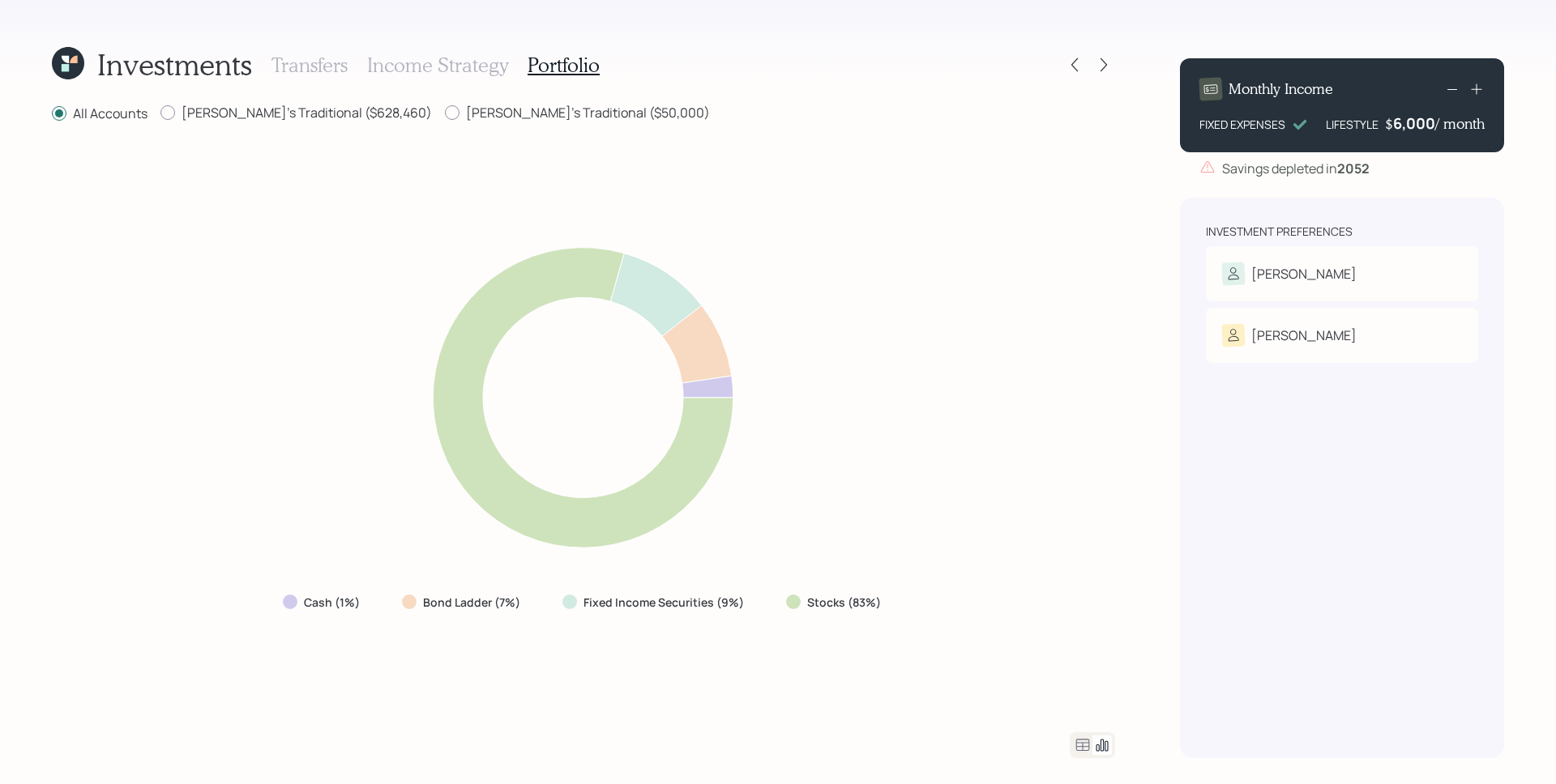
click at [1082, 742] on icon at bounding box center [1082, 746] width 13 height 13
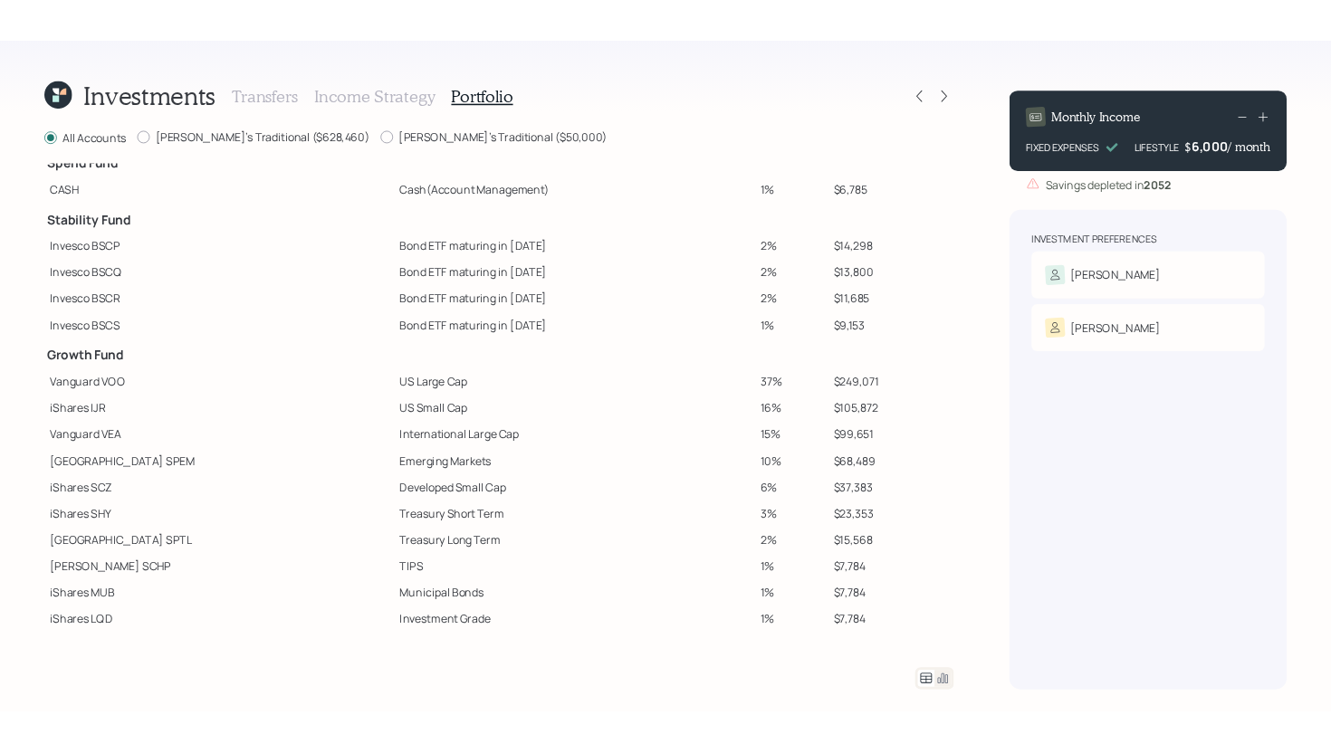
scroll to position [27, 0]
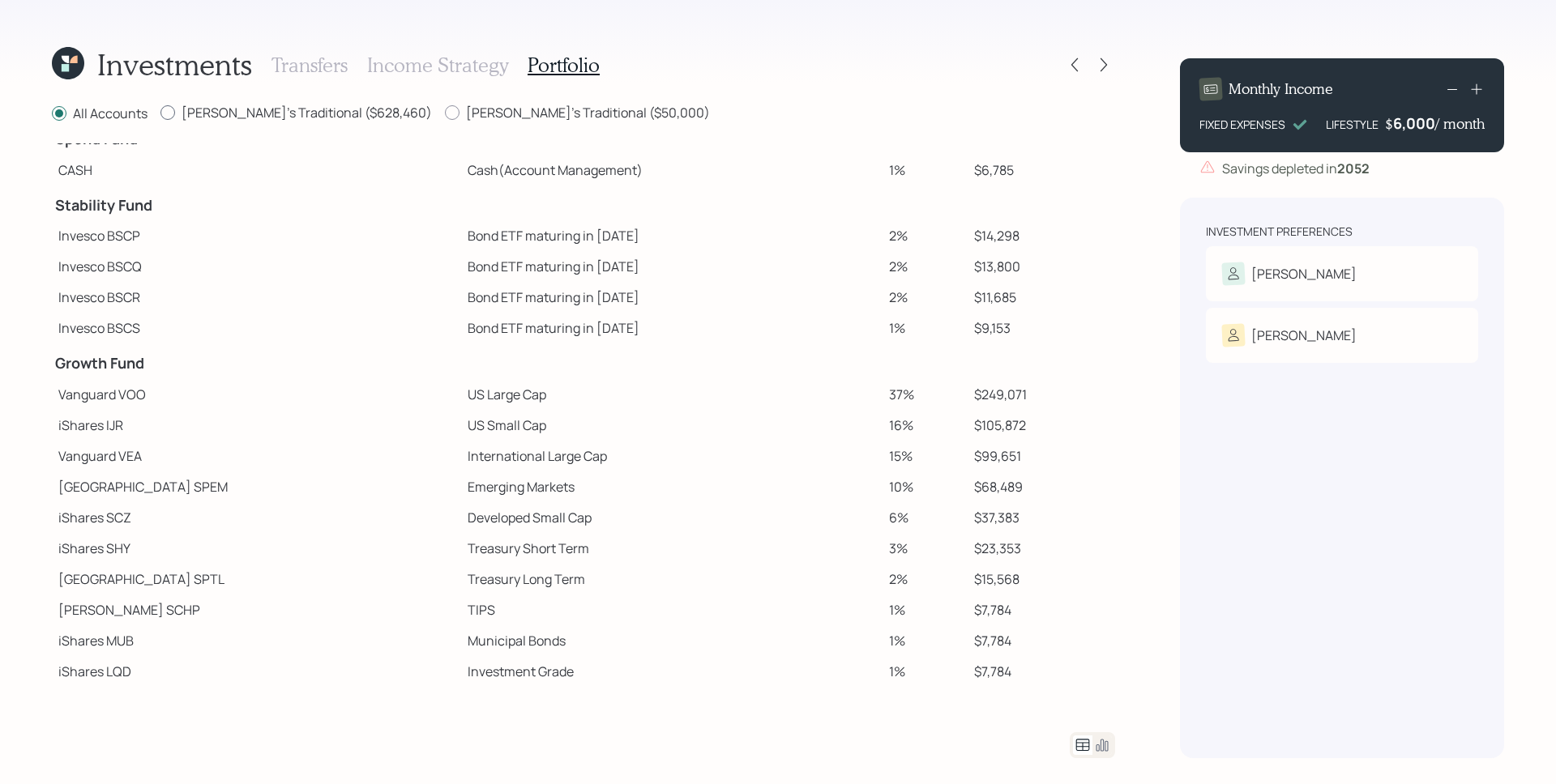
click at [228, 110] on label "[PERSON_NAME]'s Traditional ($628,460)" at bounding box center [295, 113] width 271 height 18
click at [160, 113] on input "[PERSON_NAME]'s Traditional ($628,460)" at bounding box center [159, 113] width 1 height 1
radio input "true"
radio input "false"
click at [516, 114] on label "[PERSON_NAME]'s Traditional ($50,000)" at bounding box center [577, 113] width 265 height 18
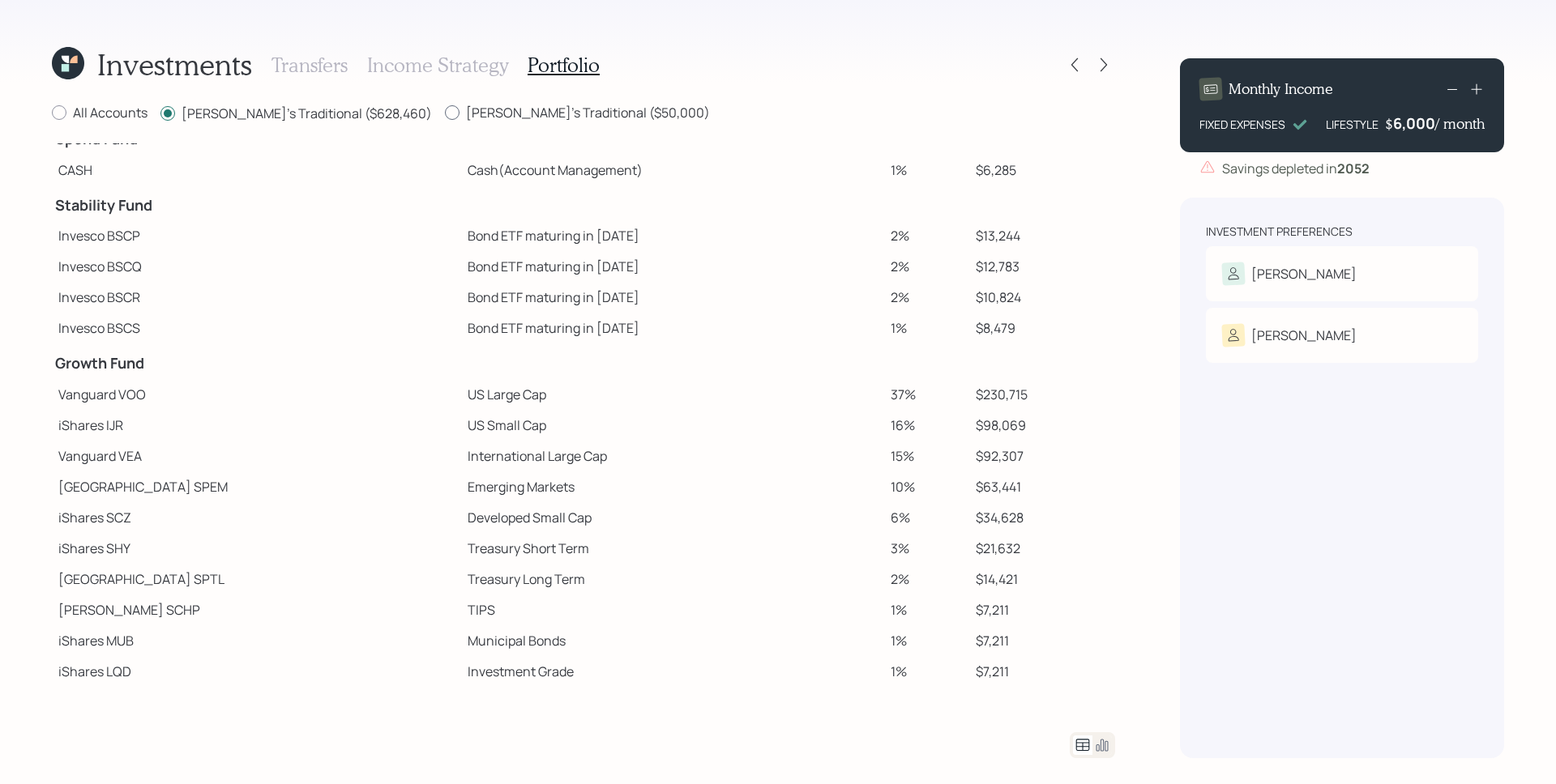
click at [445, 114] on input "[PERSON_NAME]'s Traditional ($50,000)" at bounding box center [444, 113] width 1 height 1
radio input "true"
click at [315, 115] on label "[PERSON_NAME]'s Traditional ($628,460)" at bounding box center [295, 113] width 271 height 18
click at [160, 114] on input "[PERSON_NAME]'s Traditional ($628,460)" at bounding box center [159, 113] width 1 height 1
radio input "true"
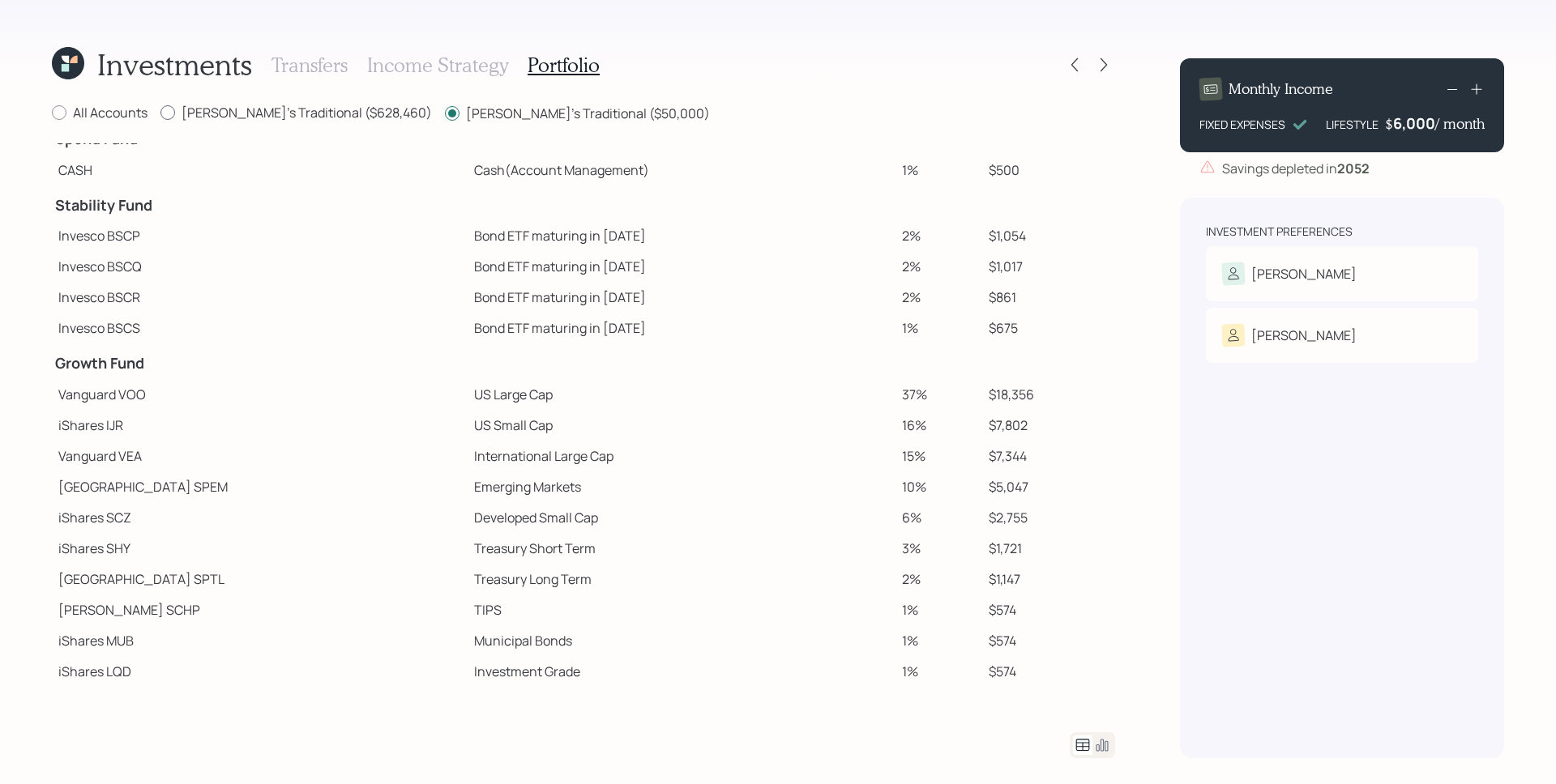
radio input "false"
click at [108, 113] on label "All Accounts" at bounding box center [99, 113] width 96 height 18
click at [52, 113] on input "All Accounts" at bounding box center [51, 113] width 1 height 1
radio input "true"
radio input "false"
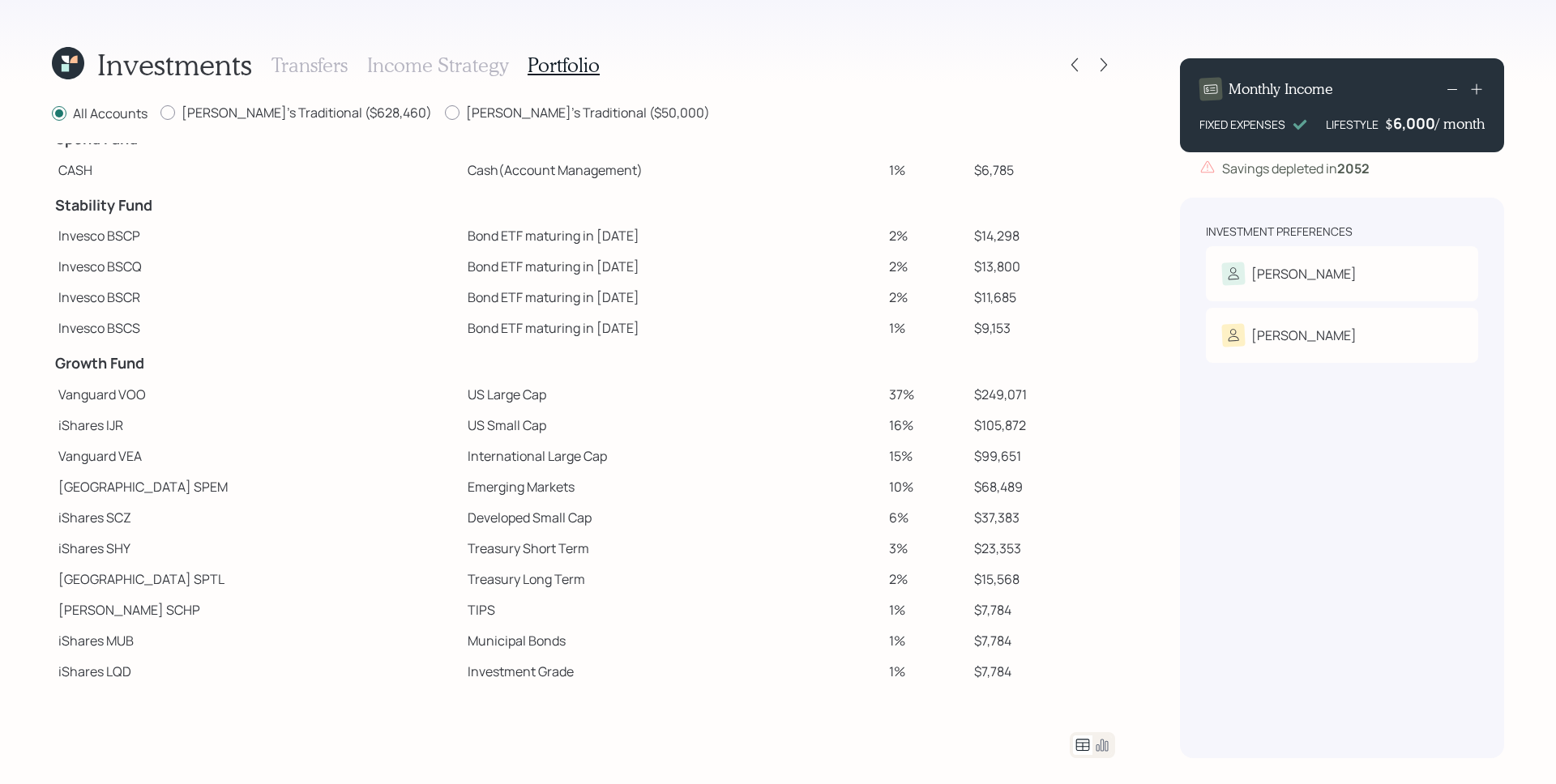
click at [1055, 290] on td "$11,685" at bounding box center [1041, 297] width 148 height 30
click at [1100, 67] on icon at bounding box center [1104, 64] width 16 height 16
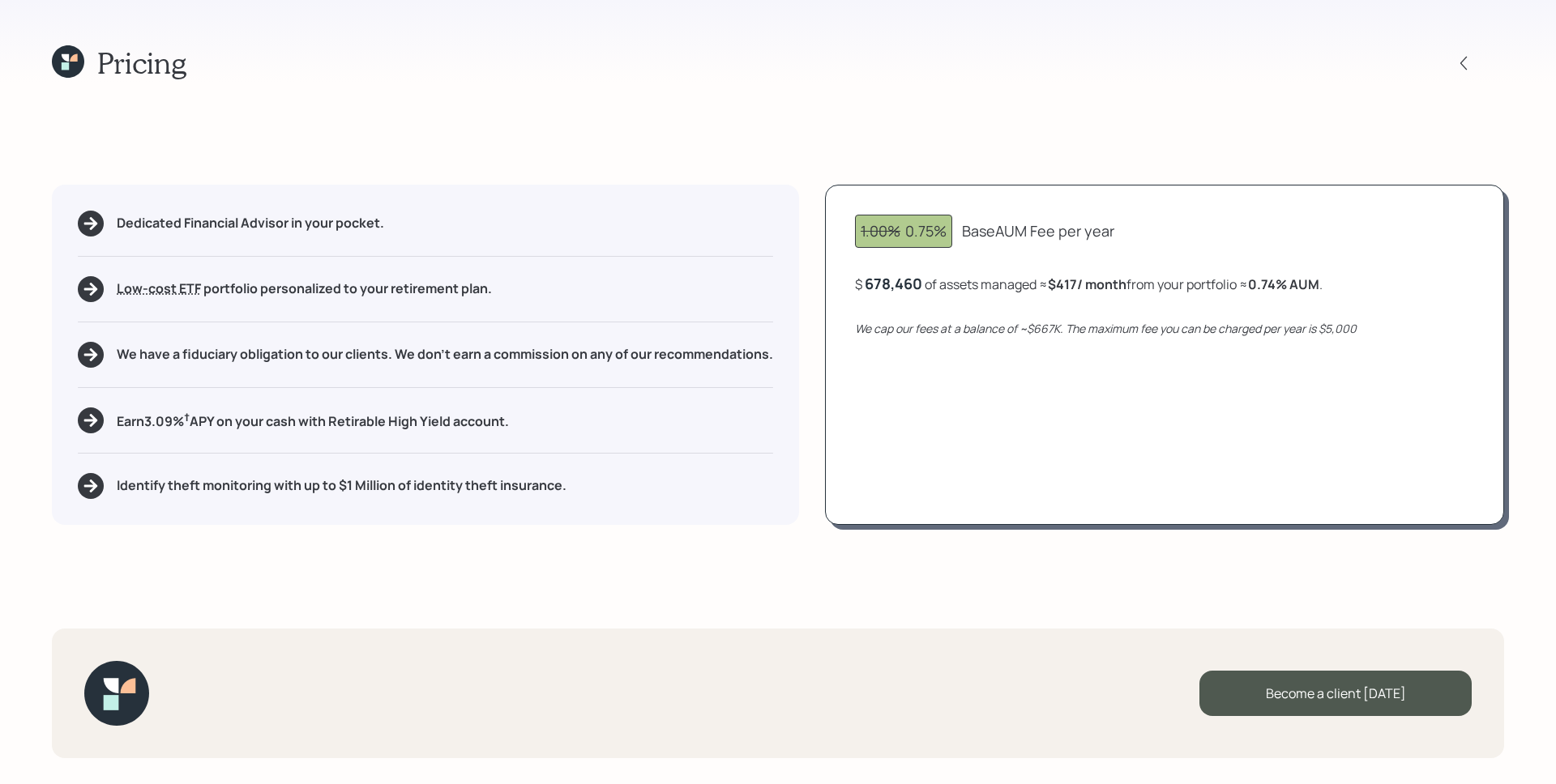
click at [1149, 346] on div "1.00% 0.75% Base AUM Fee per year $ 678,460 of assets managed ≈ $417 / month fr…" at bounding box center [1165, 354] width 680 height 340
drag, startPoint x: 1033, startPoint y: 328, endPoint x: 1059, endPoint y: 329, distance: 26.0
click at [1059, 329] on icon "We cap our fees at a balance of ~$667K. The maximum fee you can be charged per …" at bounding box center [1106, 328] width 501 height 15
click at [1035, 388] on div "1.00% 0.75% Base AUM Fee per year $ 678,460 of assets managed ≈ $417 / month fr…" at bounding box center [1165, 354] width 680 height 340
drag, startPoint x: 1039, startPoint y: 329, endPoint x: 1058, endPoint y: 329, distance: 19.0
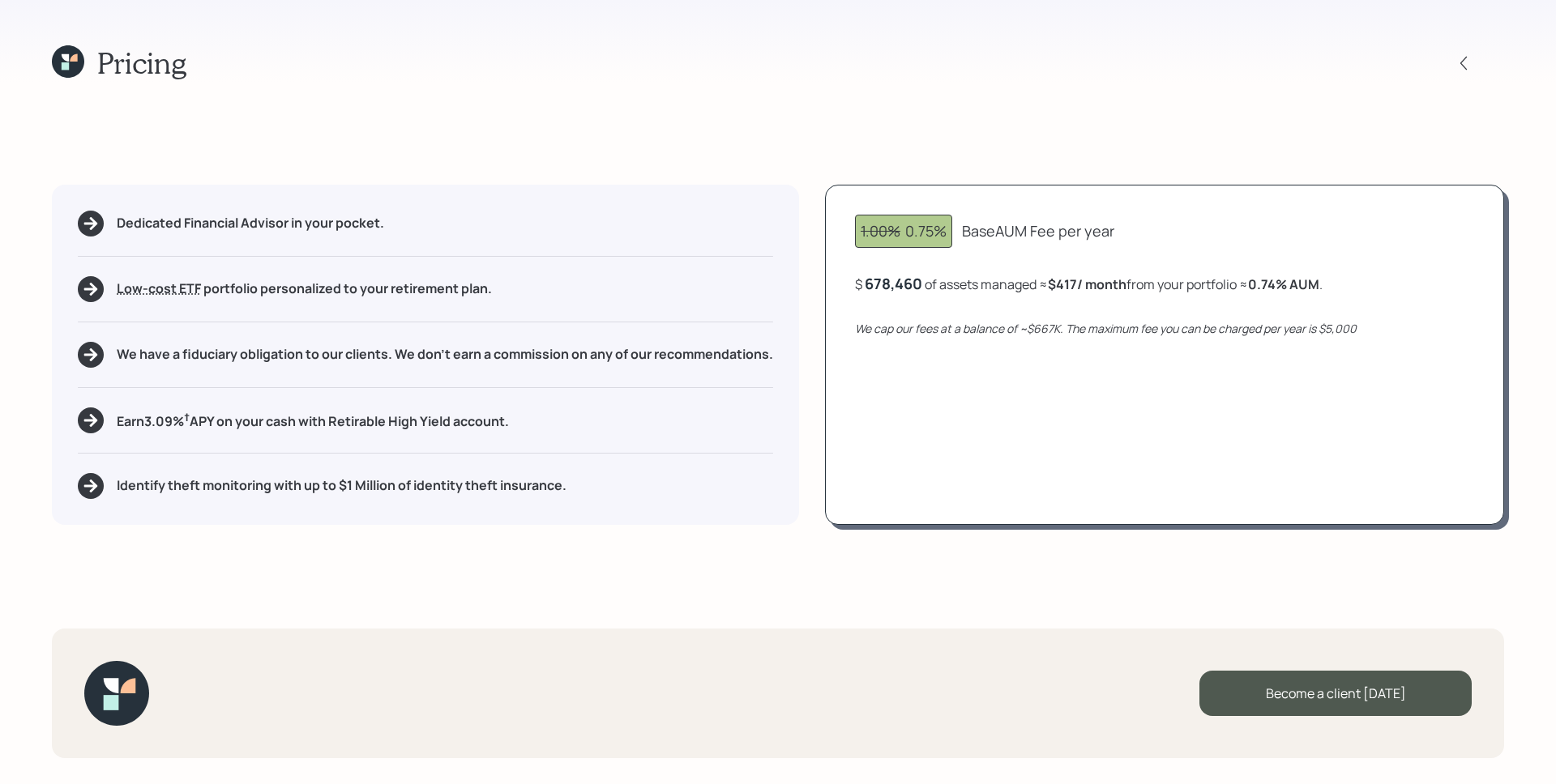
click at [1058, 329] on icon "We cap our fees at a balance of ~$667K. The maximum fee you can be charged per …" at bounding box center [1106, 328] width 501 height 15
drag, startPoint x: 868, startPoint y: 284, endPoint x: 920, endPoint y: 286, distance: 52.0
click at [920, 286] on div "$ 678460 of assets managed ≈ $417 / month from your portfolio ≈ 0.74 % AUM ." at bounding box center [1087, 284] width 464 height 21
drag, startPoint x: 1257, startPoint y: 287, endPoint x: 1296, endPoint y: 286, distance: 39.0
click at [1296, 286] on b "0.74 % AUM" at bounding box center [1284, 285] width 72 height 18
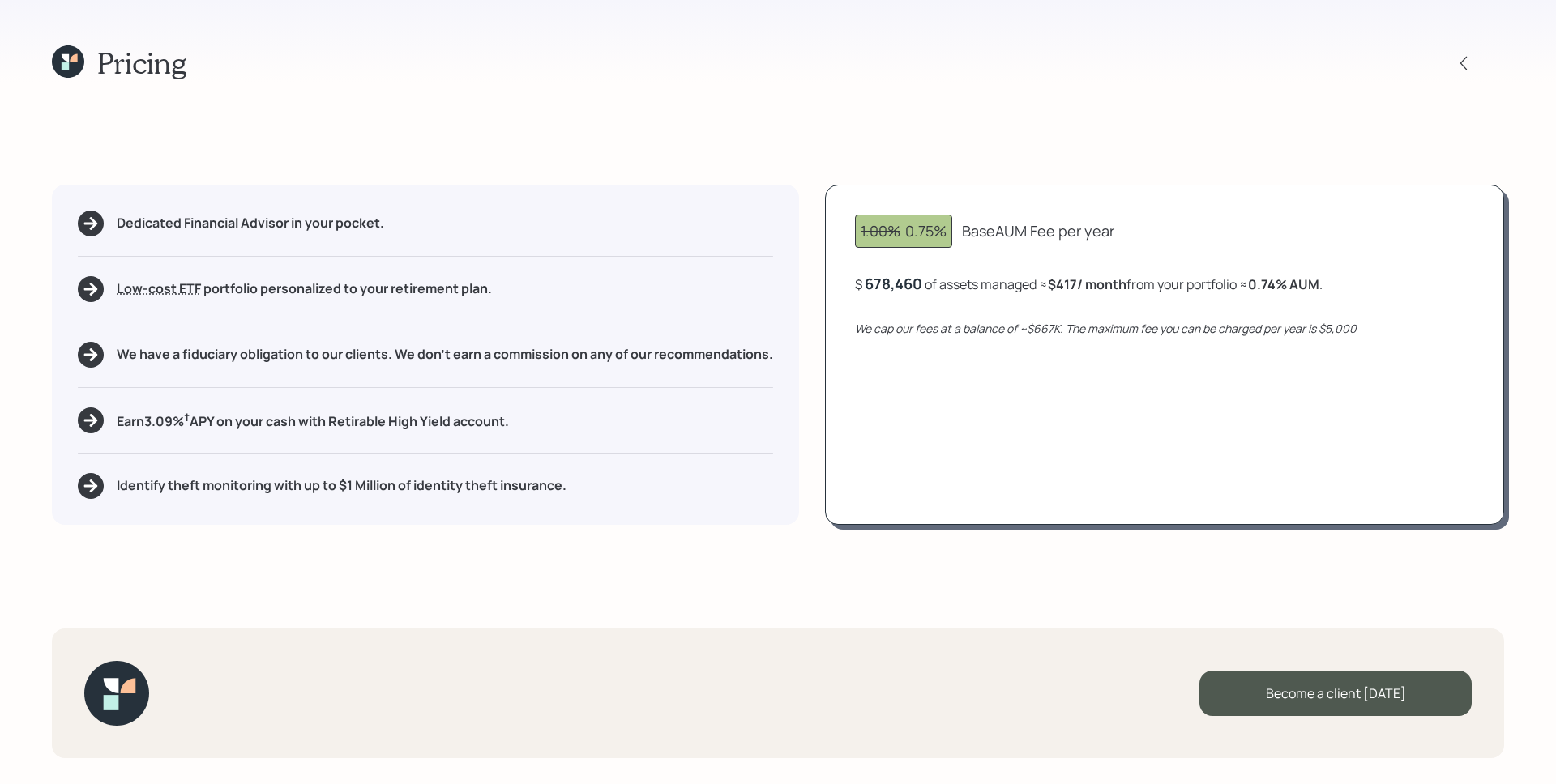
click at [1298, 328] on icon "We cap our fees at a balance of ~$667K. The maximum fee you can be charged per …" at bounding box center [1106, 328] width 501 height 15
drag, startPoint x: 1267, startPoint y: 281, endPoint x: 1295, endPoint y: 278, distance: 28.2
click at [1295, 278] on b "0.74 % AUM" at bounding box center [1284, 285] width 72 height 18
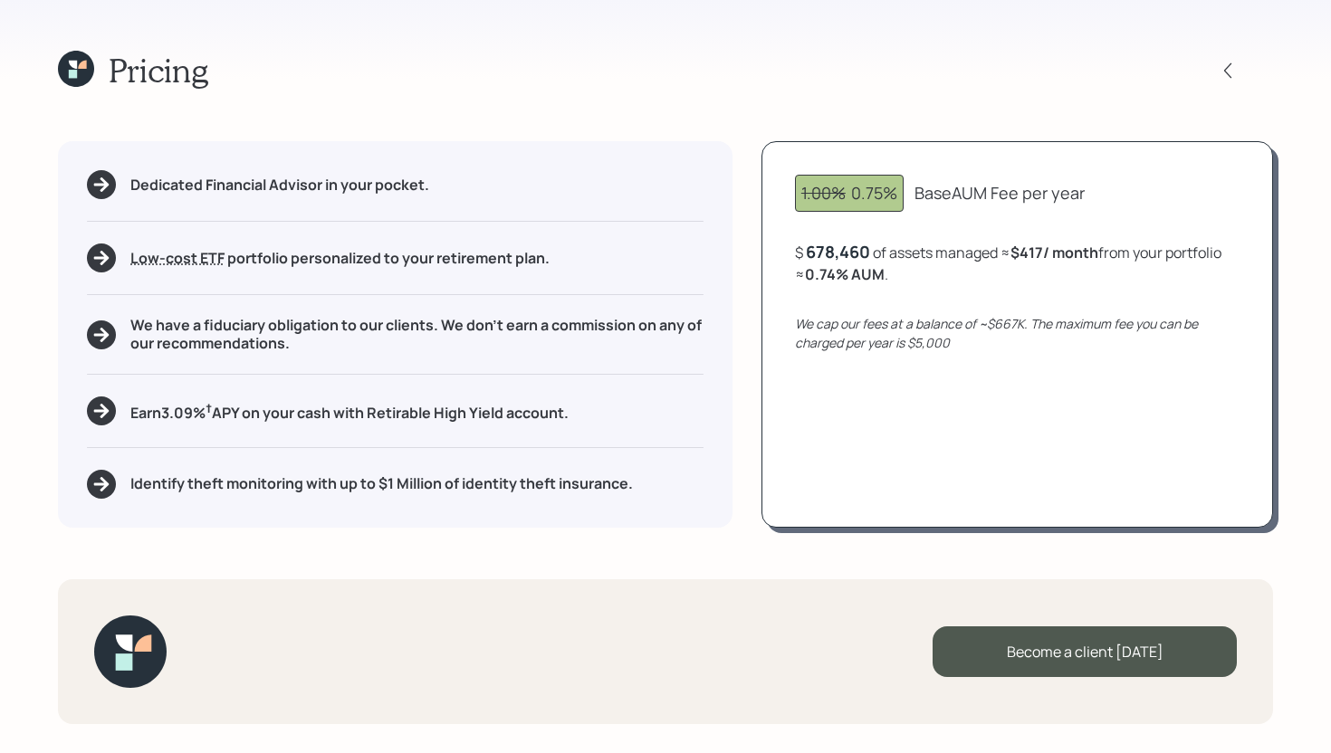
click at [82, 75] on icon at bounding box center [76, 69] width 36 height 36
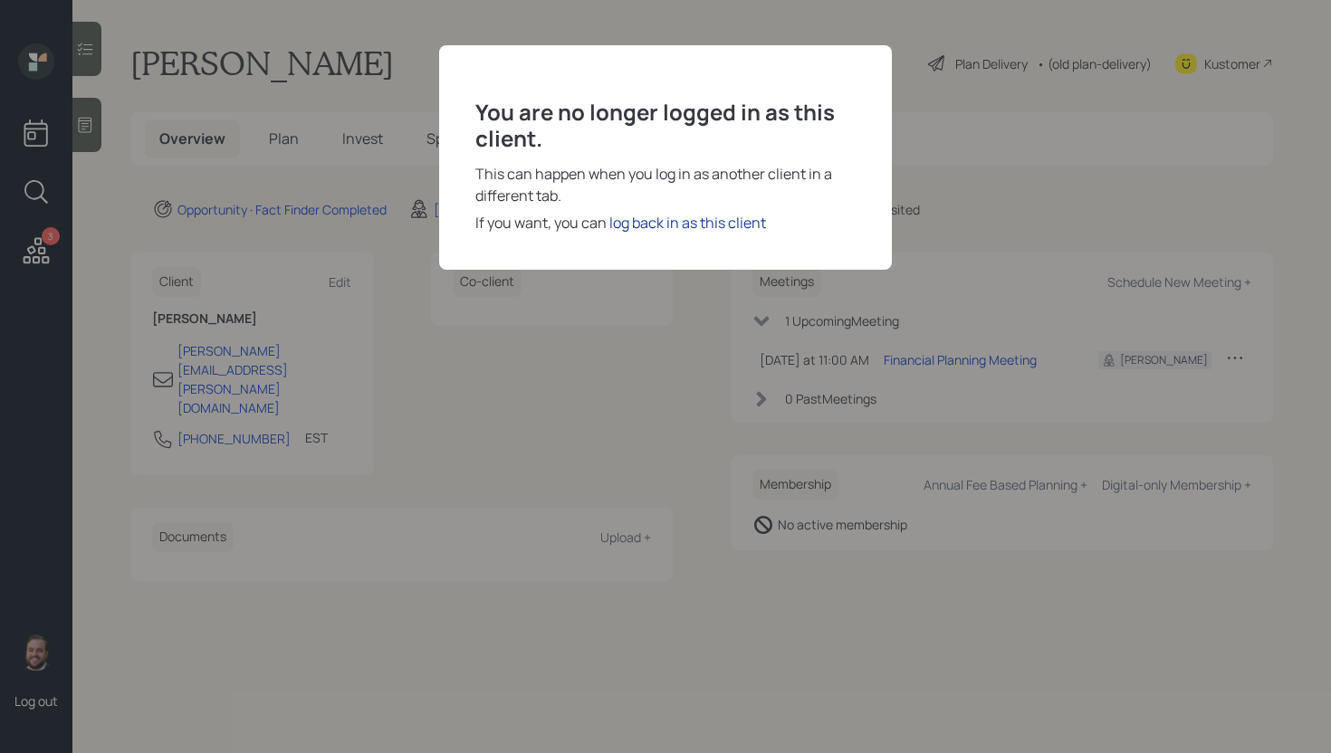
click at [721, 231] on div "log back in as this client" at bounding box center [687, 223] width 157 height 22
